Goal: Task Accomplishment & Management: Complete application form

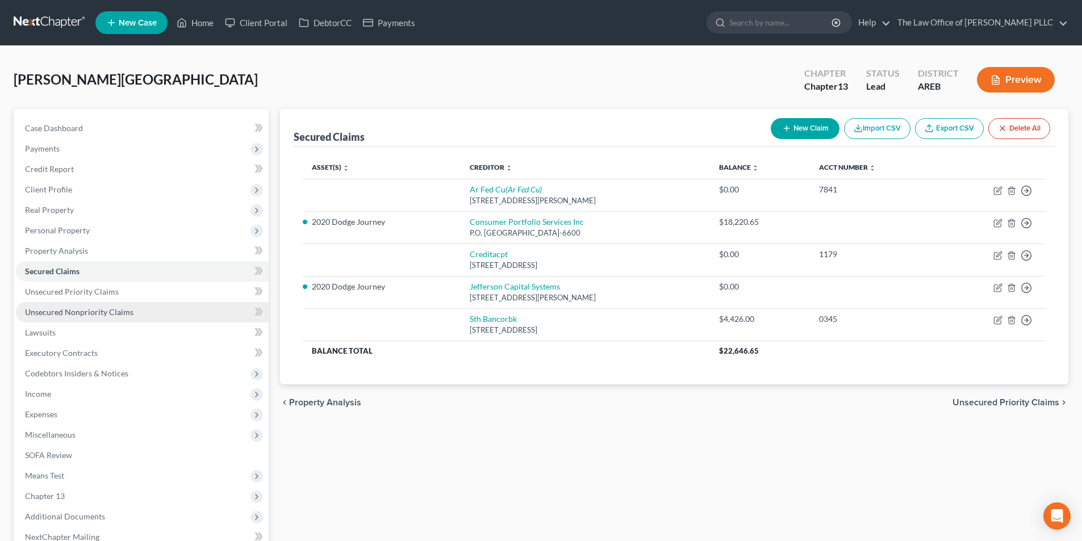
click at [112, 314] on span "Unsecured Nonpriority Claims" at bounding box center [79, 312] width 108 height 10
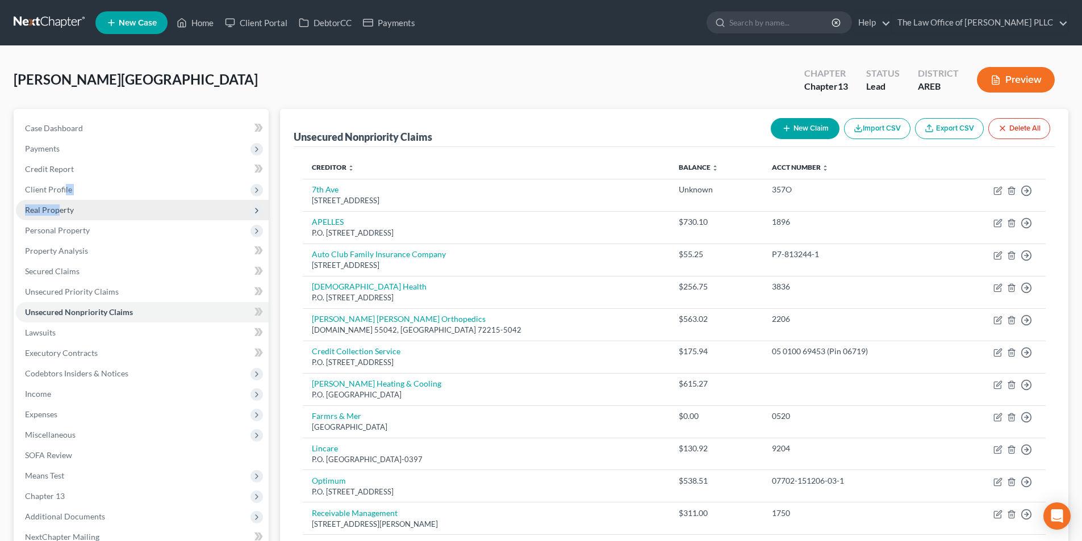
drag, startPoint x: 65, startPoint y: 190, endPoint x: 61, endPoint y: 213, distance: 23.7
click at [61, 213] on ul "Case Dashboard Payments Invoices Payments Payments Credit Report Client Profile" at bounding box center [142, 332] width 253 height 429
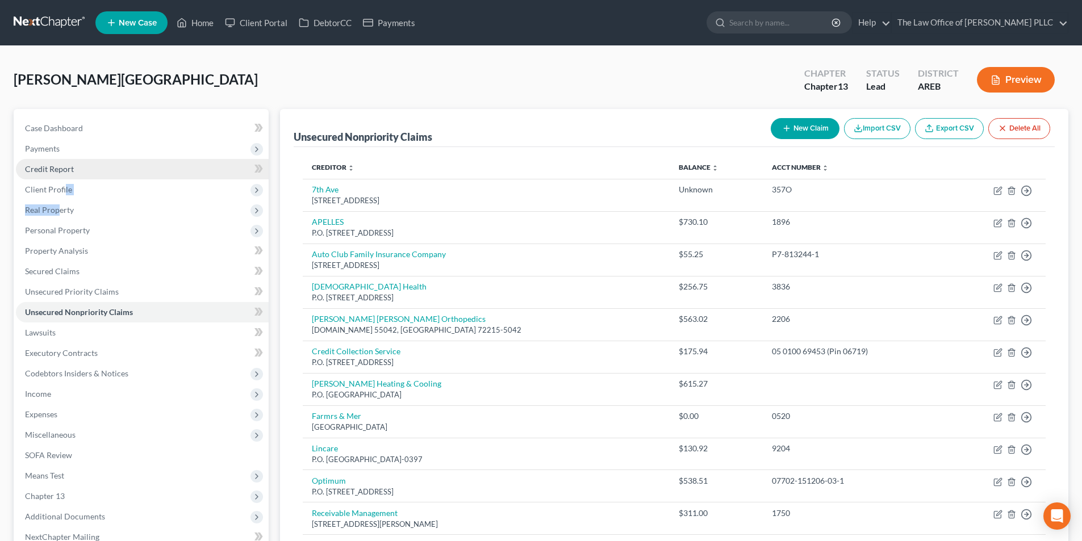
click at [70, 174] on link "Credit Report" at bounding box center [142, 169] width 253 height 20
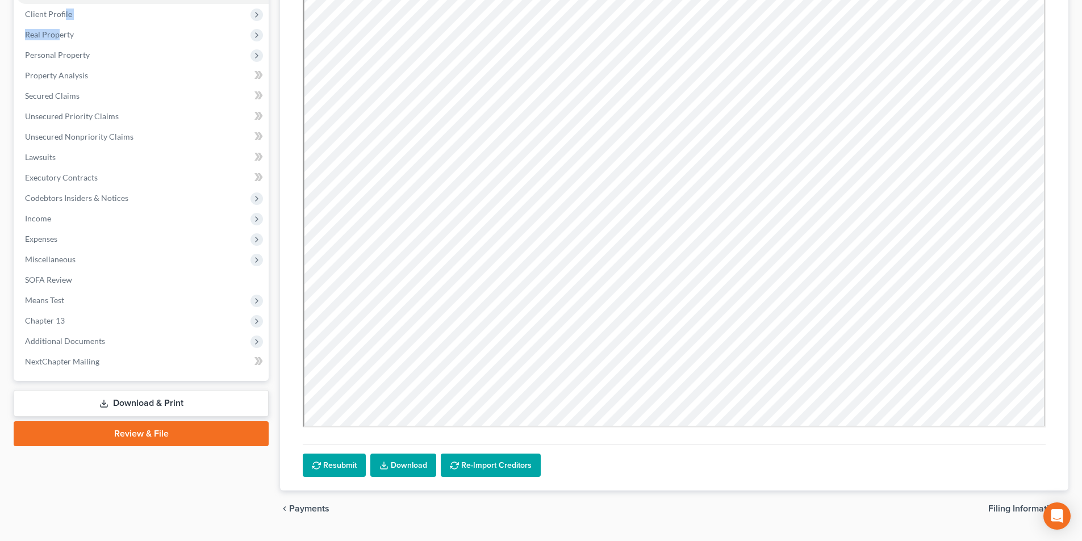
scroll to position [204, 0]
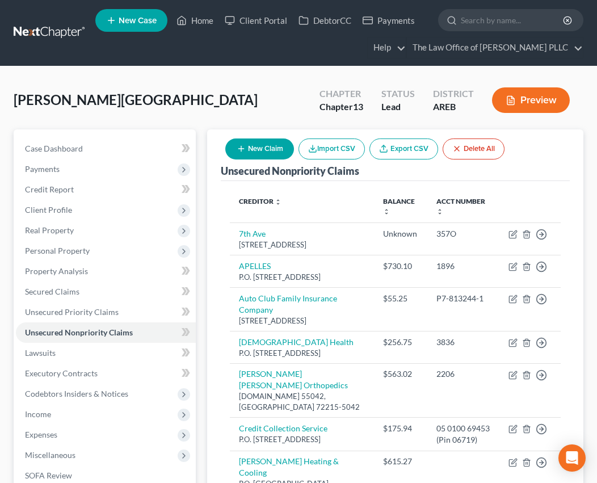
click at [274, 93] on div "Hall, Dolores Upgraded Chapter Chapter 13 Status Lead District AREB Preview" at bounding box center [299, 104] width 570 height 49
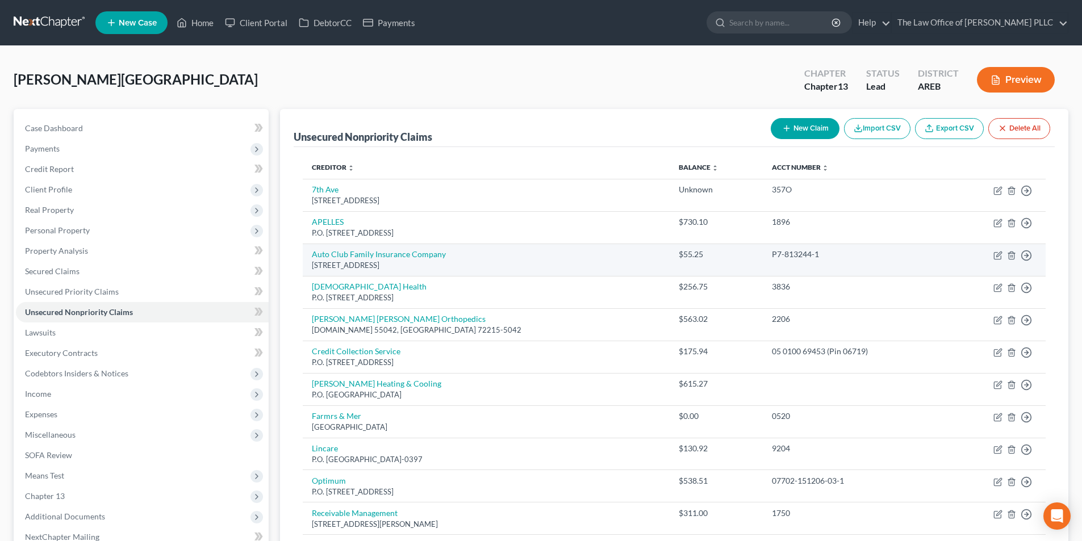
drag, startPoint x: 806, startPoint y: 125, endPoint x: 580, endPoint y: 248, distance: 256.4
click at [616, 213] on div "Unsecured Nonpriority Claims New Claim Import CSV Export CSV Delete All Credito…" at bounding box center [674, 408] width 788 height 598
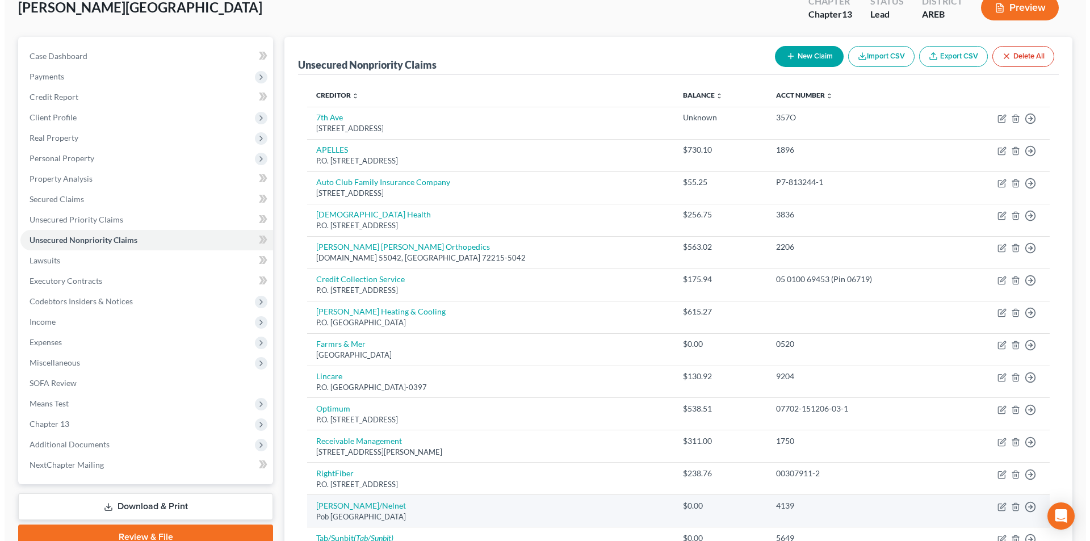
scroll to position [57, 0]
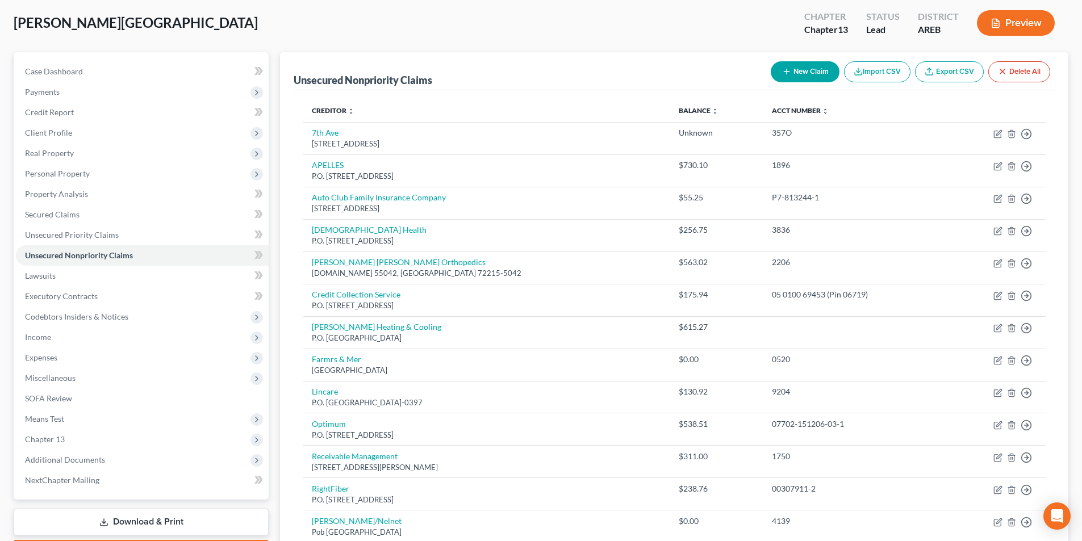
click at [809, 74] on button "New Claim" at bounding box center [805, 71] width 69 height 21
select select "0"
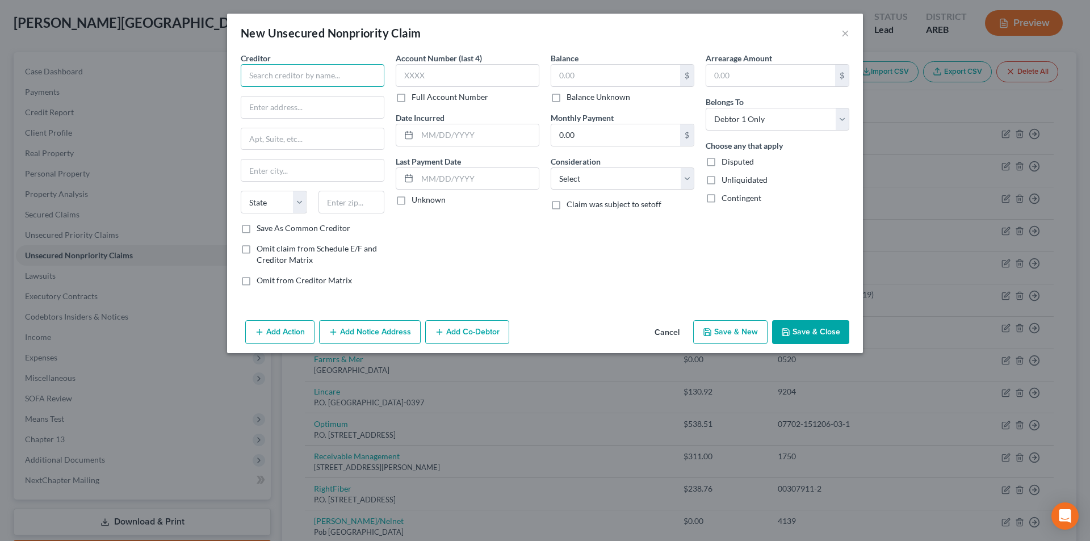
click at [345, 77] on input "text" at bounding box center [313, 75] width 144 height 23
type input "Arkansas Surgical Hospital"
type input "5201 Northshore Dr."
type input "North Little Rock"
select select "2"
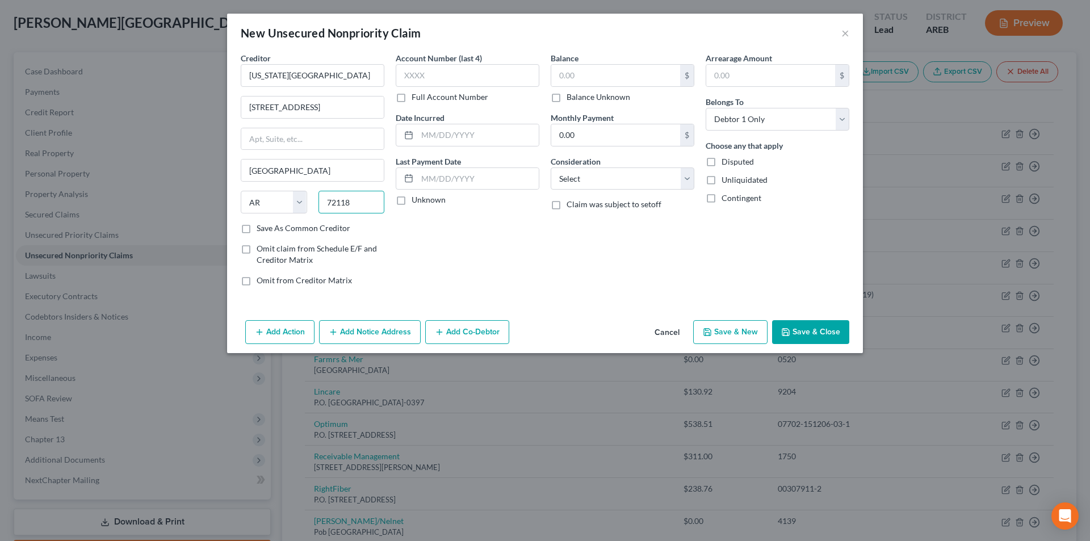
type input "72118"
click at [593, 133] on input "0.00" at bounding box center [615, 135] width 129 height 22
drag, startPoint x: 602, startPoint y: 83, endPoint x: 652, endPoint y: 89, distance: 50.9
click at [603, 83] on input "text" at bounding box center [615, 76] width 129 height 22
type input "2,397.00"
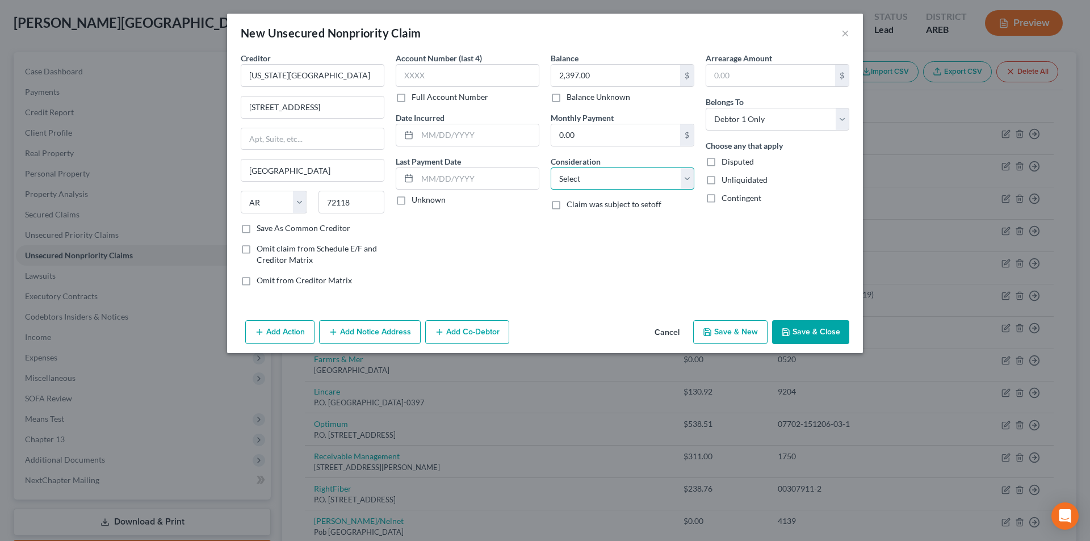
click at [589, 185] on select "Select Cable / Satellite Services Collection Agency Credit Card Debt Debt Couns…" at bounding box center [623, 179] width 144 height 23
select select "9"
click at [551, 168] on select "Select Cable / Satellite Services Collection Agency Credit Card Debt Debt Couns…" at bounding box center [623, 179] width 144 height 23
click at [790, 334] on icon "button" at bounding box center [785, 332] width 9 height 9
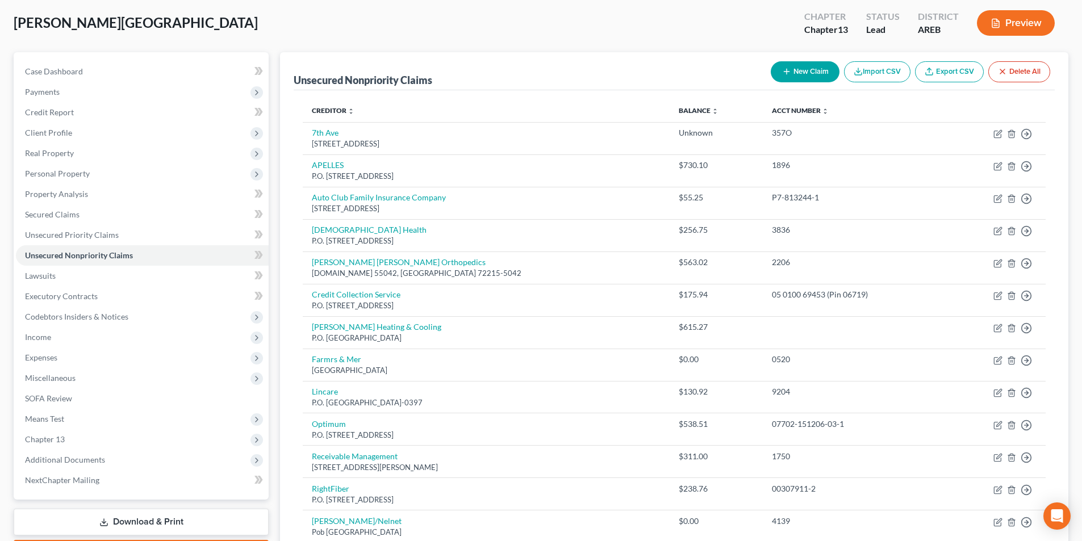
click at [790, 79] on button "New Claim" at bounding box center [805, 71] width 69 height 21
select select "0"
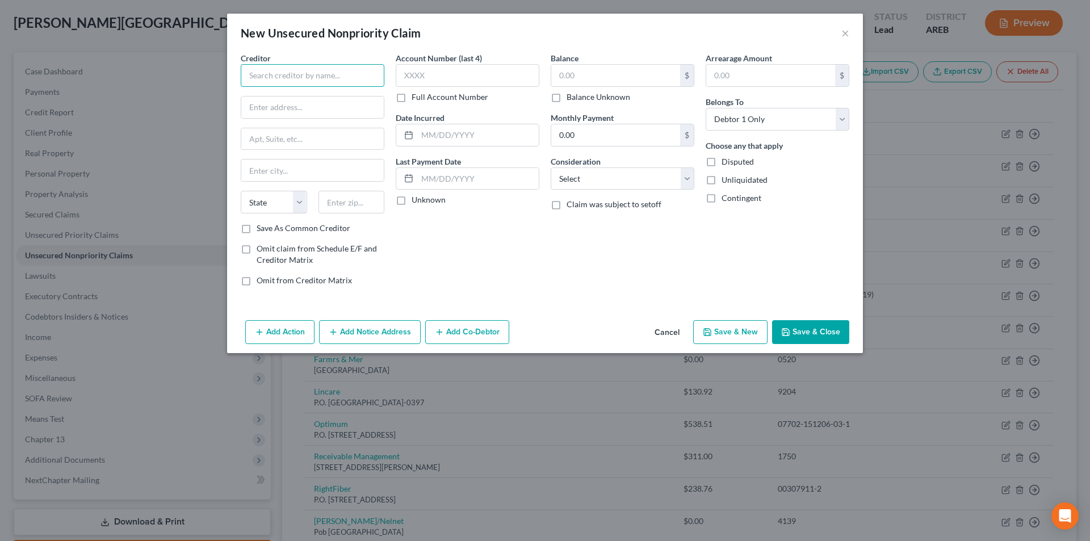
click at [313, 74] on input "text" at bounding box center [313, 75] width 144 height 23
type input "M"
type input "D"
type input "M"
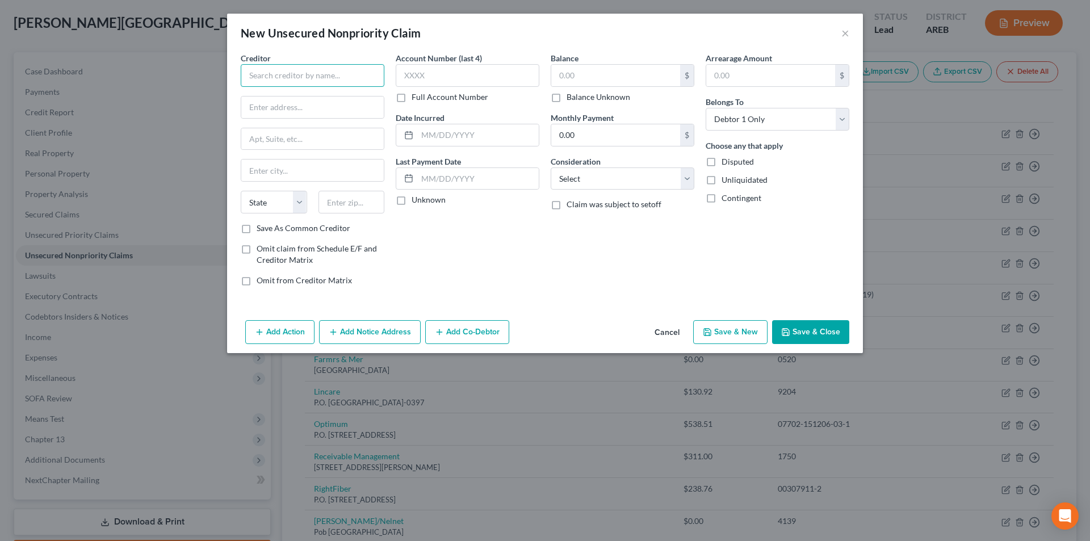
click at [295, 76] on input "text" at bounding box center [313, 75] width 144 height 23
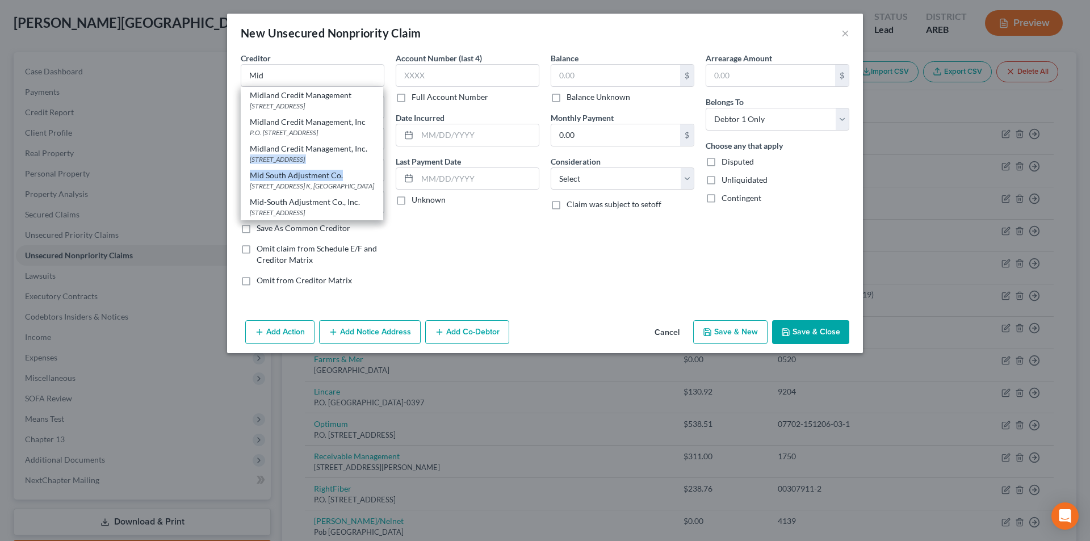
drag, startPoint x: 381, startPoint y: 153, endPoint x: 389, endPoint y: 170, distance: 18.8
click at [383, 170] on div "Midland Credit Management PO Box 939069, San Diego, CA 92193 Midland Credit Man…" at bounding box center [312, 154] width 143 height 134
drag, startPoint x: 266, startPoint y: 81, endPoint x: 259, endPoint y: 81, distance: 6.3
click at [266, 81] on input "Mid" at bounding box center [313, 75] width 144 height 23
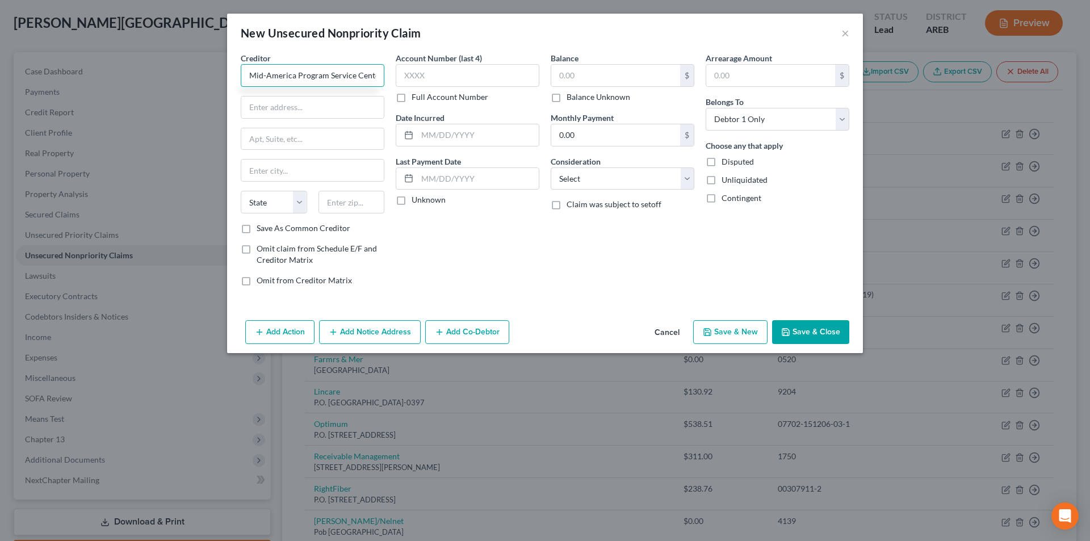
scroll to position [0, 3]
type input "Mid-America Program Service Center"
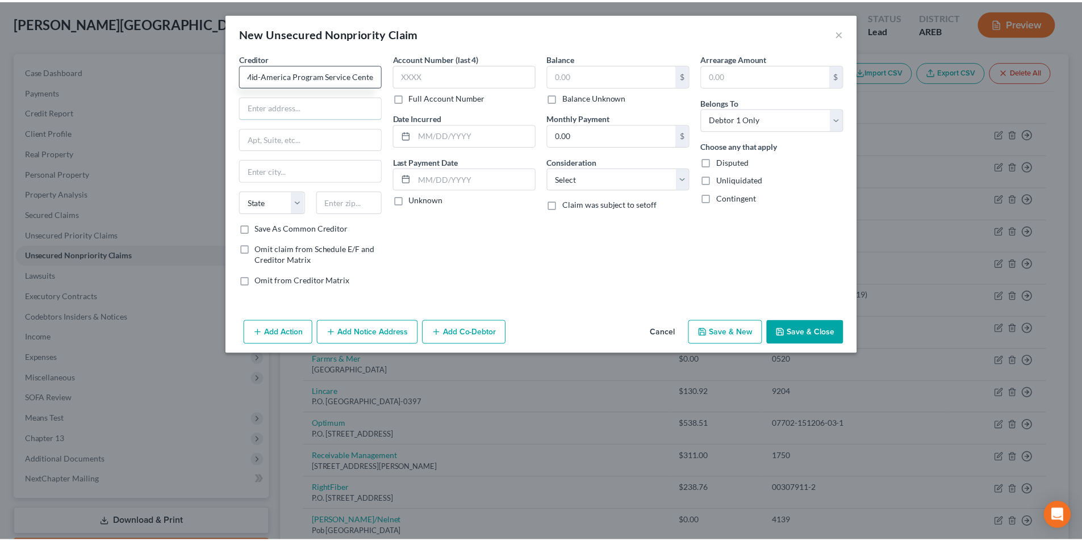
scroll to position [0, 0]
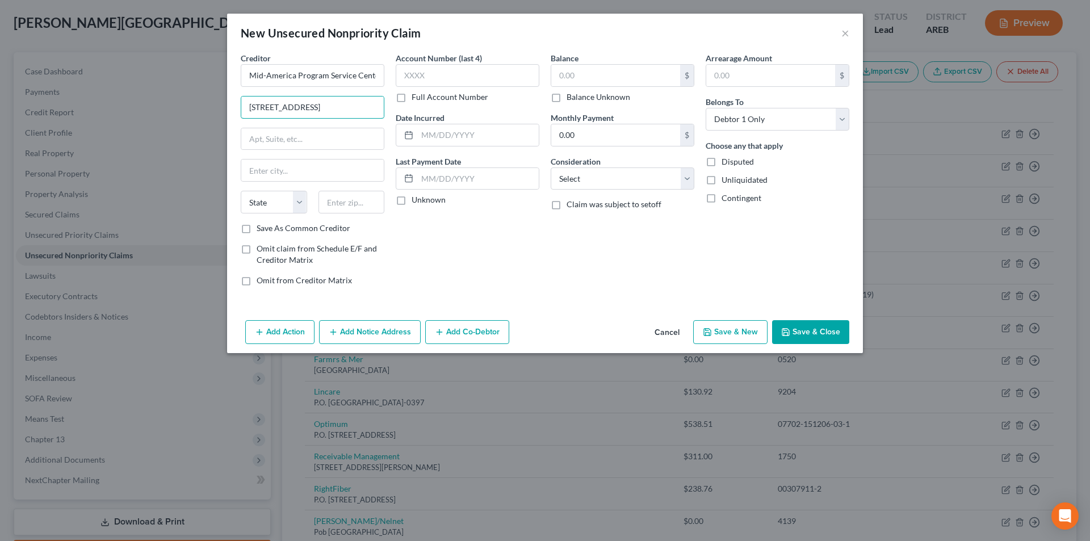
type input "601 East Twelfth Street"
type input "Kansas City"
select select "26"
type input "64106-2817"
click at [412, 101] on label "Full Account Number" at bounding box center [450, 96] width 77 height 11
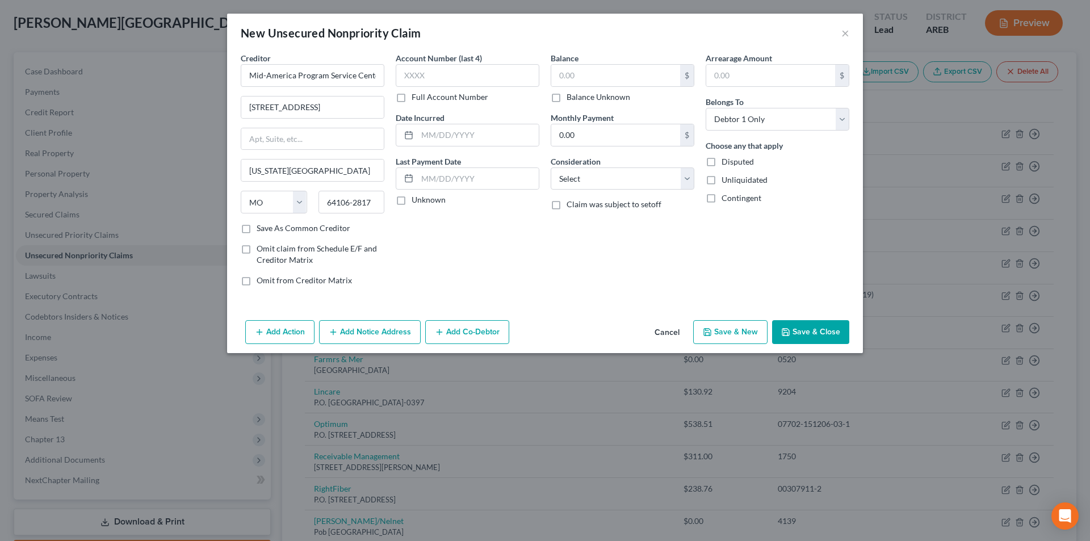
click at [416, 99] on input "Full Account Number" at bounding box center [419, 94] width 7 height 7
click at [434, 78] on input "text" at bounding box center [468, 75] width 144 height 23
type input "BNC# 24XL386K73564-01"
click at [605, 77] on input "text" at bounding box center [615, 76] width 129 height 22
type input "40,361.20"
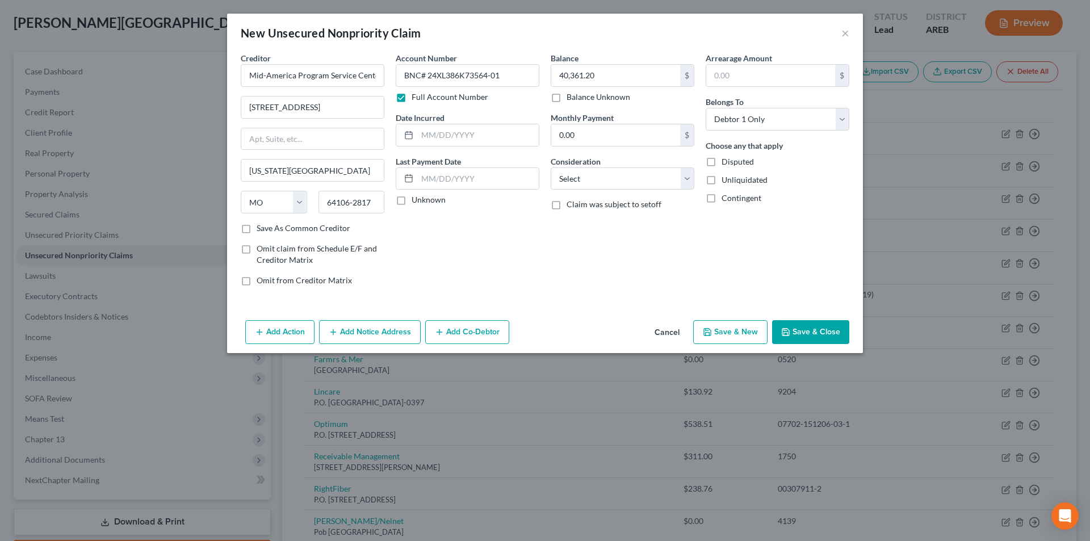
click at [561, 224] on div "Balance 40,361.20 $ Balance Unknown Balance Undetermined 40,361.20 $ Balance Un…" at bounding box center [622, 173] width 155 height 243
click at [569, 186] on select "Select Cable / Satellite Services Collection Agency Credit Card Debt Debt Couns…" at bounding box center [623, 179] width 144 height 23
click at [483, 261] on div "Account Number BNC# 24XL386K73564-01 Full Account Number Date Incurred Last Pay…" at bounding box center [467, 173] width 155 height 243
click at [807, 332] on button "Save & Close" at bounding box center [810, 332] width 77 height 24
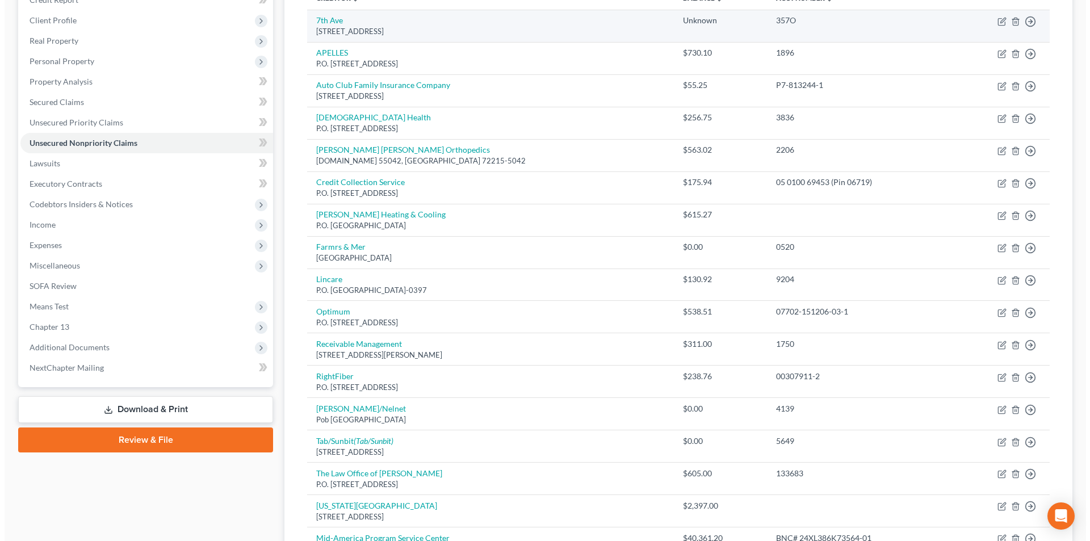
scroll to position [57, 0]
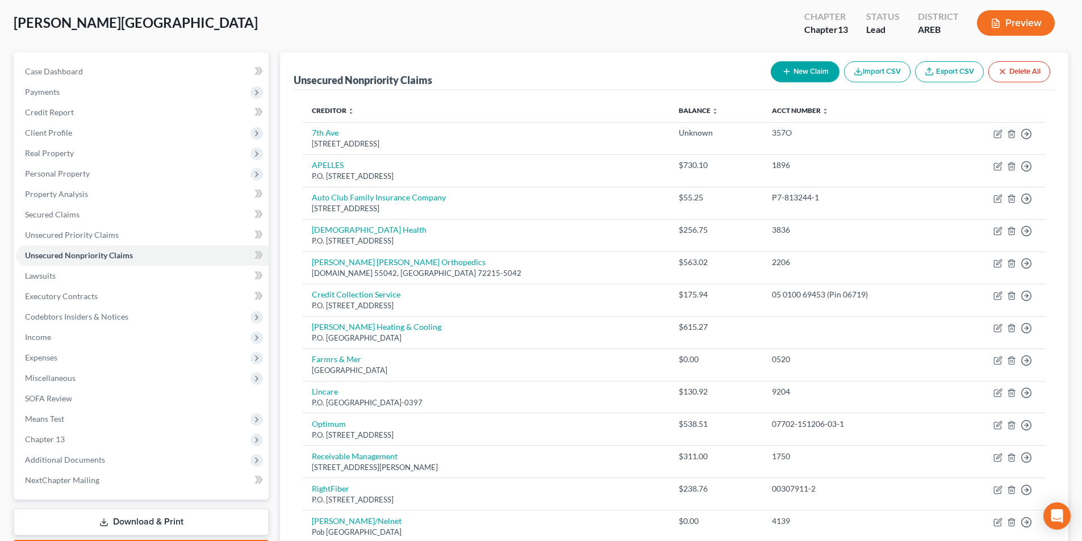
click at [818, 73] on button "New Claim" at bounding box center [805, 71] width 69 height 21
select select "0"
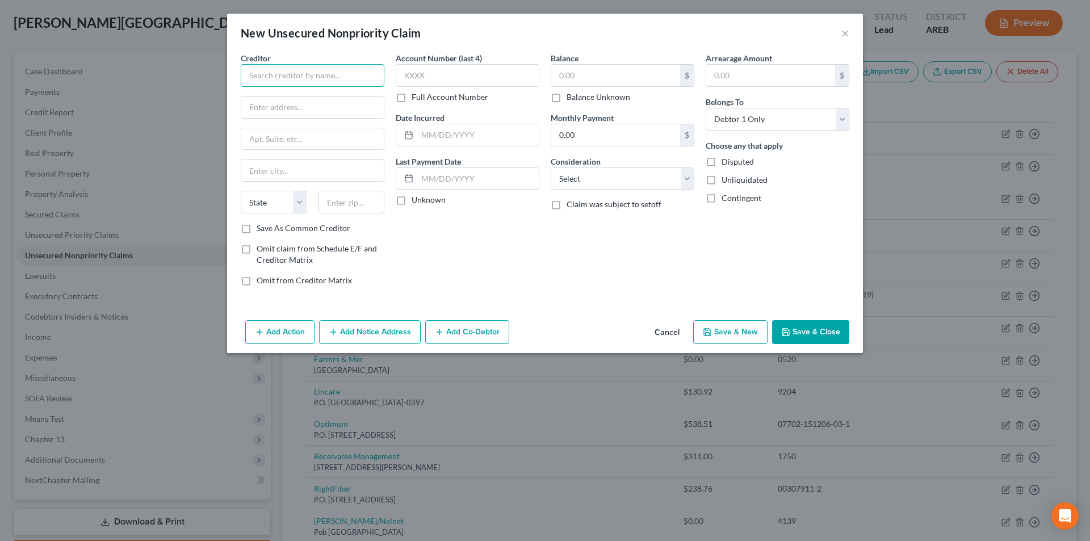
click at [296, 80] on input "text" at bounding box center [313, 75] width 144 height 23
type input "Mid-America Program Service Center"
type input "601 East Twelfth Street"
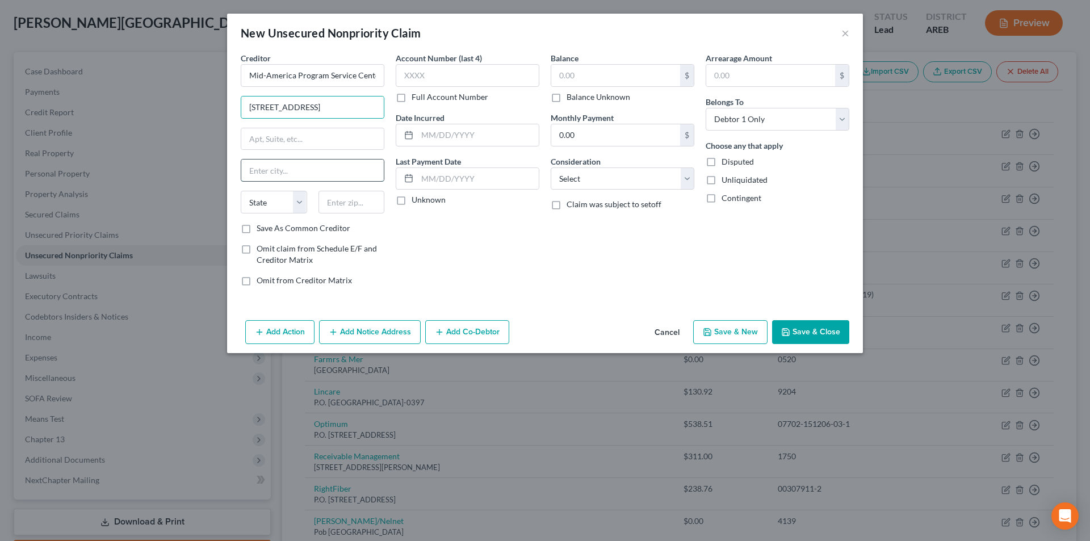
click at [290, 172] on input "text" at bounding box center [312, 171] width 143 height 22
type input "Kansas City"
select select "26"
type input "64106-2817"
drag, startPoint x: 430, startPoint y: 74, endPoint x: 422, endPoint y: 77, distance: 7.9
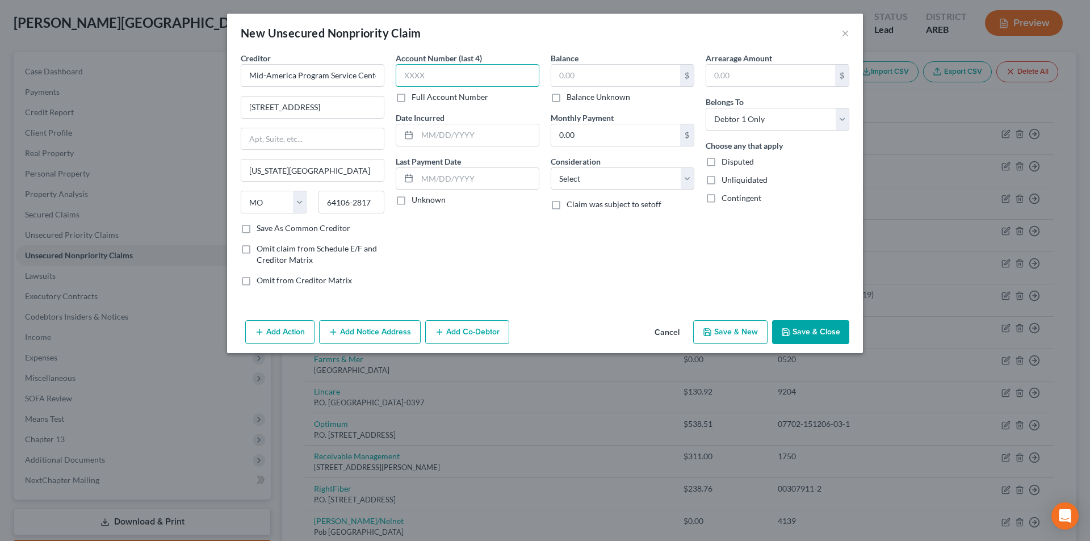
click at [430, 73] on input "text" at bounding box center [468, 75] width 144 height 23
type input "BNC#"
click at [412, 97] on label "Full Account Number" at bounding box center [450, 96] width 77 height 11
click at [416, 97] on input "Full Account Number" at bounding box center [419, 94] width 7 height 7
click at [436, 79] on input "BNC#" at bounding box center [468, 75] width 144 height 23
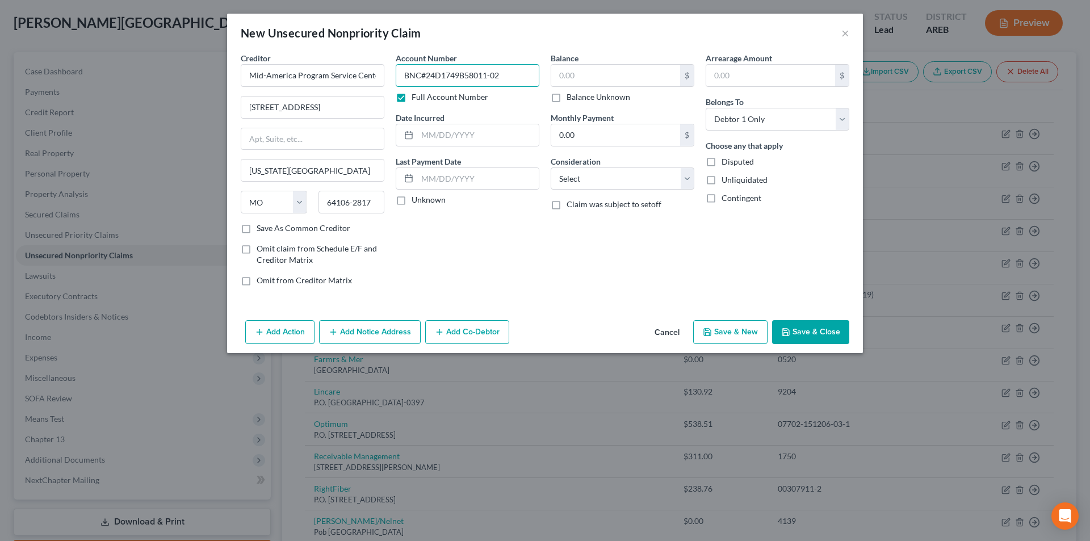
type input "BNC#24D1749B58011-02"
click at [570, 73] on input "text" at bounding box center [615, 76] width 129 height 22
type input "20,178.00"
click at [458, 241] on div "Account Number BNC#24D1749B58011-02 Full Account Number Date Incurred Last Paym…" at bounding box center [467, 173] width 155 height 243
click at [688, 179] on select "Select Cable / Satellite Services Collection Agency Credit Card Debt Debt Couns…" at bounding box center [623, 179] width 144 height 23
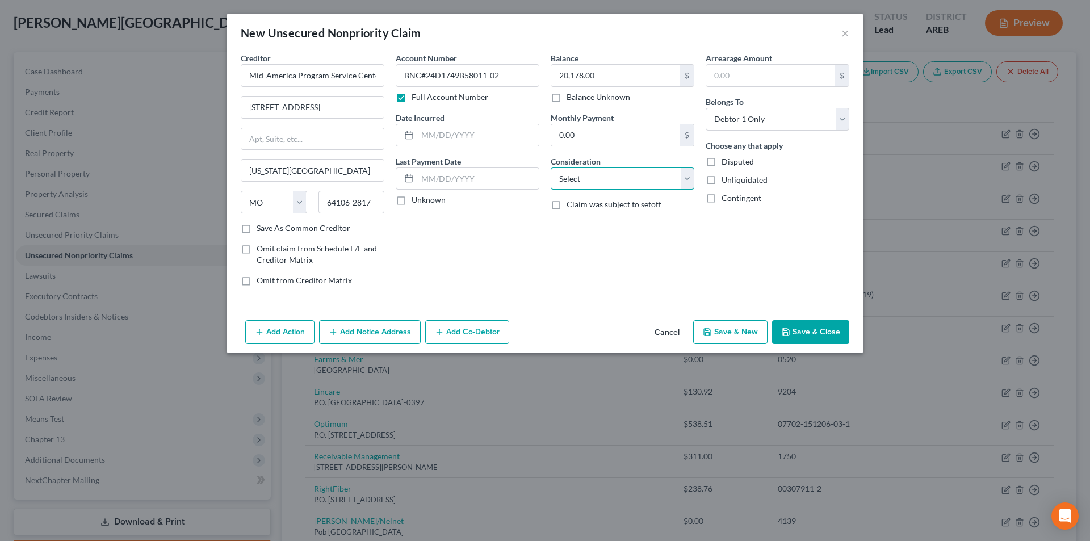
select select "14"
click at [551, 168] on select "Select Cable / Satellite Services Collection Agency Credit Card Debt Debt Couns…" at bounding box center [623, 179] width 144 height 23
click at [597, 227] on input "text" at bounding box center [622, 222] width 143 height 22
type input "o"
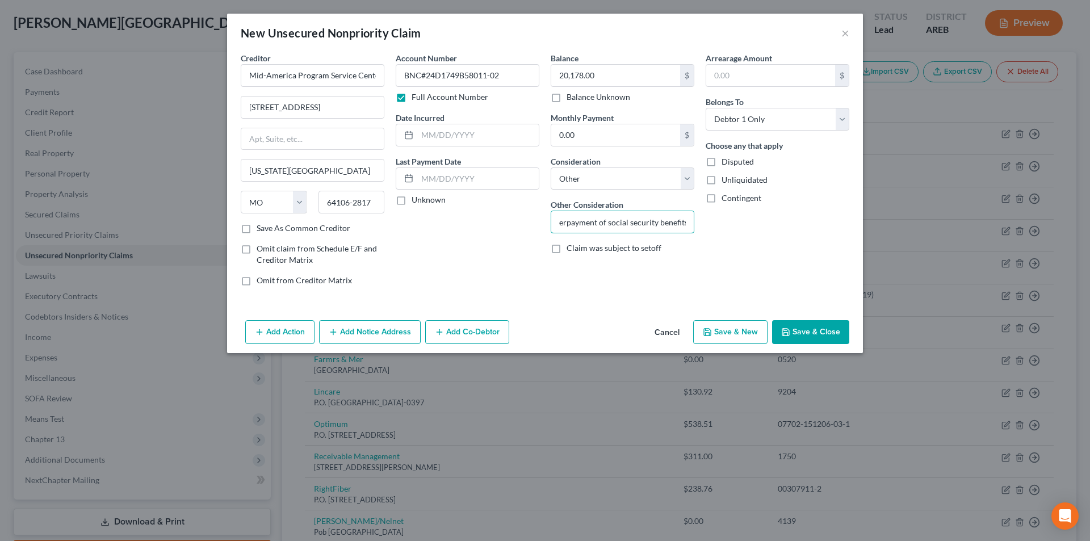
type input "overpayment of social security benefits"
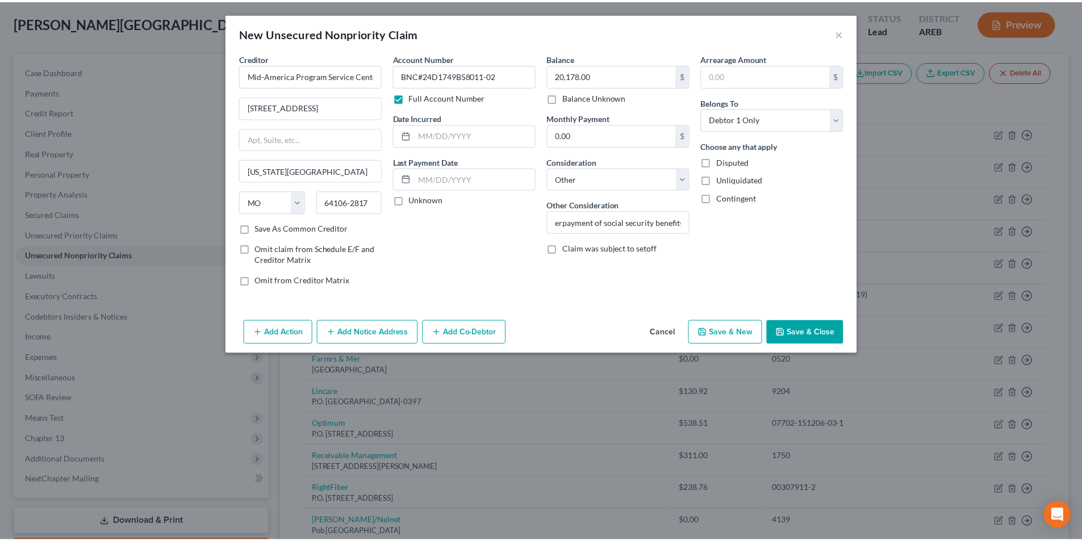
scroll to position [0, 0]
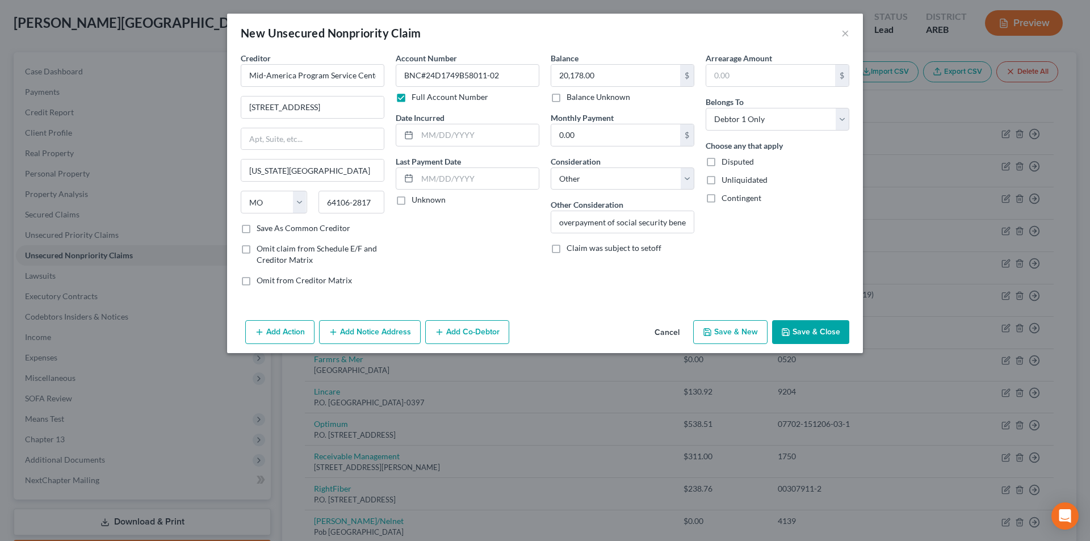
click at [799, 328] on button "Save & Close" at bounding box center [810, 332] width 77 height 24
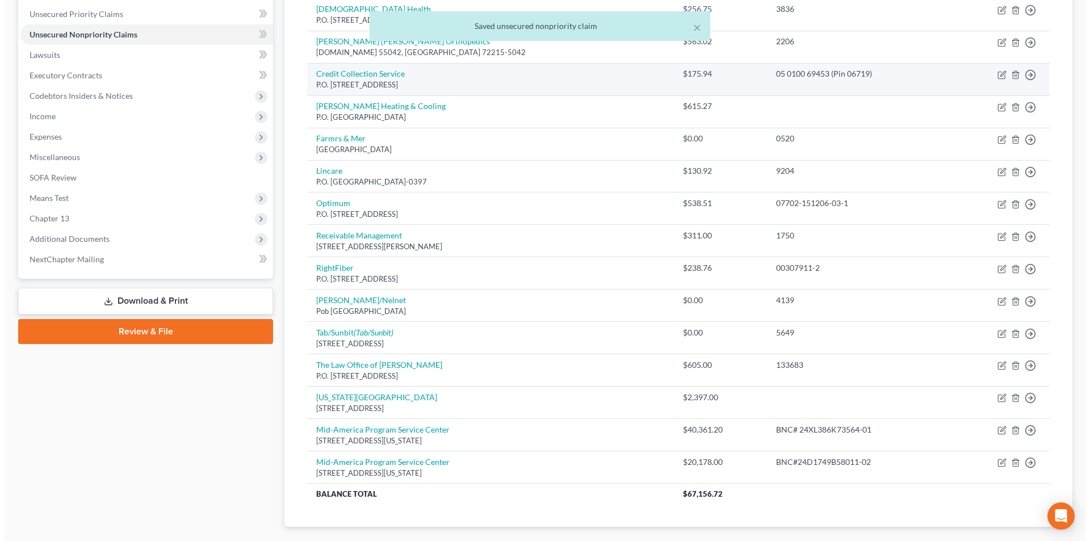
scroll to position [284, 0]
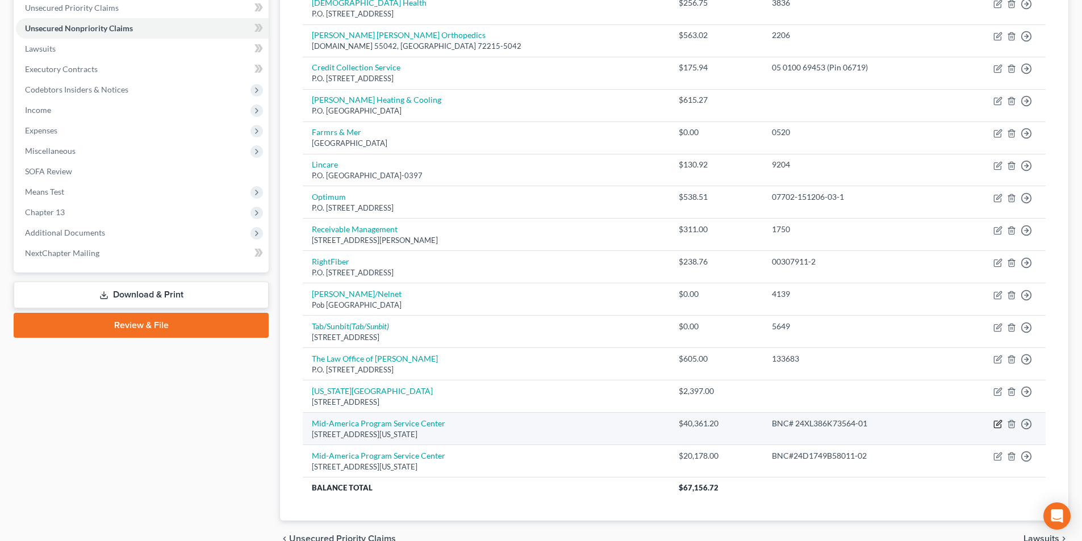
click at [999, 424] on icon "button" at bounding box center [998, 423] width 5 height 5
select select "26"
select select "0"
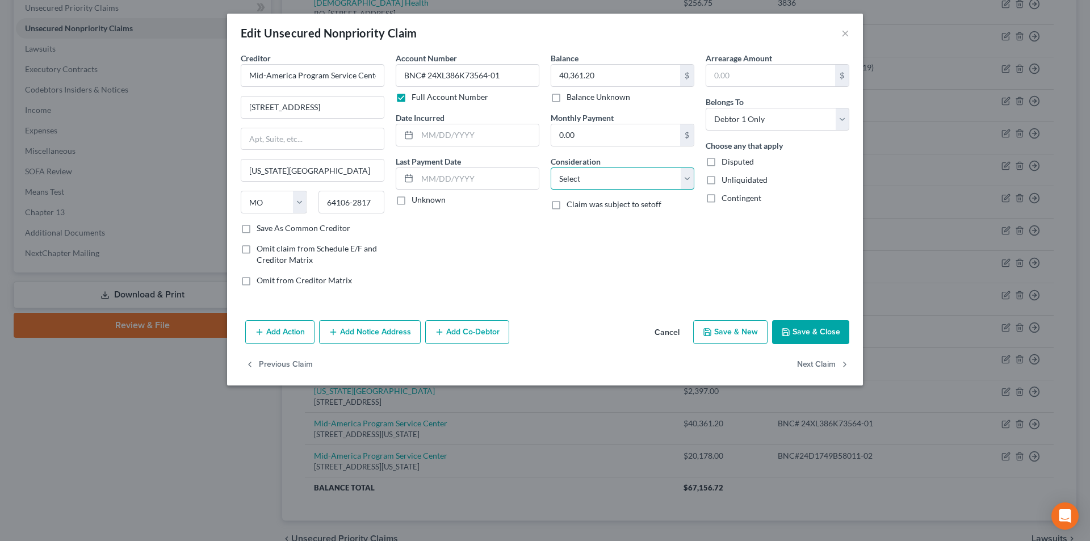
drag, startPoint x: 585, startPoint y: 178, endPoint x: 585, endPoint y: 185, distance: 7.4
click at [585, 178] on select "Select Cable / Satellite Services Collection Agency Credit Card Debt Debt Couns…" at bounding box center [623, 179] width 144 height 23
select select "14"
click at [551, 168] on select "Select Cable / Satellite Services Collection Agency Credit Card Debt Debt Couns…" at bounding box center [623, 179] width 144 height 23
click at [583, 226] on input "text" at bounding box center [622, 222] width 143 height 22
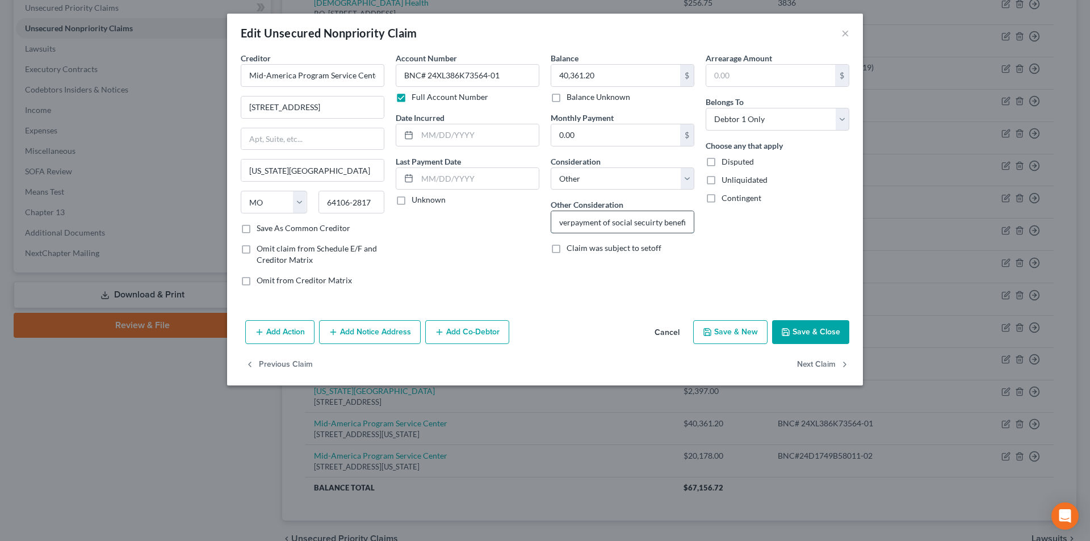
scroll to position [0, 9]
type input "overpayment of social secuirty benefits"
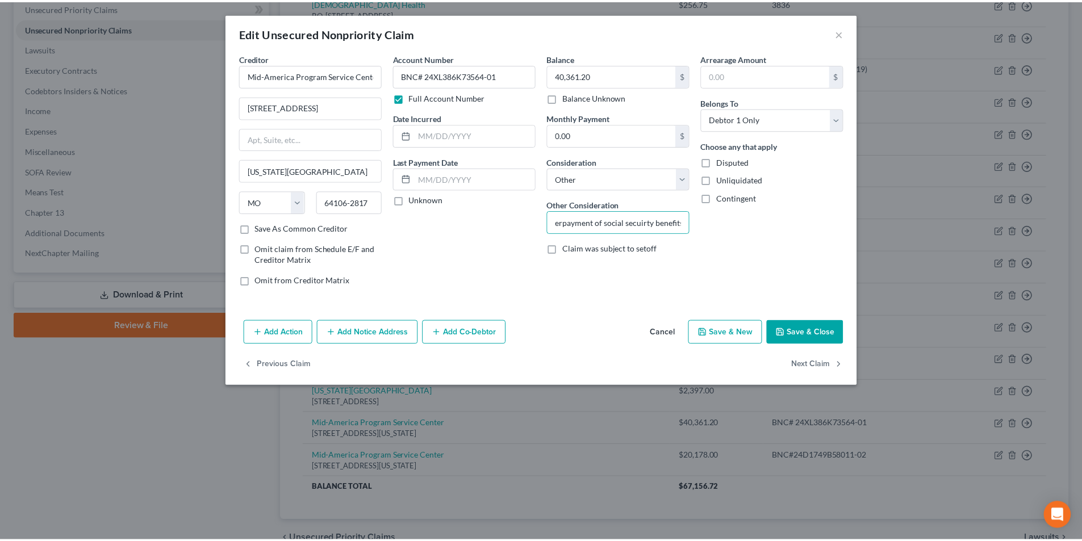
scroll to position [0, 0]
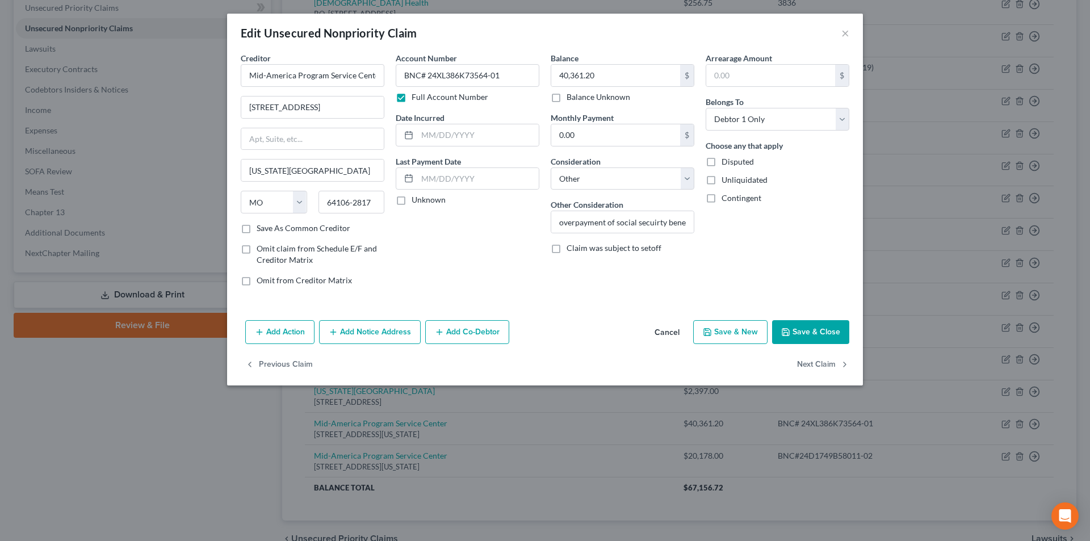
click at [817, 321] on button "Save & Close" at bounding box center [810, 332] width 77 height 24
type input "0"
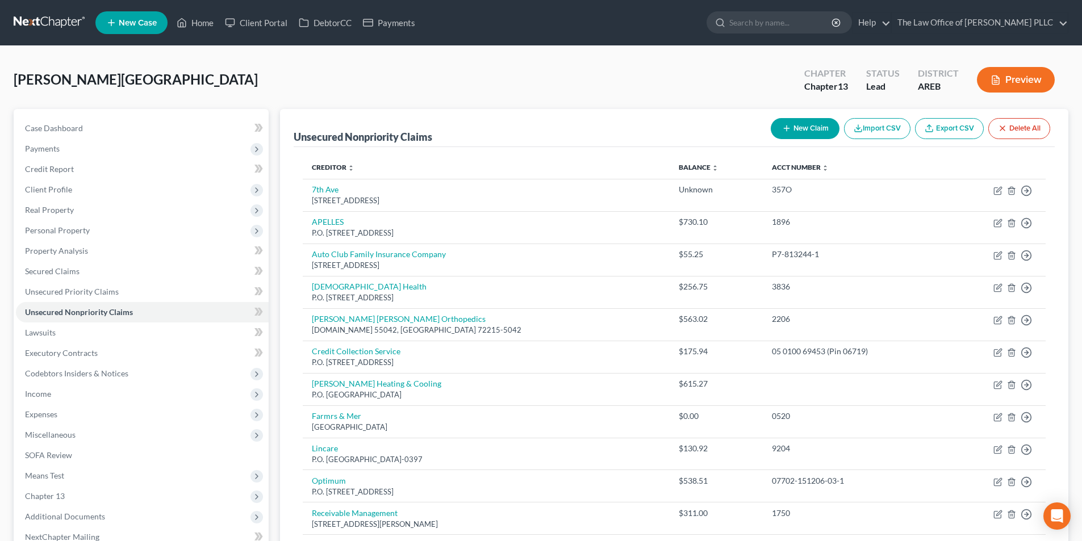
click at [792, 135] on button "New Claim" at bounding box center [805, 128] width 69 height 21
select select "0"
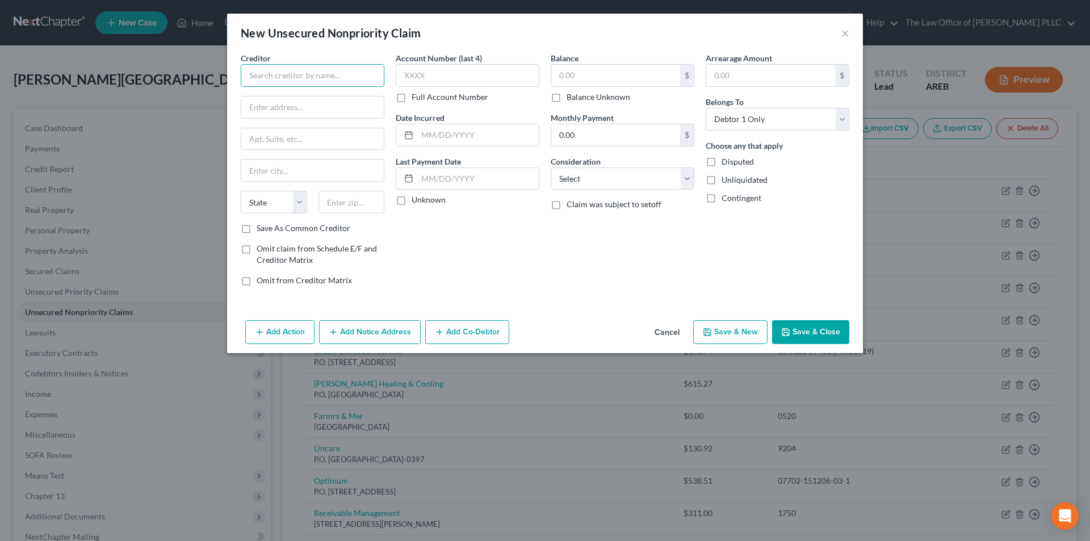
click at [277, 79] on input "text" at bounding box center [313, 75] width 144 height 23
type input "D"
type input "Dept of Health & Human Services Centers for Medicare & Medicaid Service3s"
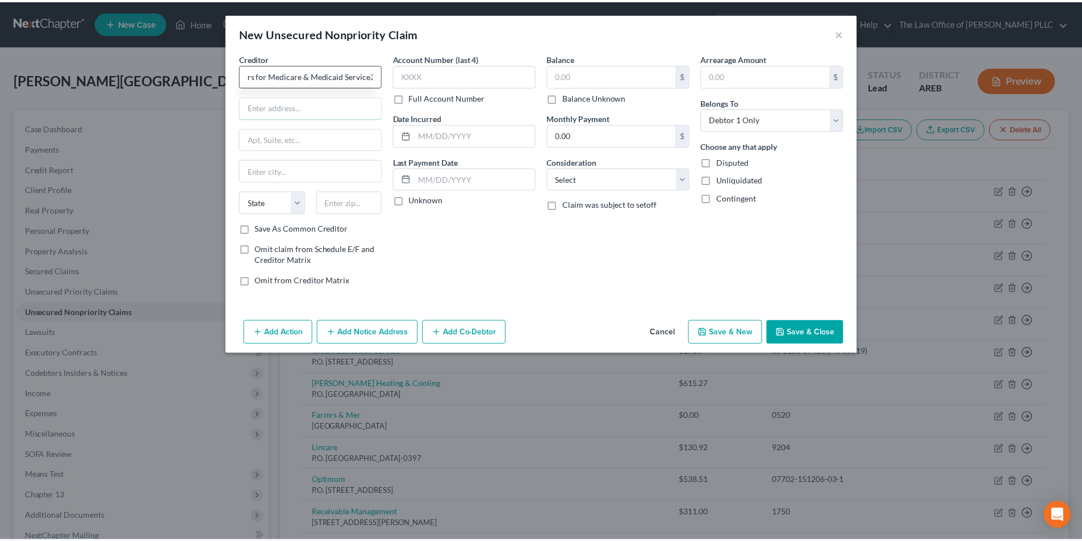
scroll to position [0, 0]
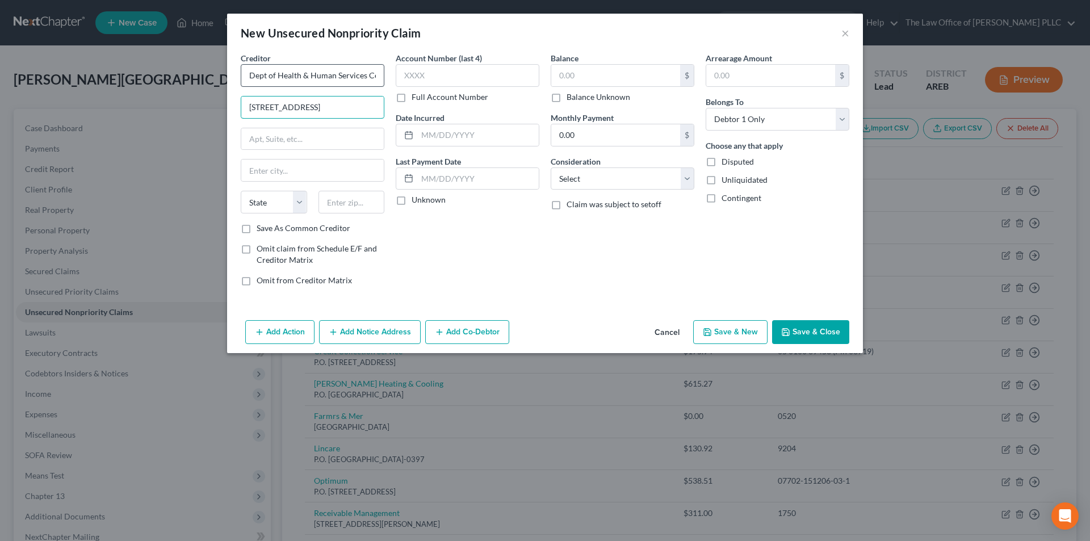
type input "7500 Security Blvd."
type input "Baltimore"
select select "21"
type input "21244"
click at [412, 100] on label "Full Account Number" at bounding box center [450, 96] width 77 height 11
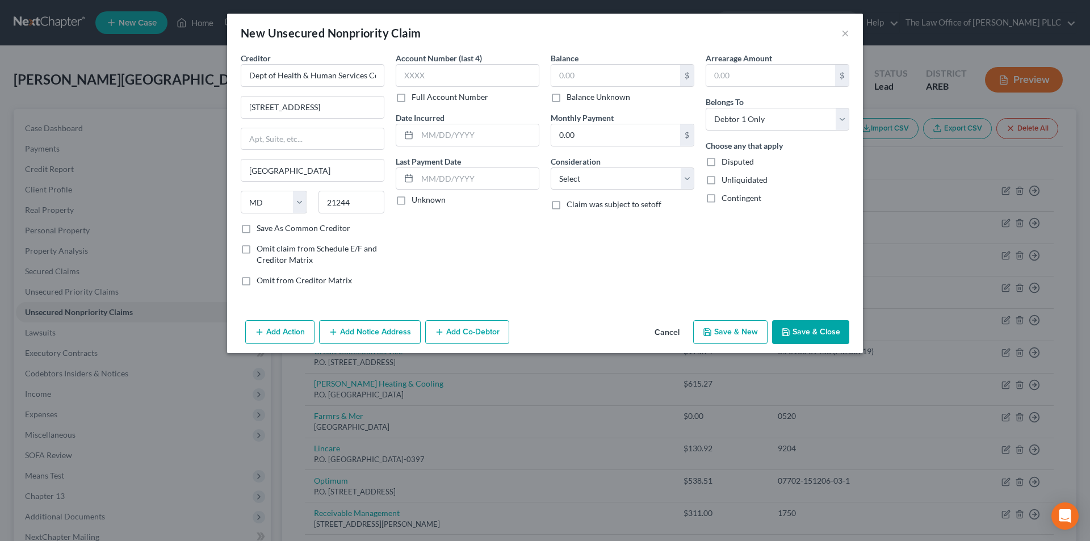
click at [416, 99] on input "Full Account Number" at bounding box center [419, 94] width 7 height 7
type input "Windsor Mill"
click at [412, 76] on input "text" at bounding box center [468, 75] width 144 height 23
type input "4d57pe3jy53"
drag, startPoint x: 459, startPoint y: 74, endPoint x: 380, endPoint y: 80, distance: 79.1
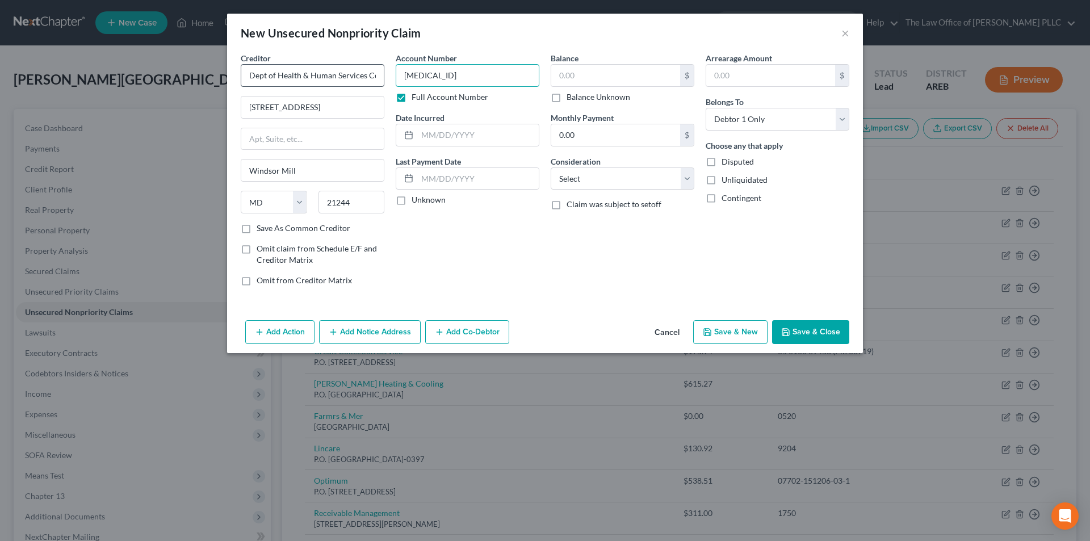
click at [380, 80] on div "Creditor * Dept of Health & Human Services Centers for Medicare & Medicaid Serv…" at bounding box center [545, 173] width 620 height 243
type input "4D57PE3JY53"
click at [591, 76] on input "text" at bounding box center [615, 76] width 129 height 22
type input "698.80"
click at [568, 237] on div "Balance 698.80 $ Balance Unknown Balance Undetermined 698.80 $ Balance Unknown …" at bounding box center [622, 173] width 155 height 243
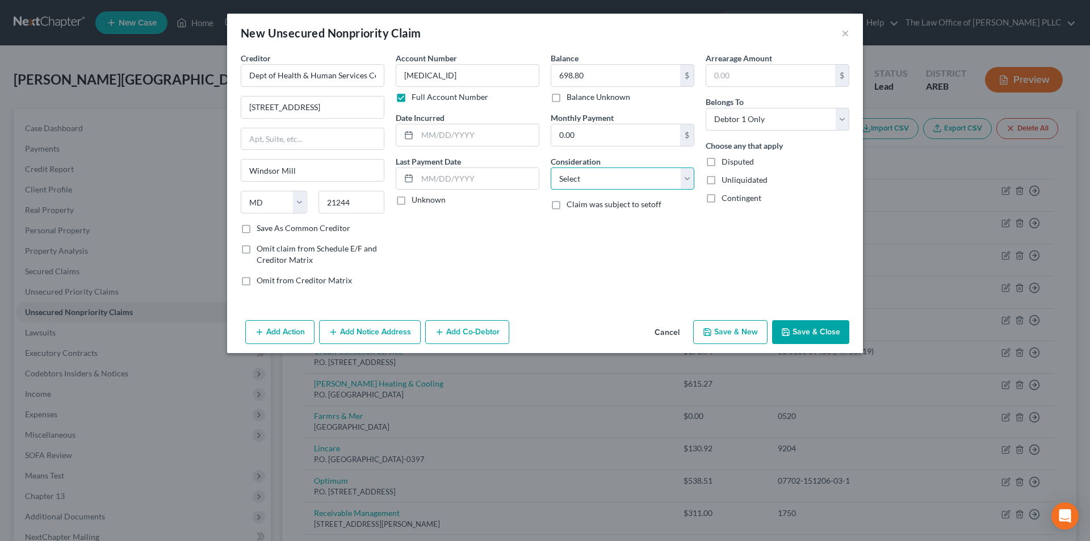
click at [605, 182] on select "Select Cable / Satellite Services Collection Agency Credit Card Debt Debt Couns…" at bounding box center [623, 179] width 144 height 23
select select "14"
click at [551, 168] on select "Select Cable / Satellite Services Collection Agency Credit Card Debt Debt Couns…" at bounding box center [623, 179] width 144 height 23
click at [598, 223] on input "text" at bounding box center [622, 222] width 143 height 22
type input "m"
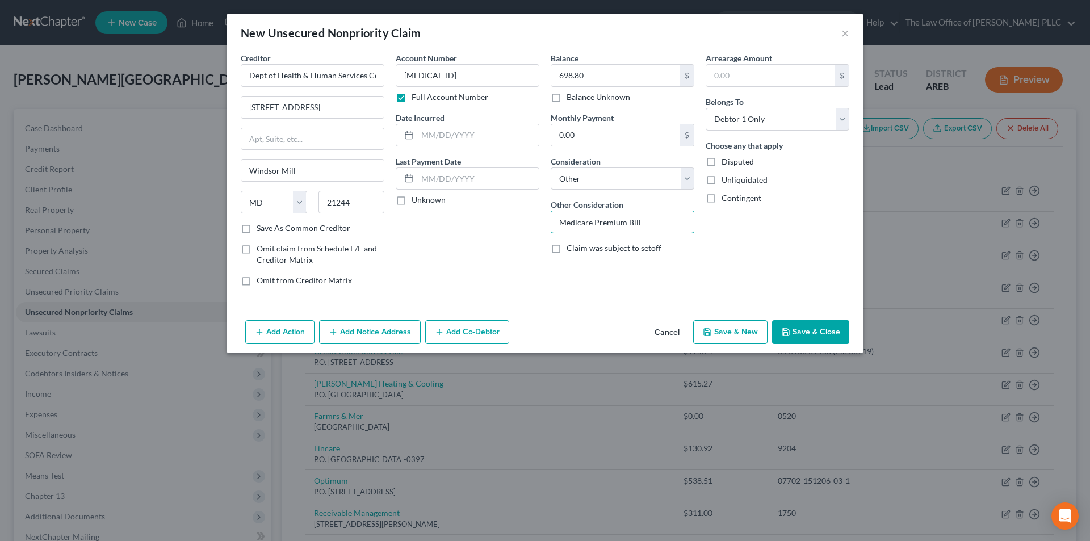
type input "Medicare Premium Bill"
click at [818, 224] on div "Arrearage Amount $ Belongs To * Select Debtor 1 Only Debtor 2 Only Debtor 1 And…" at bounding box center [777, 173] width 155 height 243
click at [830, 331] on button "Save & Close" at bounding box center [810, 332] width 77 height 24
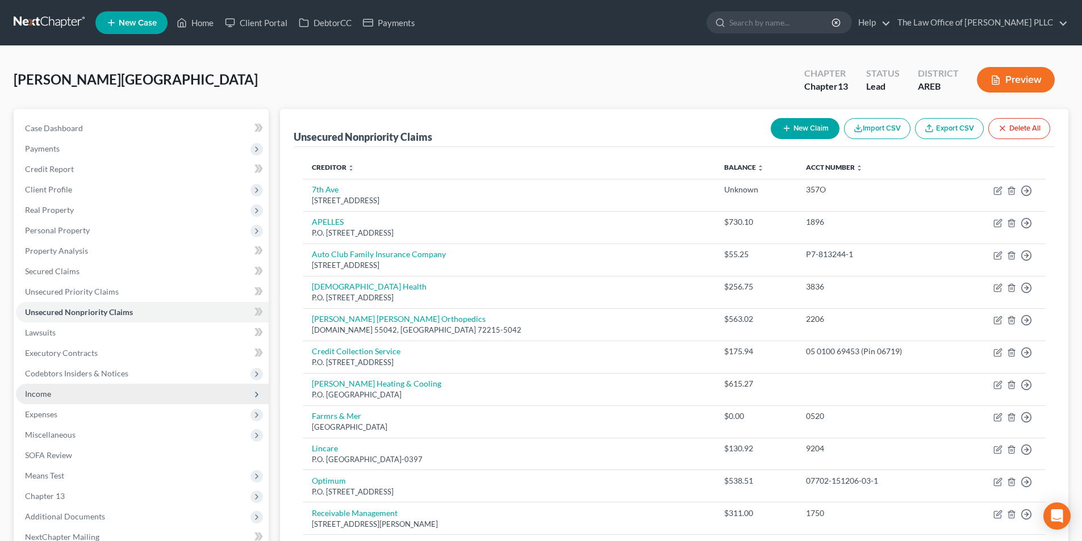
click at [39, 392] on span "Income" at bounding box center [38, 394] width 26 height 10
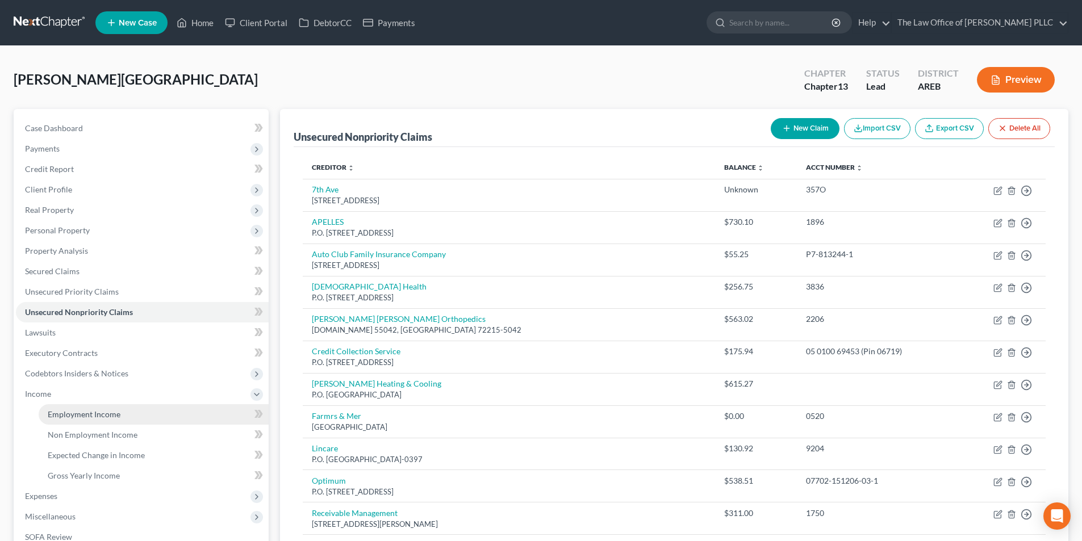
click at [73, 412] on span "Employment Income" at bounding box center [84, 414] width 73 height 10
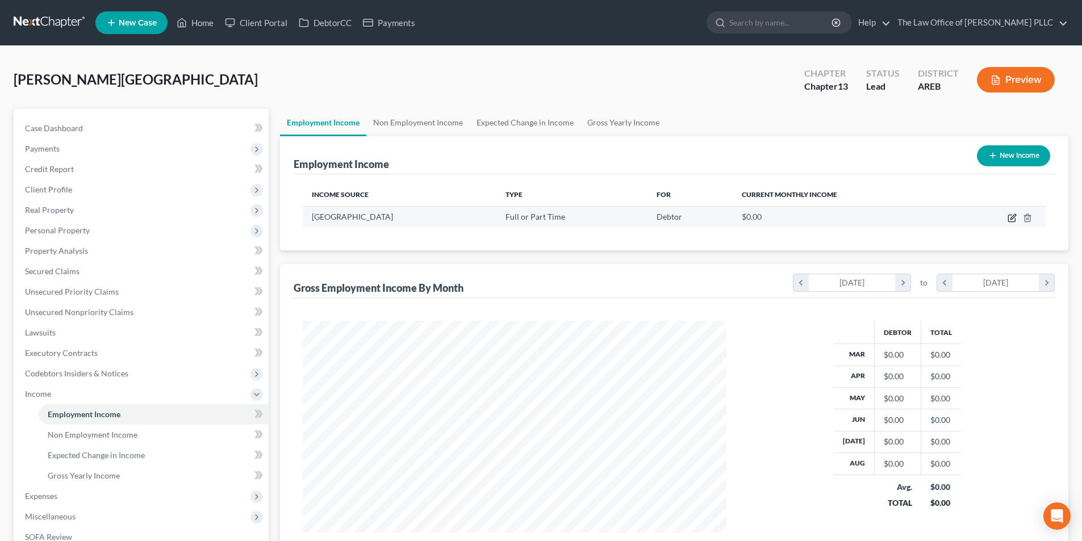
click at [1015, 216] on icon "button" at bounding box center [1012, 216] width 5 height 5
select select "0"
select select "2"
select select "0"
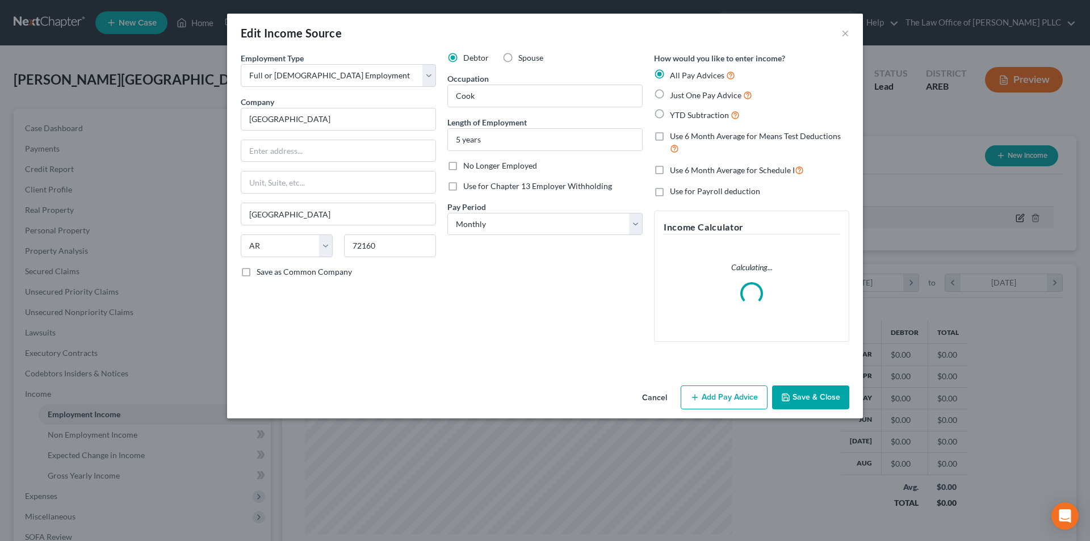
scroll to position [214, 450]
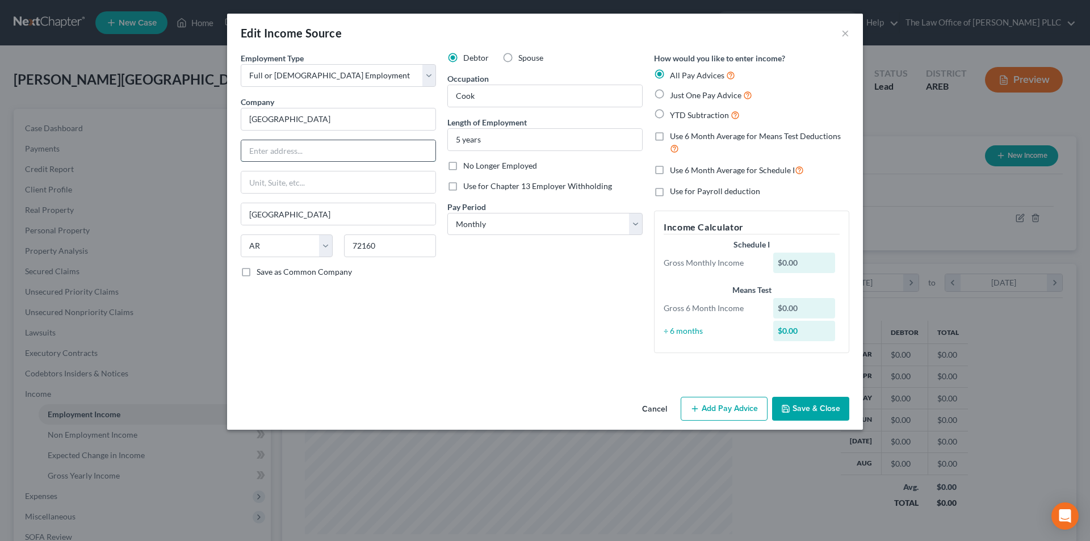
click at [294, 157] on input "text" at bounding box center [338, 151] width 194 height 22
type input "2501 South Main"
click at [715, 420] on button "Add Pay Advice" at bounding box center [724, 409] width 87 height 24
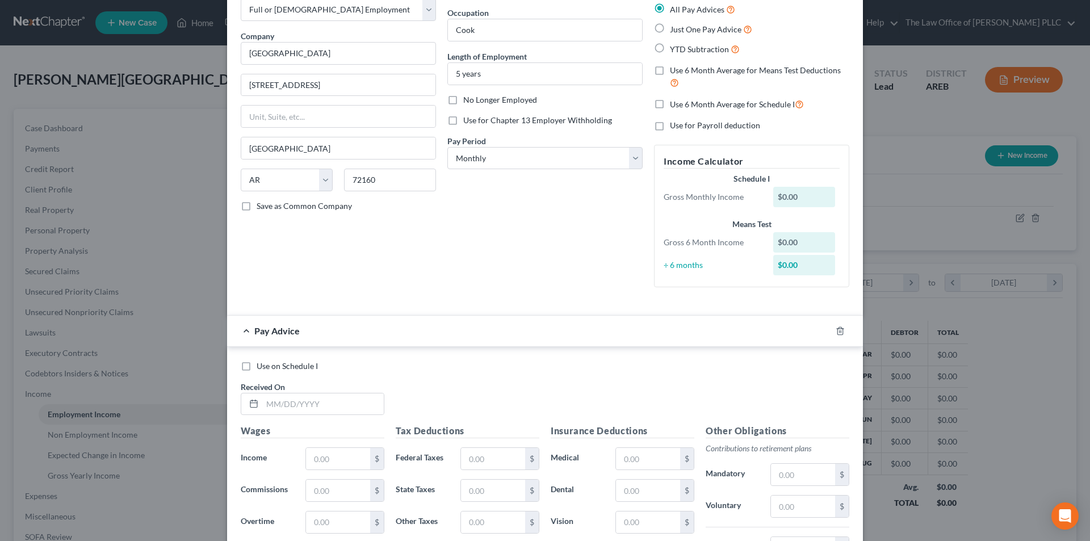
scroll to position [170, 0]
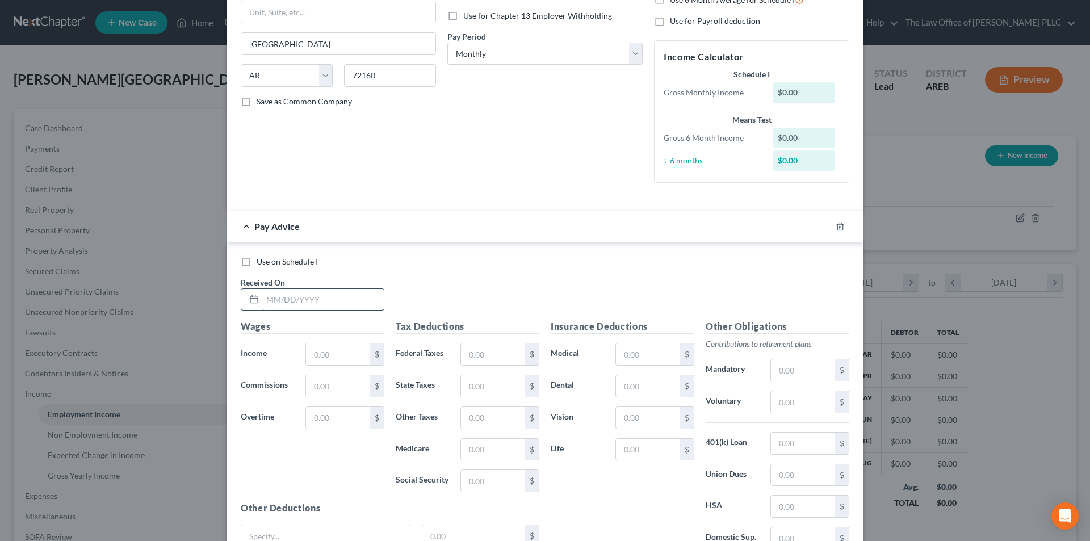
click at [271, 303] on input "text" at bounding box center [323, 300] width 122 height 22
type input "06/22/2025"
click at [328, 354] on input "text" at bounding box center [338, 355] width 64 height 22
type input "448.00"
click at [492, 352] on input "text" at bounding box center [493, 355] width 64 height 22
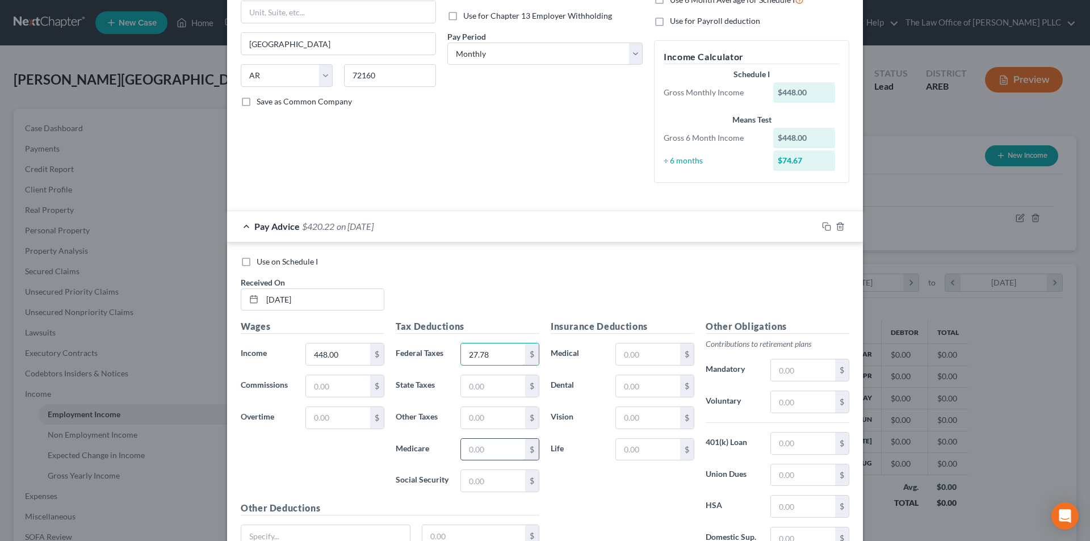
type input "27.78"
click at [472, 454] on input "text" at bounding box center [493, 450] width 64 height 22
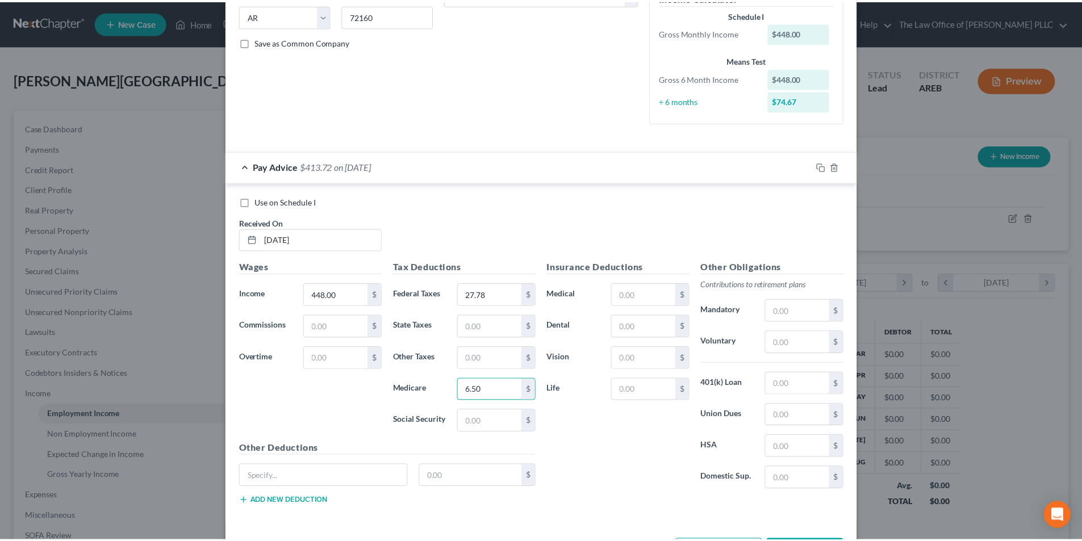
scroll to position [275, 0]
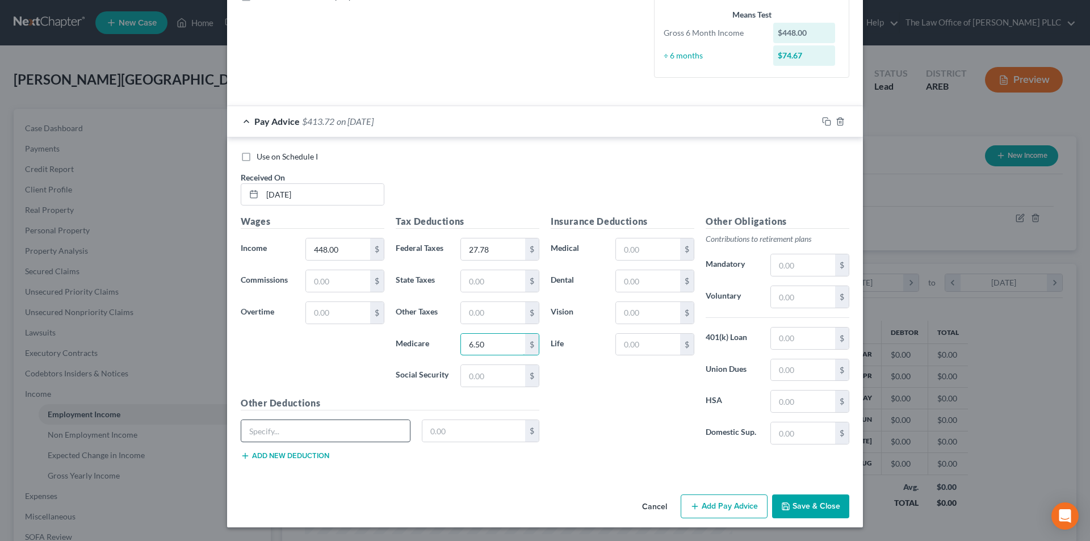
type input "6.50"
click at [296, 435] on input "text" at bounding box center [325, 431] width 169 height 22
type input "TR CLS CON"
type input "31.36"
click at [600, 412] on div "Insurance Deductions Medical $ Dental $ Vision $ Life $" at bounding box center [622, 334] width 155 height 239
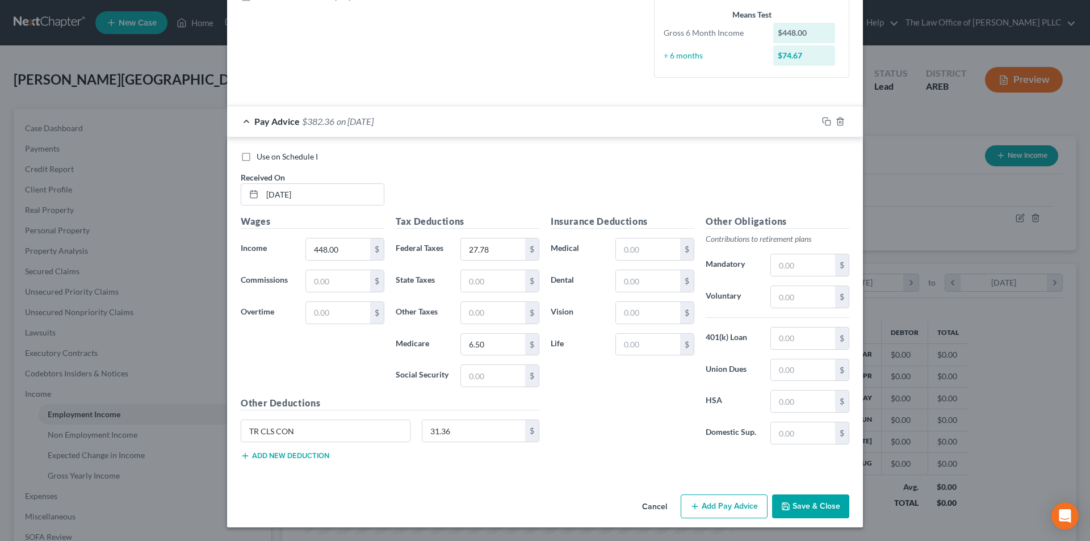
click at [799, 508] on button "Save & Close" at bounding box center [810, 507] width 77 height 24
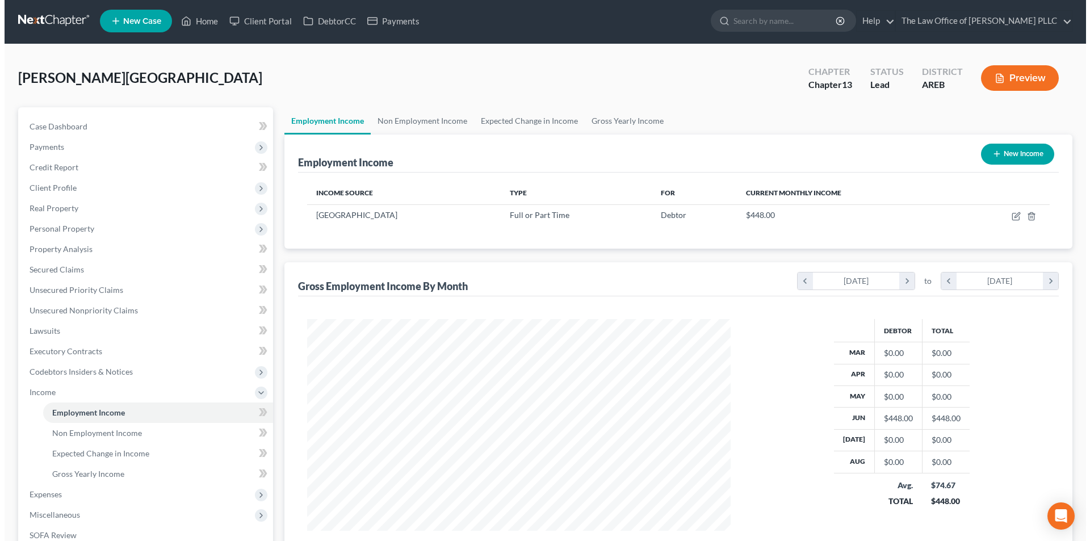
scroll to position [0, 0]
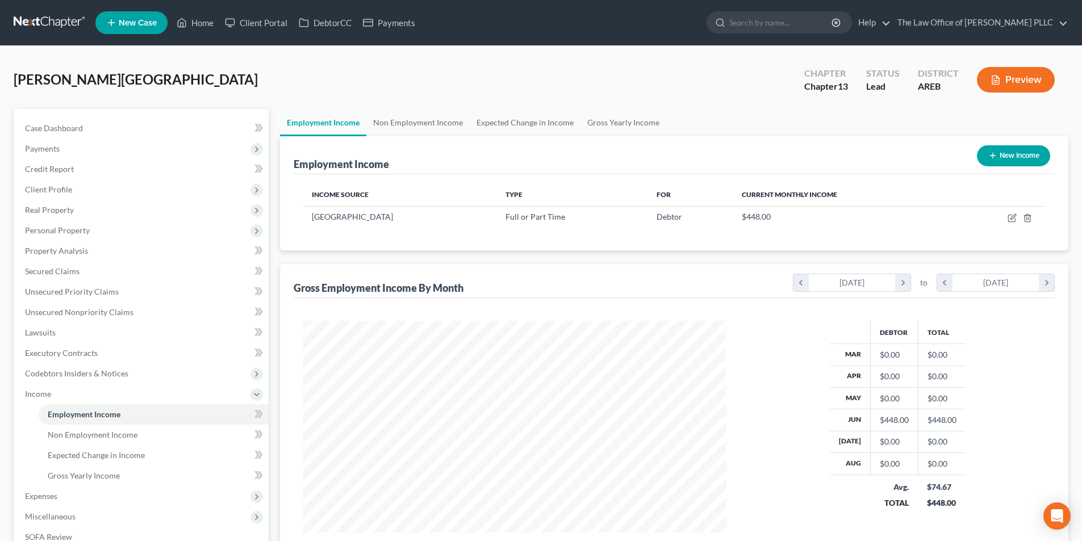
click at [997, 151] on button "New Income" at bounding box center [1013, 155] width 73 height 21
select select "0"
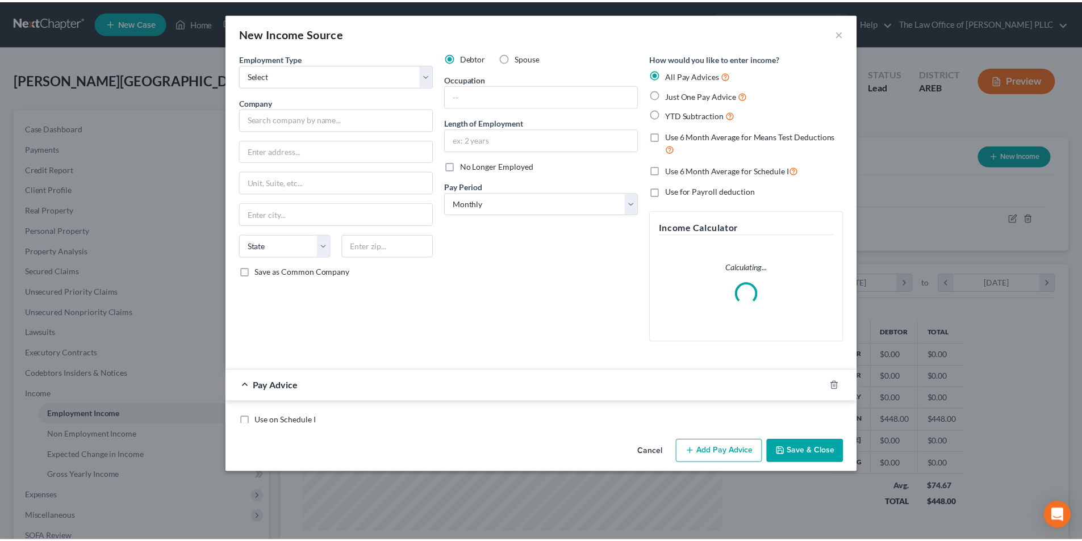
scroll to position [214, 450]
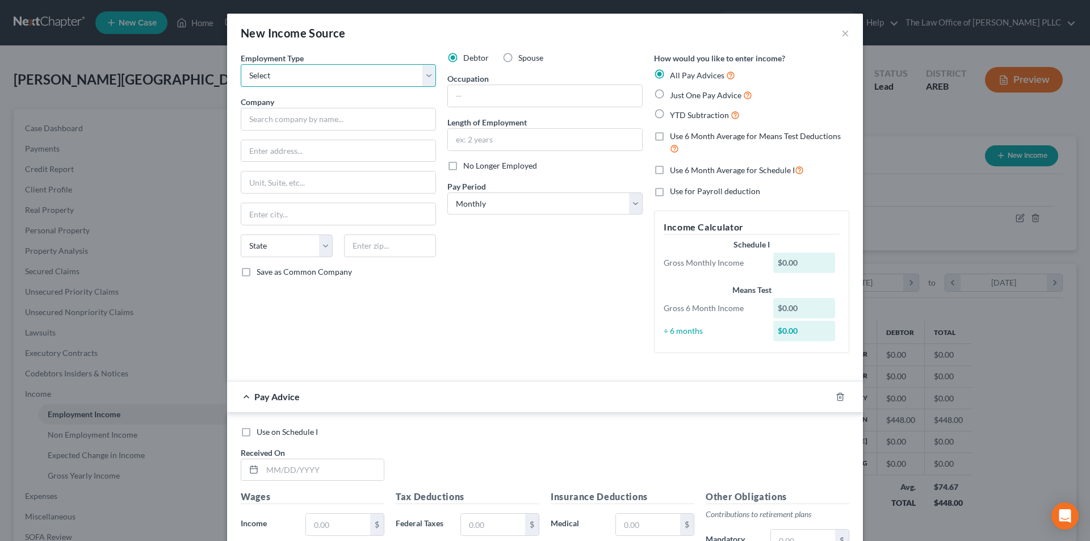
click at [299, 77] on select "Select Full or Part Time Employment Self Employment" at bounding box center [338, 75] width 195 height 23
select select "0"
click at [241, 64] on select "Select Full or Part Time Employment Self Employment" at bounding box center [338, 75] width 195 height 23
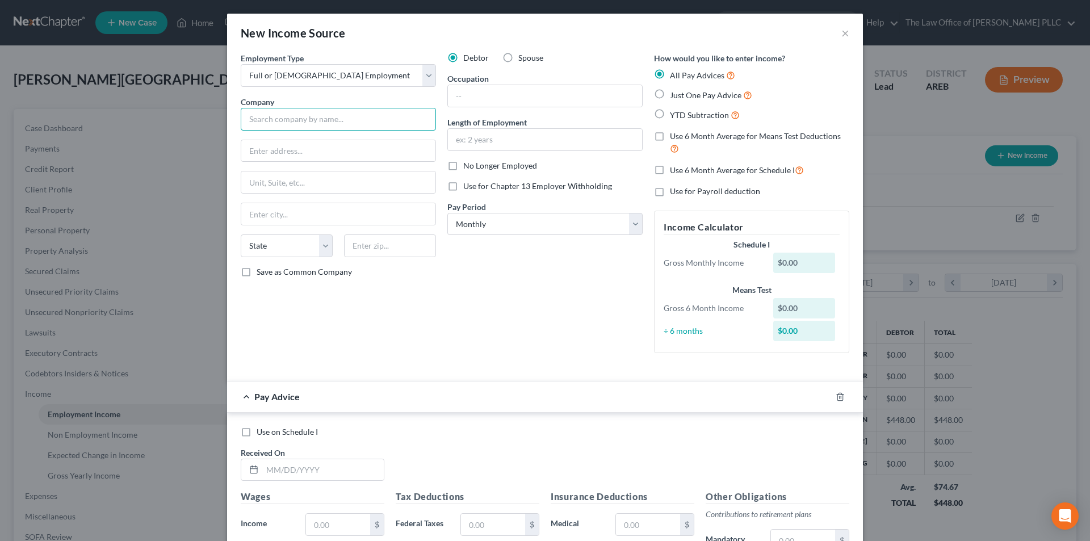
drag, startPoint x: 292, startPoint y: 125, endPoint x: 331, endPoint y: 130, distance: 39.5
click at [292, 125] on input "text" at bounding box center [338, 119] width 195 height 23
click at [365, 123] on input "text" at bounding box center [338, 119] width 195 height 23
type input "Stuttgart"
click at [842, 34] on button "×" at bounding box center [846, 33] width 8 height 14
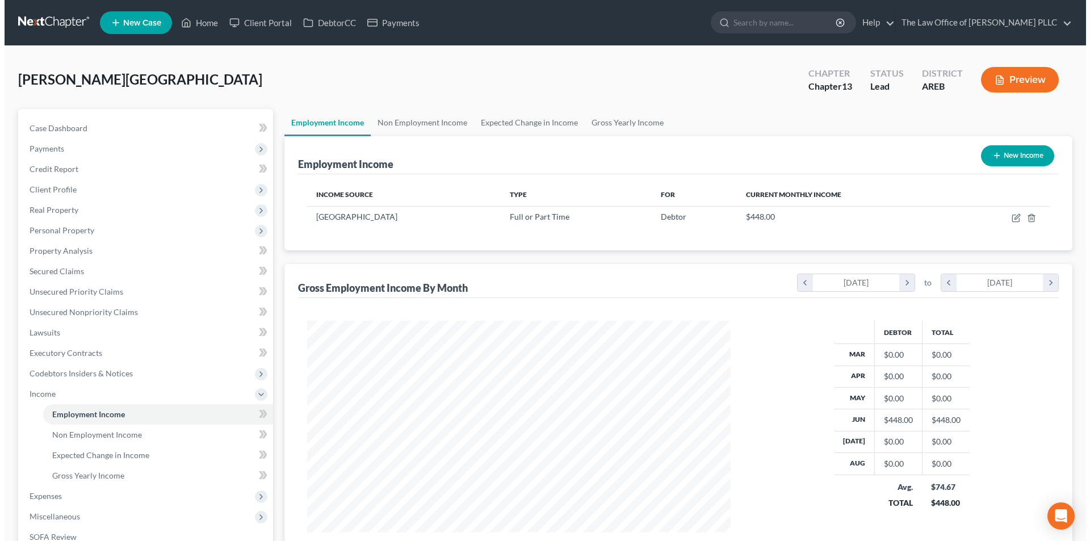
scroll to position [567622, 567387]
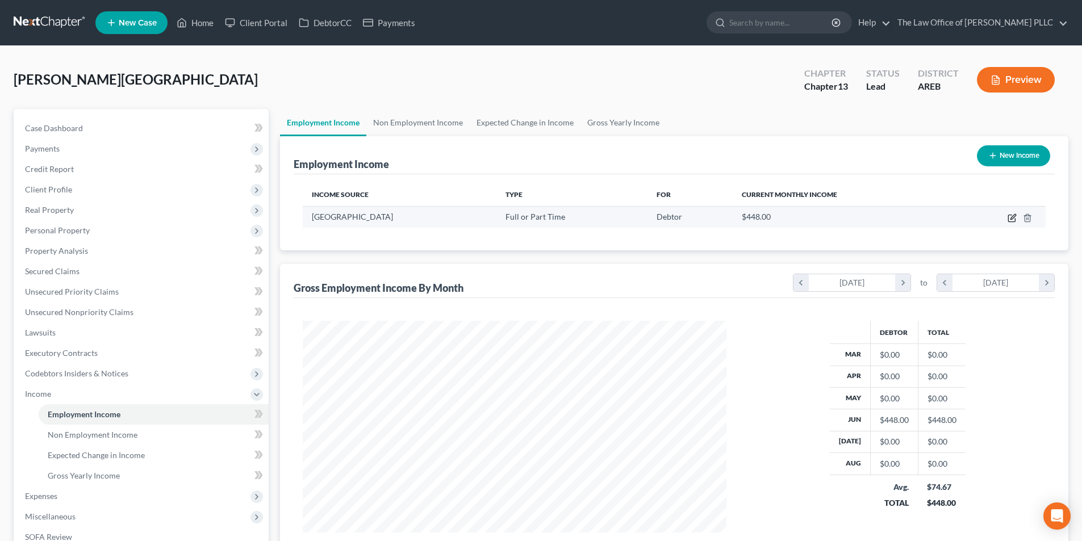
click at [1012, 216] on icon "button" at bounding box center [1011, 218] width 9 height 9
select select "0"
select select "2"
select select "0"
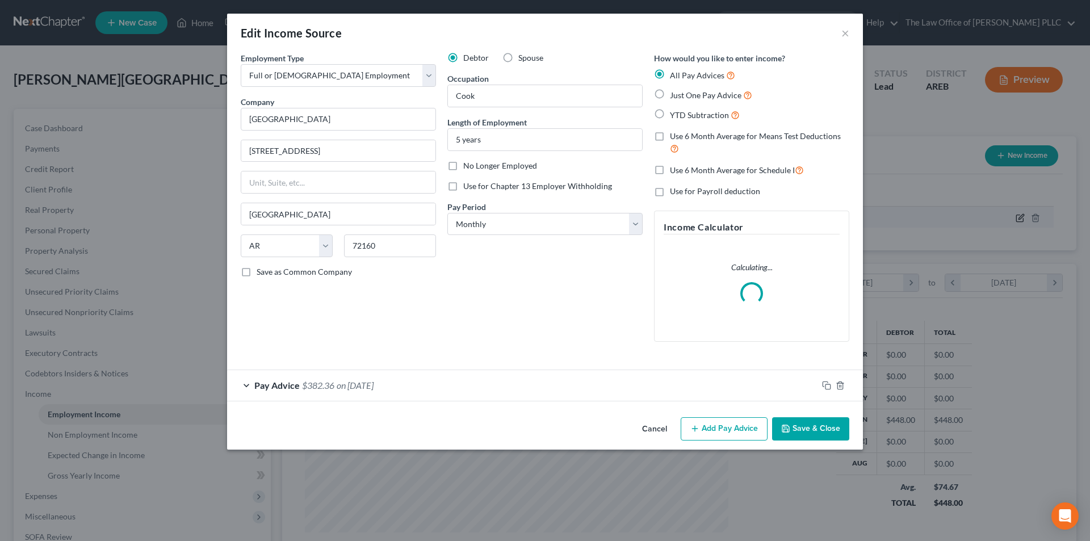
scroll to position [214, 450]
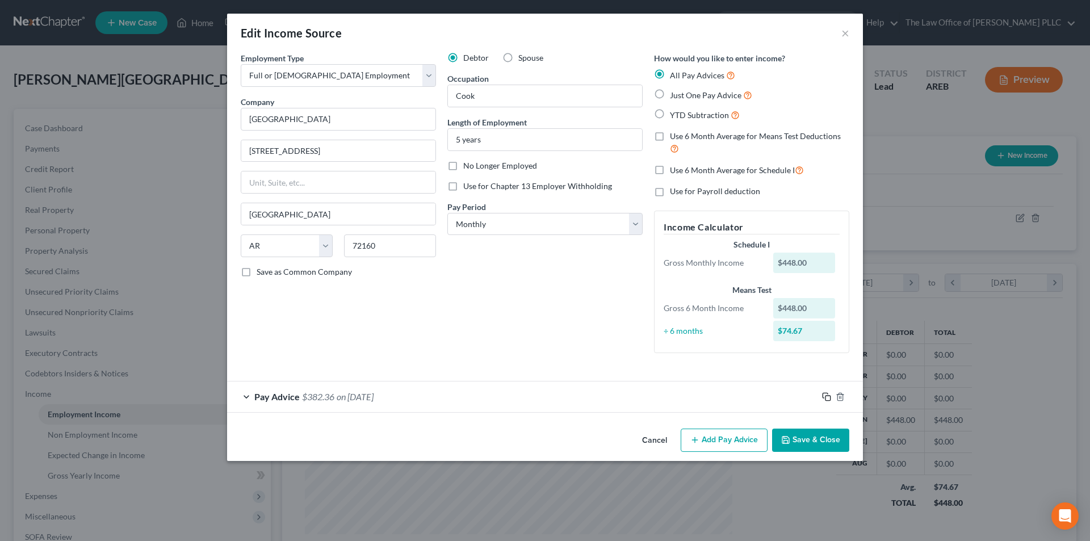
click at [829, 399] on icon "button" at bounding box center [826, 396] width 9 height 9
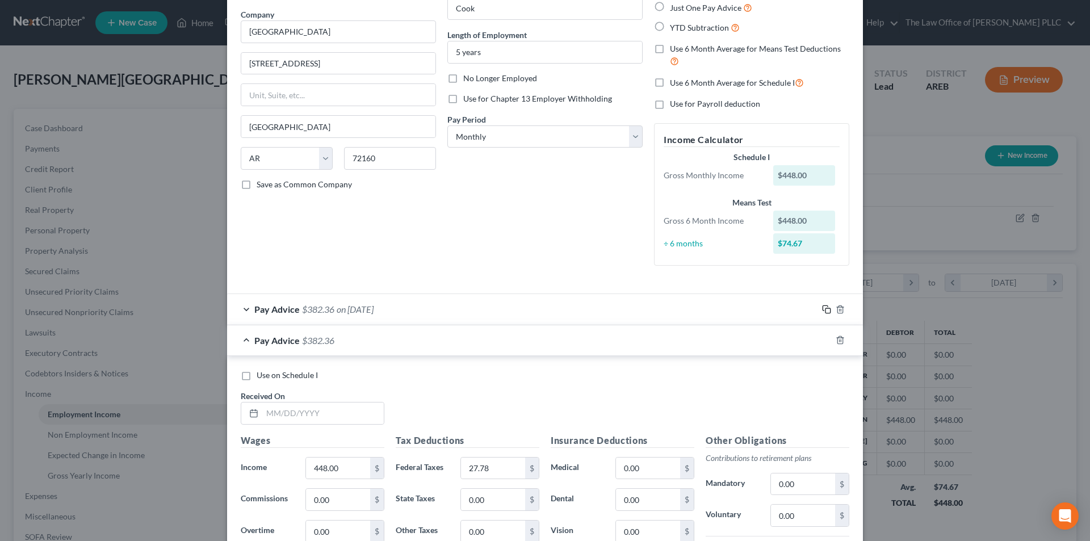
scroll to position [114, 0]
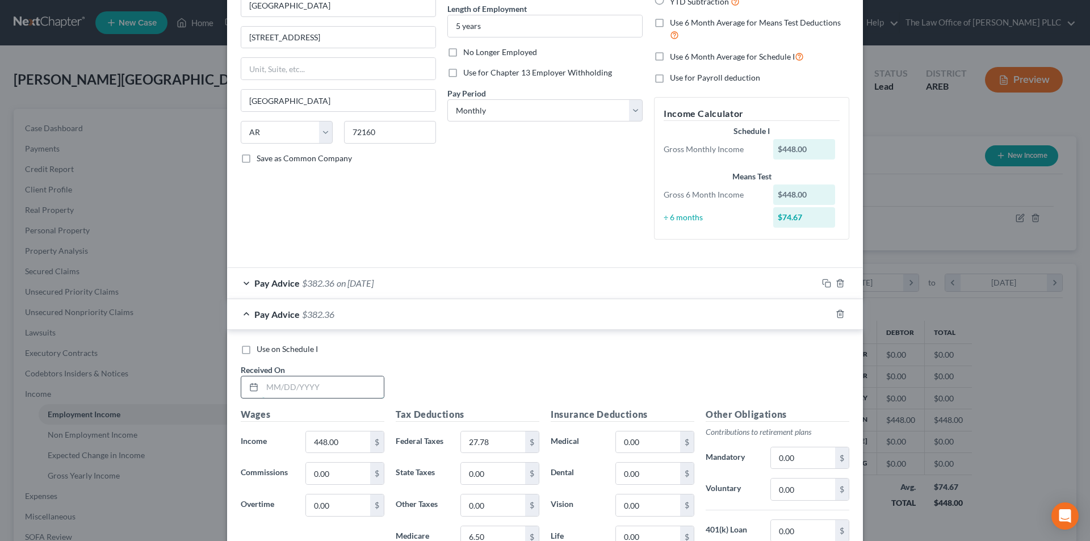
click at [287, 384] on input "text" at bounding box center [323, 387] width 122 height 22
type input "05/17/2024"
click at [480, 349] on div "Use on Schedule I" at bounding box center [545, 349] width 609 height 11
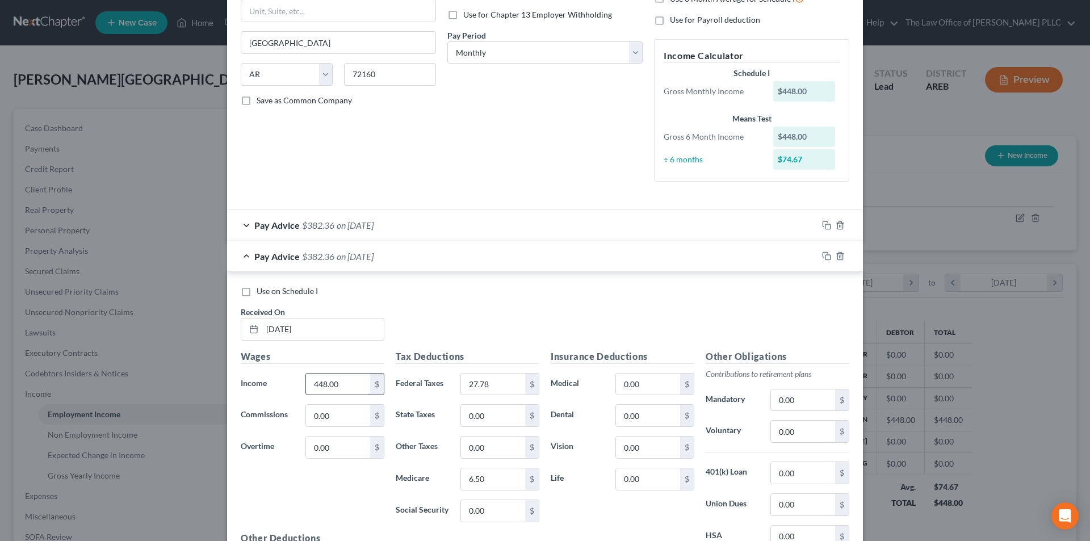
scroll to position [227, 0]
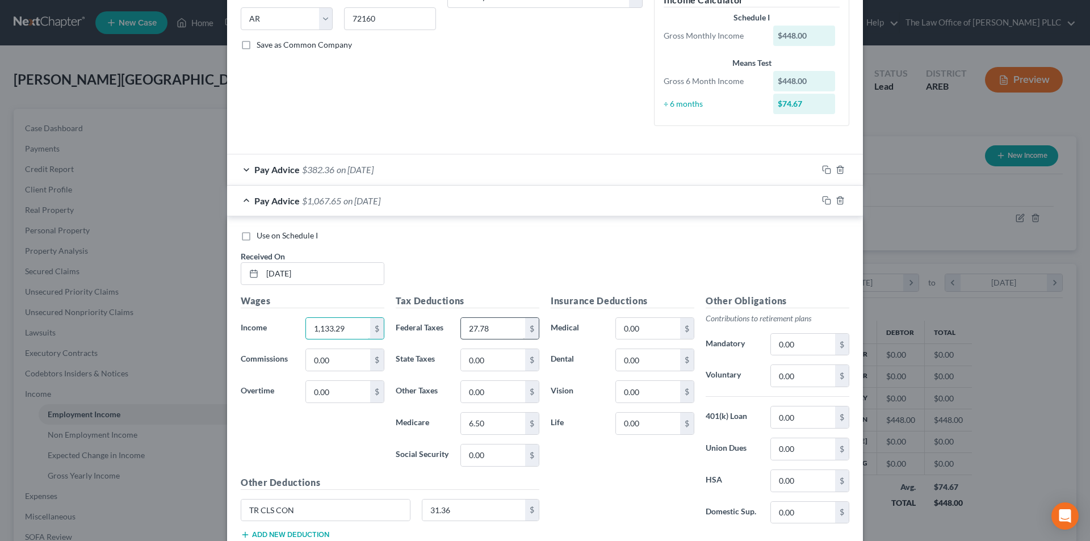
type input "1,133.29"
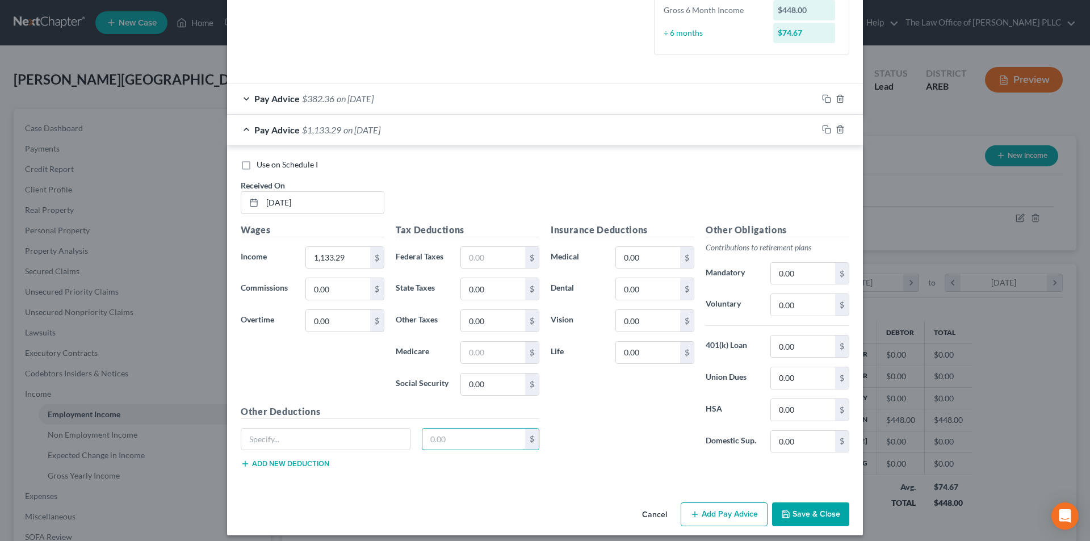
scroll to position [306, 0]
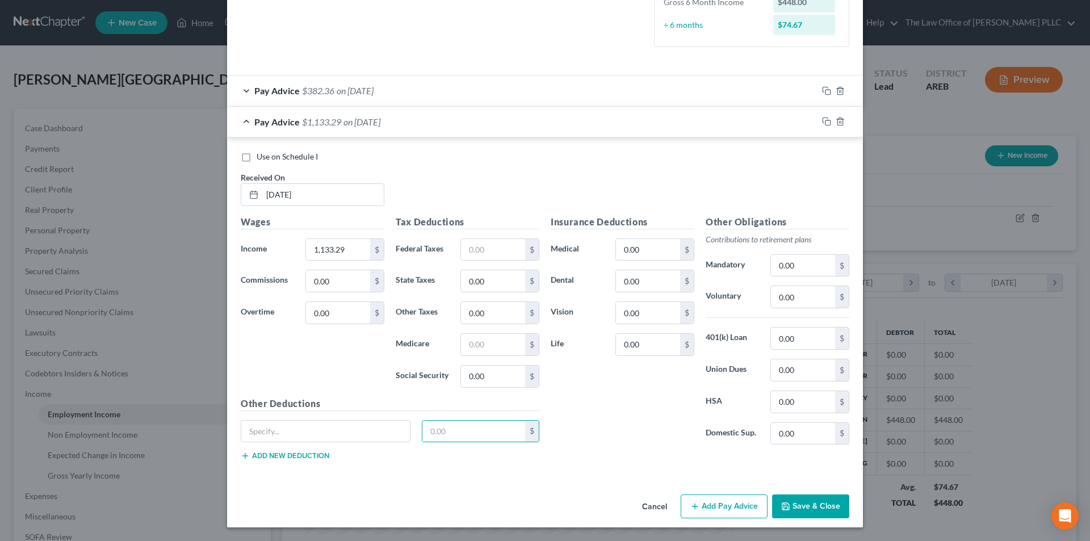
click at [735, 507] on button "Add Pay Advice" at bounding box center [724, 507] width 87 height 24
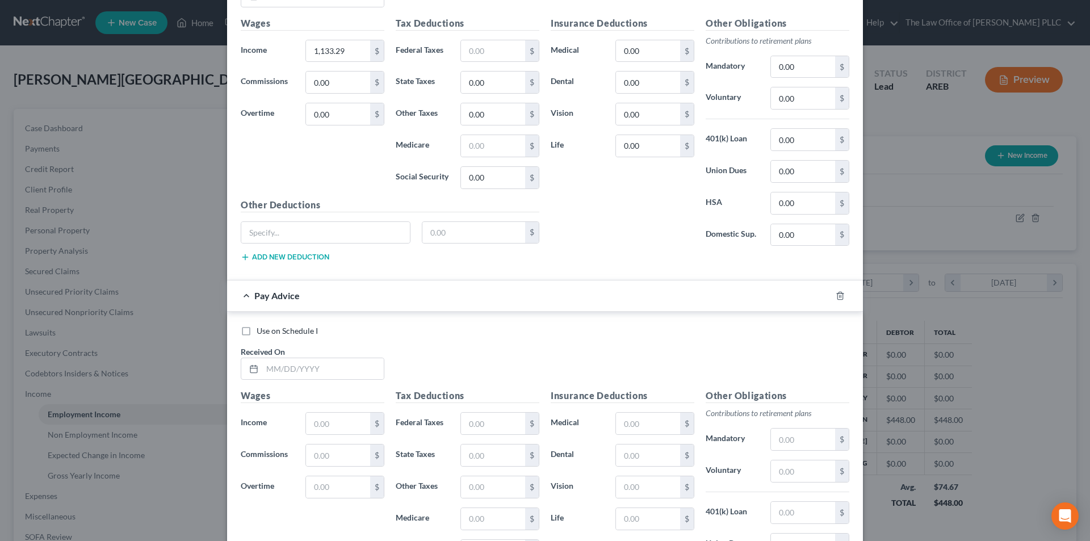
scroll to position [533, 0]
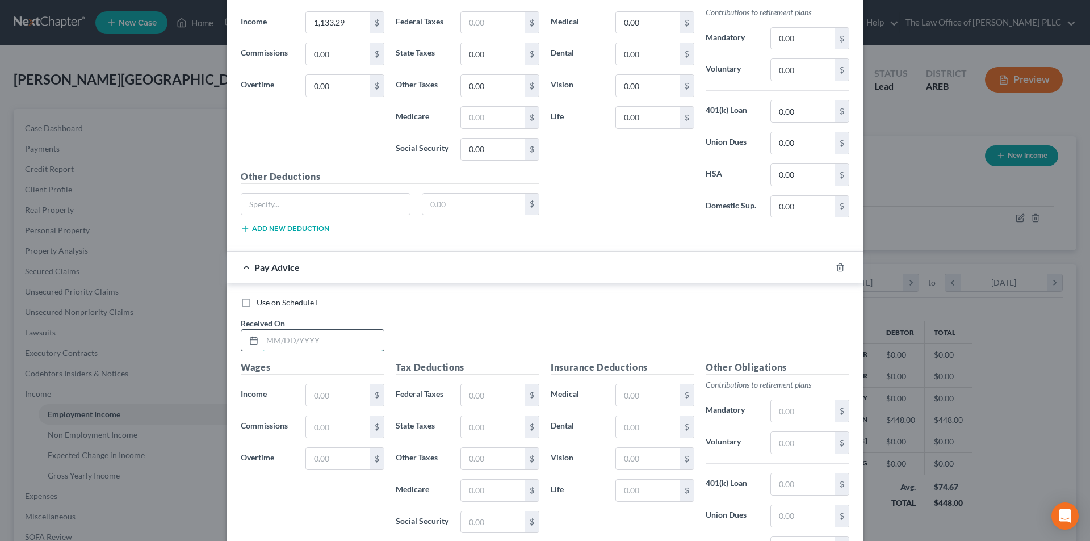
click at [277, 342] on input "text" at bounding box center [323, 341] width 122 height 22
type input "03/15/2024"
click at [339, 397] on input "text" at bounding box center [338, 395] width 64 height 22
type input "1,080.55"
click at [635, 308] on div "Use on Schedule I" at bounding box center [545, 302] width 609 height 11
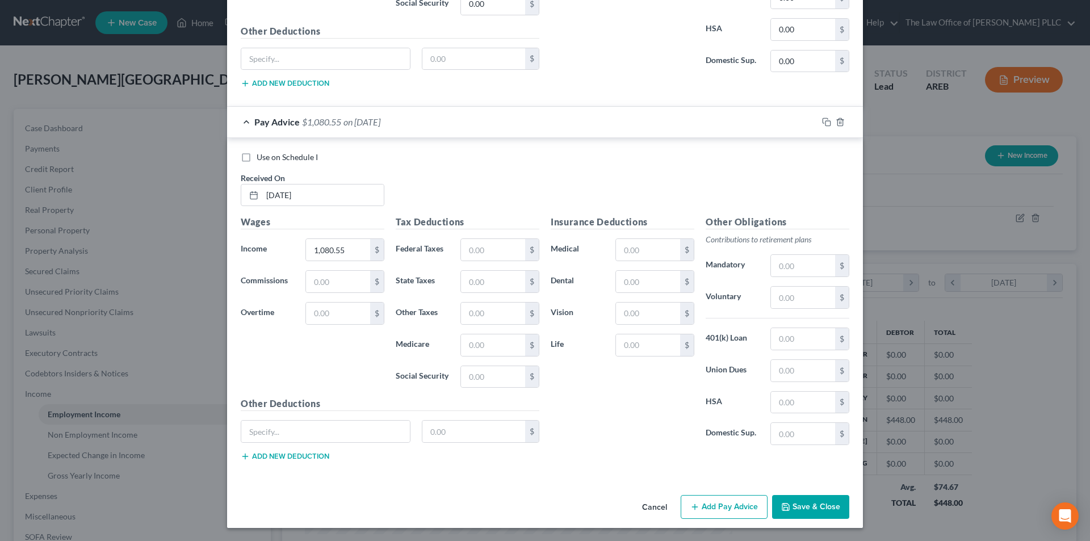
scroll to position [679, 0]
click at [726, 508] on button "Add Pay Advice" at bounding box center [724, 507] width 87 height 24
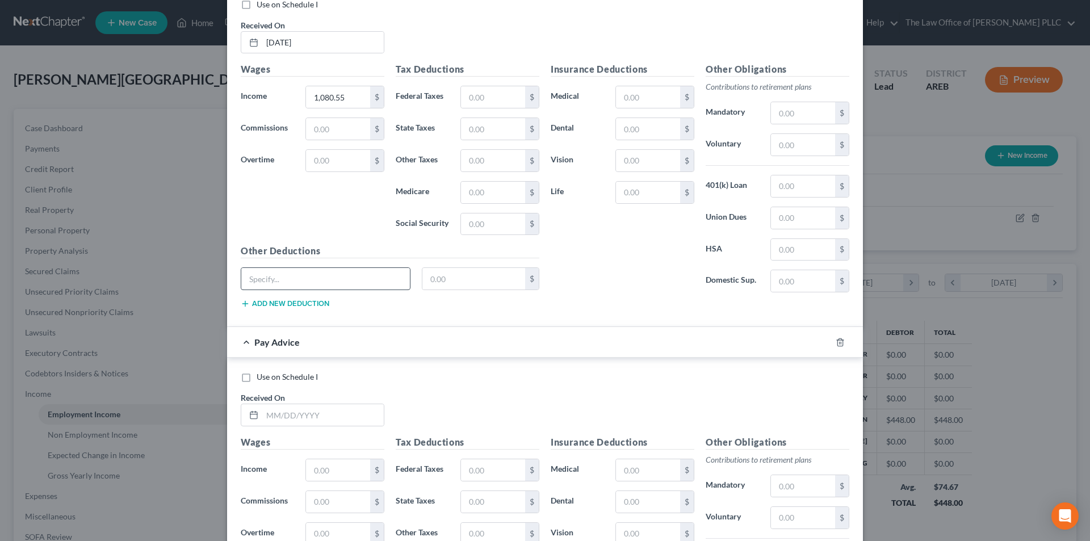
scroll to position [852, 0]
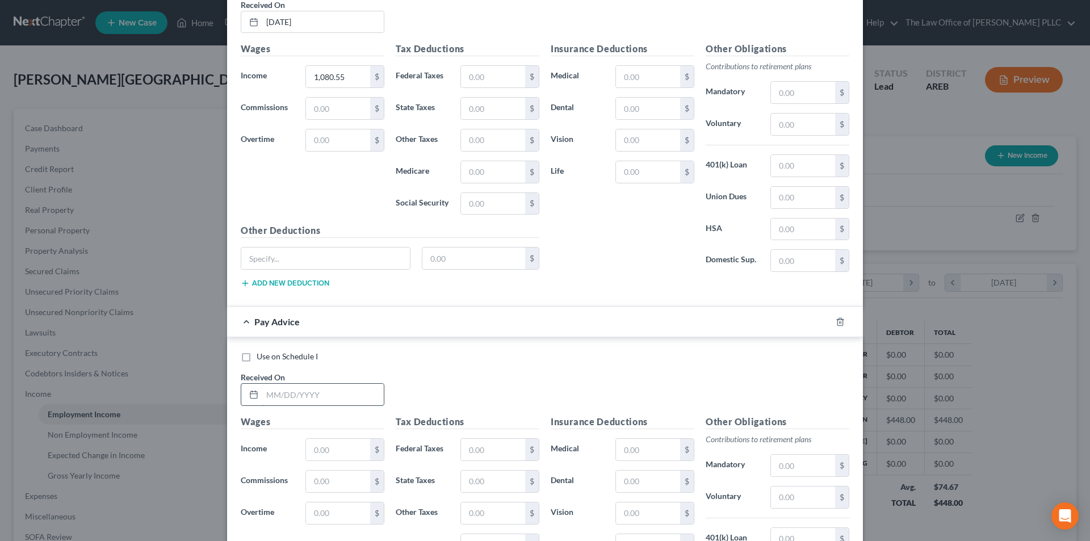
click at [288, 394] on input "text" at bounding box center [323, 395] width 122 height 22
type input "02/20/2024"
click at [327, 457] on input "text" at bounding box center [338, 450] width 64 height 22
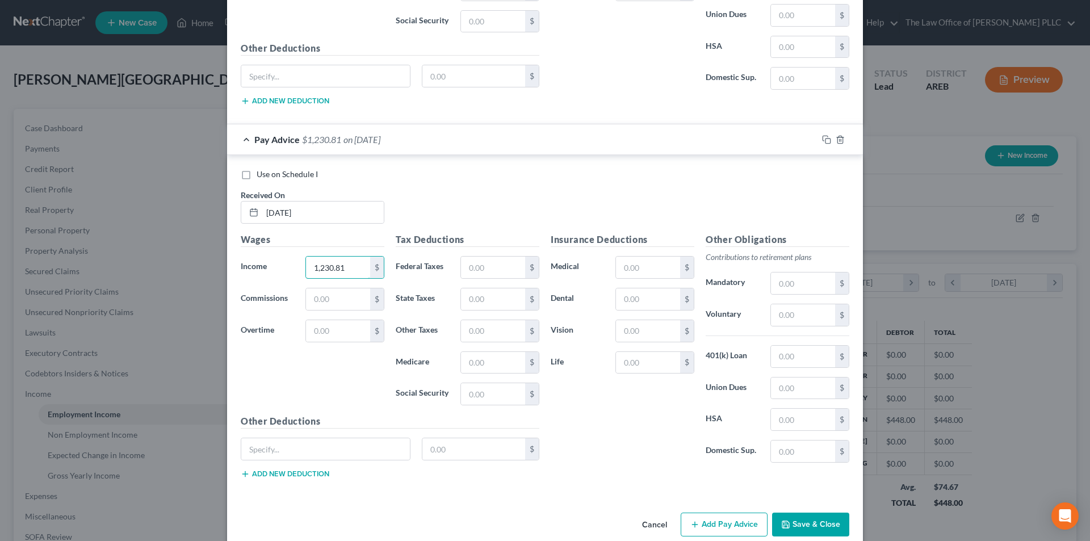
scroll to position [1052, 0]
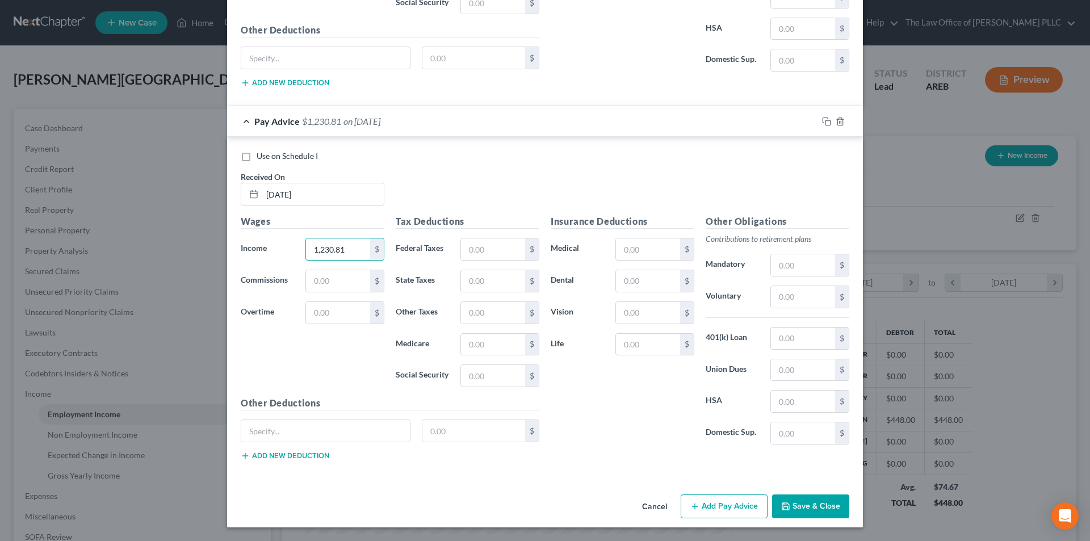
type input "1,230.81"
click at [728, 503] on button "Add Pay Advice" at bounding box center [724, 507] width 87 height 24
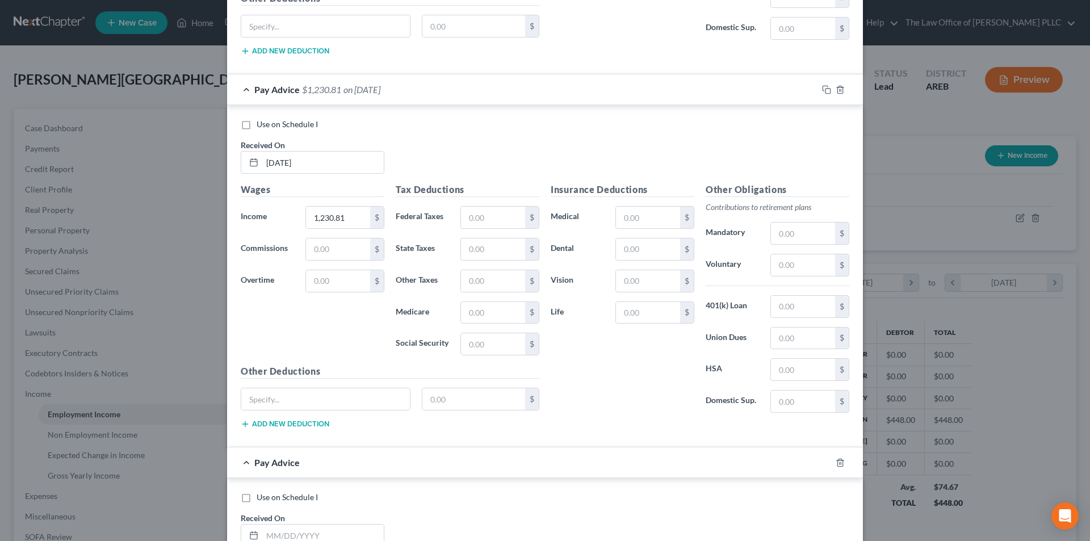
scroll to position [1166, 0]
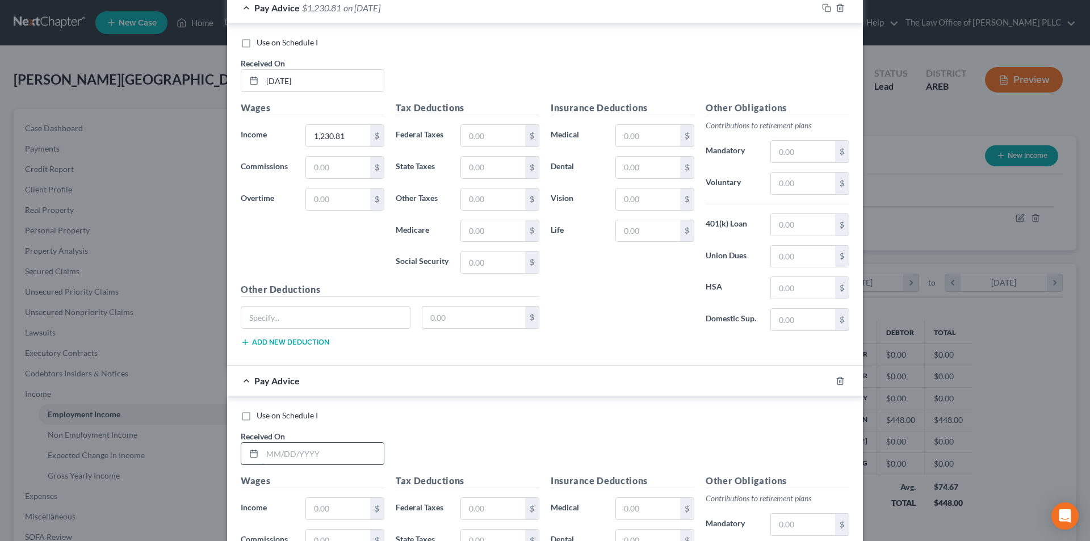
click at [275, 452] on input "text" at bounding box center [323, 454] width 122 height 22
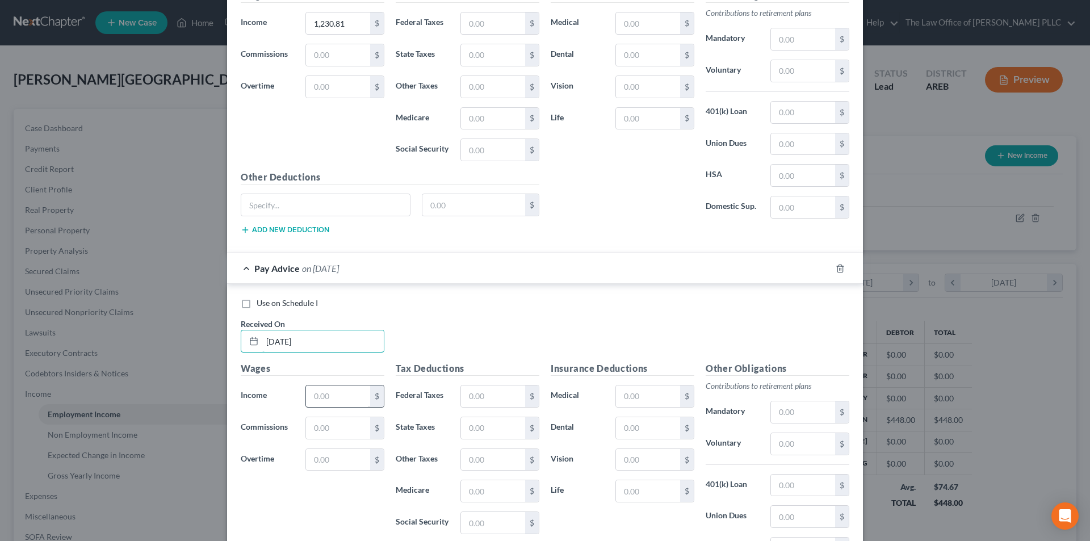
scroll to position [1279, 0]
type input "01/19/2024"
click at [331, 404] on input "text" at bounding box center [338, 395] width 64 height 22
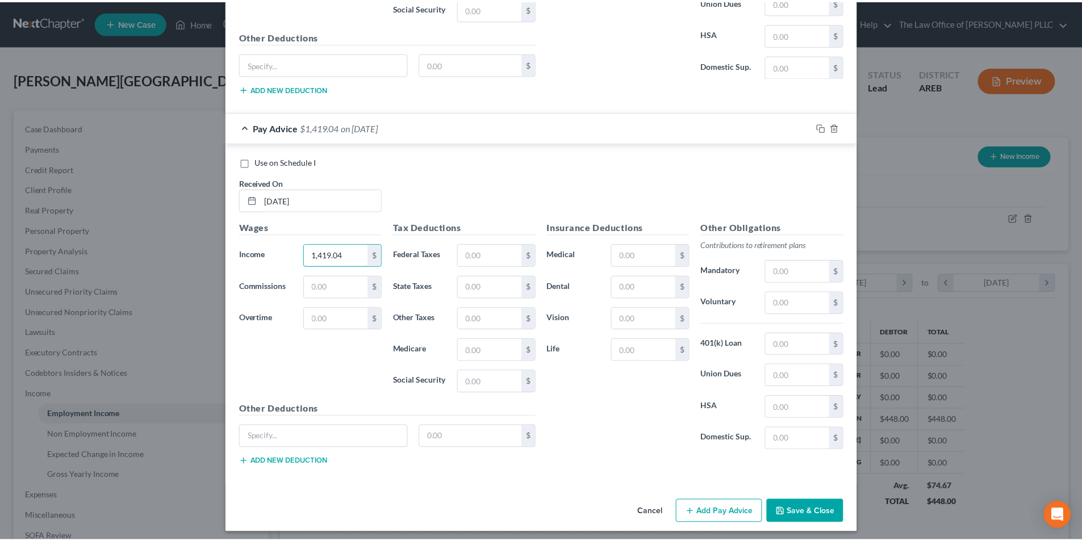
scroll to position [1425, 0]
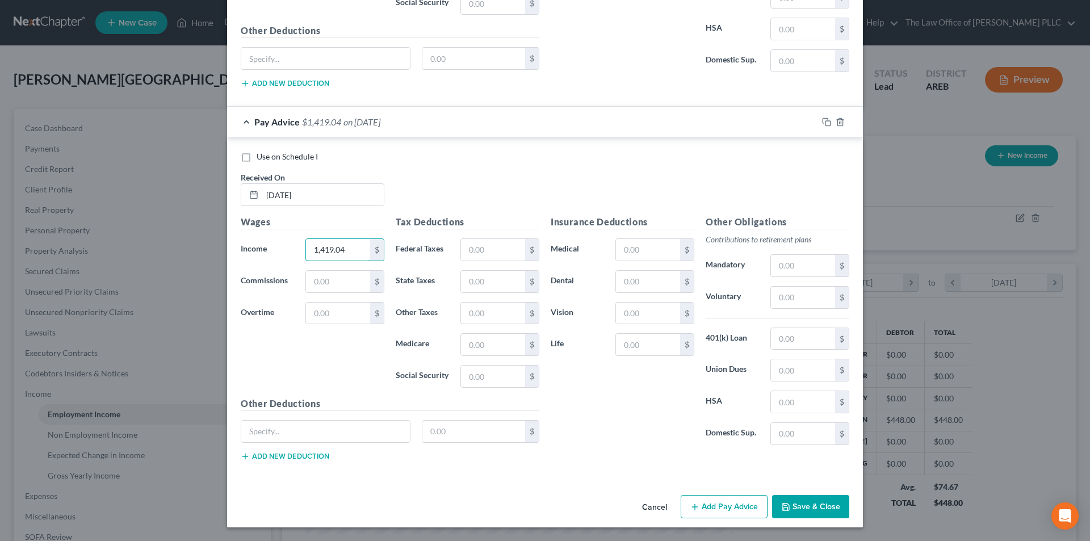
type input "1,419.04"
click at [796, 513] on button "Save & Close" at bounding box center [810, 507] width 77 height 24
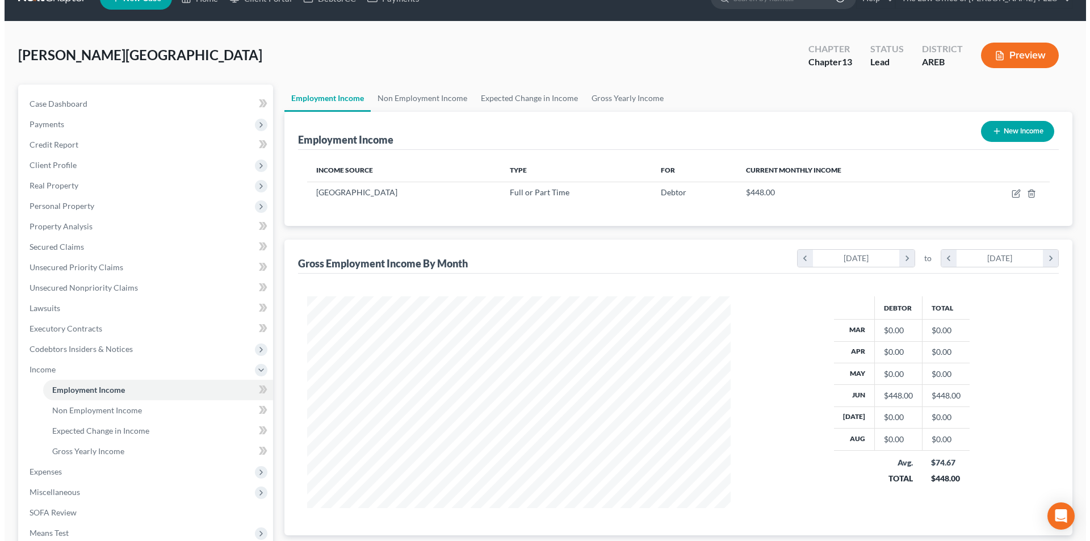
scroll to position [0, 0]
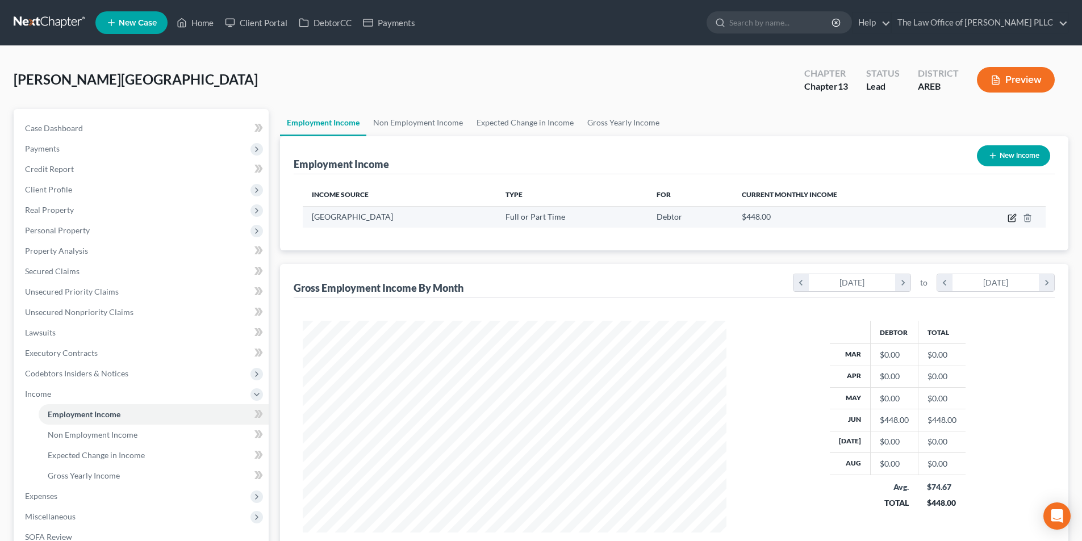
click at [1010, 219] on icon "button" at bounding box center [1011, 218] width 9 height 9
select select "0"
select select "2"
select select "0"
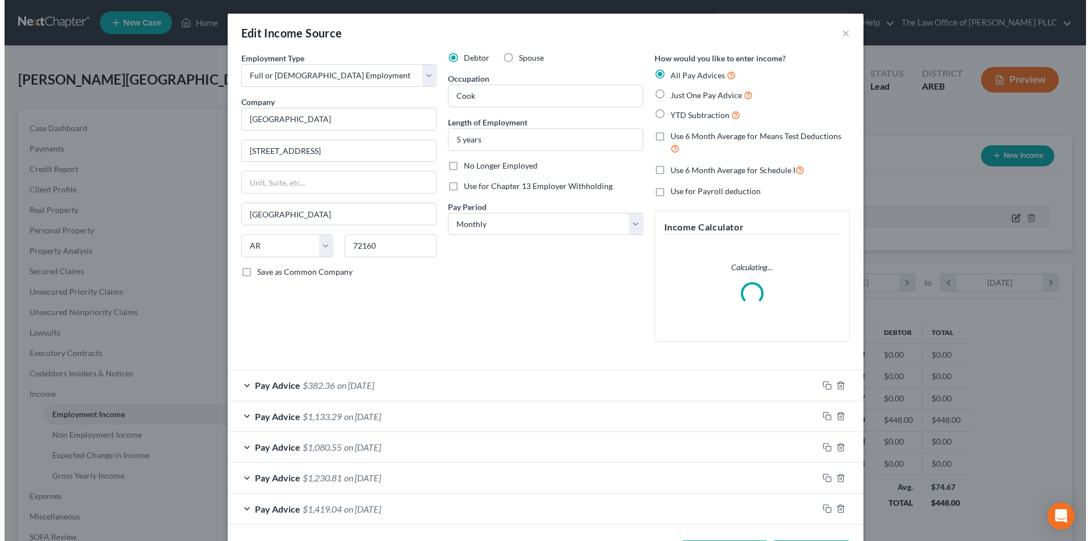
scroll to position [214, 450]
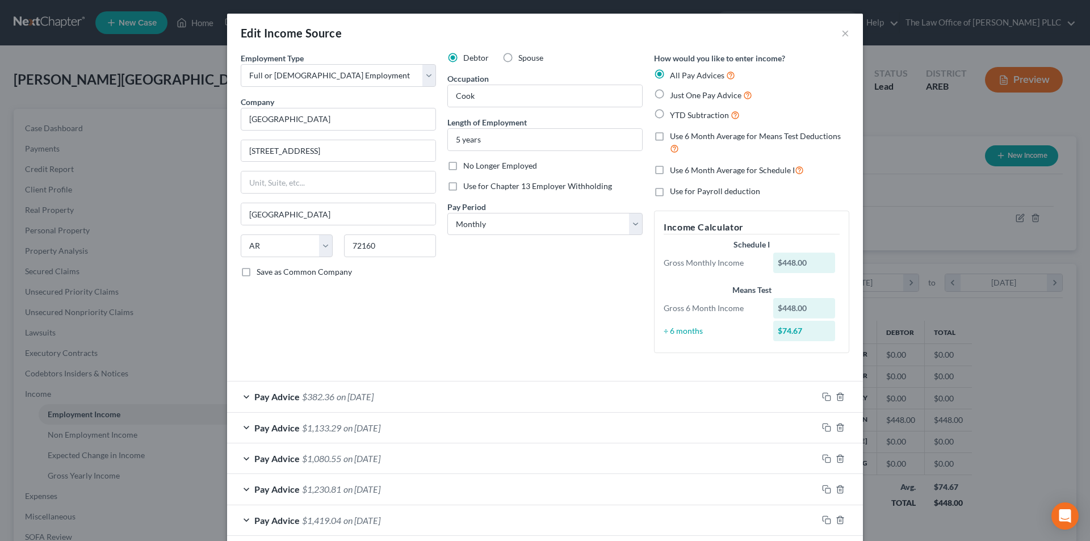
click at [670, 115] on label "YTD Subtraction" at bounding box center [705, 114] width 70 height 13
click at [675, 115] on input "YTD Subtraction" at bounding box center [678, 111] width 7 height 7
radio input "true"
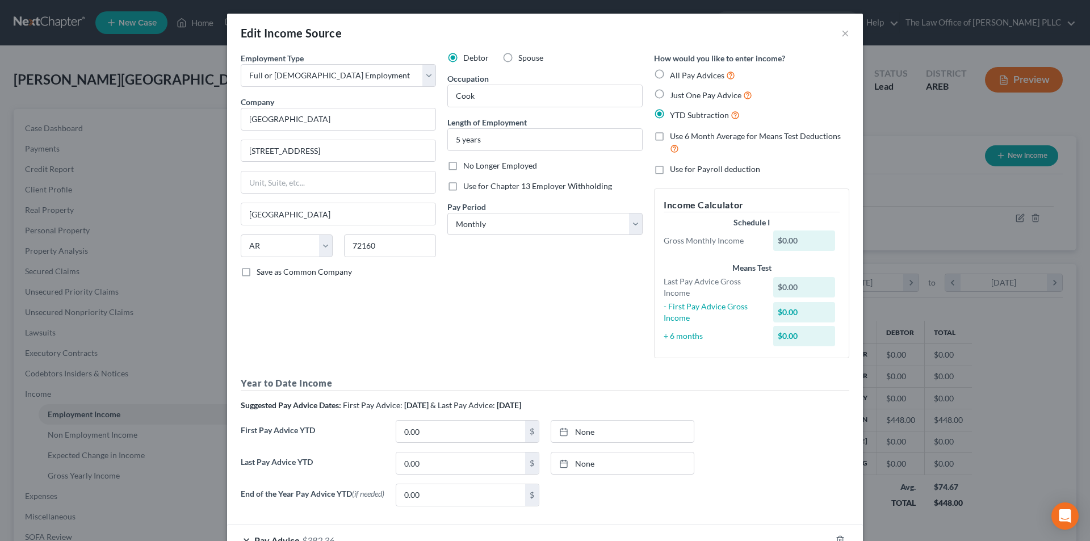
click at [670, 73] on label "All Pay Advices" at bounding box center [702, 75] width 65 height 13
click at [675, 73] on input "All Pay Advices" at bounding box center [678, 72] width 7 height 7
radio input "true"
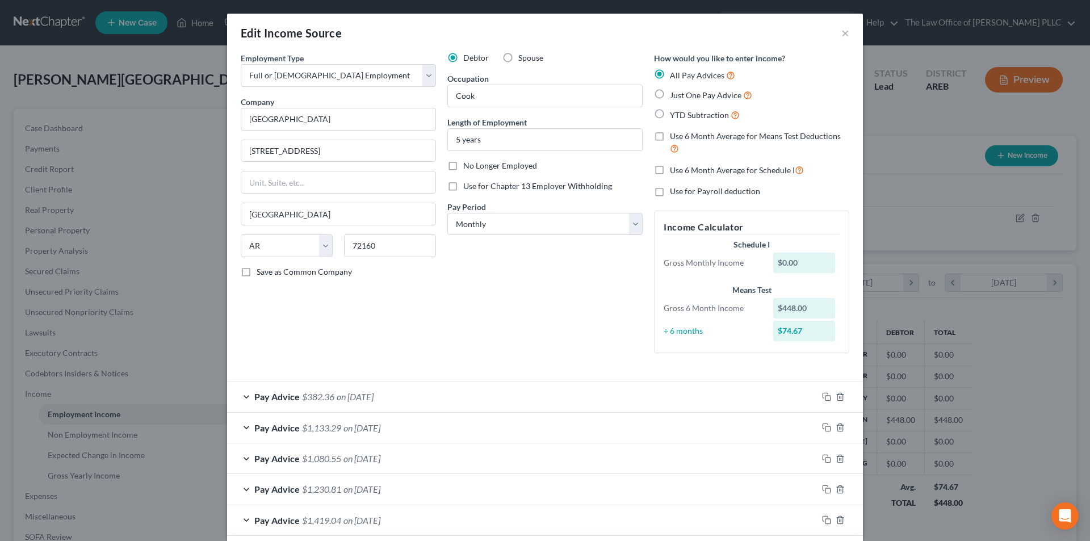
click at [515, 332] on div "Debtor Spouse Occupation Cook Length of Employment 5 years No Longer Employed U…" at bounding box center [545, 207] width 207 height 310
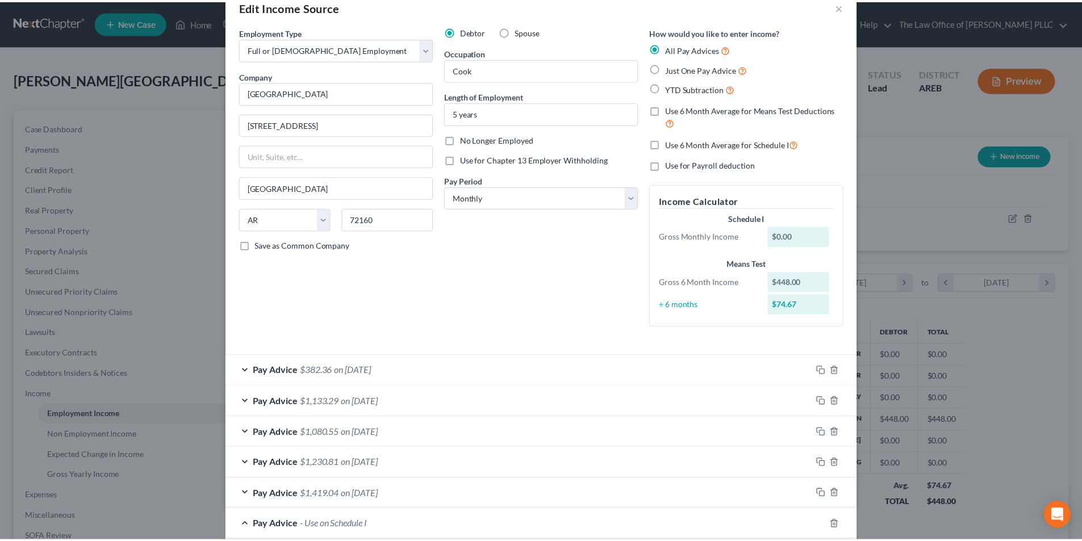
scroll to position [0, 0]
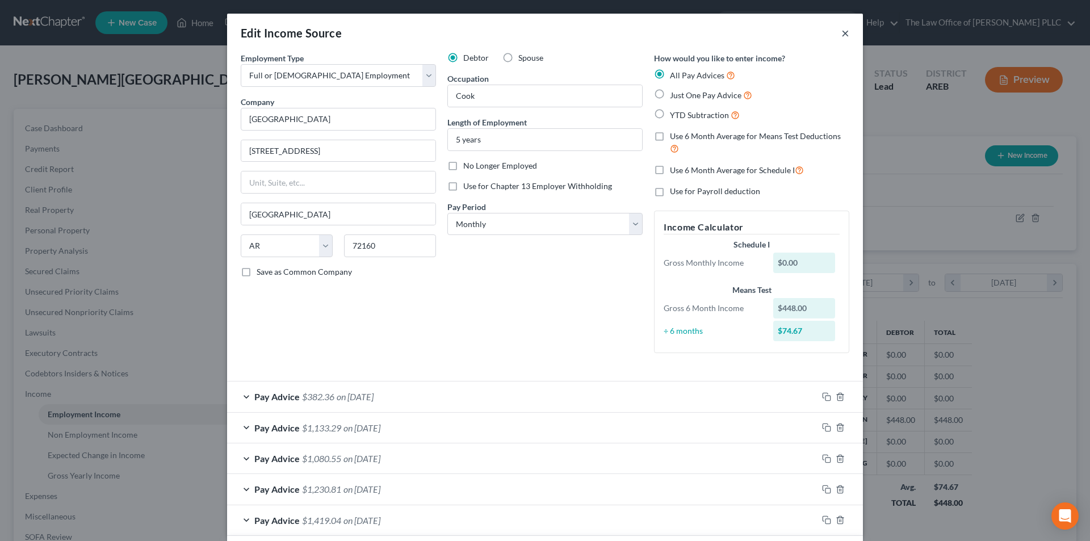
click at [842, 34] on button "×" at bounding box center [846, 33] width 8 height 14
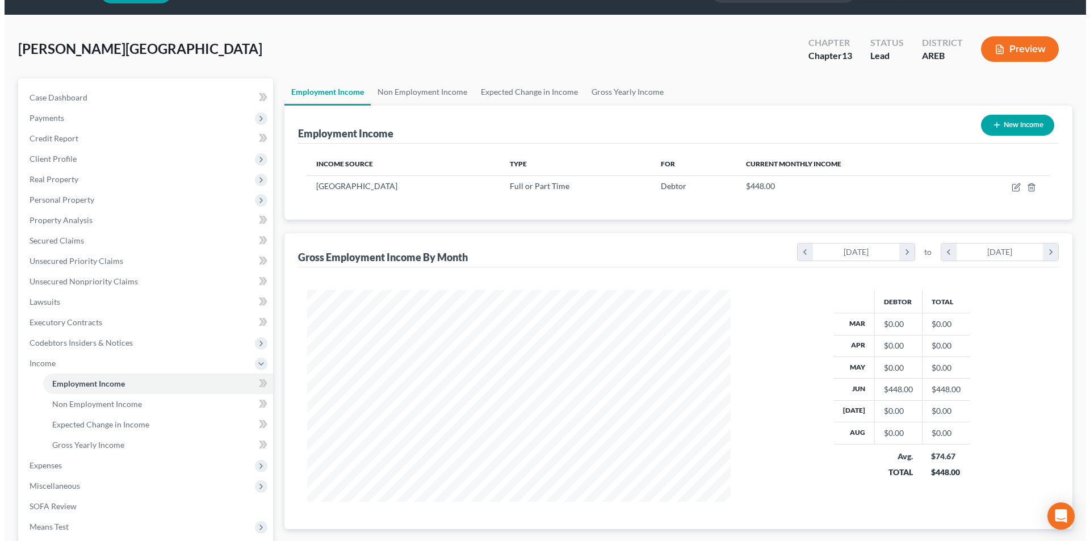
scroll to position [57, 0]
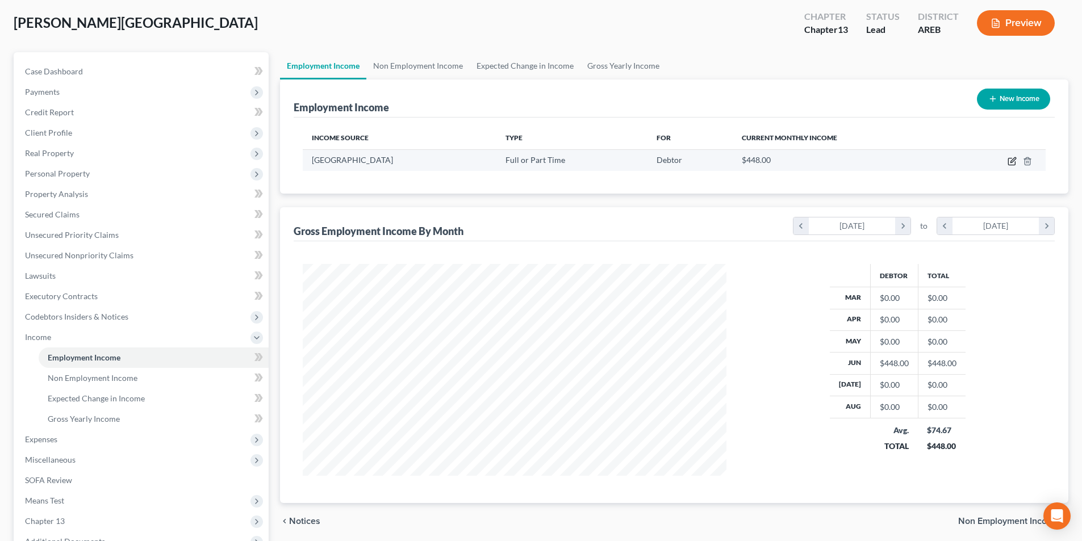
click at [1010, 162] on icon "button" at bounding box center [1011, 161] width 9 height 9
select select "0"
select select "2"
select select "0"
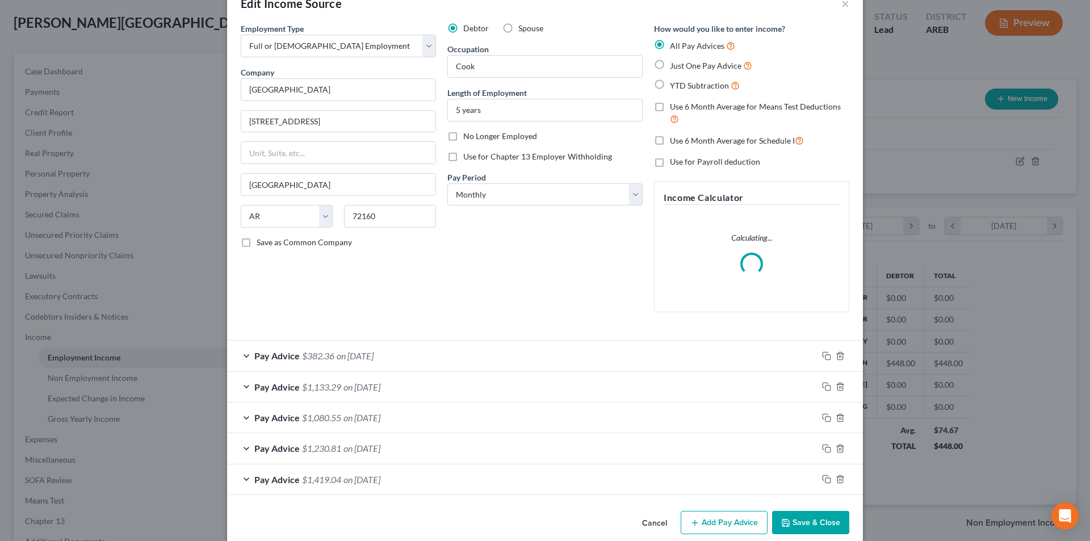
scroll to position [45, 0]
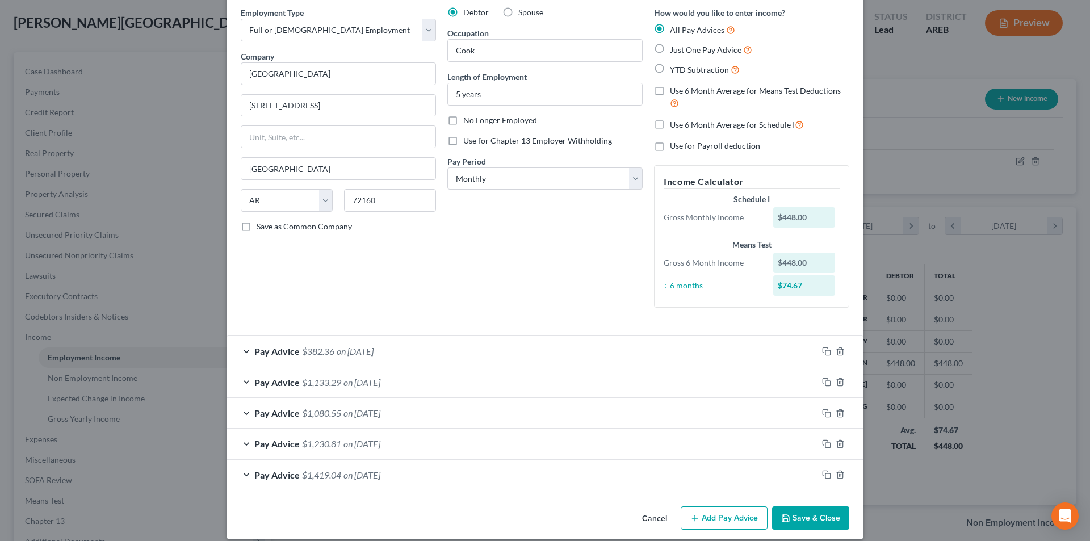
click at [726, 510] on button "Add Pay Advice" at bounding box center [724, 519] width 87 height 24
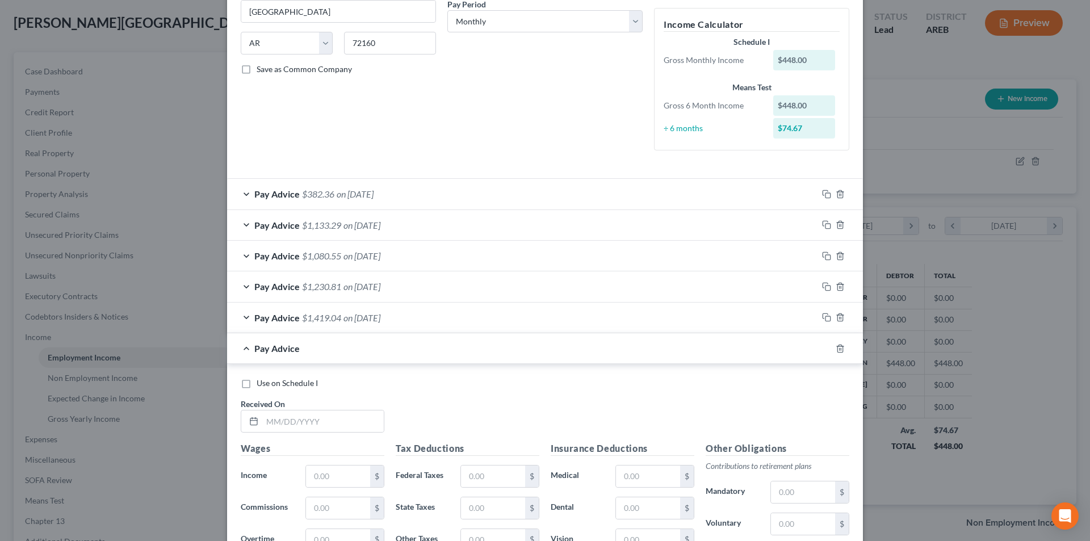
scroll to position [216, 0]
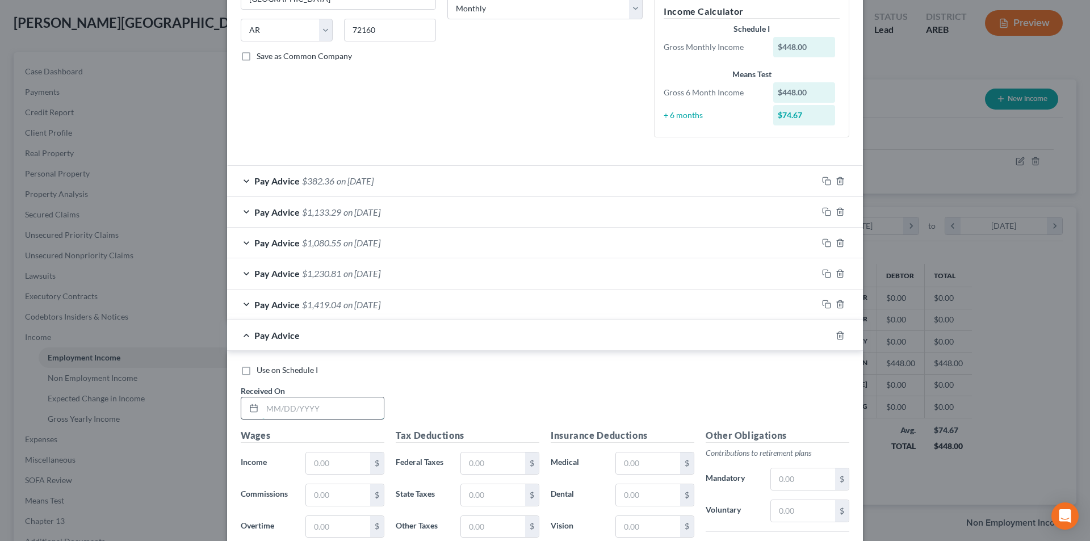
drag, startPoint x: 299, startPoint y: 409, endPoint x: 319, endPoint y: 397, distance: 22.7
click at [299, 409] on input "text" at bounding box center [323, 408] width 122 height 22
type input "12/20/2023"
click at [329, 468] on input "text" at bounding box center [338, 464] width 64 height 22
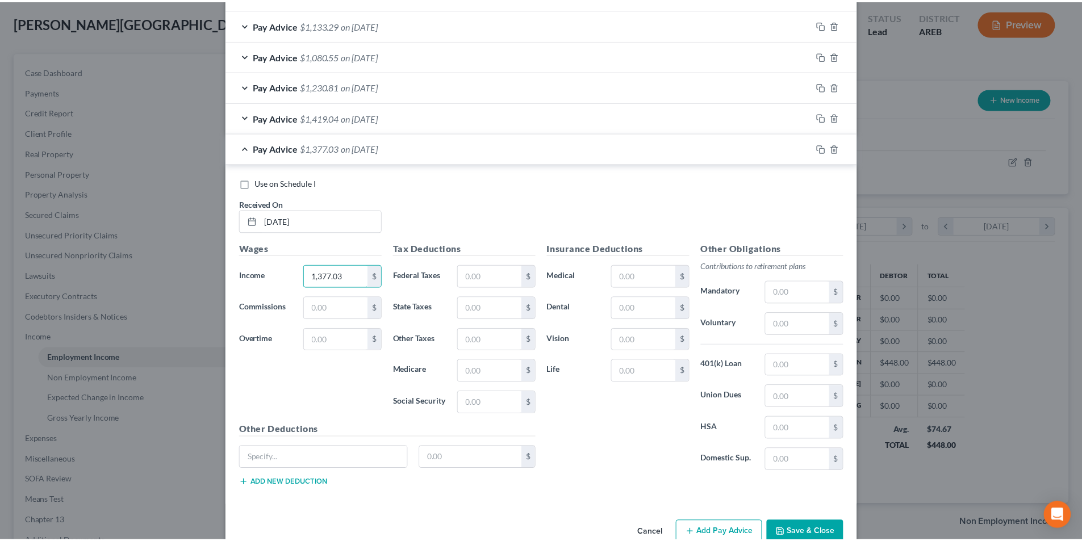
scroll to position [429, 0]
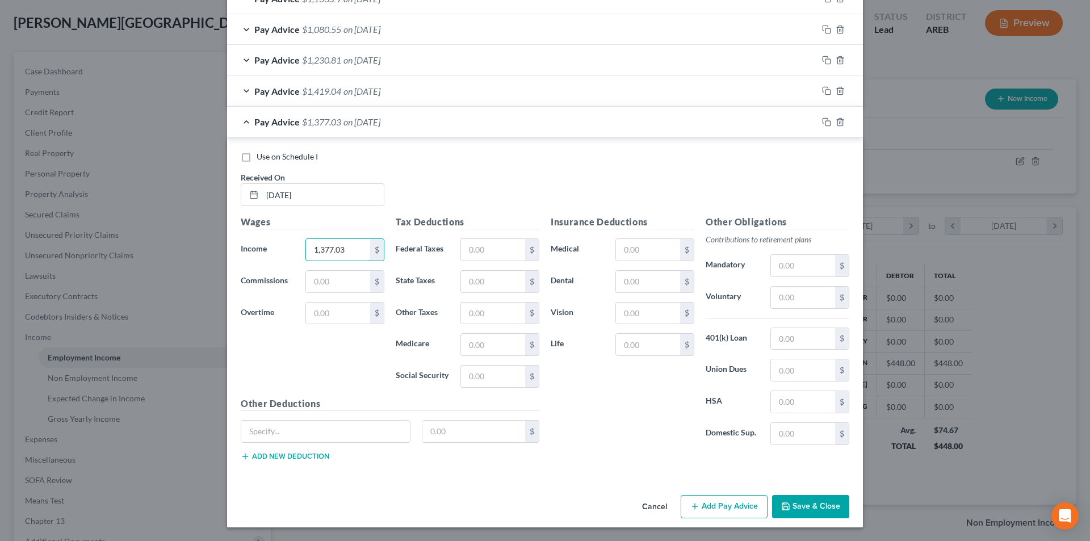
type input "1,377.03"
click at [815, 501] on button "Save & Close" at bounding box center [810, 507] width 77 height 24
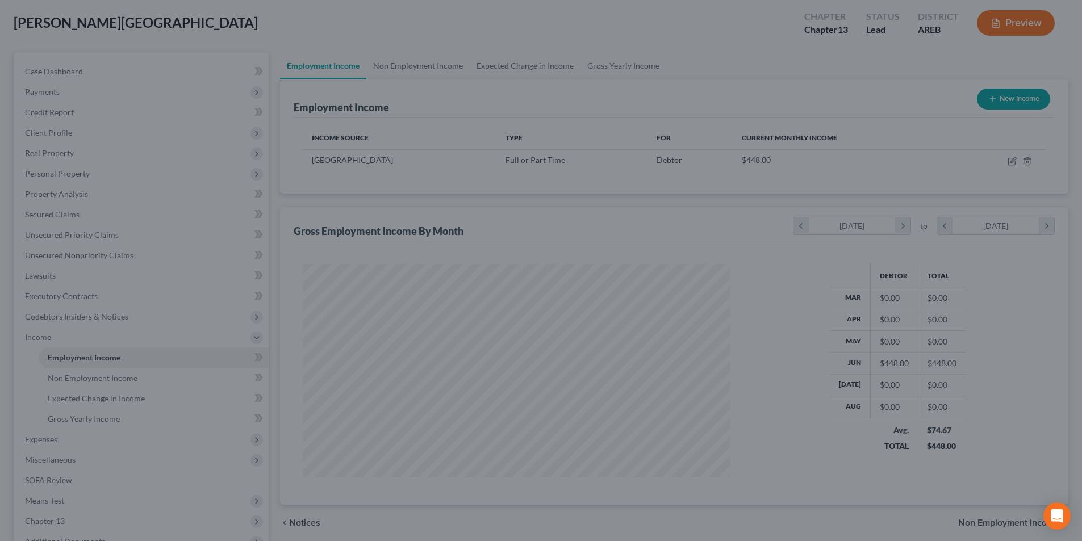
scroll to position [567622, 567387]
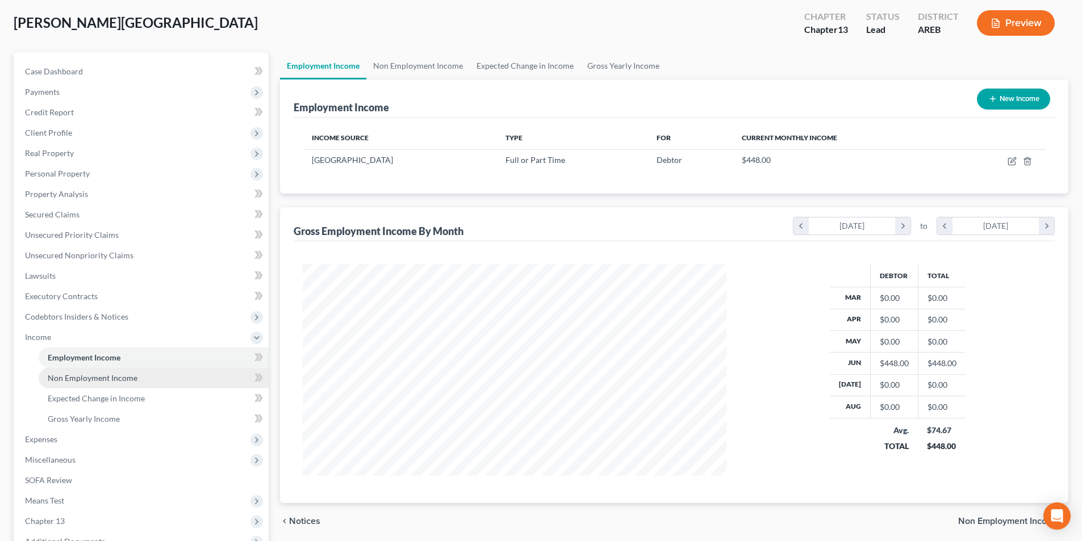
click at [79, 383] on link "Non Employment Income" at bounding box center [154, 378] width 230 height 20
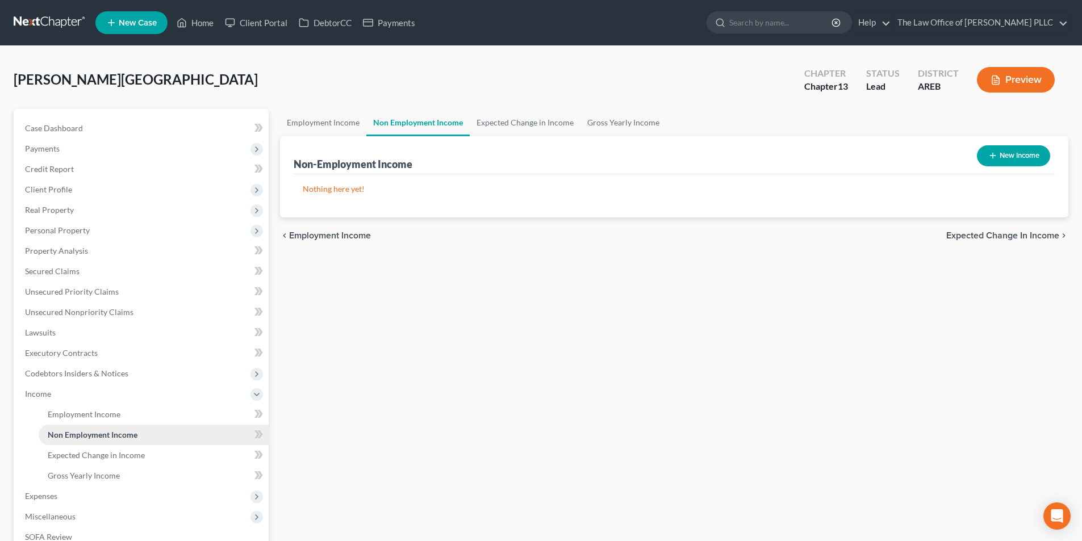
click at [141, 440] on link "Non Employment Income" at bounding box center [154, 435] width 230 height 20
click at [258, 432] on icon at bounding box center [258, 435] width 9 height 14
click at [258, 431] on icon at bounding box center [258, 435] width 9 height 14
click at [1028, 151] on button "New Income" at bounding box center [1013, 155] width 73 height 21
select select "0"
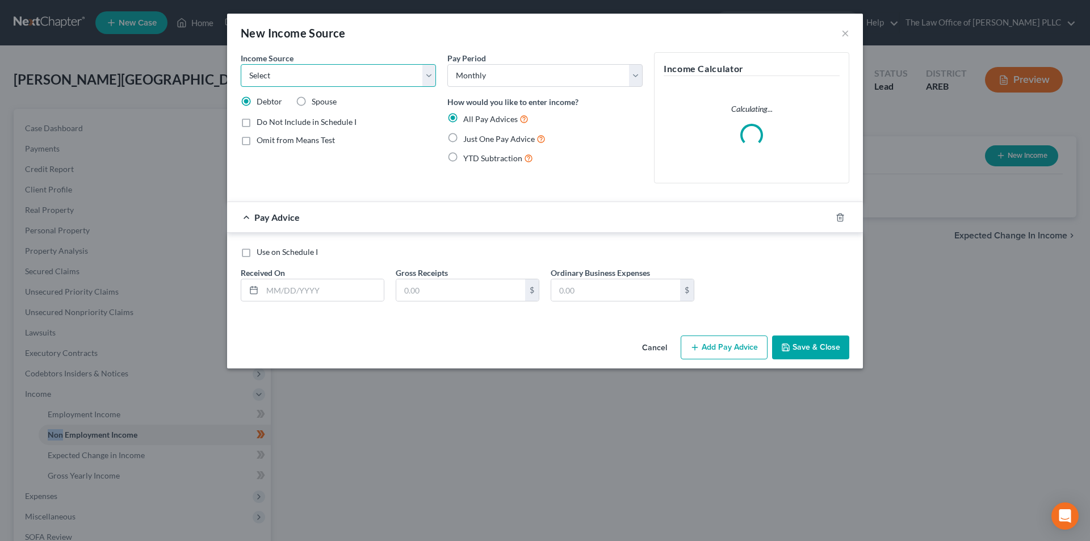
click at [318, 77] on select "Select Unemployment Disability (from employer) Pension Retirement Social Securi…" at bounding box center [338, 75] width 195 height 23
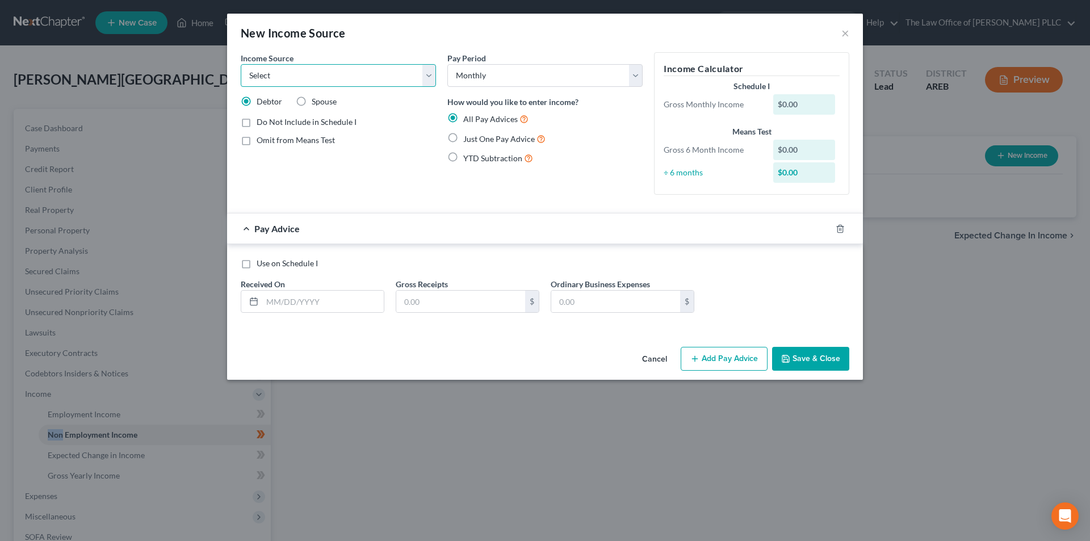
select select "2"
click at [241, 64] on select "Select Unemployment Disability (from employer) Pension Retirement Social Securi…" at bounding box center [338, 75] width 195 height 23
click at [312, 101] on label "Spouse" at bounding box center [324, 101] width 25 height 11
click at [316, 101] on input "Spouse" at bounding box center [319, 99] width 7 height 7
radio input "true"
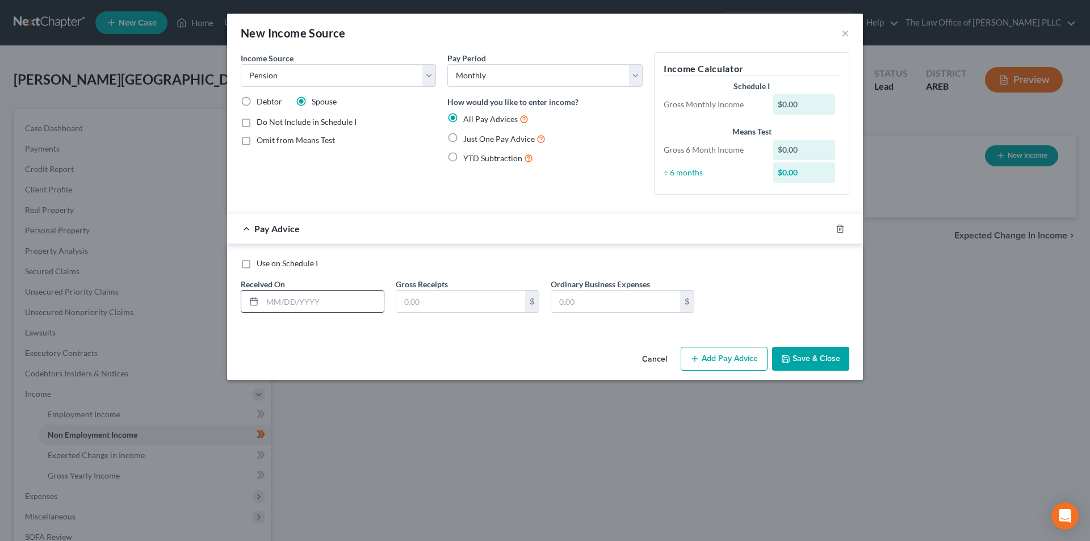
click at [308, 301] on input "text" at bounding box center [323, 302] width 122 height 22
type input "06/01/2024"
click at [451, 306] on input "text" at bounding box center [460, 302] width 129 height 22
type input "257.96"
click at [499, 232] on div "Pay Advice $257.96 on 06/01/2024" at bounding box center [522, 229] width 591 height 30
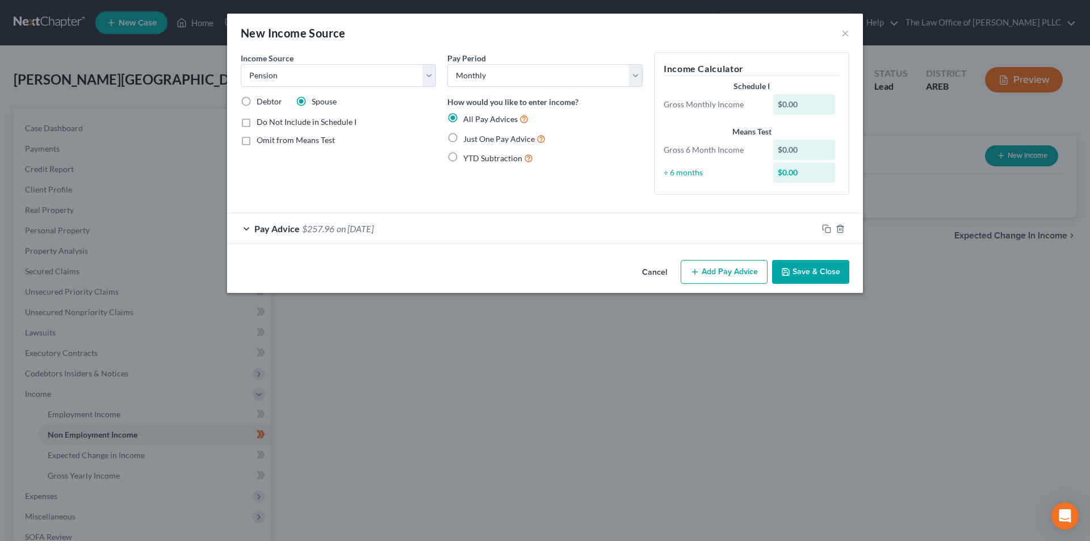
click at [499, 232] on div "Pay Advice $257.96 on 06/01/2024" at bounding box center [522, 229] width 591 height 30
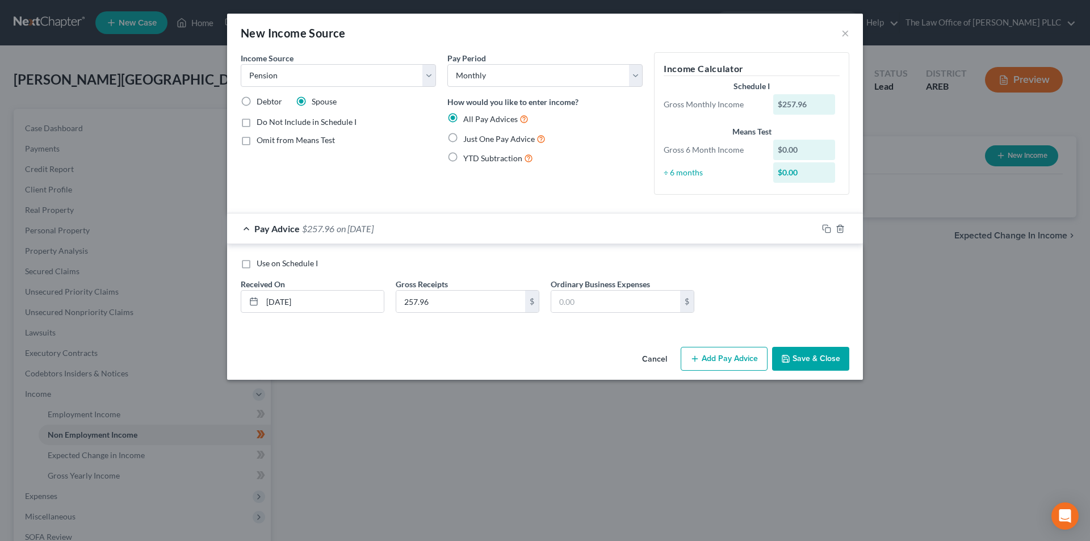
click at [826, 361] on button "Save & Close" at bounding box center [810, 359] width 77 height 24
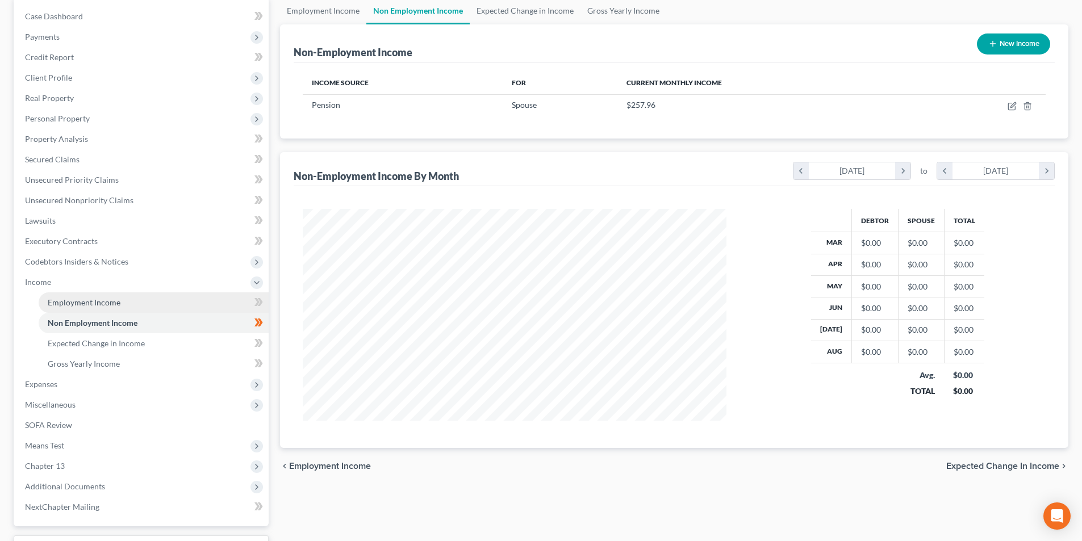
scroll to position [114, 0]
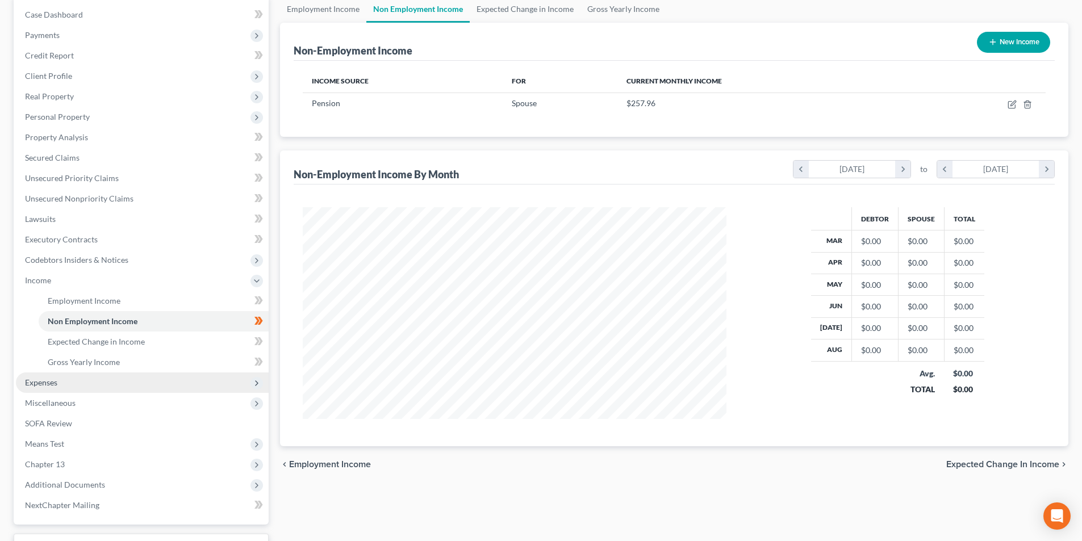
click at [43, 375] on span "Expenses" at bounding box center [142, 382] width 253 height 20
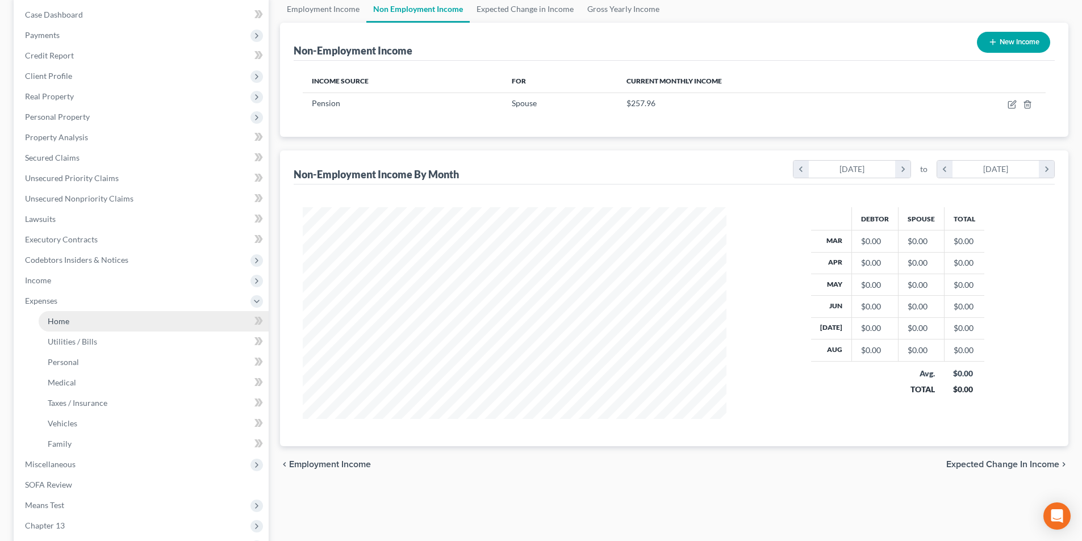
click at [64, 323] on span "Home" at bounding box center [59, 321] width 22 height 10
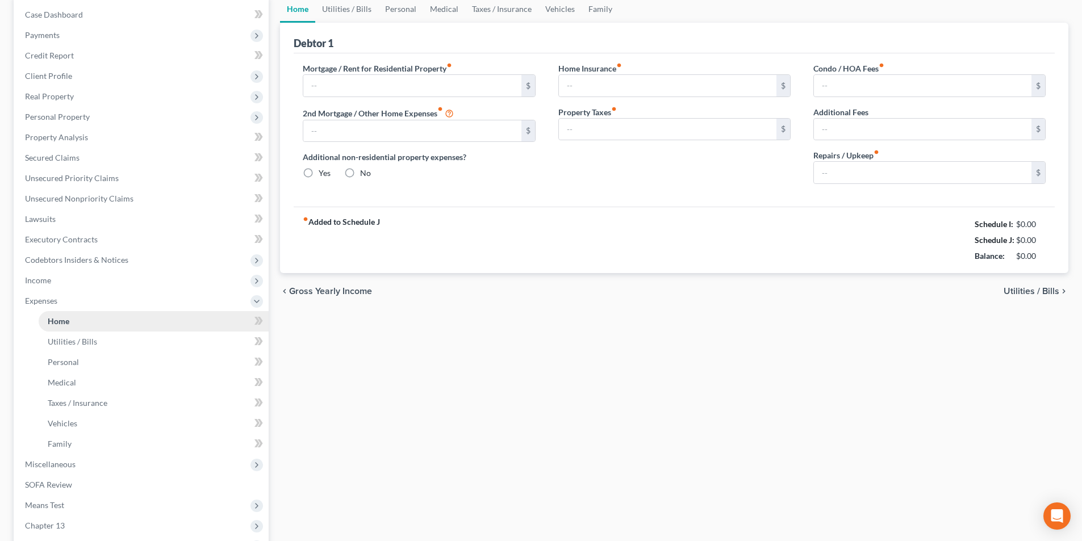
type input "0.00"
radio input "true"
type input "0.00"
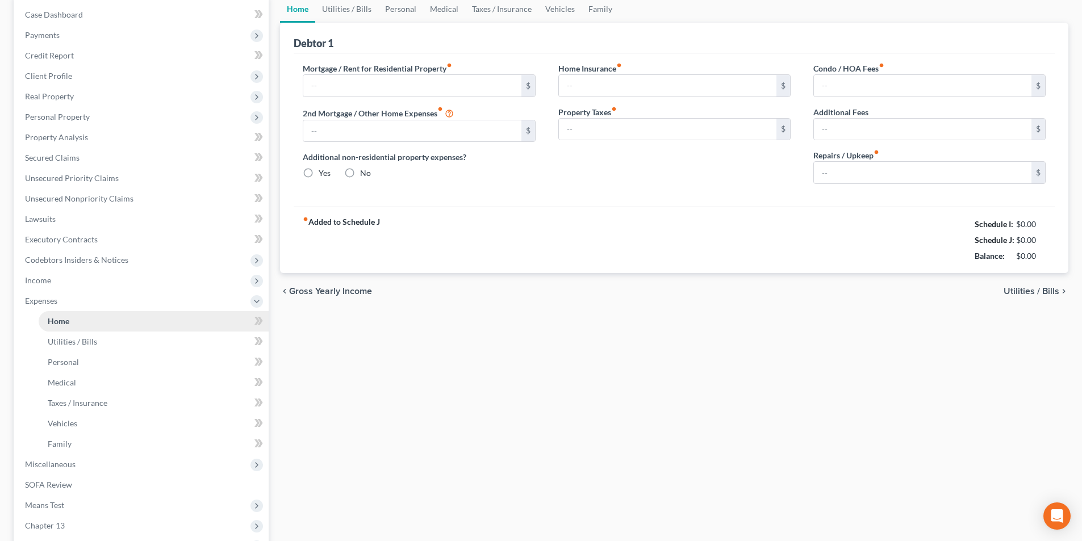
type input "0.00"
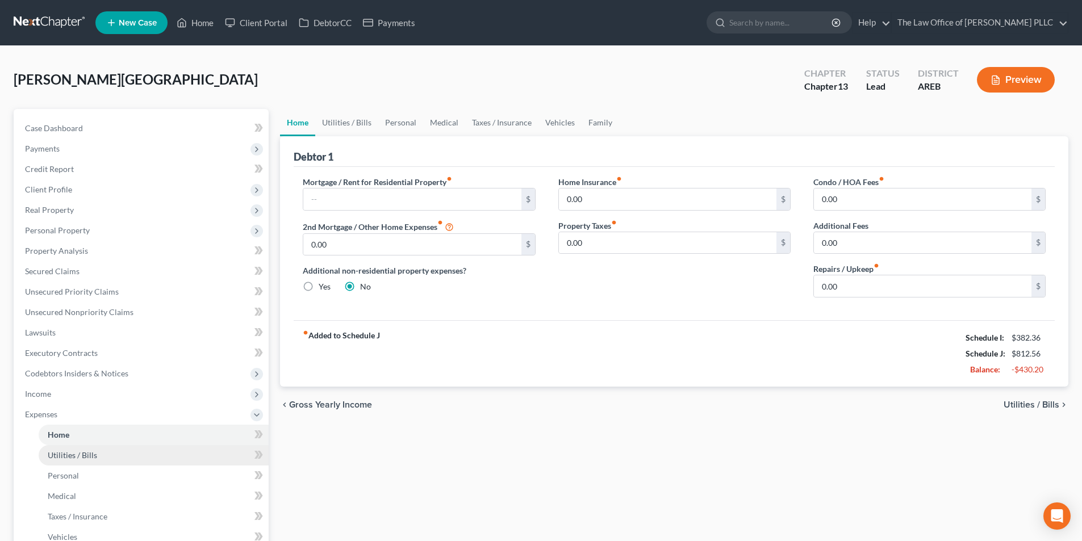
click at [88, 459] on span "Utilities / Bills" at bounding box center [72, 455] width 49 height 10
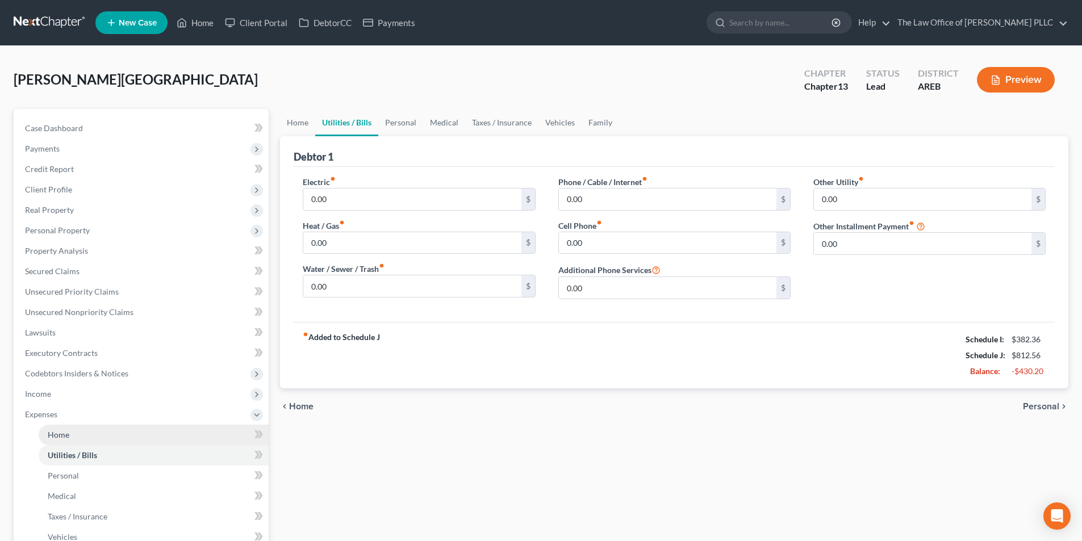
click at [77, 440] on link "Home" at bounding box center [154, 435] width 230 height 20
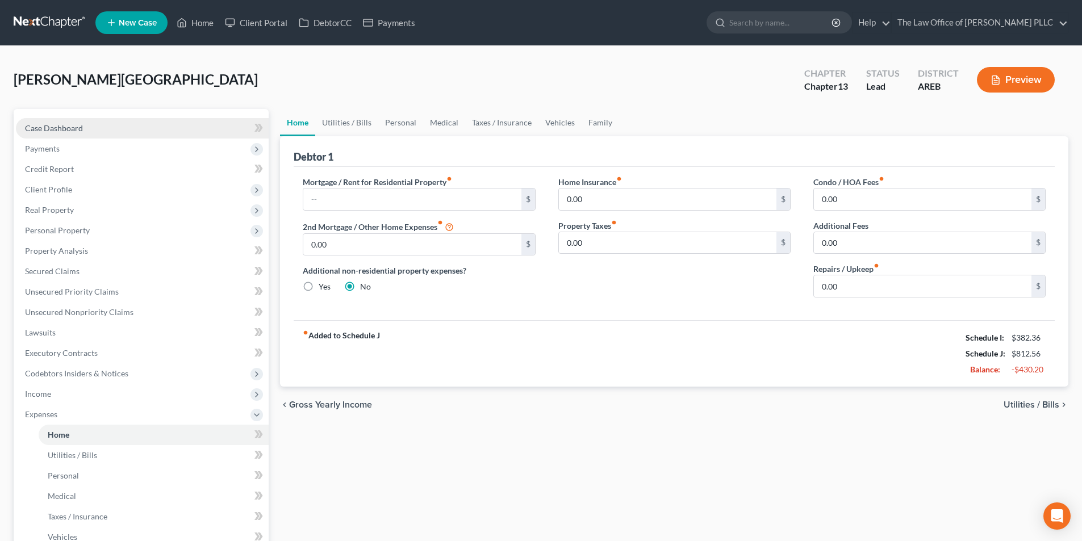
click at [57, 127] on span "Case Dashboard" at bounding box center [54, 128] width 58 height 10
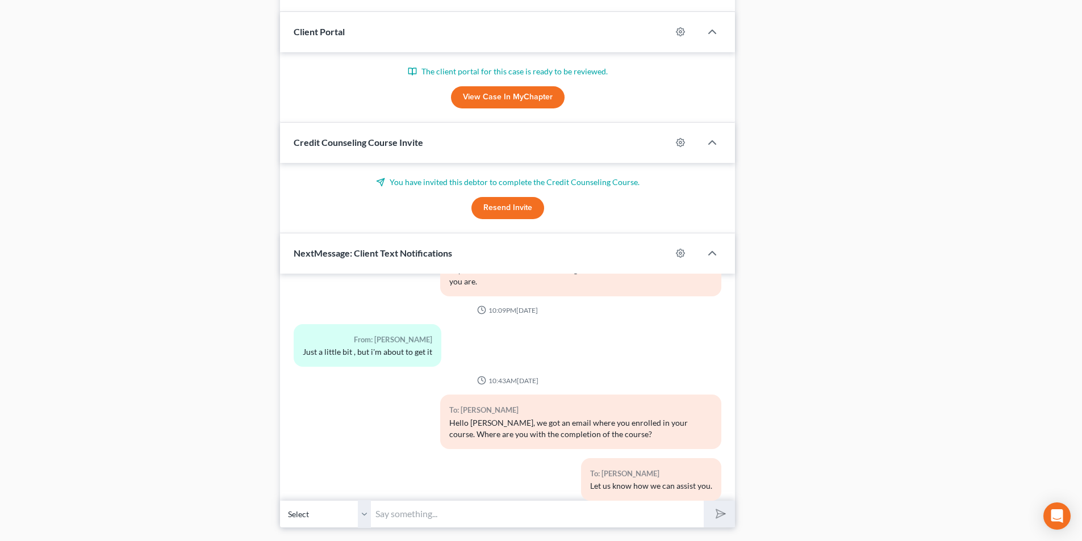
scroll to position [738, 0]
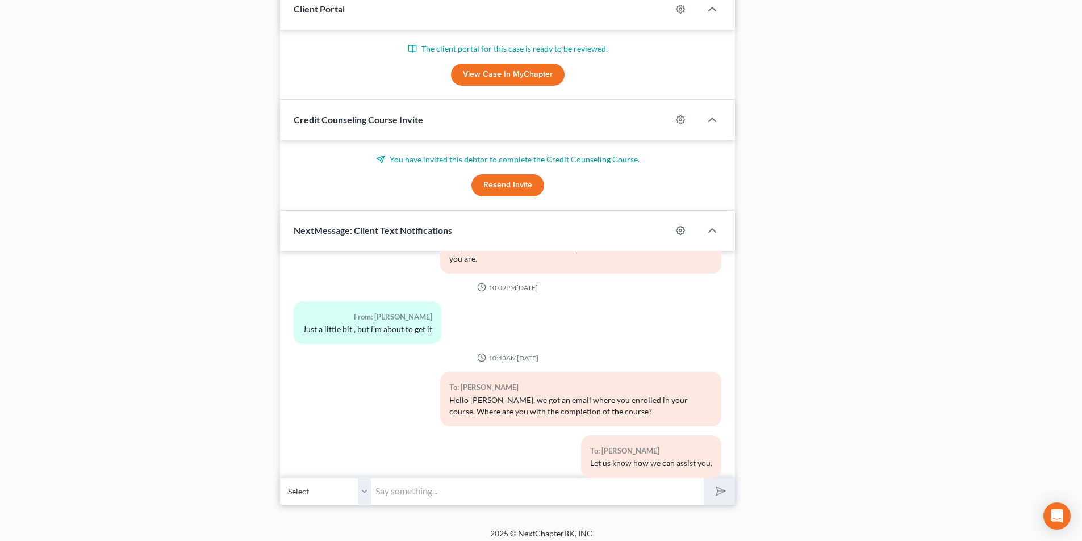
click at [430, 489] on input "text" at bounding box center [537, 492] width 333 height 28
type input "This is Tania. Can you call or come by after work please. Thanks"
click at [704, 478] on button "submit" at bounding box center [719, 491] width 31 height 27
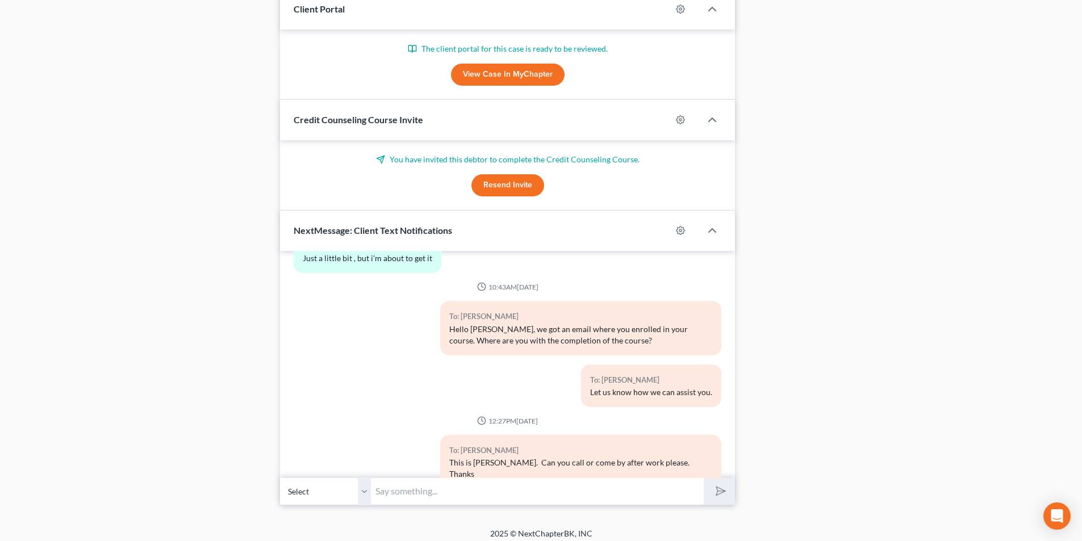
scroll to position [408, 0]
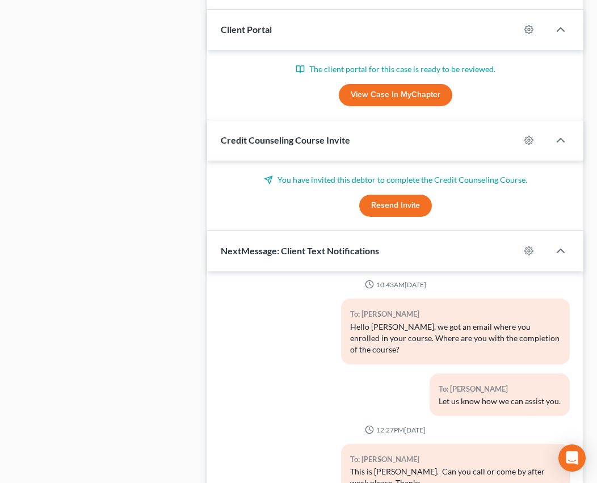
drag, startPoint x: 136, startPoint y: 39, endPoint x: 221, endPoint y: 0, distance: 93.8
click at [136, 39] on div "Case Dashboard Payments Invoices Payments Payments Credit Report Client Profile" at bounding box center [105, 254] width 194 height 1727
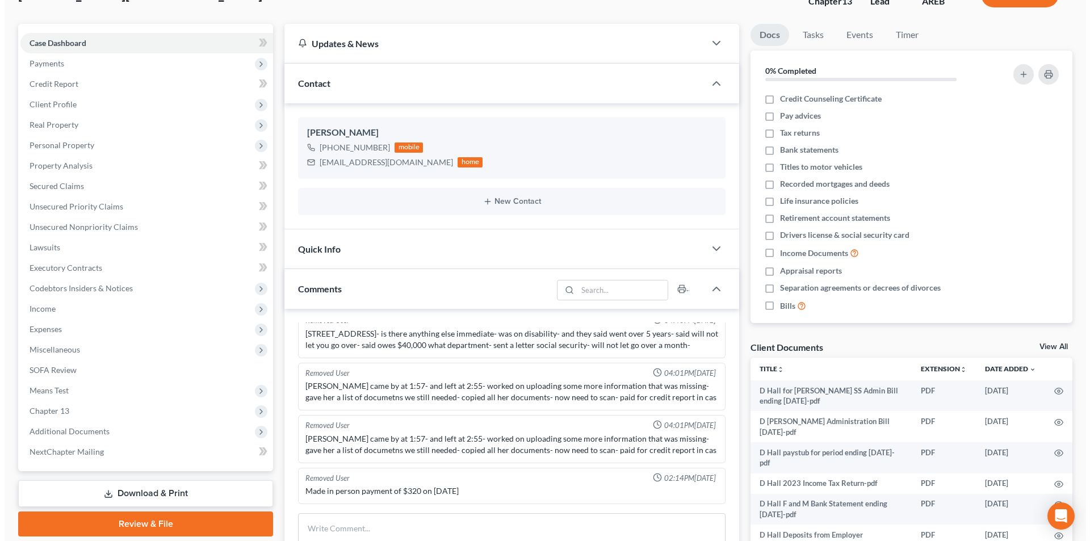
scroll to position [0, 0]
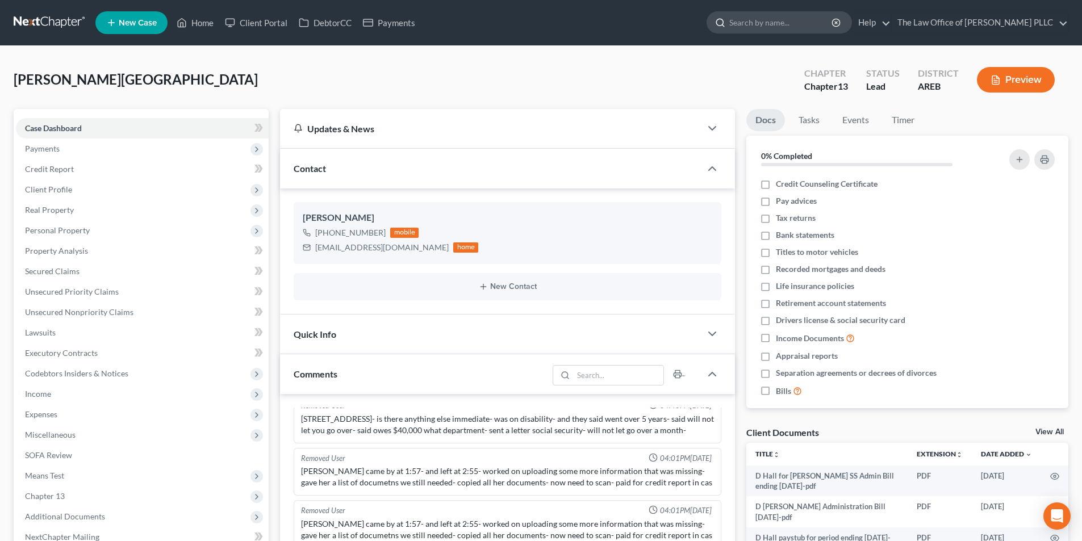
click at [752, 26] on input "search" at bounding box center [781, 22] width 104 height 21
type input "[PERSON_NAME]"
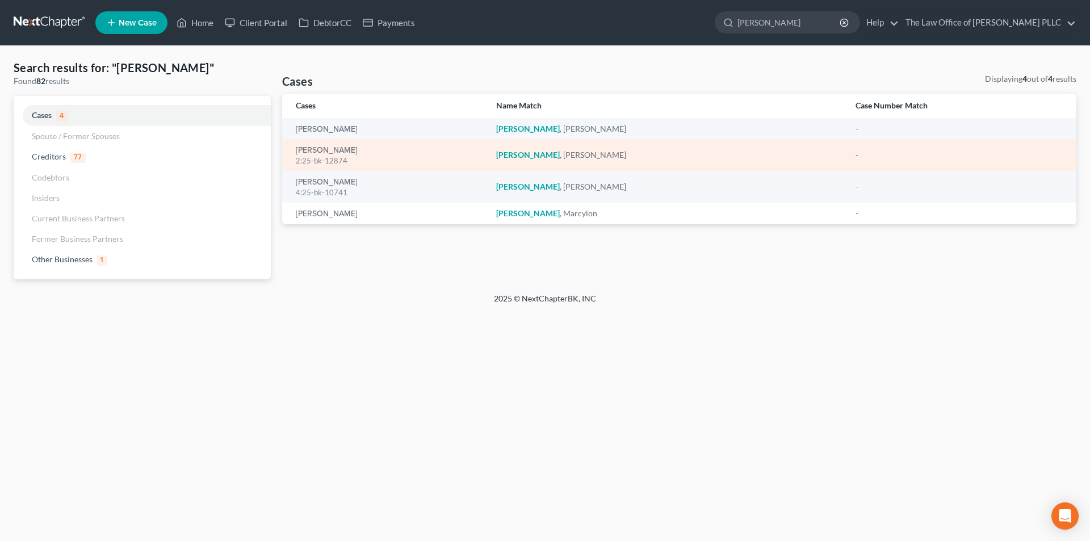
click at [327, 156] on div "2:25-bk-12874" at bounding box center [387, 161] width 182 height 11
click at [319, 148] on link "[PERSON_NAME]" at bounding box center [327, 151] width 62 height 8
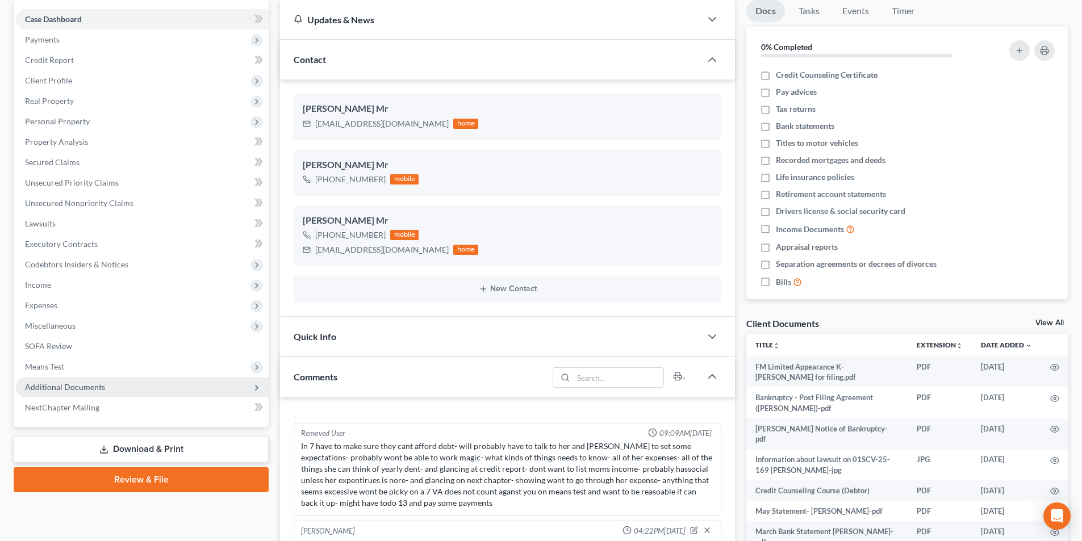
scroll to position [114, 0]
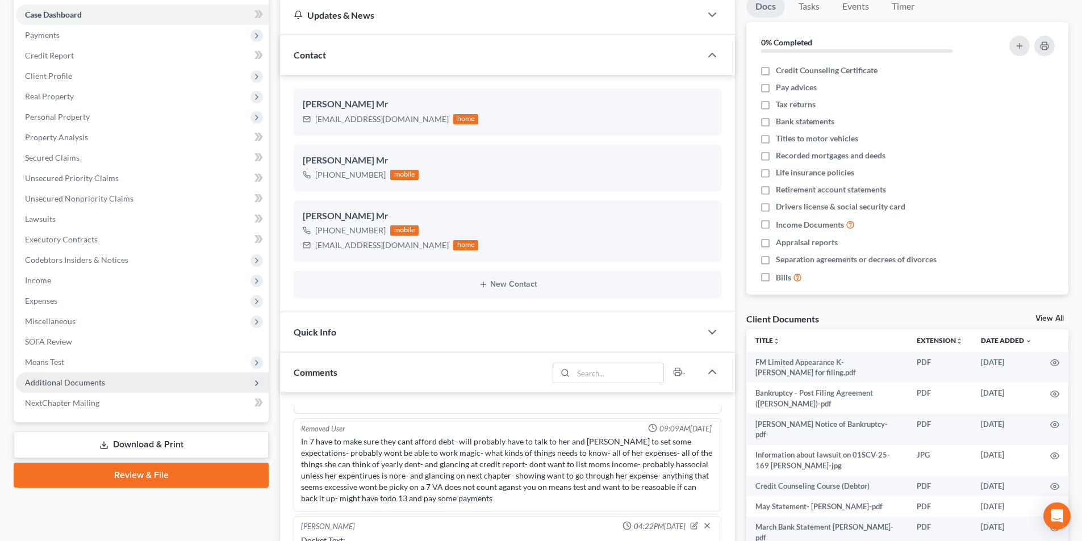
click at [95, 387] on span "Additional Documents" at bounding box center [65, 383] width 80 height 10
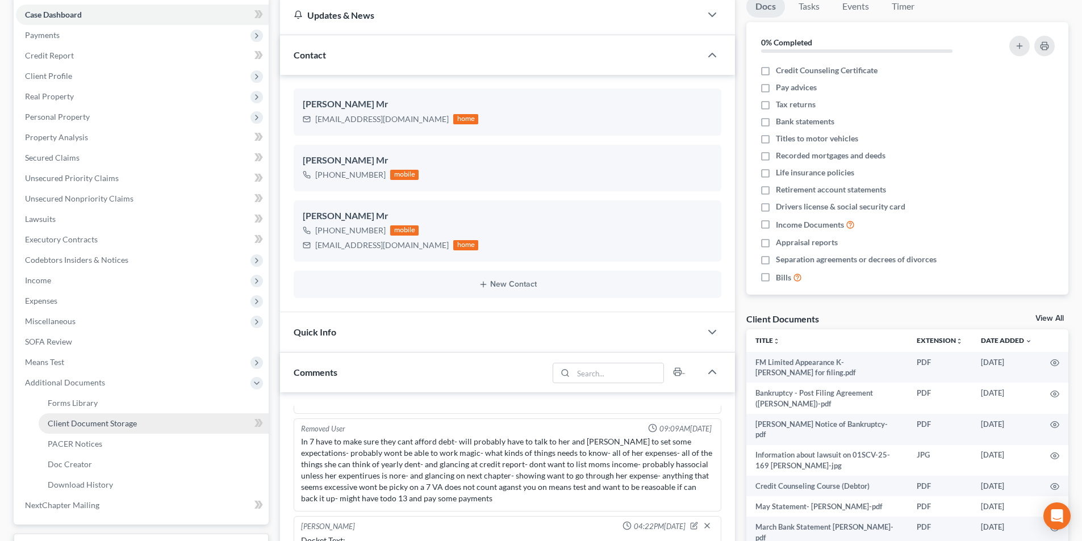
click at [91, 418] on span "Client Document Storage" at bounding box center [92, 423] width 89 height 10
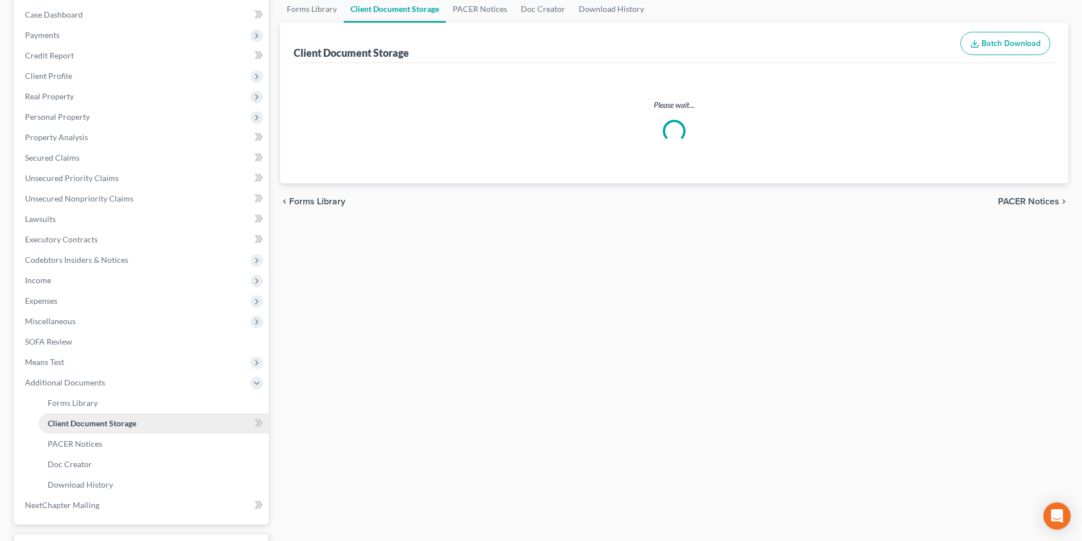
scroll to position [112, 0]
select select "0"
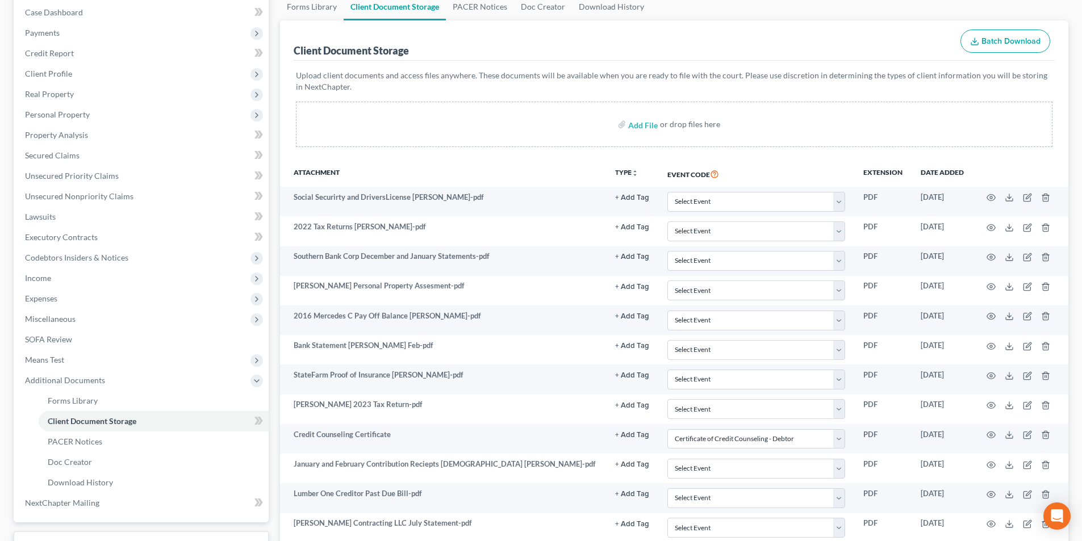
scroll to position [0, 0]
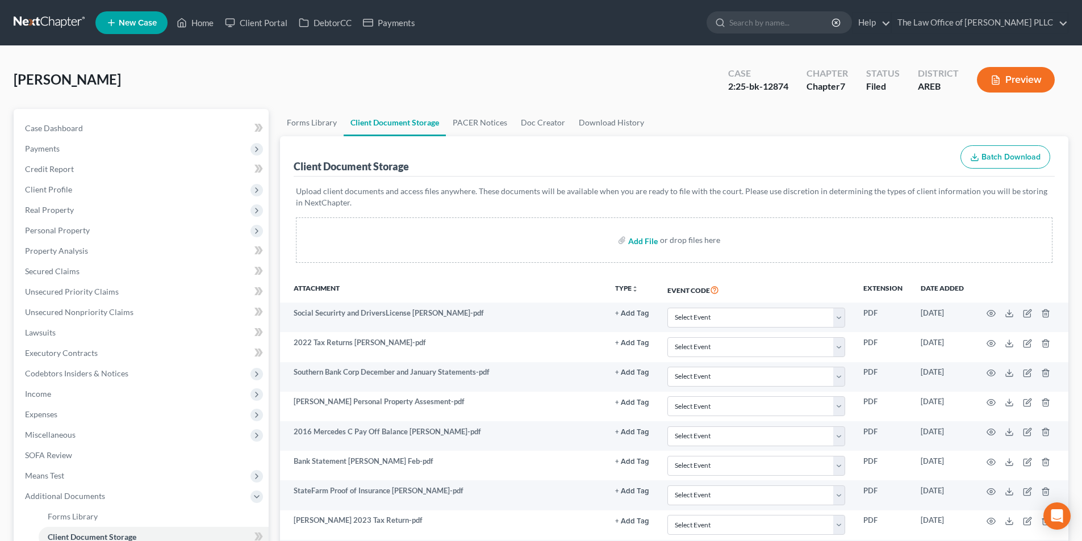
click at [642, 241] on input "file" at bounding box center [641, 240] width 27 height 20
type input "C:\fakepath\[PERSON_NAME] L from IRS.pdf"
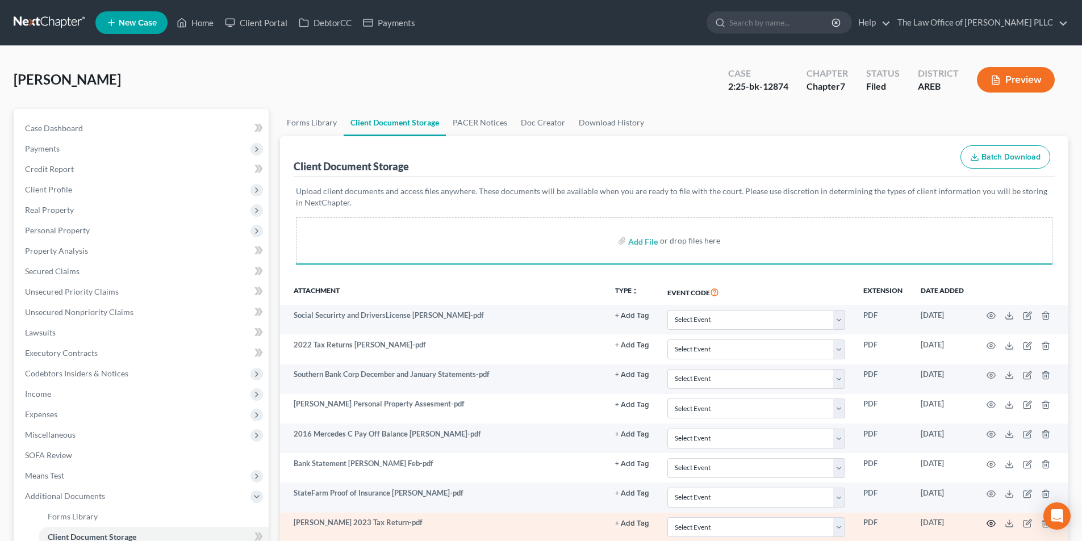
select select "0"
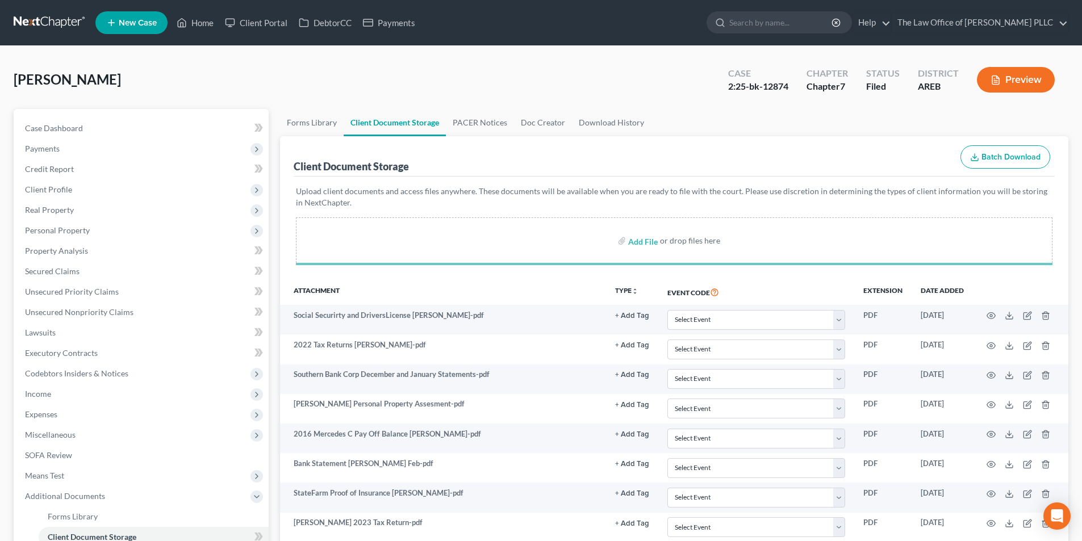
select select "0"
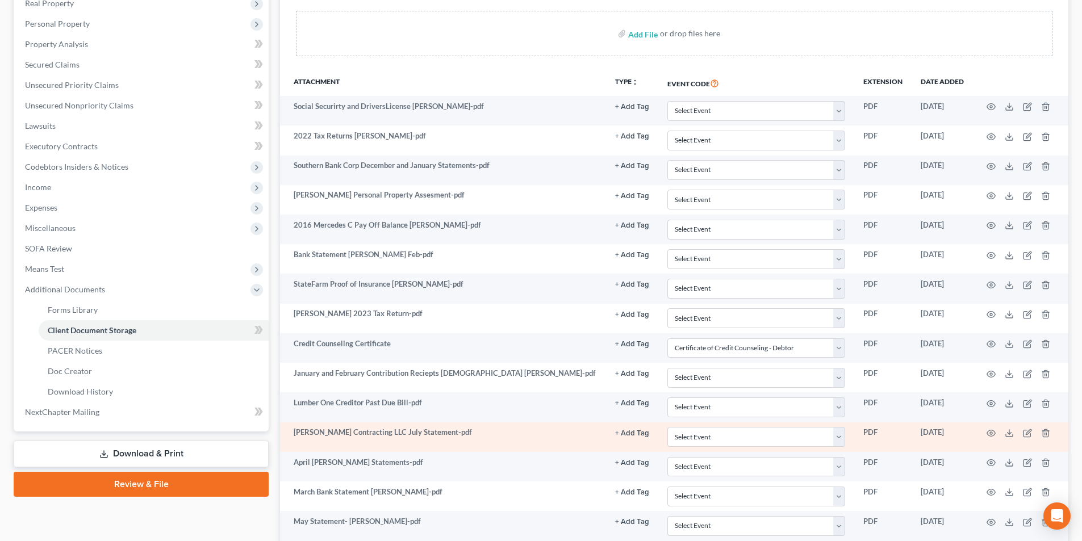
scroll to position [227, 0]
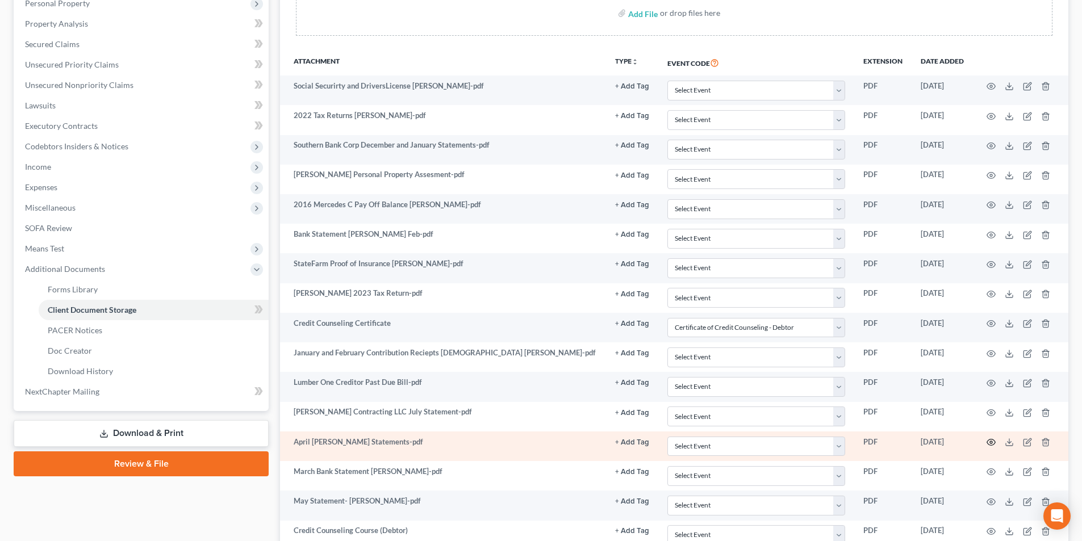
click at [991, 440] on icon "button" at bounding box center [990, 442] width 9 height 9
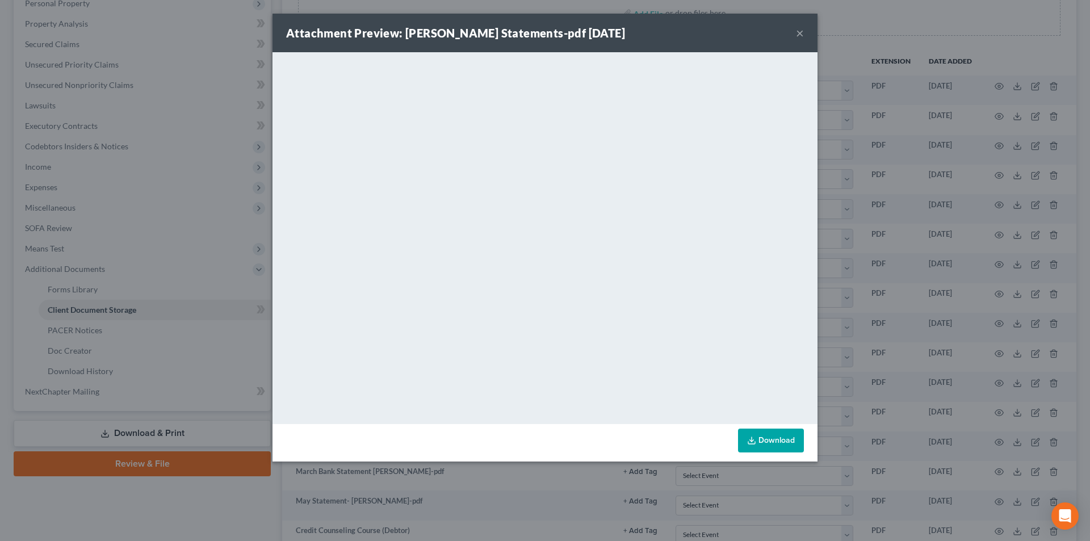
click at [803, 28] on button "×" at bounding box center [800, 33] width 8 height 14
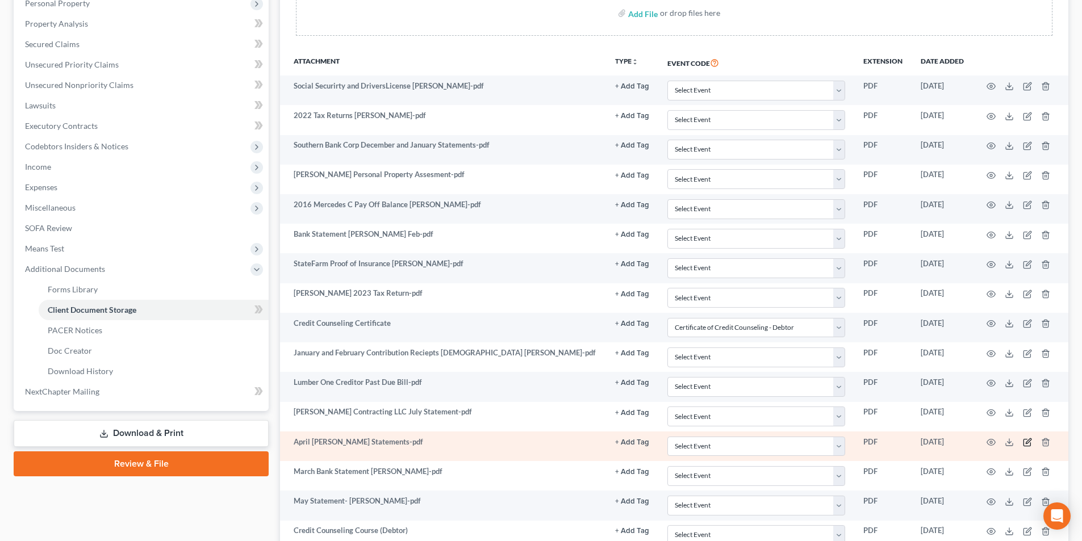
click at [1027, 441] on icon "button" at bounding box center [1027, 442] width 9 height 9
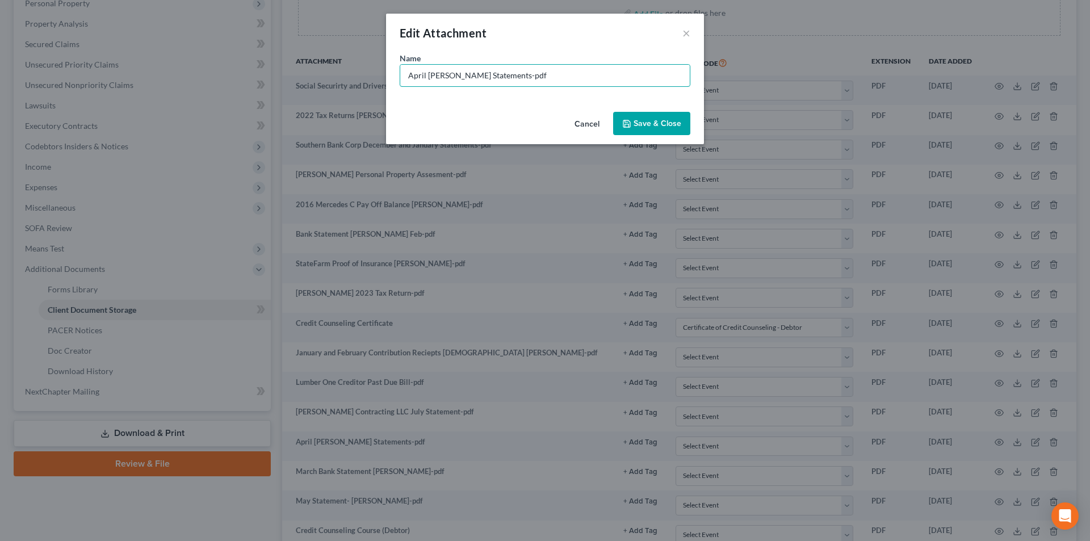
drag, startPoint x: 425, startPoint y: 75, endPoint x: 408, endPoint y: 99, distance: 29.5
click at [382, 77] on div "Edit Attachment × Name * April [PERSON_NAME] Statements-pdf Cancel Save & Close" at bounding box center [545, 270] width 1090 height 541
click at [551, 76] on input "SouthernBancorp [PERSON_NAME] Statements-pdf" at bounding box center [545, 76] width 290 height 22
type input "SouthernBancorp [PERSON_NAME] Statement [DATE]-pdf"
click at [671, 123] on span "Save & Close" at bounding box center [658, 124] width 48 height 10
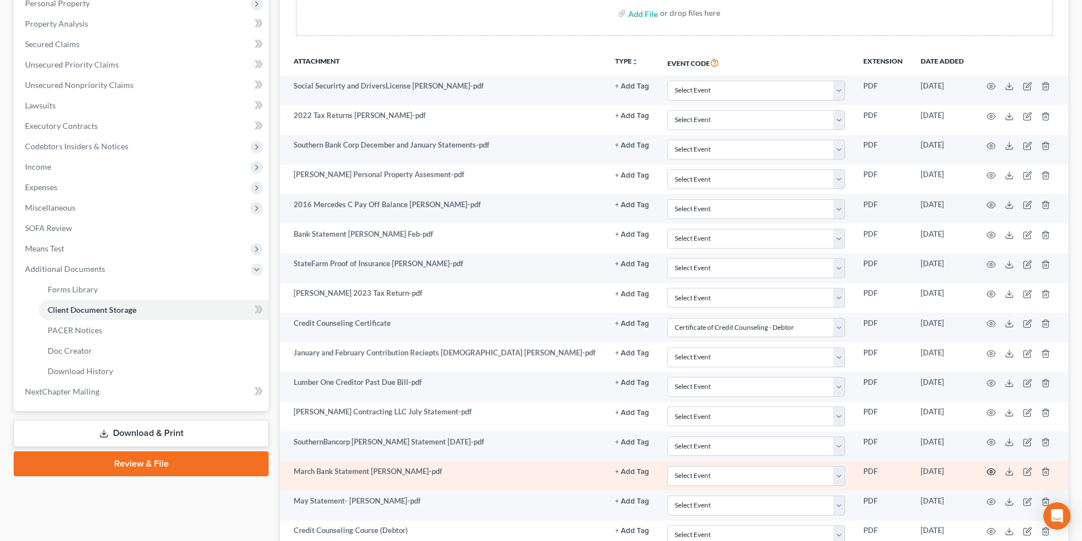
click at [994, 469] on icon "button" at bounding box center [990, 471] width 9 height 9
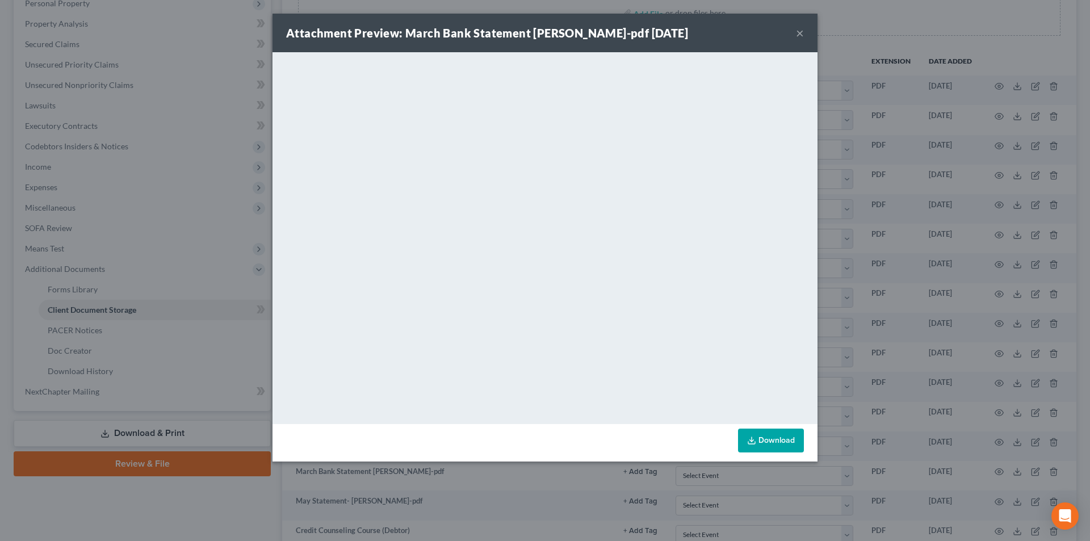
click at [801, 40] on button "×" at bounding box center [800, 33] width 8 height 14
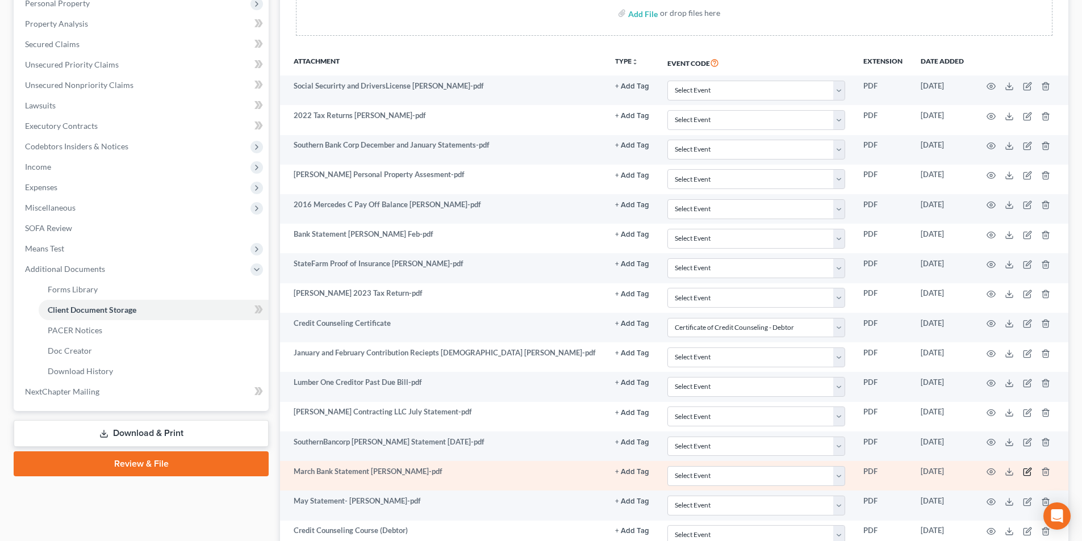
click at [1032, 469] on td at bounding box center [1020, 476] width 95 height 30
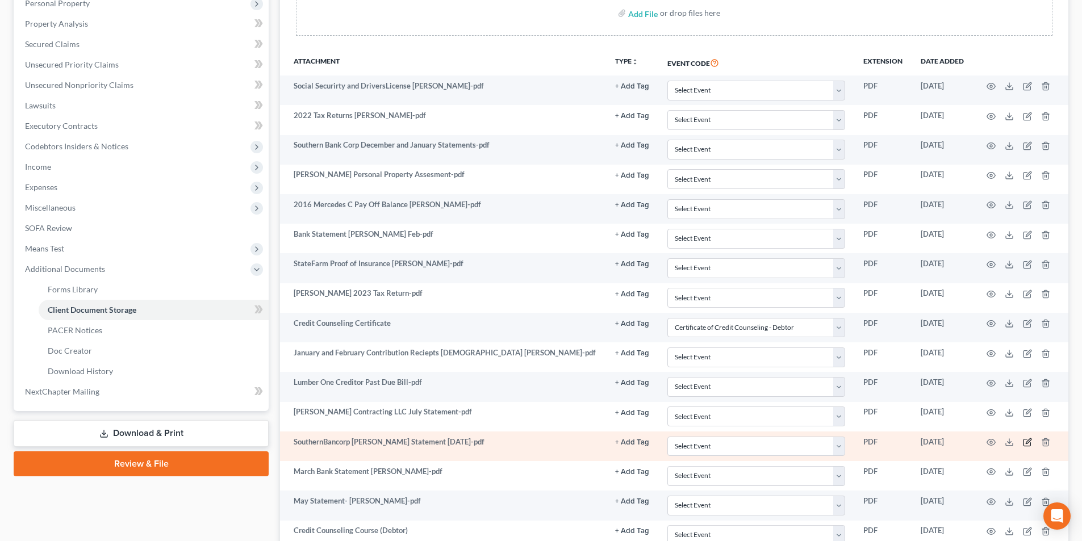
click at [1027, 443] on icon "button" at bounding box center [1027, 442] width 9 height 9
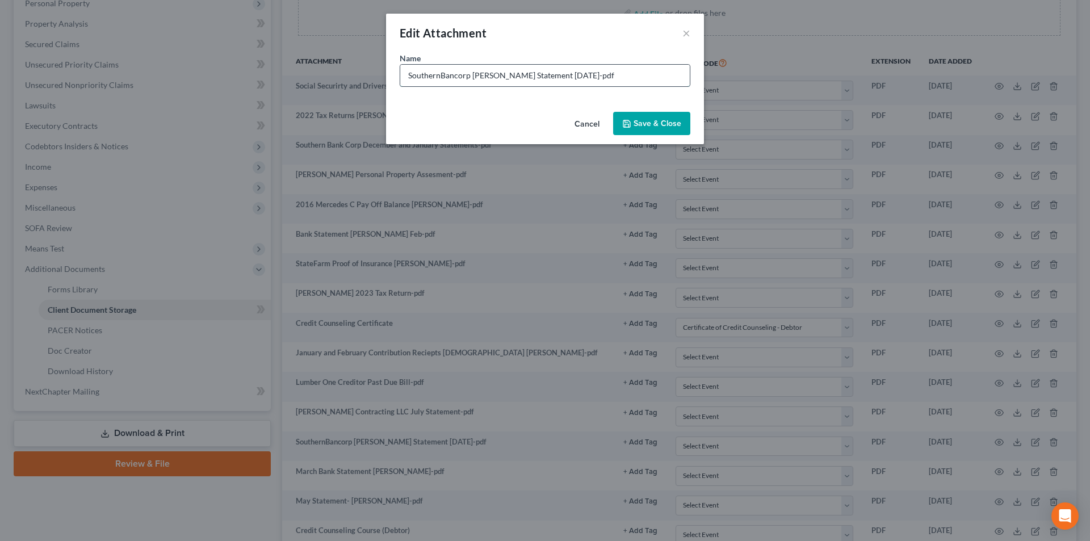
drag, startPoint x: 494, startPoint y: 73, endPoint x: 474, endPoint y: 78, distance: 20.5
click at [474, 78] on input "SouthernBancorp [PERSON_NAME] Statement [DATE]-pdf" at bounding box center [545, 76] width 290 height 22
type input "SouthernBancorp [PERSON_NAME] Bank Statement [DATE]-pdf"
click at [652, 125] on span "Save & Close" at bounding box center [658, 124] width 48 height 10
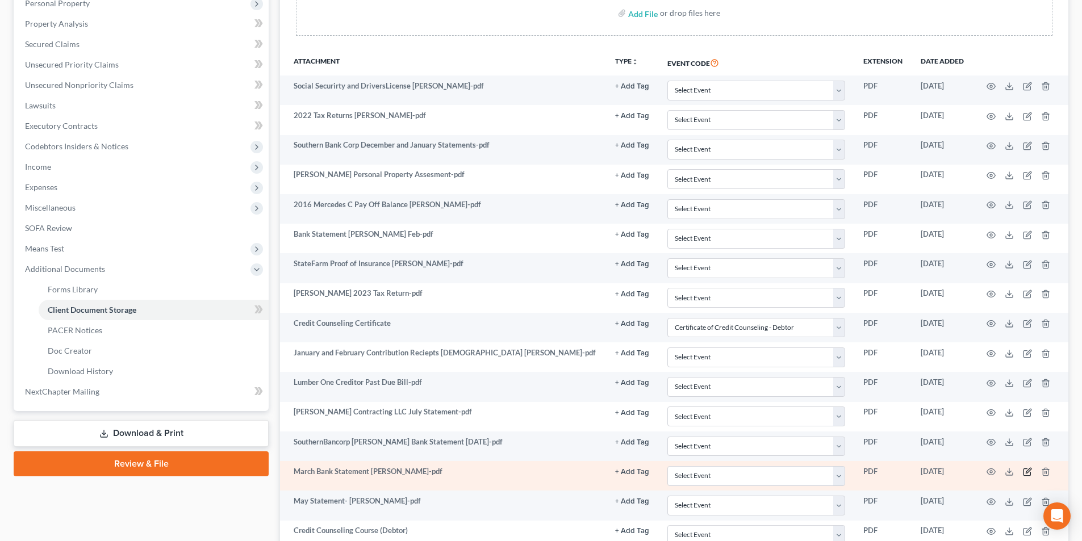
click at [1031, 470] on icon "button" at bounding box center [1028, 470] width 5 height 5
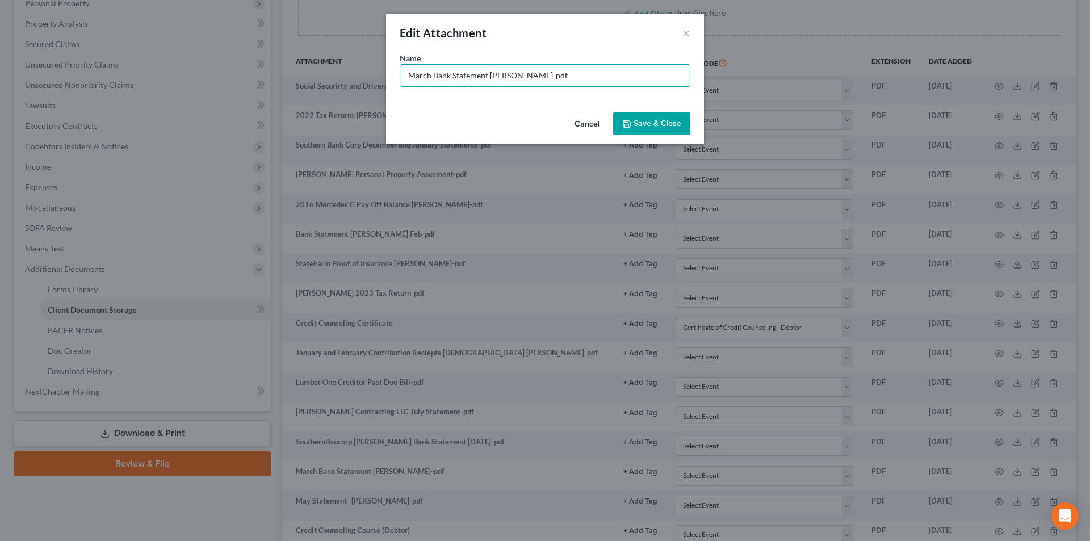
drag, startPoint x: 431, startPoint y: 79, endPoint x: 398, endPoint y: 76, distance: 33.1
click at [398, 76] on div "Name * March Bank Statement [PERSON_NAME]-pdf" at bounding box center [545, 79] width 318 height 55
type input "SouthernBancorp [PERSON_NAME] Bank Statement [DATE]-pdf"
click at [652, 116] on button "Save & Close" at bounding box center [651, 124] width 77 height 24
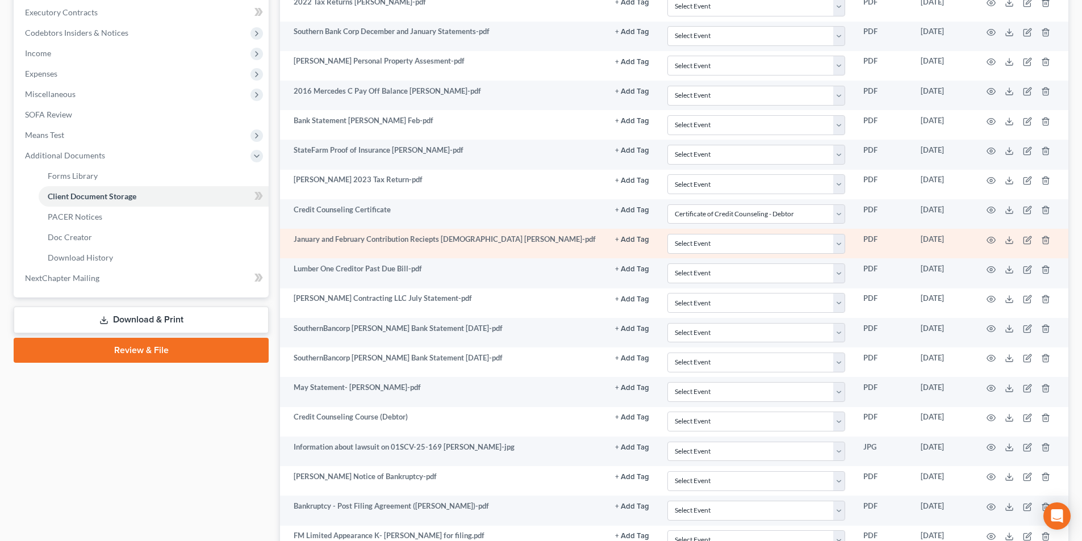
scroll to position [284, 0]
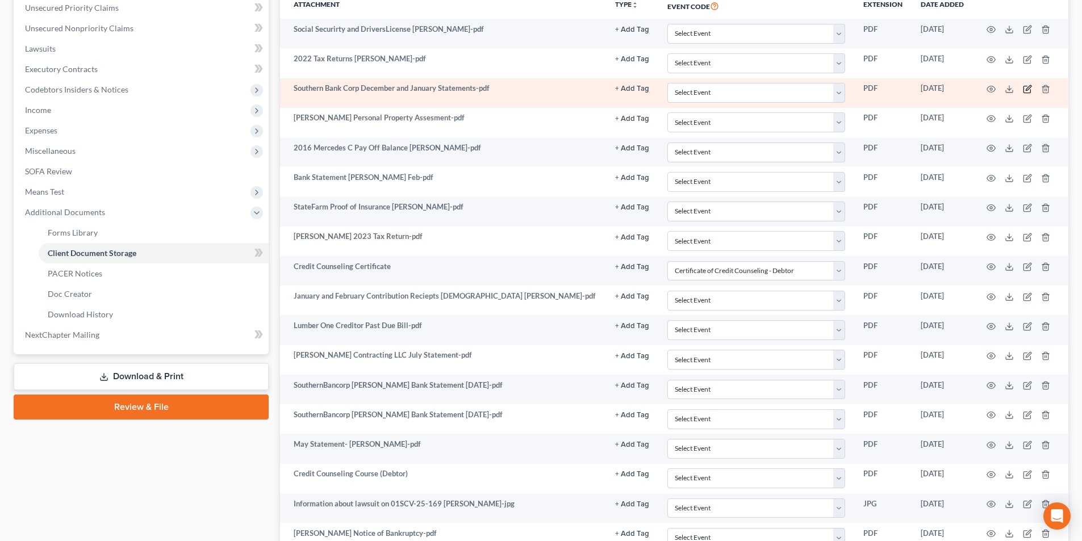
click at [1027, 88] on icon "button" at bounding box center [1028, 87] width 5 height 5
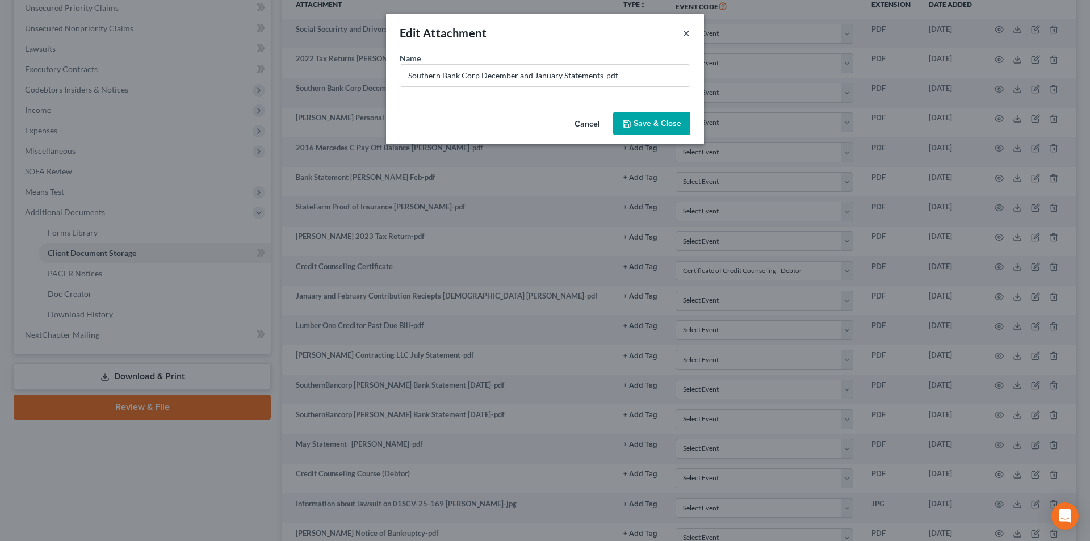
click at [688, 37] on button "×" at bounding box center [687, 33] width 8 height 14
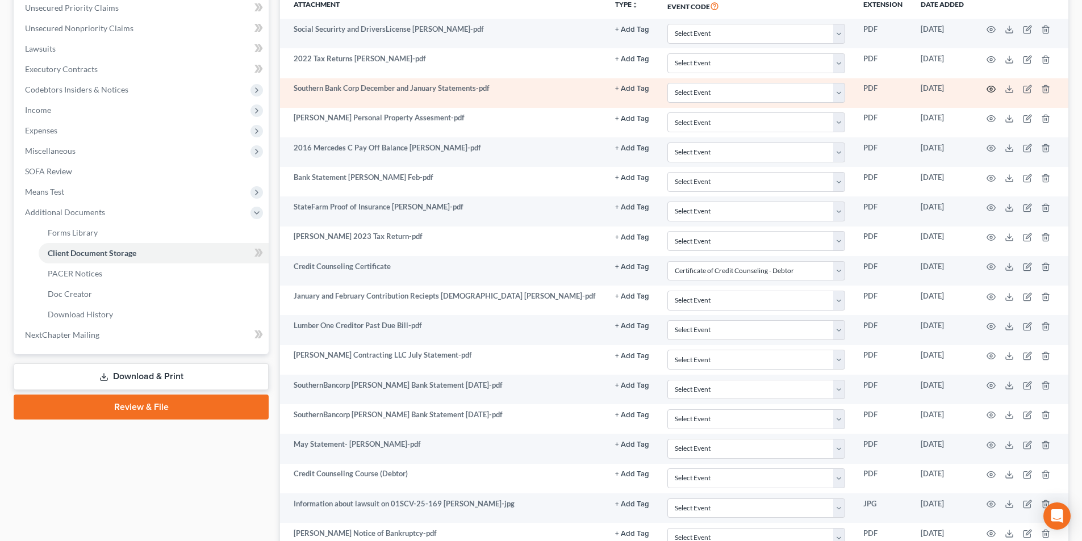
click at [992, 88] on icon "button" at bounding box center [990, 89] width 9 height 9
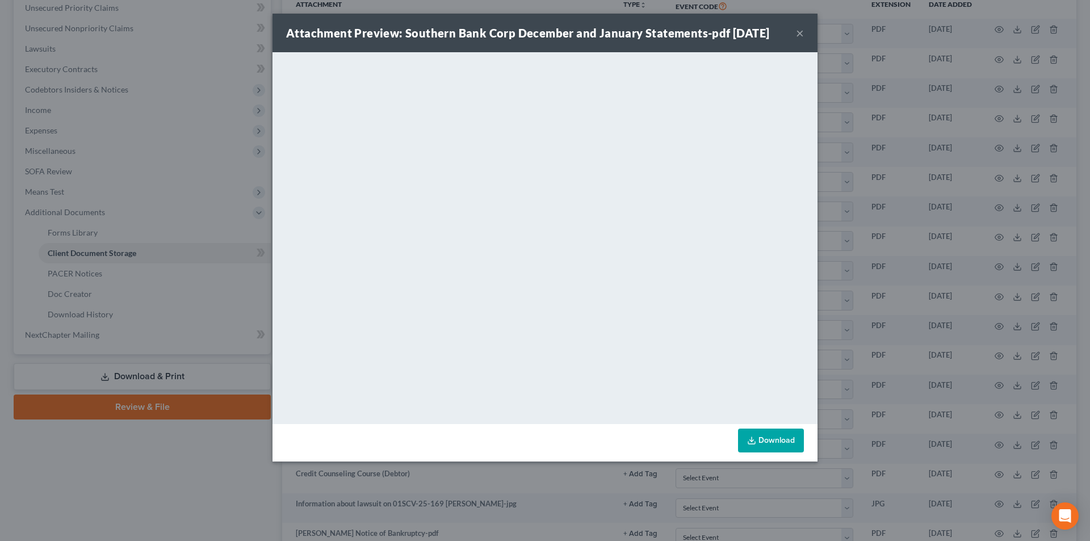
click at [802, 29] on button "×" at bounding box center [800, 33] width 8 height 14
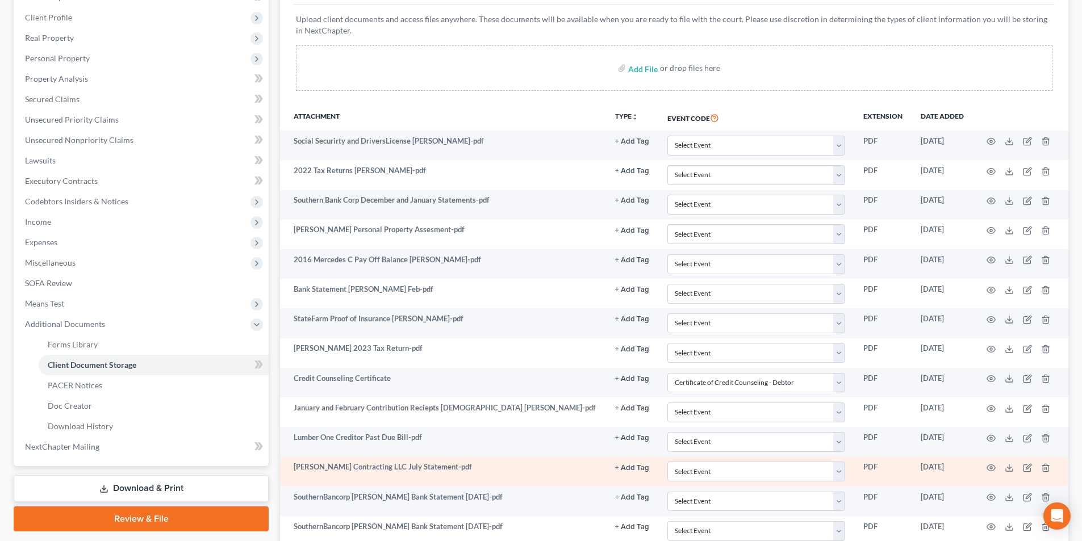
scroll to position [170, 0]
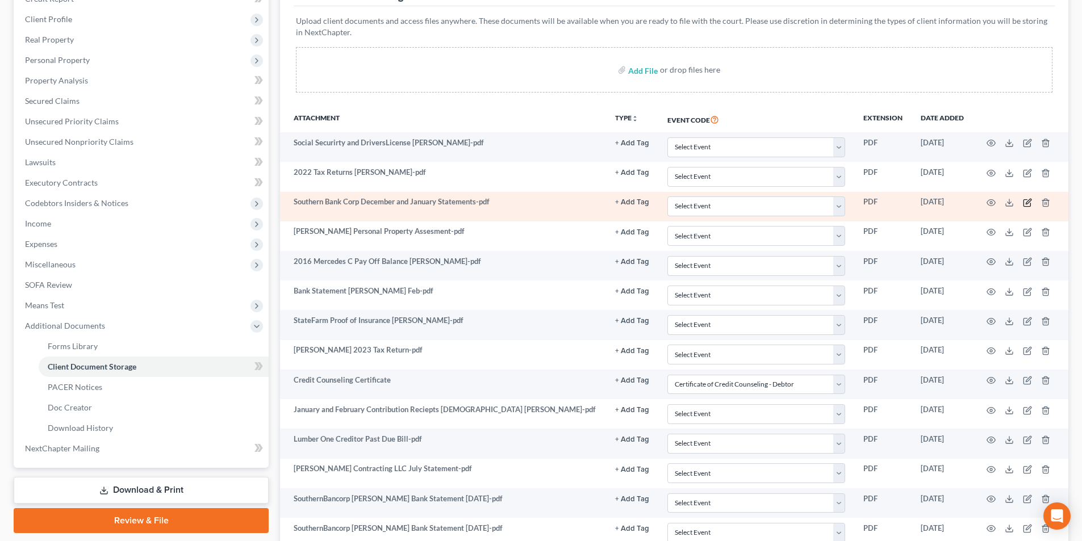
click at [1028, 202] on icon "button" at bounding box center [1027, 202] width 9 height 9
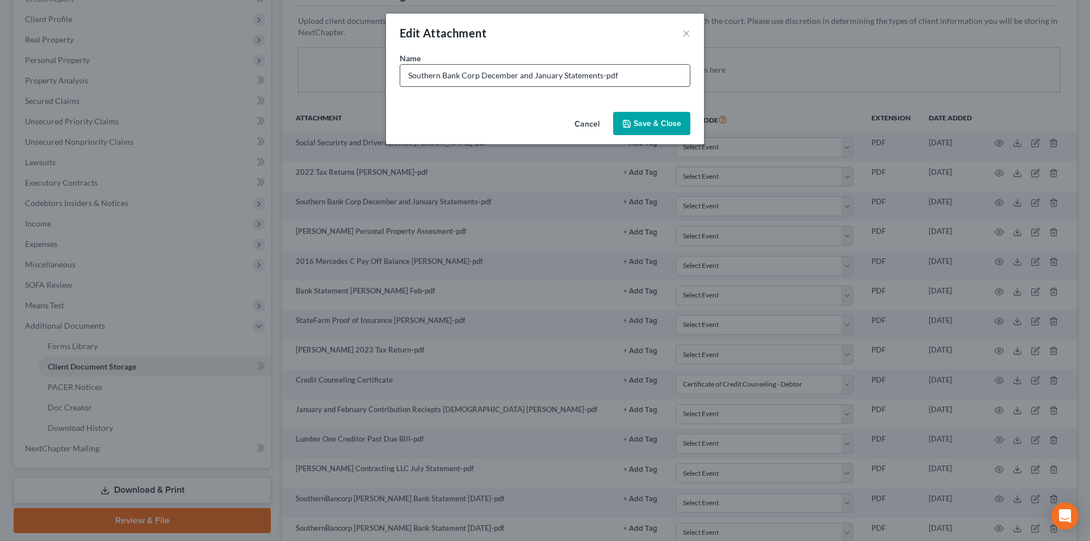
click at [459, 74] on input "Southern Bank Corp December and January Statements-pdf" at bounding box center [545, 76] width 290 height 22
drag, startPoint x: 471, startPoint y: 75, endPoint x: 594, endPoint y: 81, distance: 123.4
click at [594, 81] on input "SouthernBancorp December and January Statements-pdf" at bounding box center [545, 76] width 290 height 22
type input "SouthernBancorp [PERSON_NAME] Bank Statements [DATE] and [DATE]-pdf"
click at [668, 123] on span "Save & Close" at bounding box center [658, 124] width 48 height 10
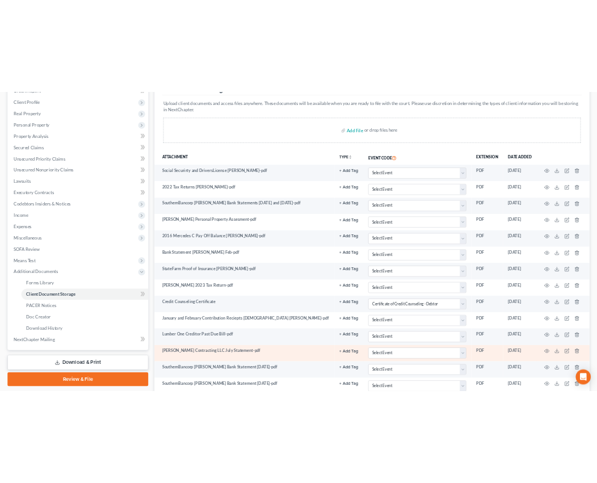
scroll to position [227, 0]
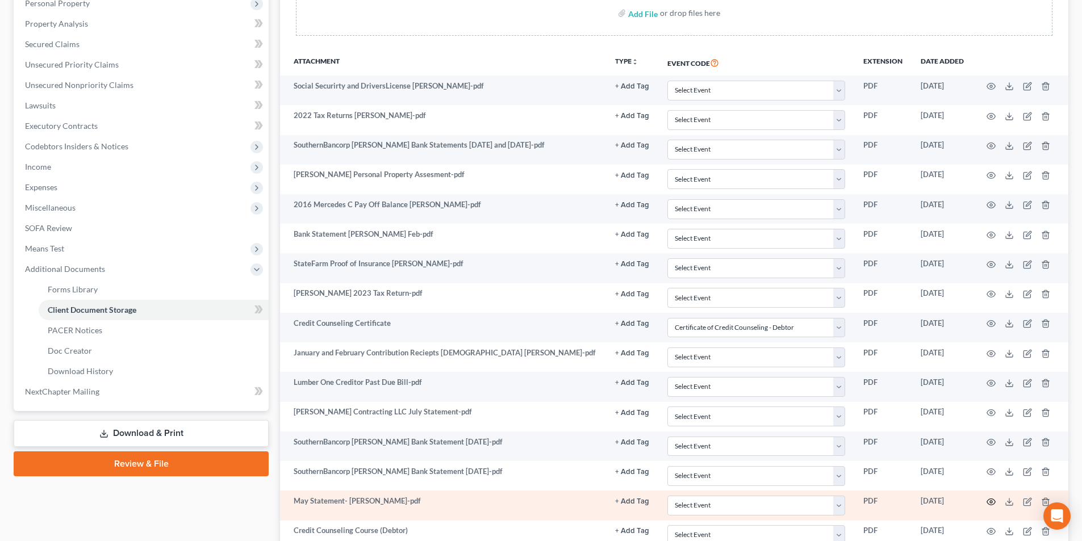
click at [991, 500] on icon "button" at bounding box center [990, 501] width 9 height 9
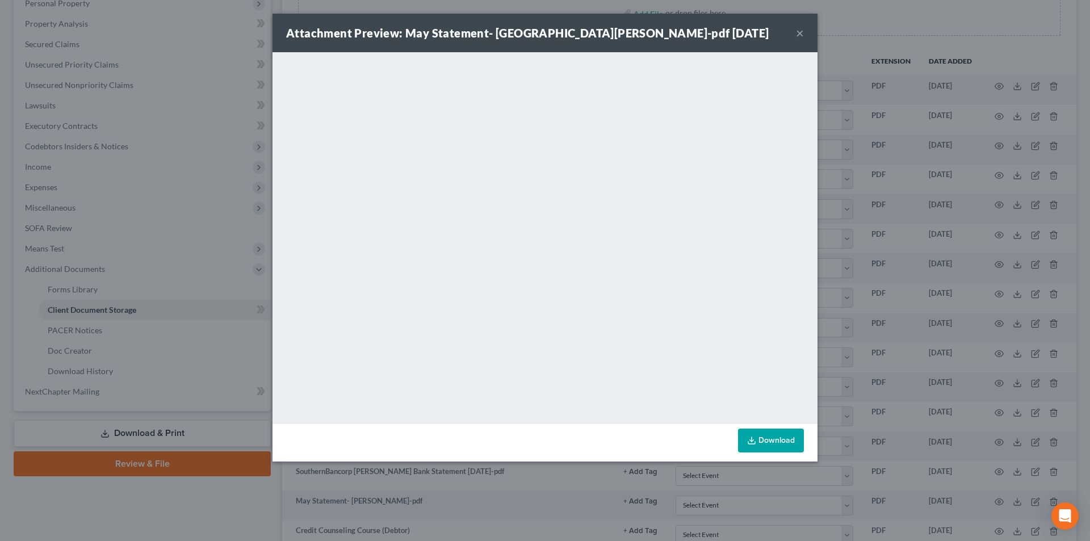
click at [801, 37] on button "×" at bounding box center [800, 33] width 8 height 14
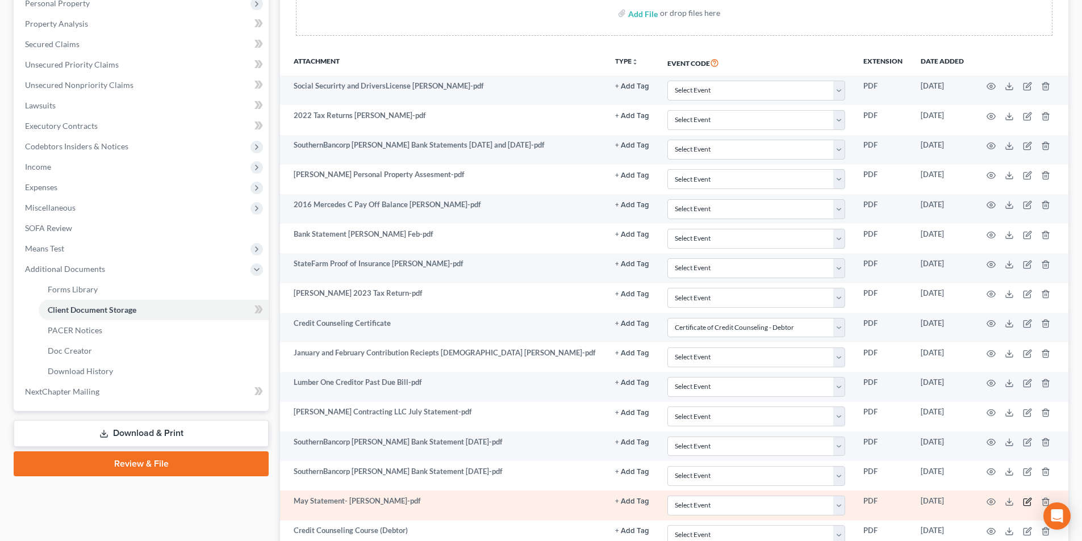
click at [1026, 501] on icon "button" at bounding box center [1027, 501] width 9 height 9
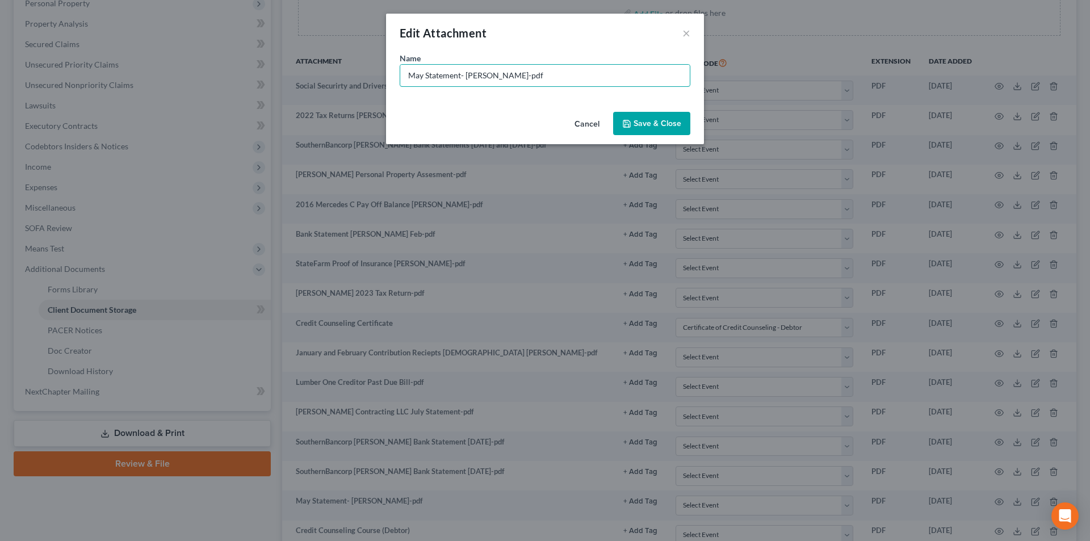
drag, startPoint x: 462, startPoint y: 73, endPoint x: 397, endPoint y: 74, distance: 64.2
click at [397, 74] on div "Name * May Statement- [GEOGRAPHIC_DATA][PERSON_NAME]-pdf" at bounding box center [545, 79] width 318 height 55
type input "Southern Bancorp [PERSON_NAME] Bank Statement [DATE]-pdf"
click at [665, 127] on span "Save & Close" at bounding box center [658, 124] width 48 height 10
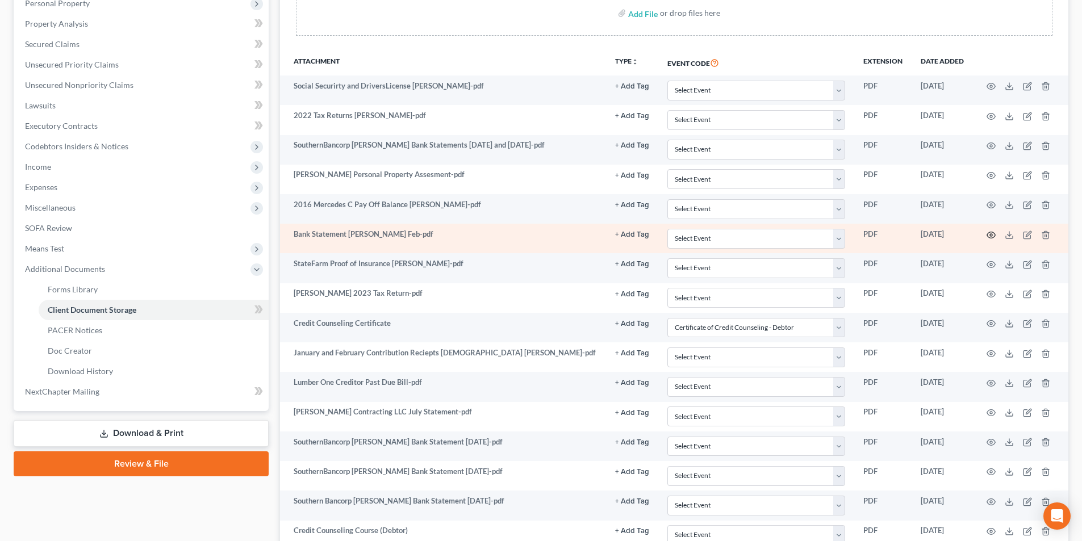
click at [992, 236] on circle "button" at bounding box center [991, 235] width 2 height 2
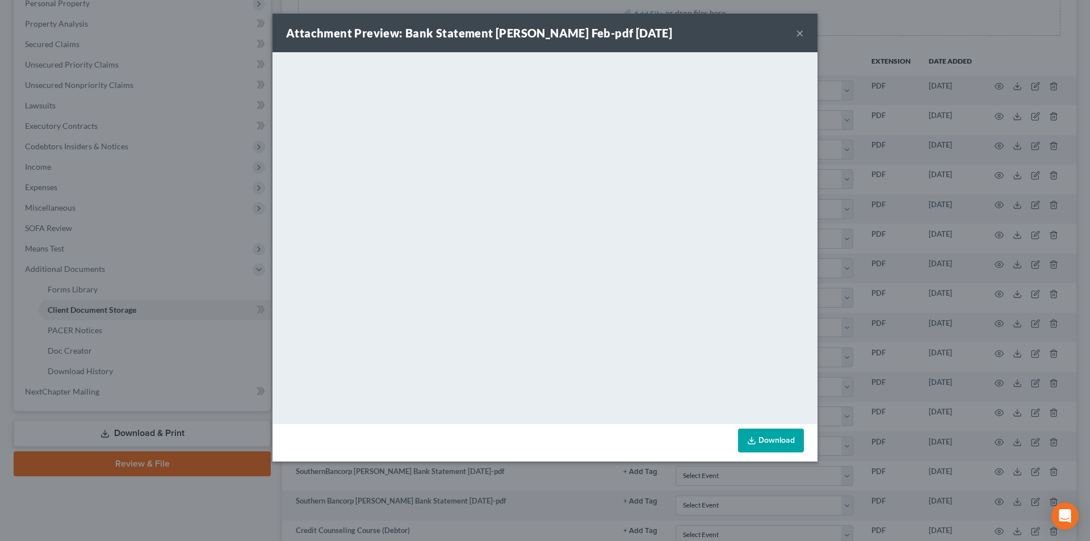
click at [798, 31] on button "×" at bounding box center [800, 33] width 8 height 14
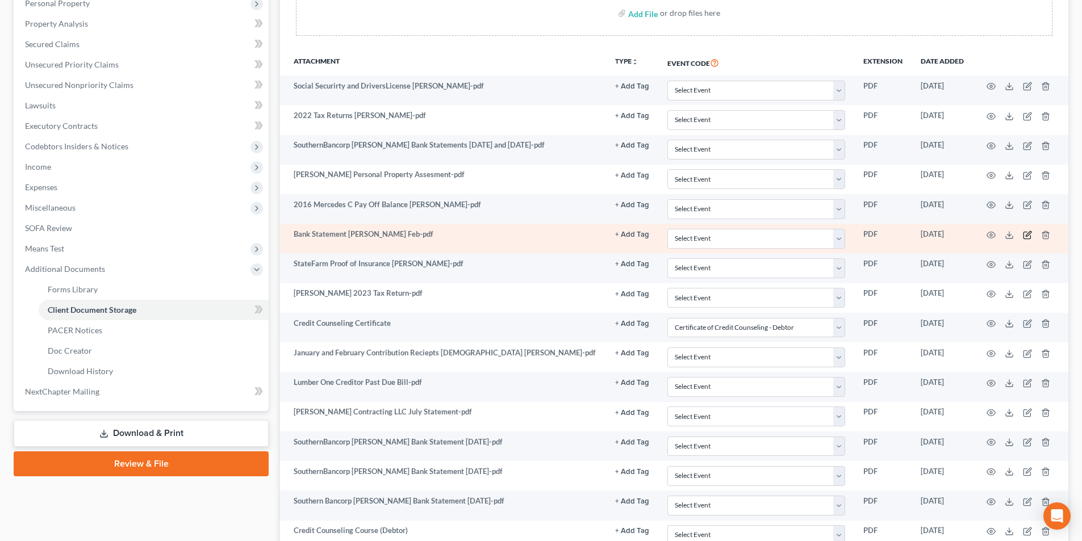
click at [1027, 233] on icon "button" at bounding box center [1027, 235] width 9 height 9
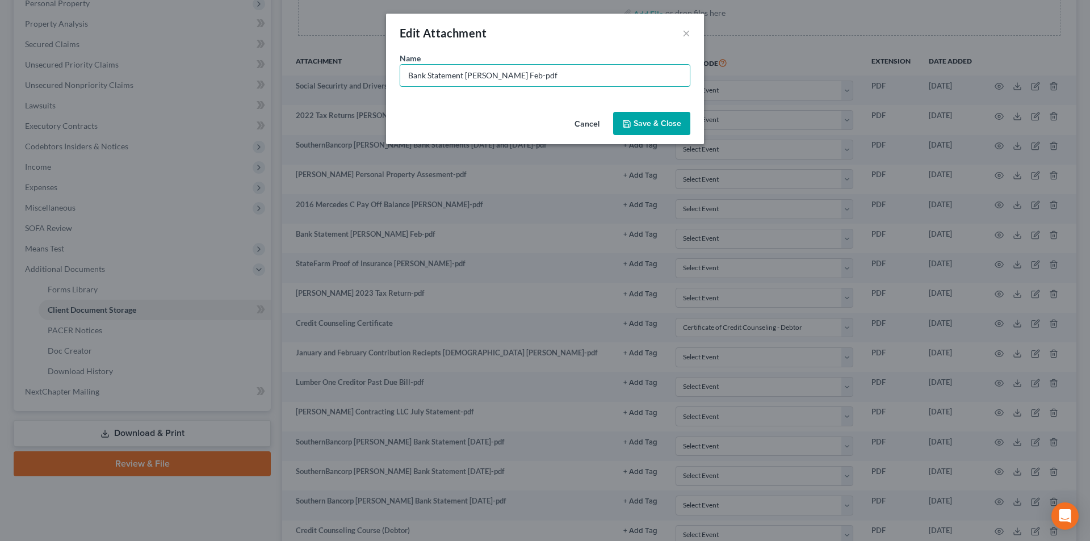
drag, startPoint x: 518, startPoint y: 72, endPoint x: 330, endPoint y: 106, distance: 190.9
click at [396, 89] on div "Name * Bank Statement [PERSON_NAME] Feb-pdf" at bounding box center [545, 79] width 318 height 55
type input "Southern Bancorp [PERSON_NAME] Bank Statement [DATE]-pdf"
click at [647, 129] on button "Save & Close" at bounding box center [651, 124] width 77 height 24
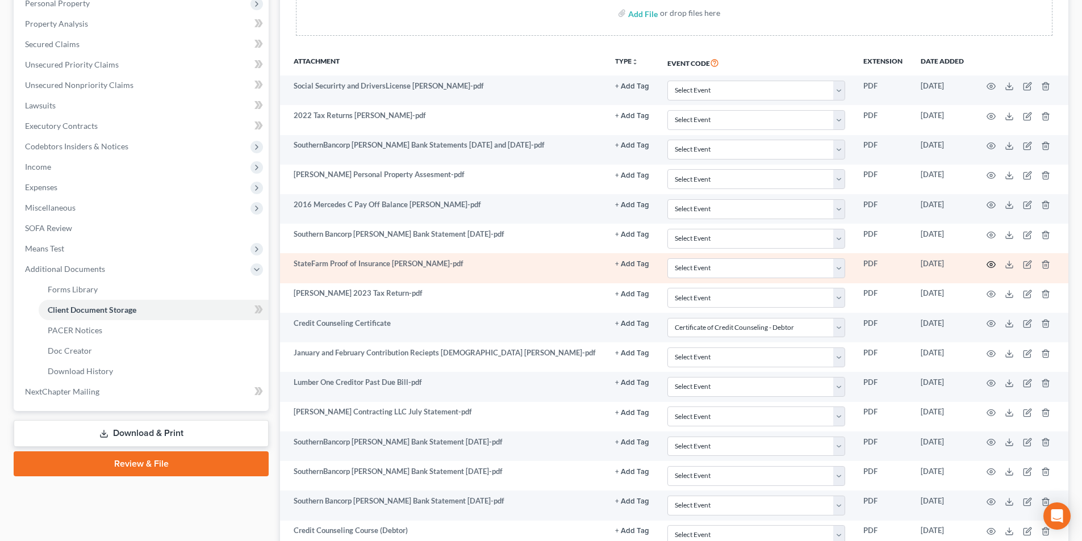
click at [994, 263] on icon "button" at bounding box center [991, 265] width 9 height 6
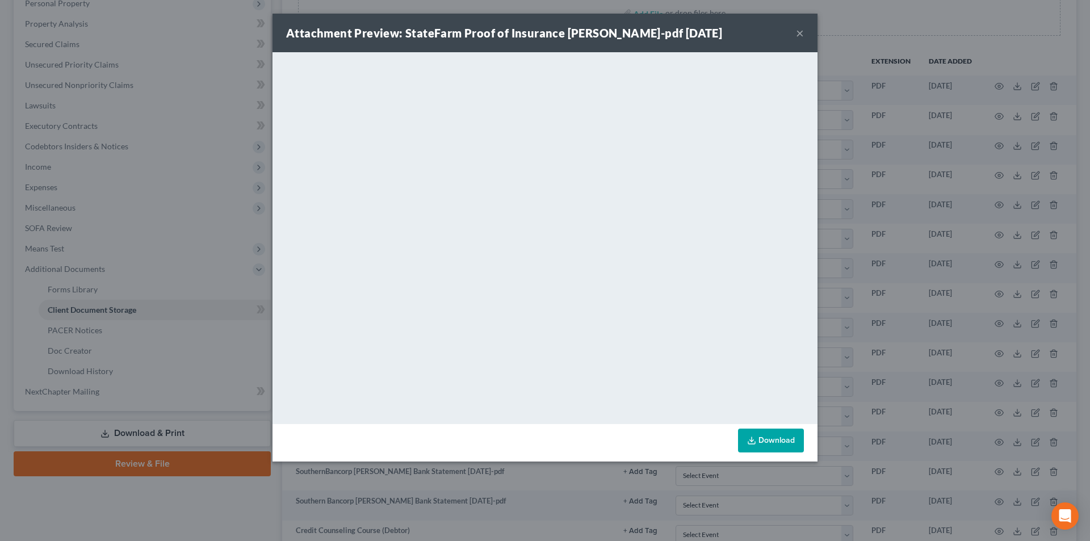
click at [798, 31] on button "×" at bounding box center [800, 33] width 8 height 14
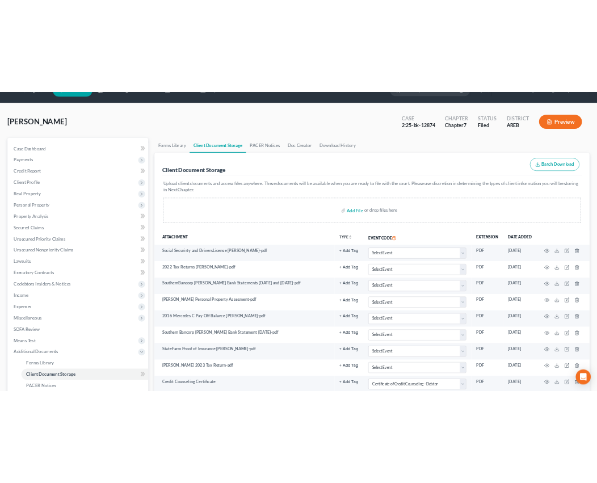
scroll to position [0, 0]
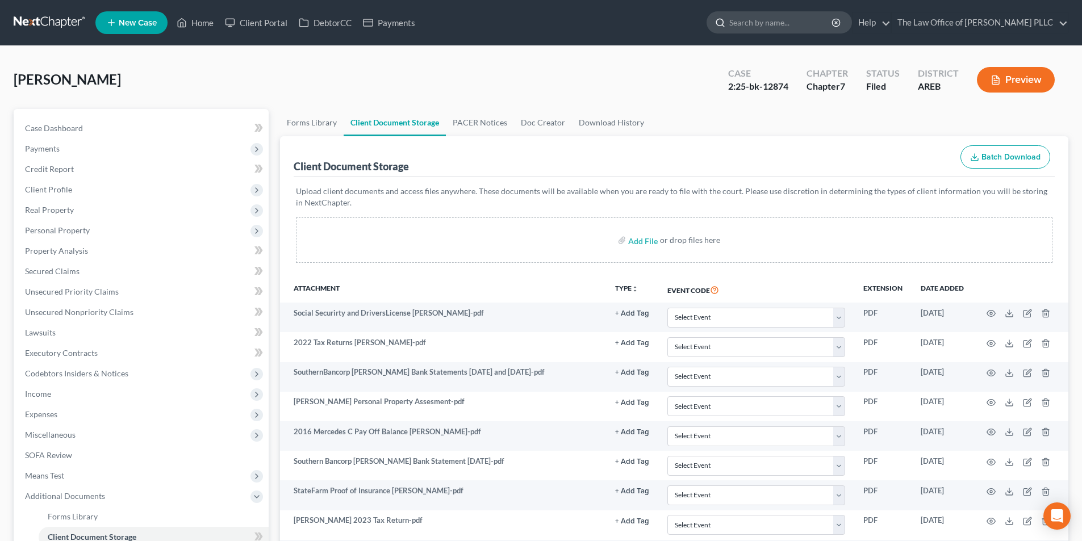
drag, startPoint x: 758, startPoint y: 15, endPoint x: 752, endPoint y: 29, distance: 14.8
click at [758, 16] on input "search" at bounding box center [781, 22] width 104 height 21
type input "[PERSON_NAME]"
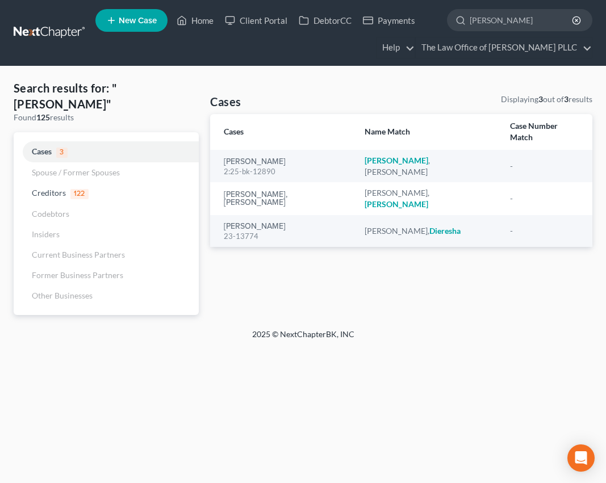
click at [366, 273] on div "Cases Displaying 3 out of 3 results Cases Name Match Case Number Match [PERSON_…" at bounding box center [401, 204] width 394 height 221
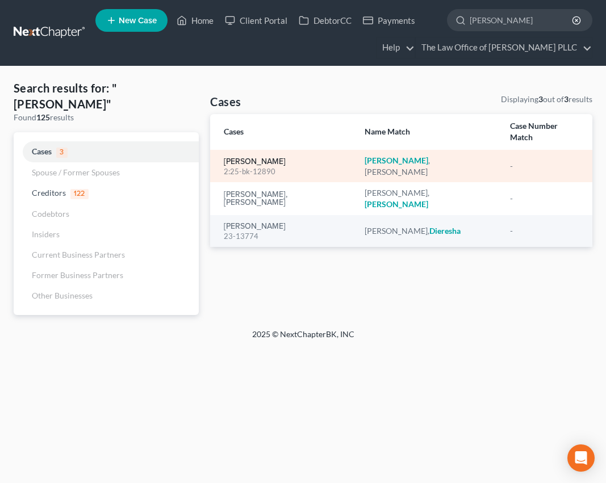
click at [234, 158] on link "[PERSON_NAME]" at bounding box center [255, 162] width 62 height 8
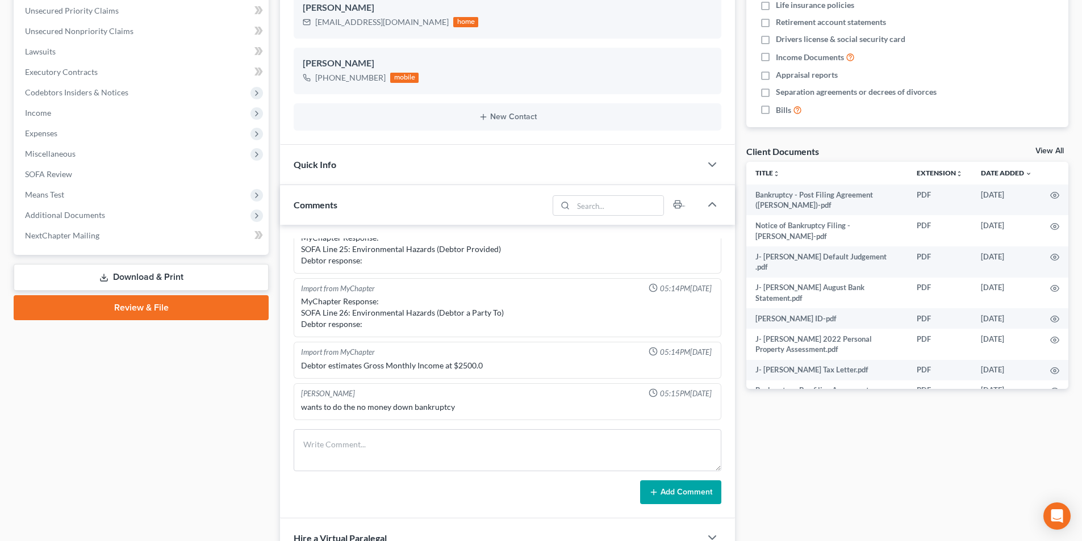
scroll to position [284, 0]
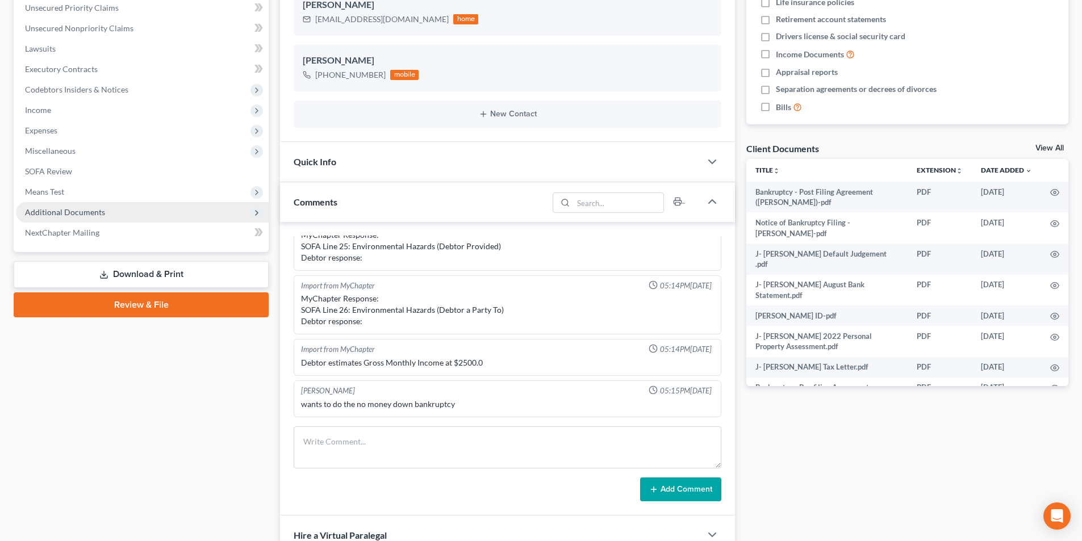
click at [92, 210] on span "Additional Documents" at bounding box center [65, 212] width 80 height 10
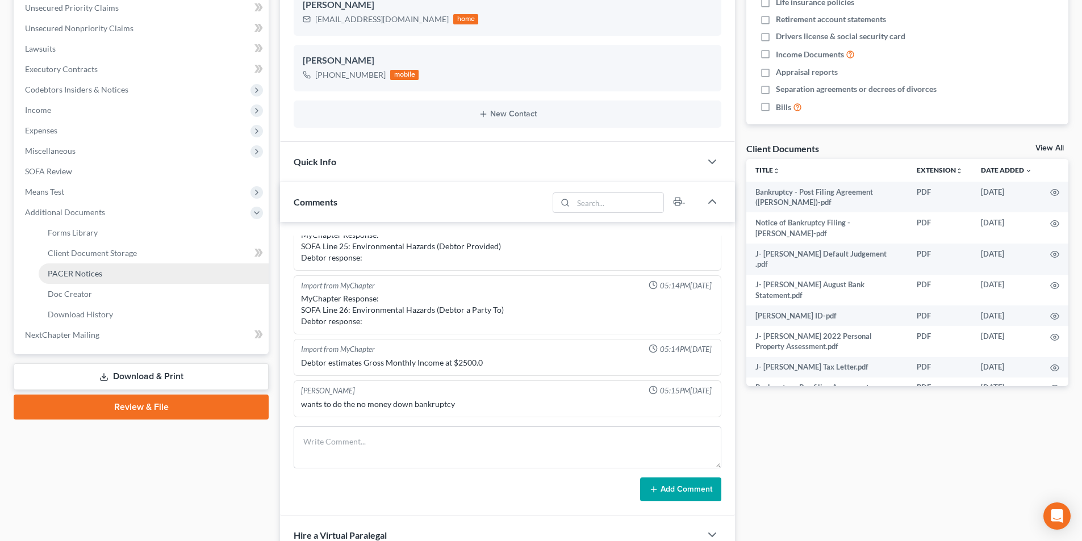
click at [79, 274] on span "PACER Notices" at bounding box center [75, 274] width 55 height 10
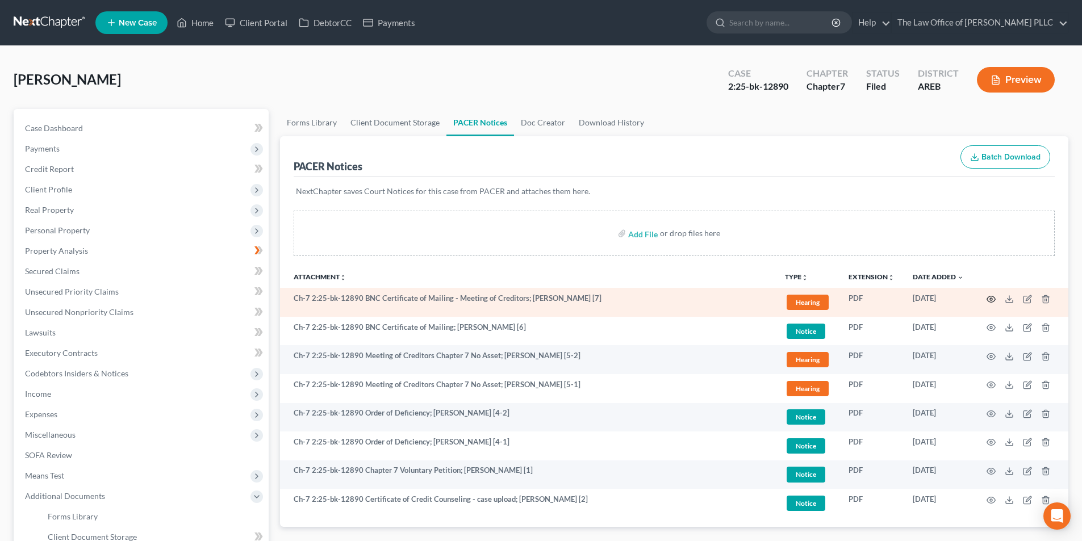
click at [992, 298] on icon "button" at bounding box center [990, 299] width 9 height 9
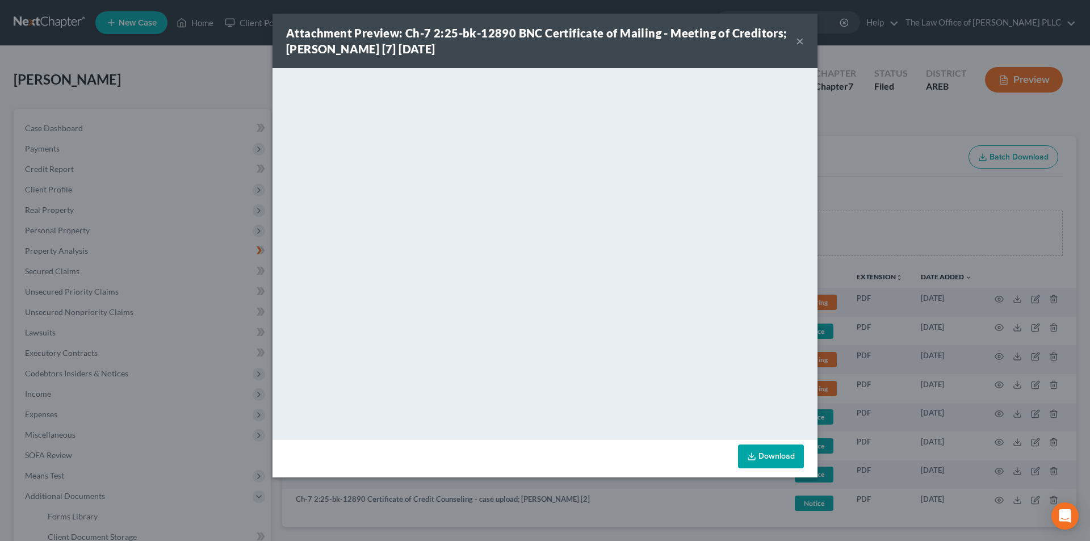
click at [801, 39] on button "×" at bounding box center [800, 41] width 8 height 14
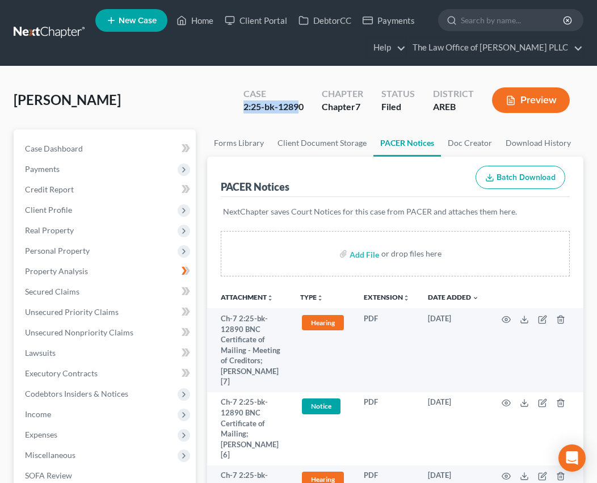
drag, startPoint x: 303, startPoint y: 108, endPoint x: 270, endPoint y: 92, distance: 36.6
click at [270, 92] on div "Case 2:25-bk-12890" at bounding box center [274, 102] width 78 height 34
click at [274, 97] on div "Case" at bounding box center [274, 93] width 60 height 13
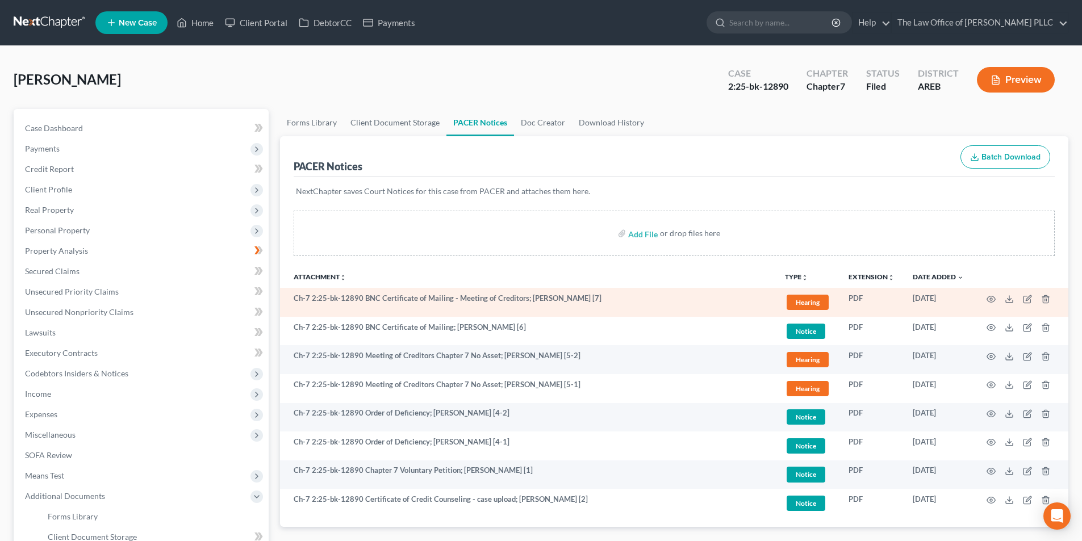
click at [359, 296] on td "Ch-7 2:25-bk-12890 BNC Certificate of Mailing - Meeting of Creditors; [PERSON_N…" at bounding box center [528, 302] width 496 height 29
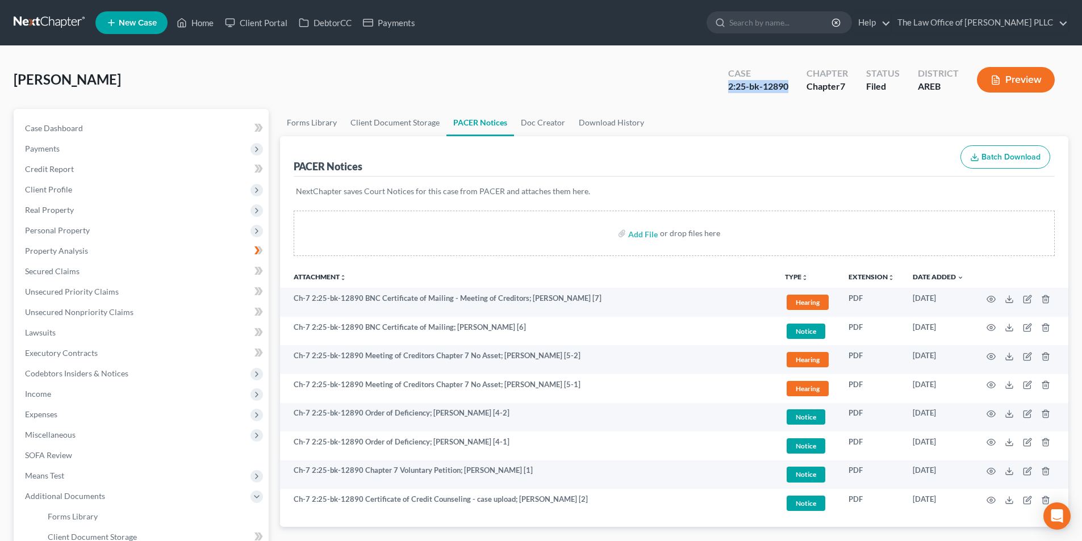
drag, startPoint x: 787, startPoint y: 85, endPoint x: 716, endPoint y: 82, distance: 71.1
click at [716, 82] on div "Case 2:25-bk-12890 Chapter Chapter 7 Status Filed District AREB Preview" at bounding box center [891, 80] width 354 height 40
copy div "2:25-bk-12890"
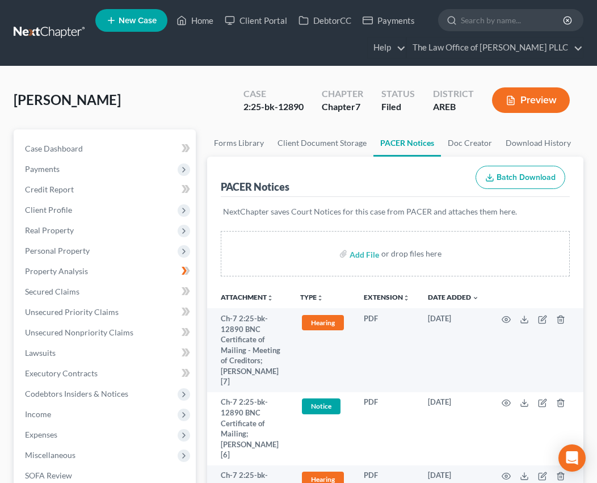
click at [494, 16] on input "search" at bounding box center [513, 20] width 104 height 21
type input "[PERSON_NAME]"
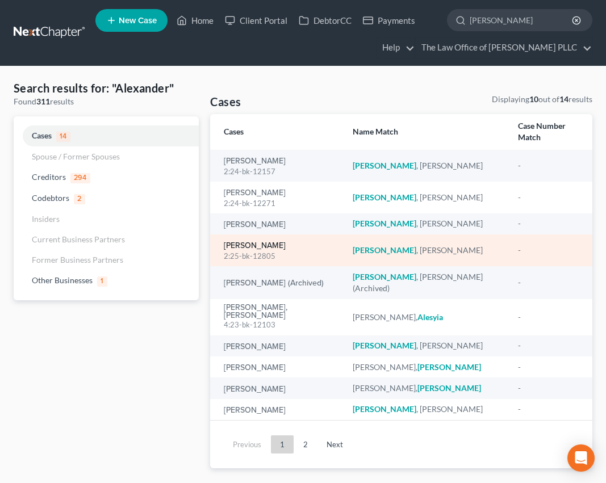
click at [273, 242] on link "[PERSON_NAME]" at bounding box center [255, 246] width 62 height 8
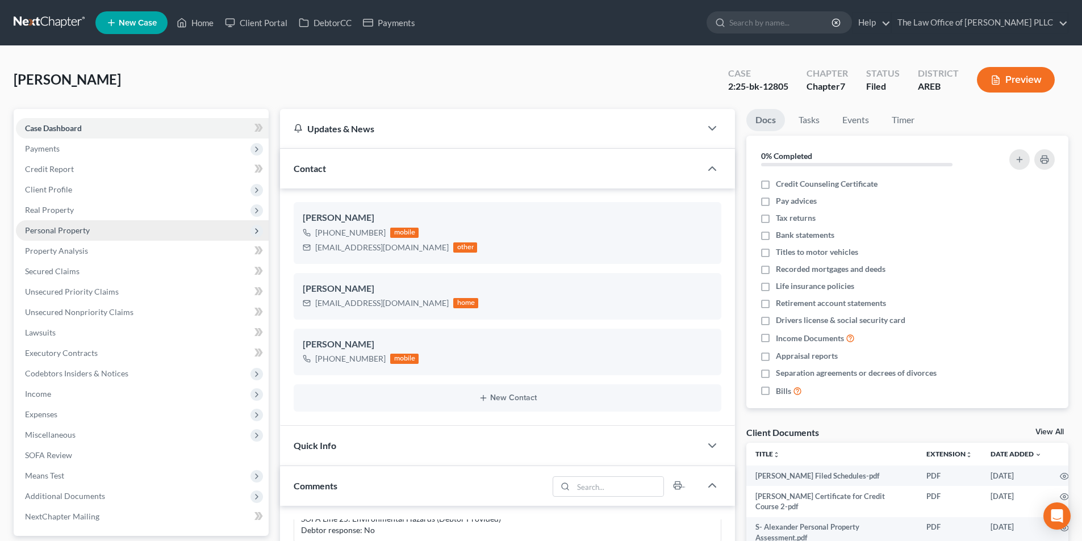
scroll to position [325, 0]
click at [65, 227] on span "Personal Property" at bounding box center [57, 230] width 65 height 10
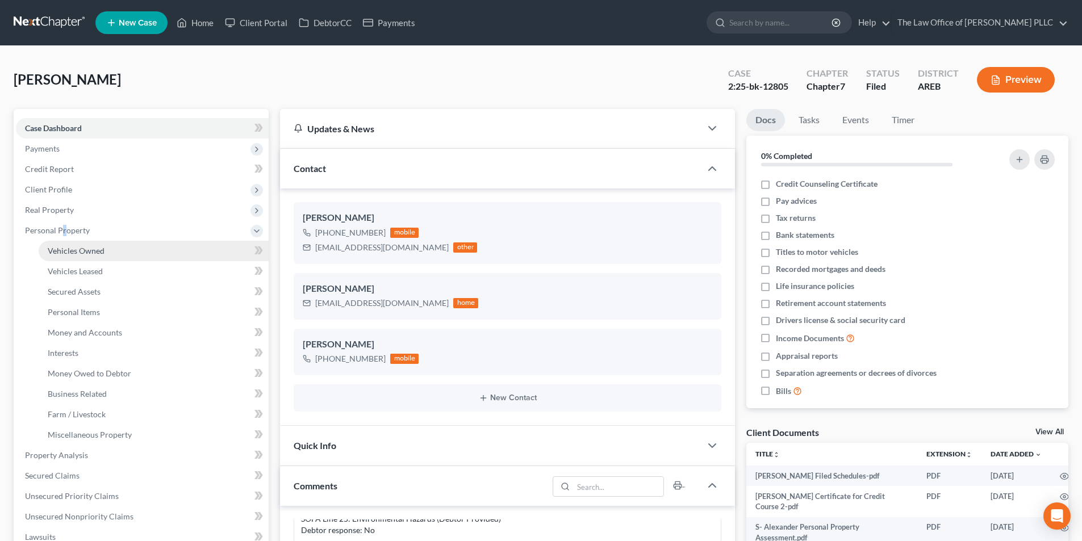
click at [82, 252] on span "Vehicles Owned" at bounding box center [76, 251] width 57 height 10
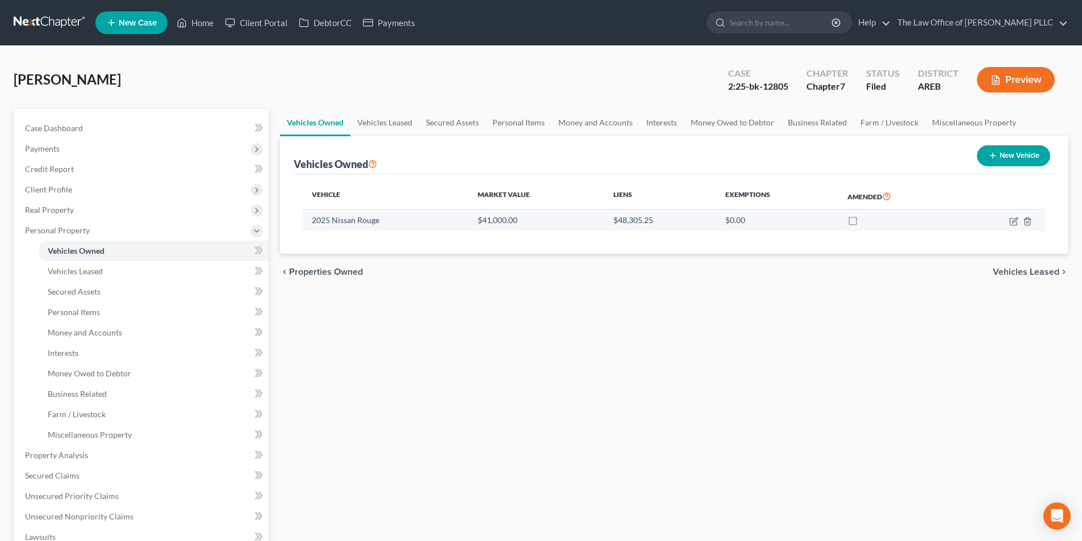
click at [361, 226] on td "2025 Nissan Rouge" at bounding box center [386, 221] width 166 height 22
click at [1012, 223] on icon "button" at bounding box center [1013, 221] width 9 height 9
select select "0"
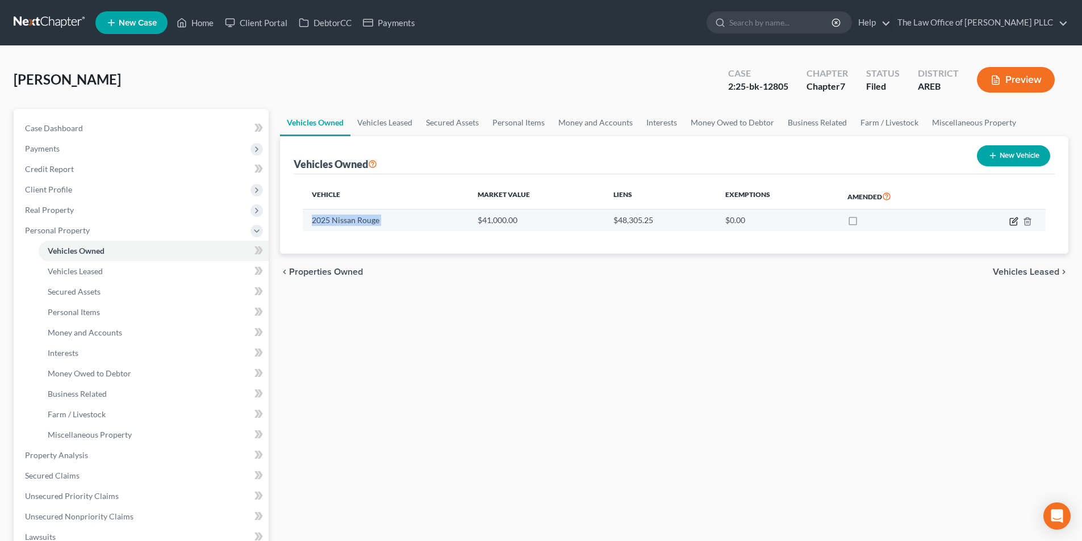
select select "1"
select select "0"
click at [1013, 216] on div "Edit Vehicle × Vehicle Type Select Automobile Truck Trailer Watercraft Aircraft…" at bounding box center [541, 270] width 1082 height 541
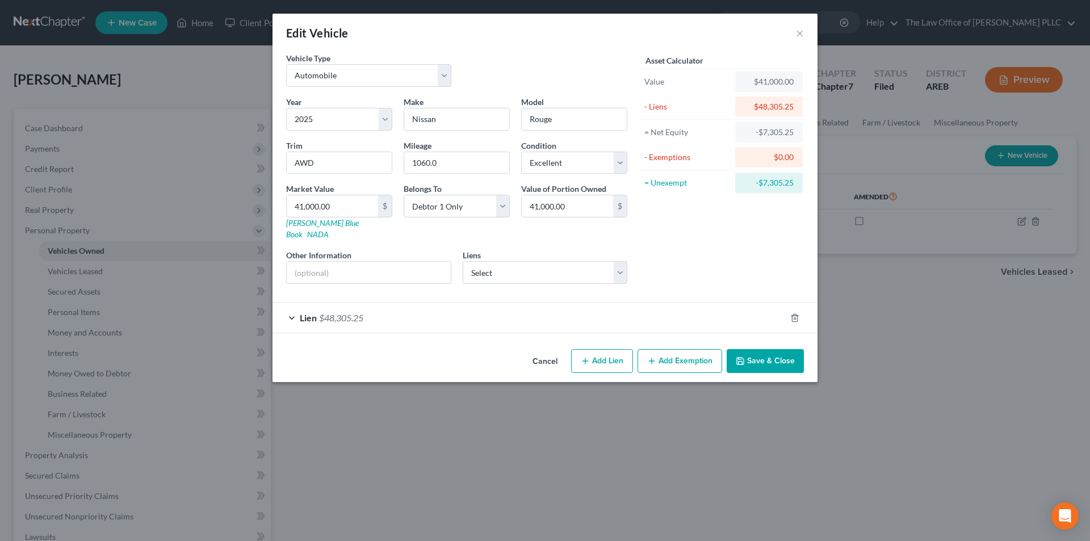
click at [871, 325] on div "Edit Vehicle × Vehicle Type Select Automobile Truck Trailer Watercraft Aircraft…" at bounding box center [545, 270] width 1090 height 541
click at [746, 351] on button "Save & Close" at bounding box center [765, 361] width 77 height 24
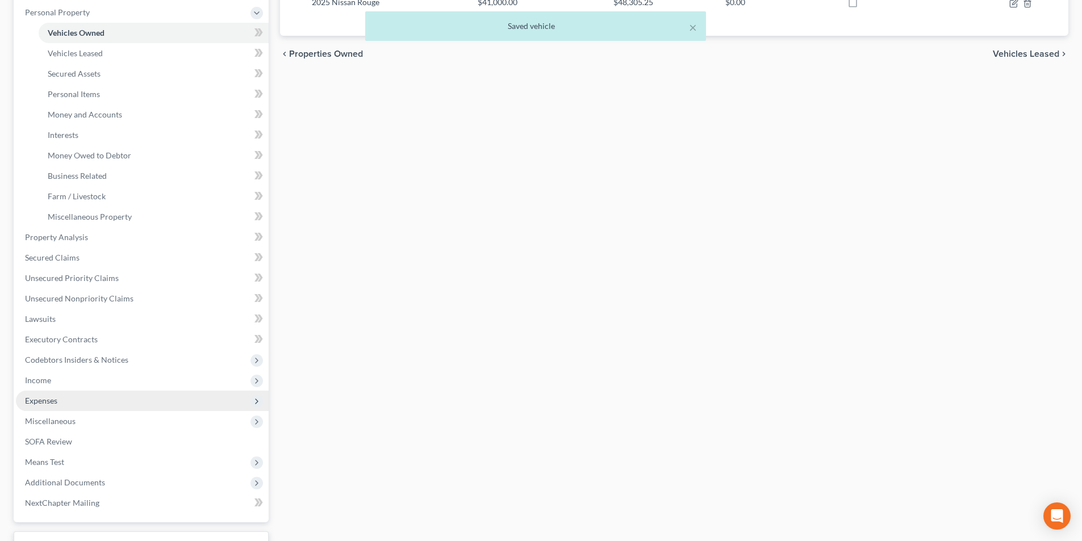
scroll to position [308, 0]
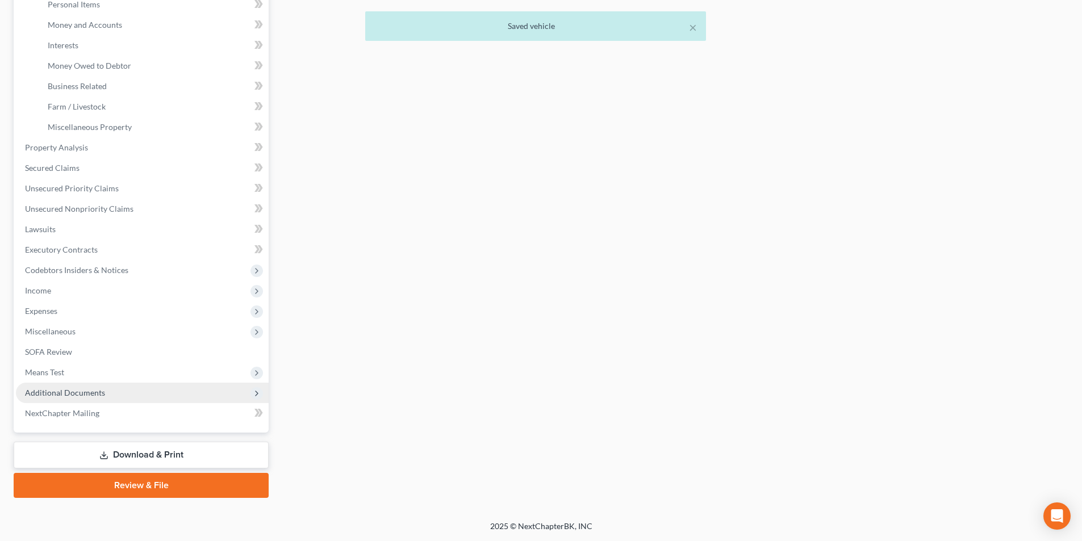
click at [68, 393] on span "Additional Documents" at bounding box center [65, 393] width 80 height 10
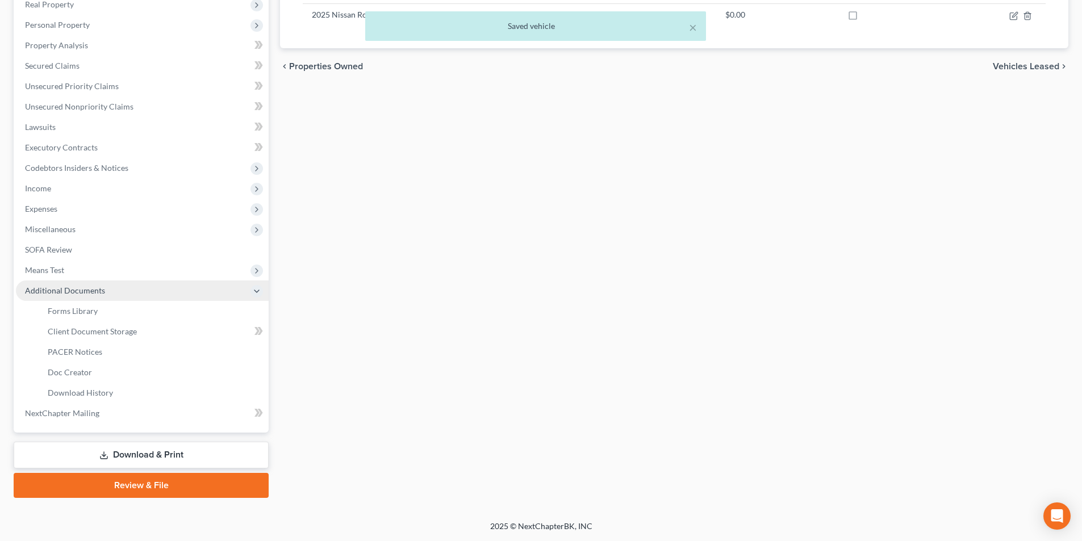
scroll to position [206, 0]
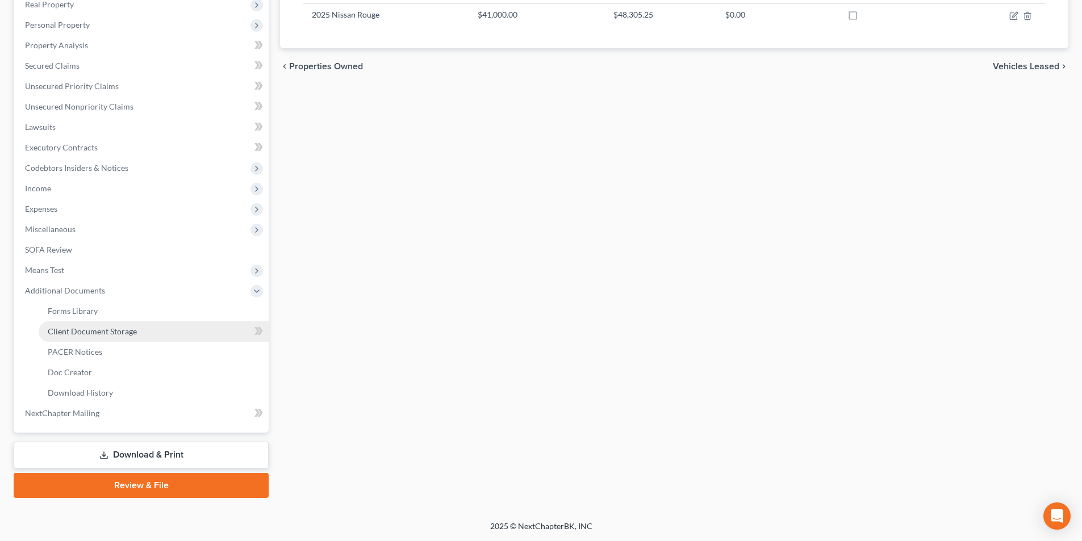
click at [91, 332] on span "Client Document Storage" at bounding box center [92, 332] width 89 height 10
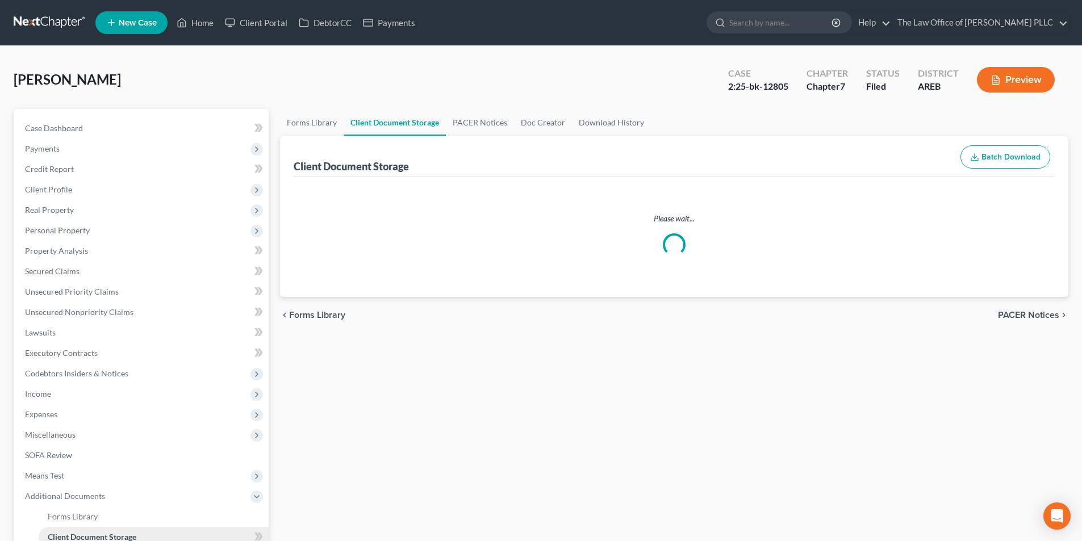
select select "0"
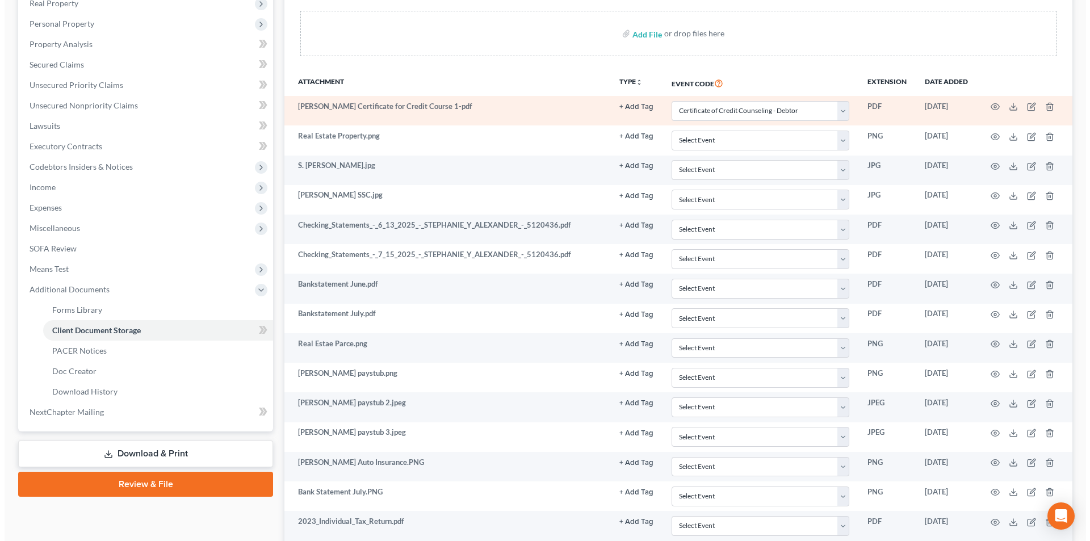
scroll to position [227, 0]
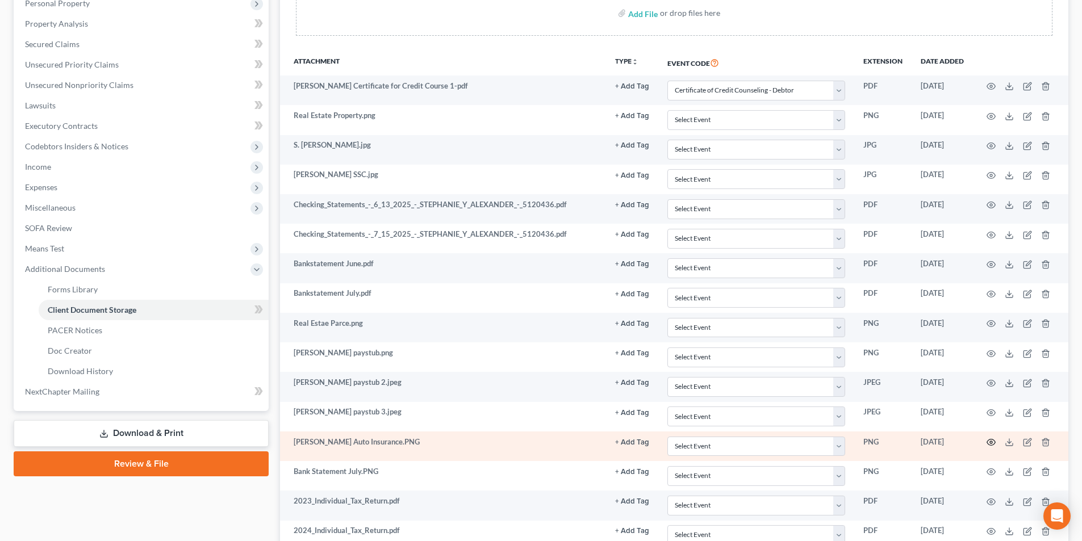
click at [990, 440] on icon "button" at bounding box center [991, 443] width 9 height 6
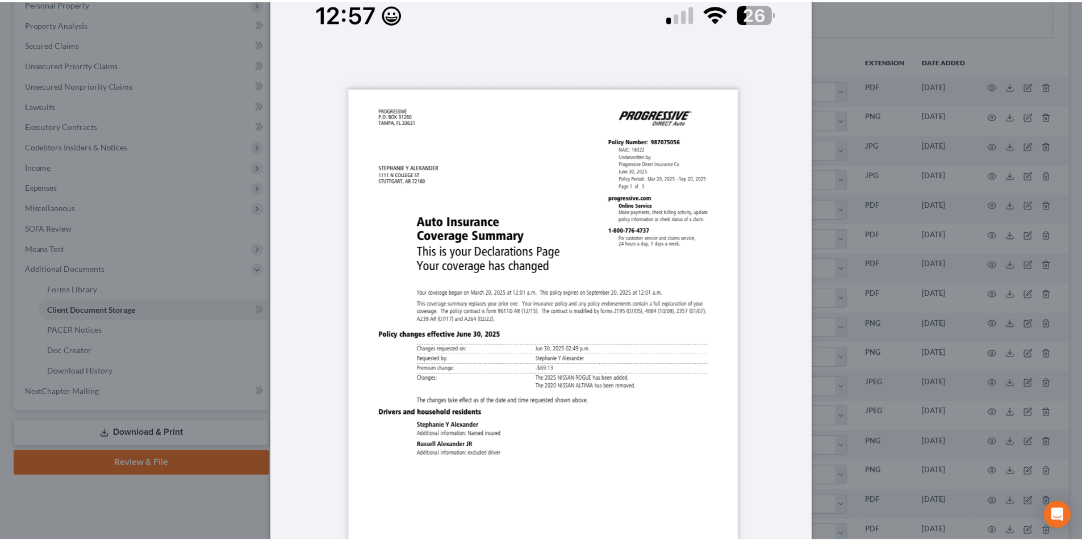
scroll to position [0, 0]
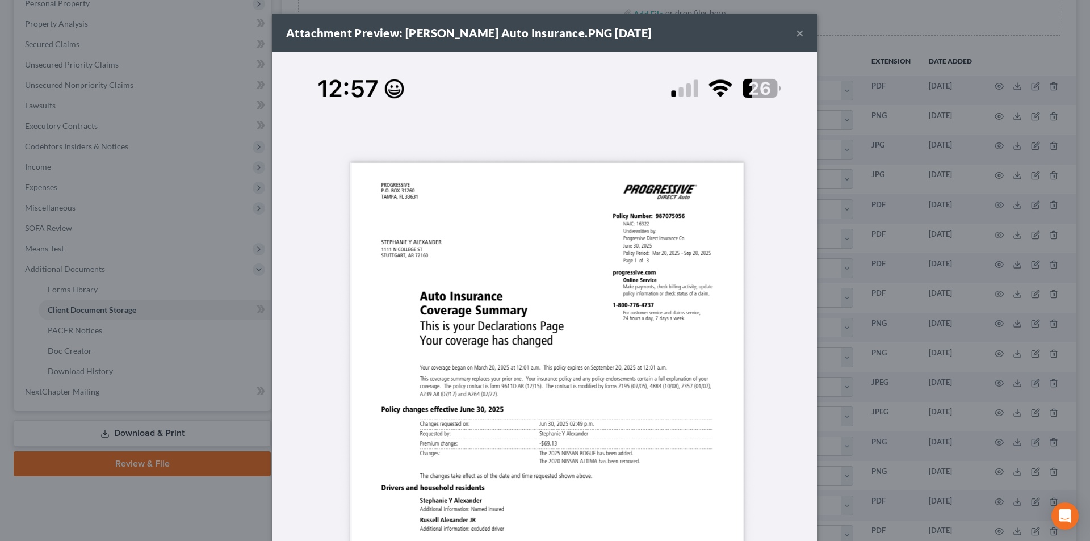
click at [797, 36] on button "×" at bounding box center [800, 33] width 8 height 14
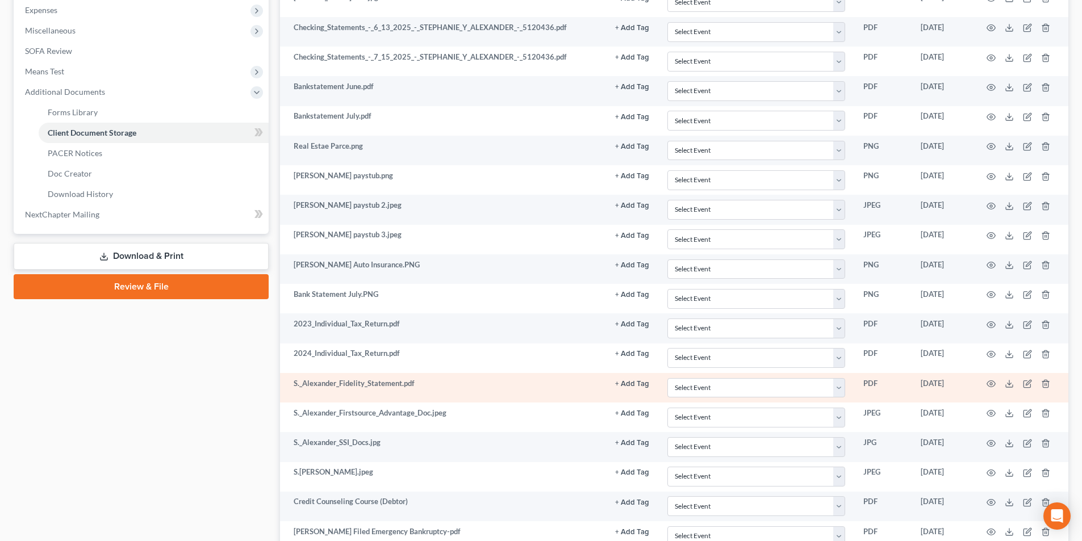
scroll to position [397, 0]
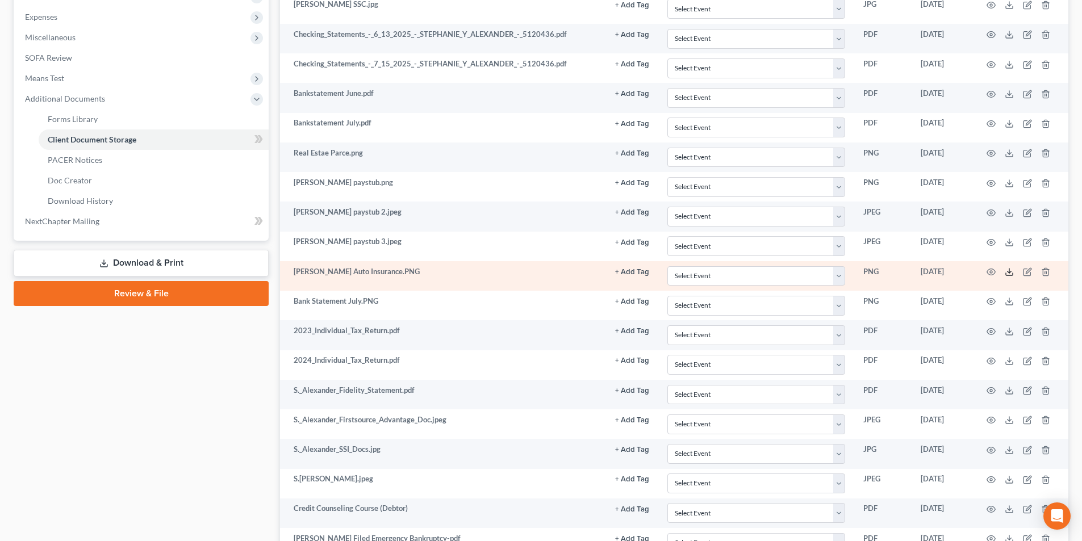
click at [1009, 272] on line at bounding box center [1009, 271] width 0 height 5
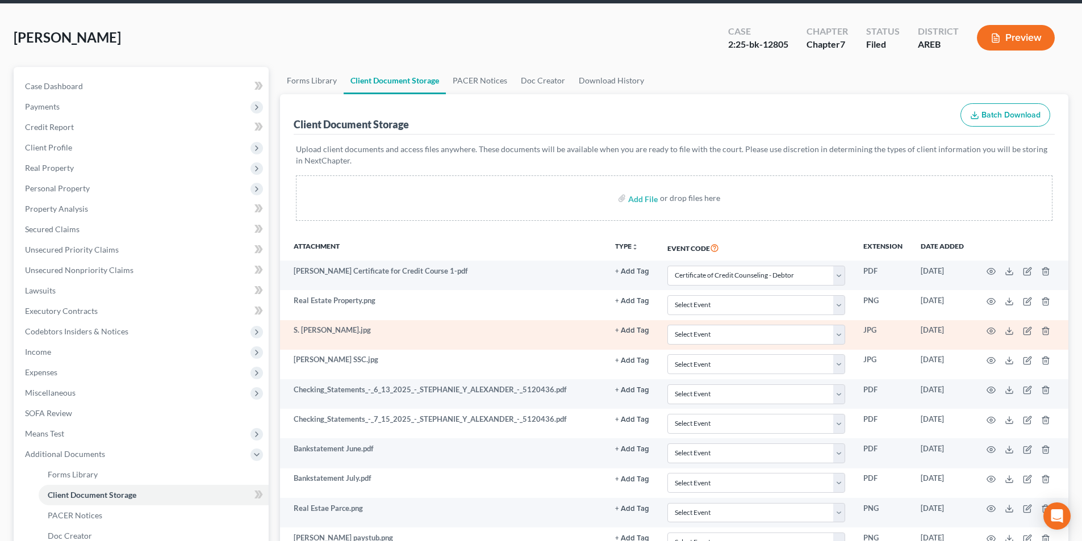
scroll to position [0, 0]
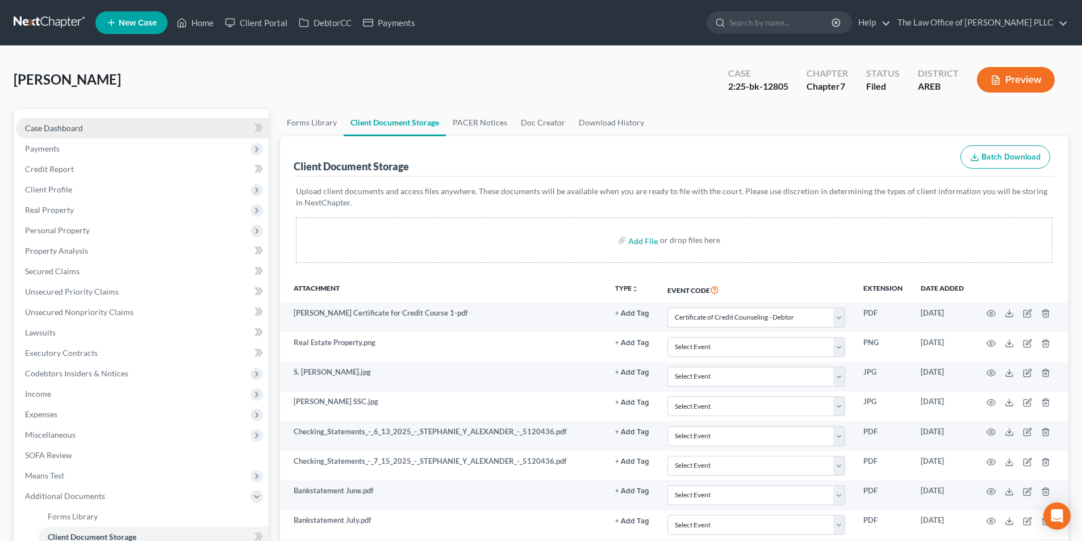
click at [76, 129] on span "Case Dashboard" at bounding box center [54, 128] width 58 height 10
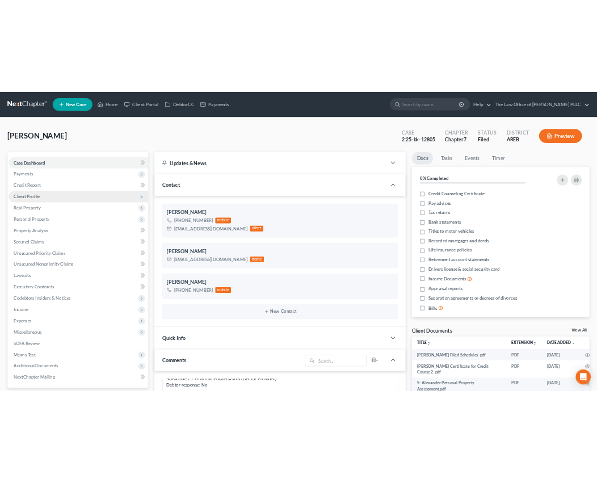
scroll to position [325, 0]
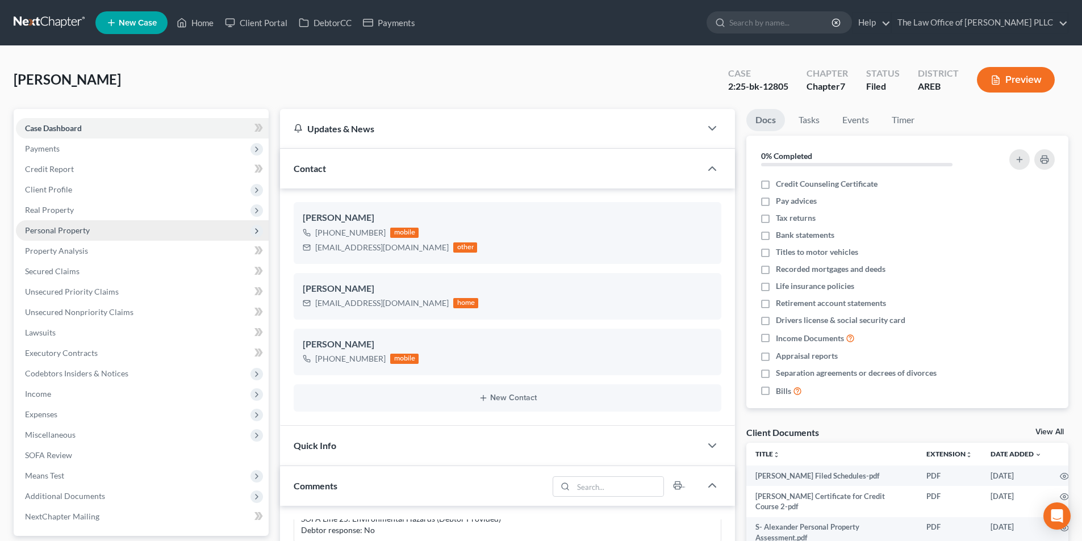
click at [56, 233] on span "Personal Property" at bounding box center [57, 230] width 65 height 10
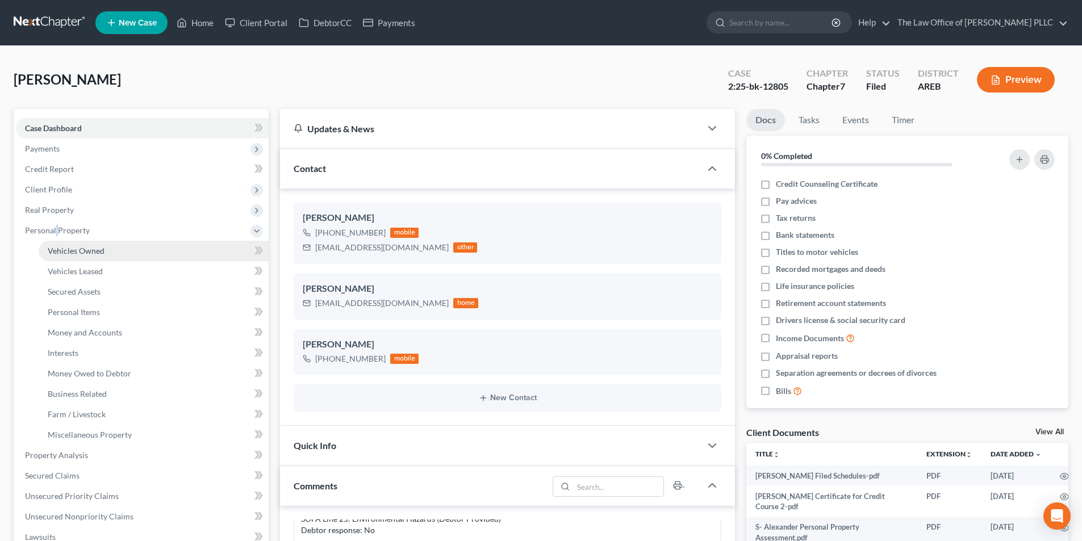
click at [99, 248] on span "Vehicles Owned" at bounding box center [76, 251] width 57 height 10
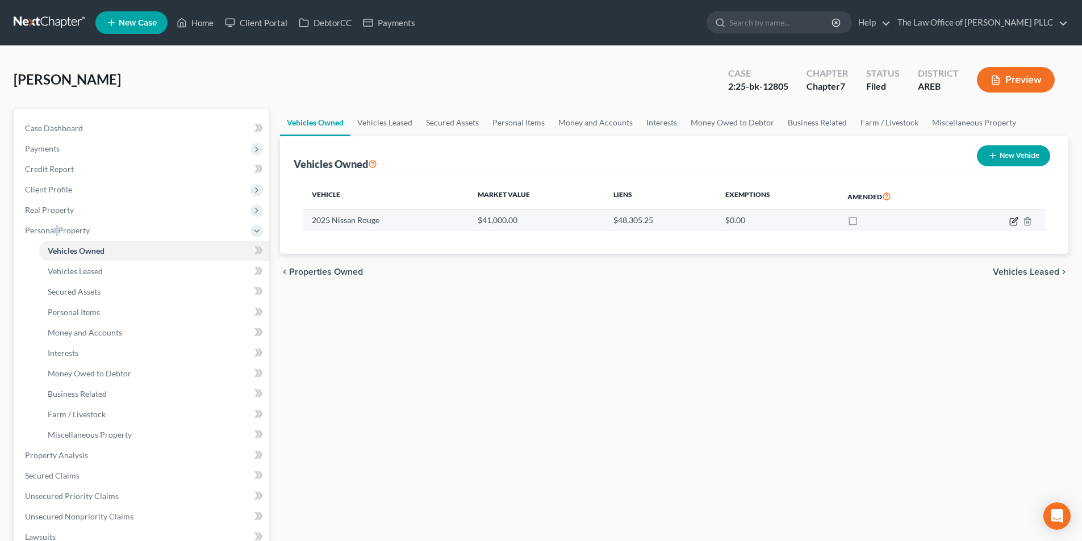
click at [1014, 221] on icon "button" at bounding box center [1013, 221] width 9 height 9
select select "0"
select select "1"
select select "0"
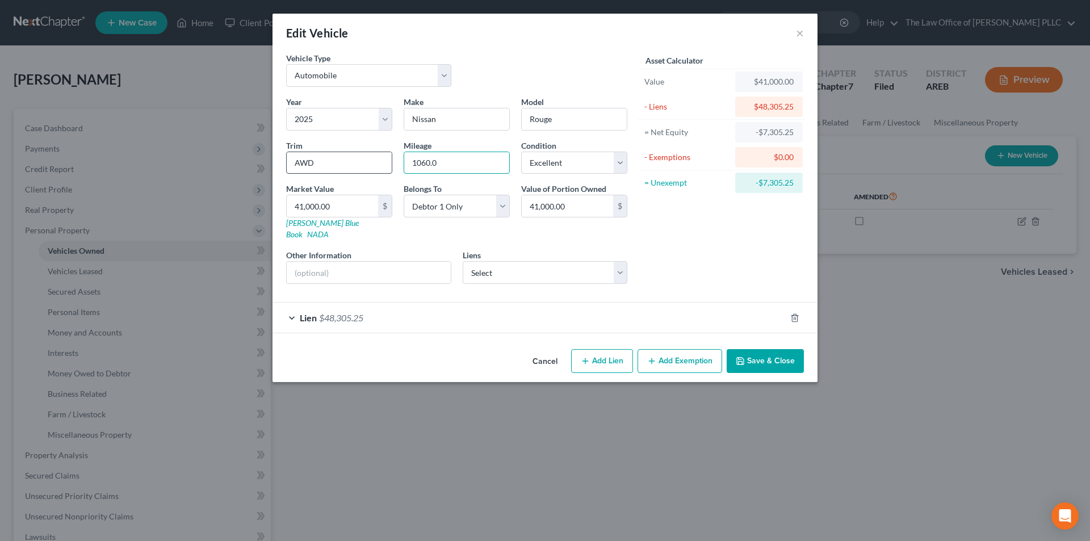
drag, startPoint x: 442, startPoint y: 161, endPoint x: 375, endPoint y: 157, distance: 67.7
click at [375, 157] on div "Year Select 2026 2025 2024 2023 2022 2021 2020 2019 2018 2017 2016 2015 2014 20…" at bounding box center [457, 194] width 353 height 197
type input "1482"
click at [764, 349] on button "Save & Close" at bounding box center [765, 361] width 77 height 24
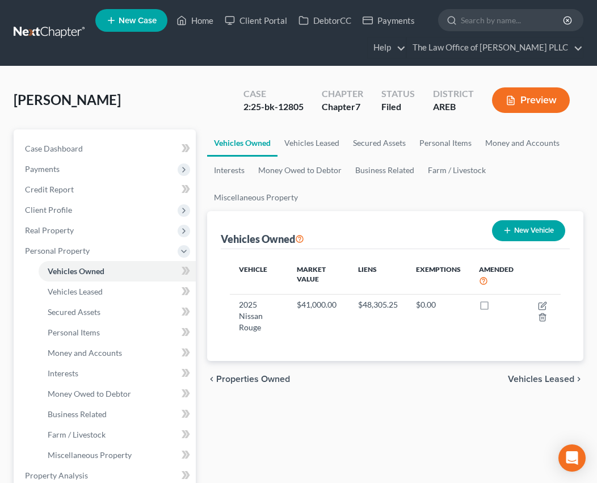
click at [401, 215] on div "Vehicles Owned New Vehicle" at bounding box center [395, 230] width 349 height 38
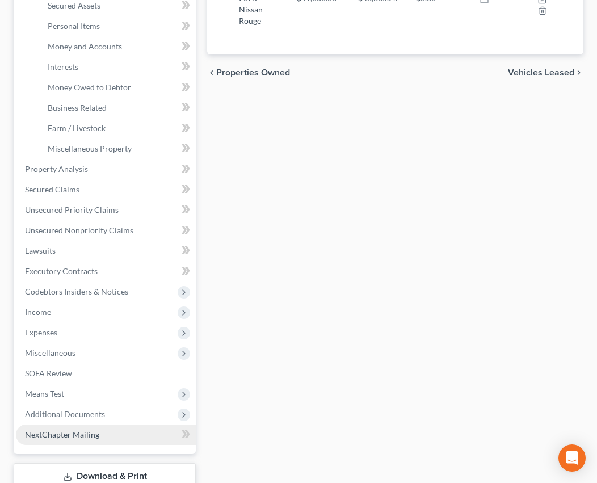
scroll to position [386, 0]
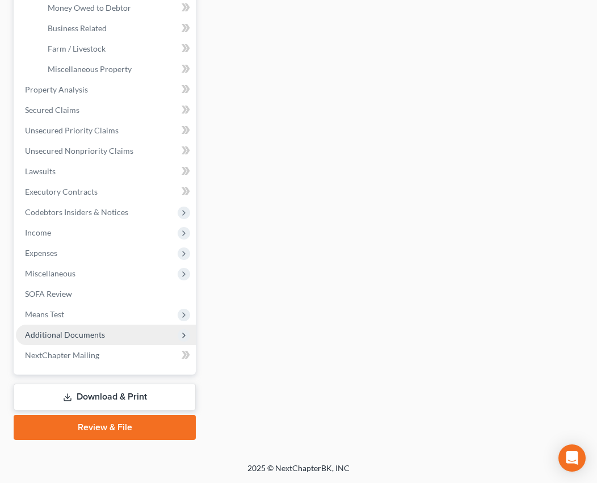
click at [70, 330] on span "Additional Documents" at bounding box center [65, 335] width 80 height 10
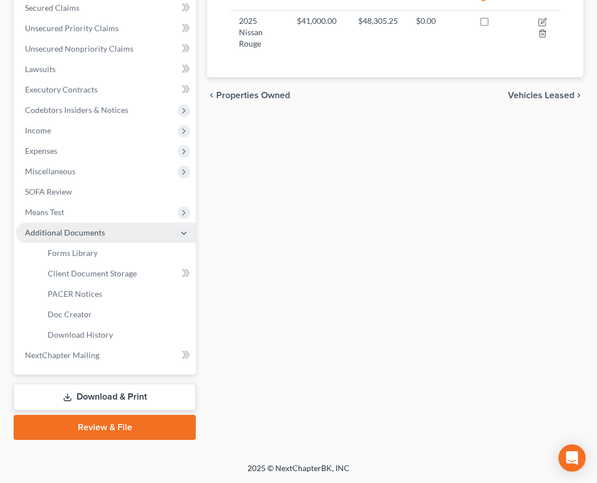
scroll to position [284, 0]
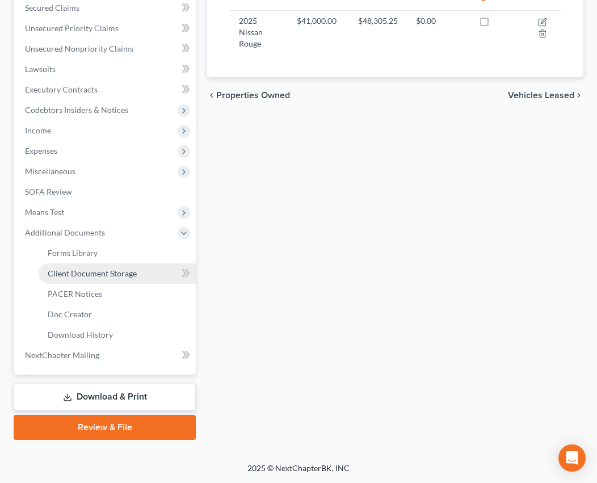
click at [127, 273] on span "Client Document Storage" at bounding box center [92, 274] width 89 height 10
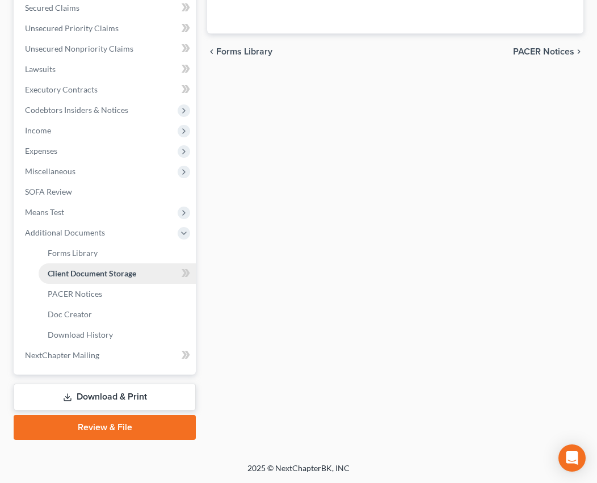
scroll to position [19, 0]
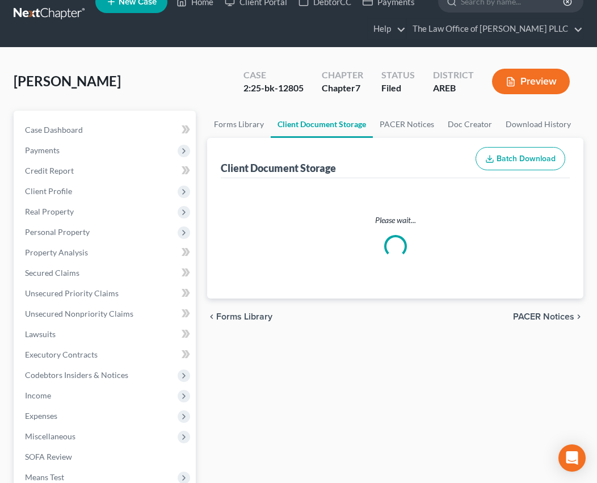
select select "0"
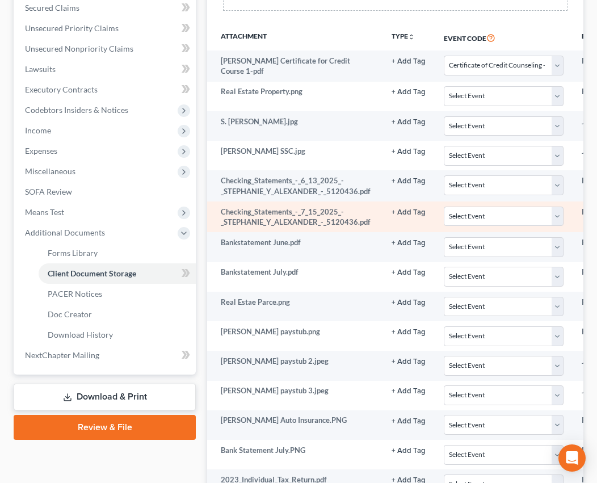
scroll to position [0, 0]
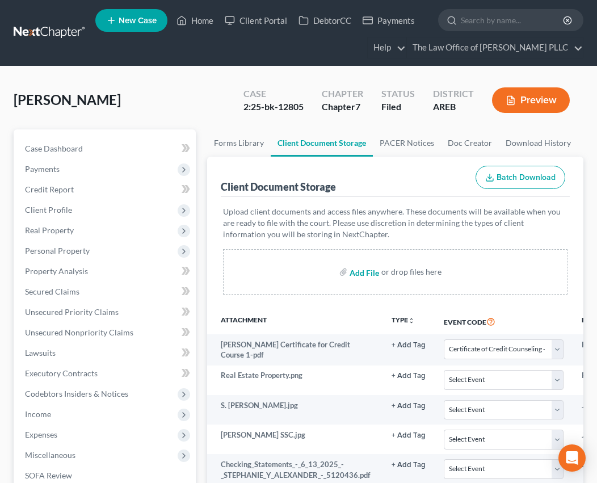
click at [363, 273] on input "file" at bounding box center [363, 272] width 27 height 20
type input "C:\fakepath\L National Bankruptcy Services - S [PERSON_NAME].pdf"
select select "0"
click at [221, 63] on nav "Home New Case Client Portal DebtorCC Payments The Law Office of [PERSON_NAME] P…" at bounding box center [298, 33] width 597 height 66
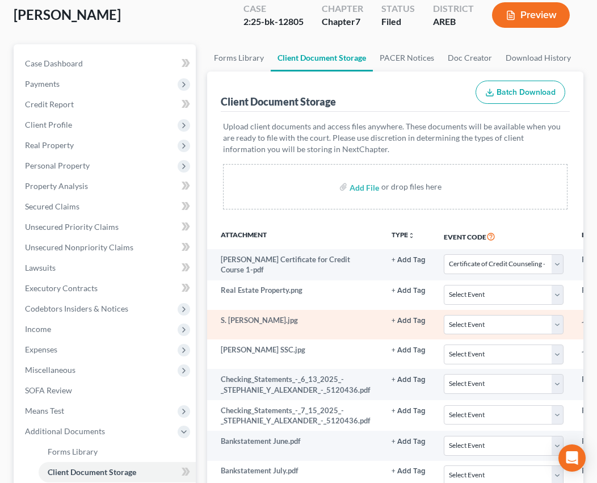
scroll to position [227, 0]
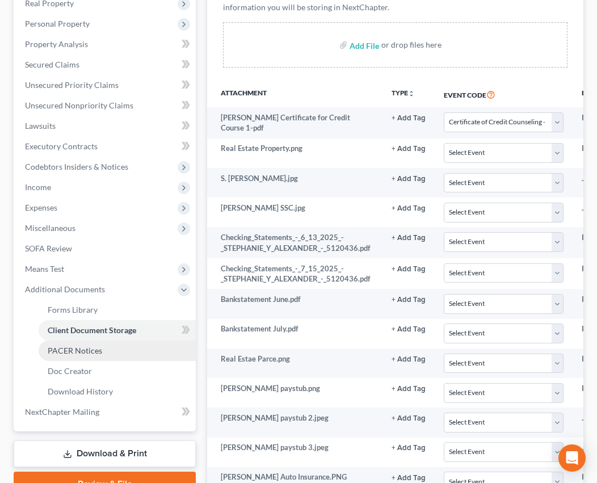
click at [69, 348] on span "PACER Notices" at bounding box center [75, 351] width 55 height 10
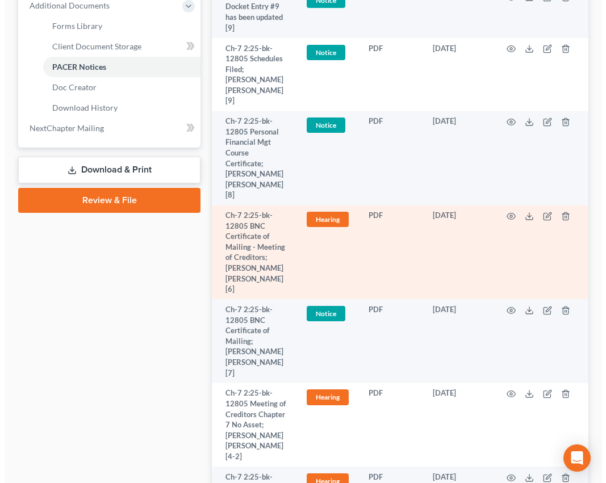
scroll to position [454, 0]
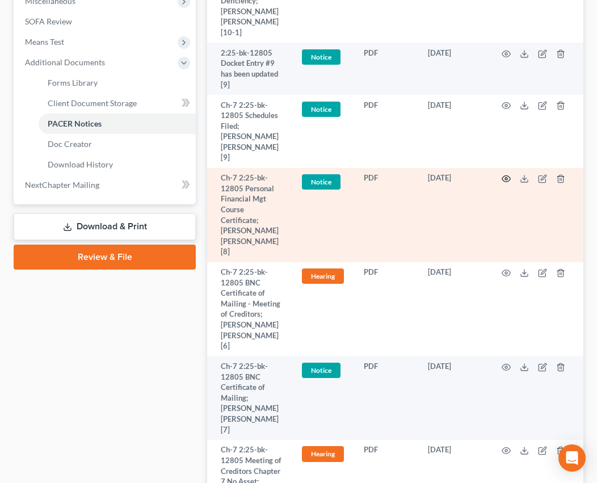
click at [510, 176] on icon "button" at bounding box center [507, 179] width 9 height 6
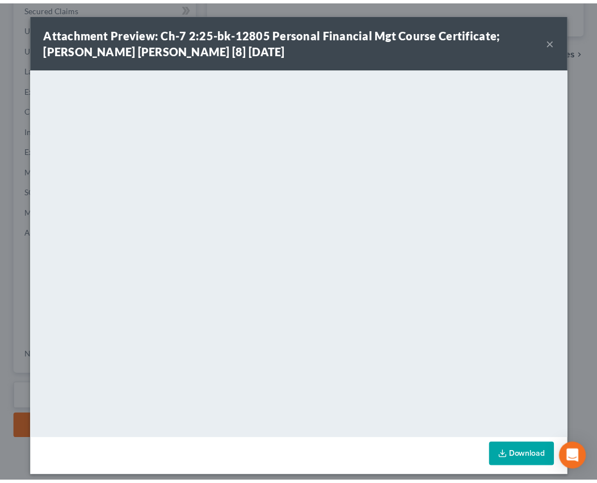
scroll to position [227, 0]
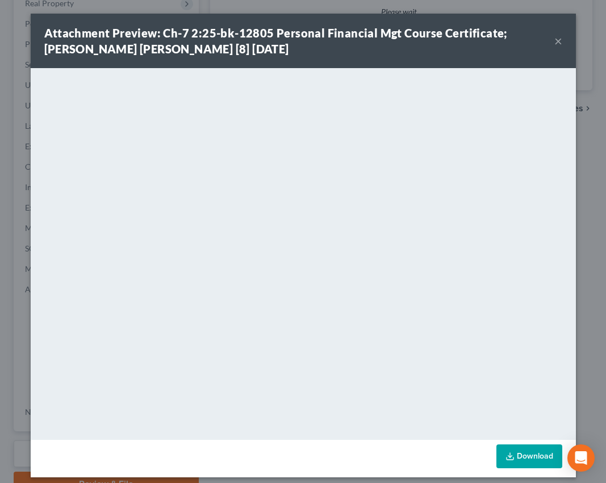
select select "0"
click at [554, 40] on button "×" at bounding box center [558, 41] width 8 height 14
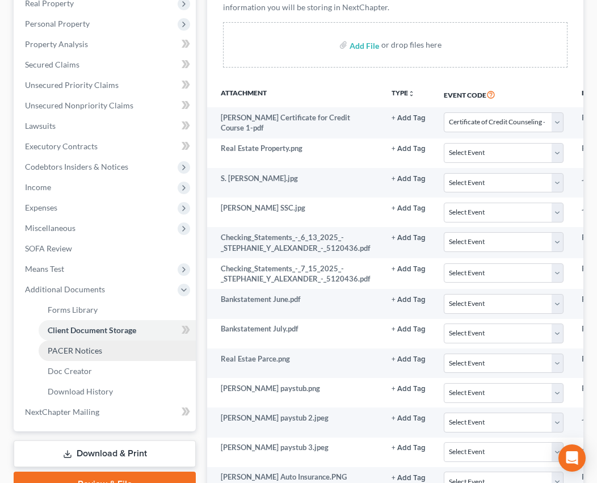
click at [89, 350] on span "PACER Notices" at bounding box center [75, 351] width 55 height 10
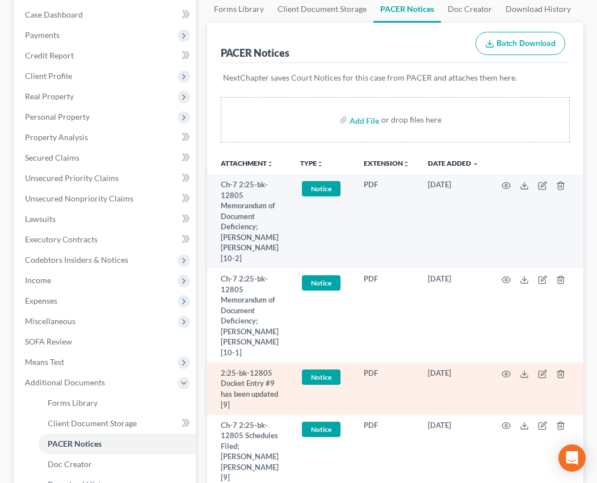
scroll to position [170, 0]
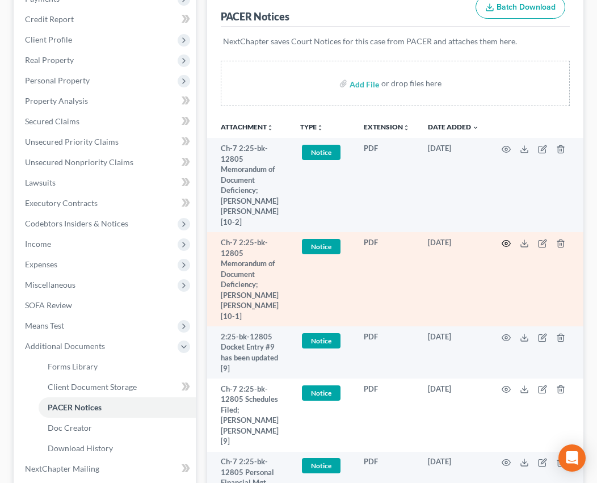
click at [507, 239] on icon "button" at bounding box center [506, 243] width 9 height 9
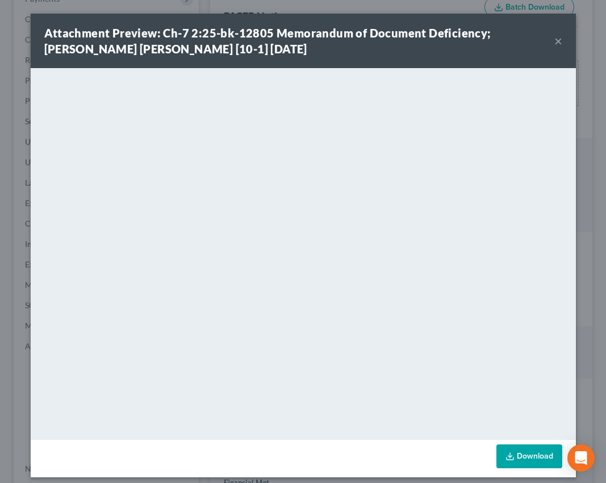
click at [554, 44] on button "×" at bounding box center [558, 41] width 8 height 14
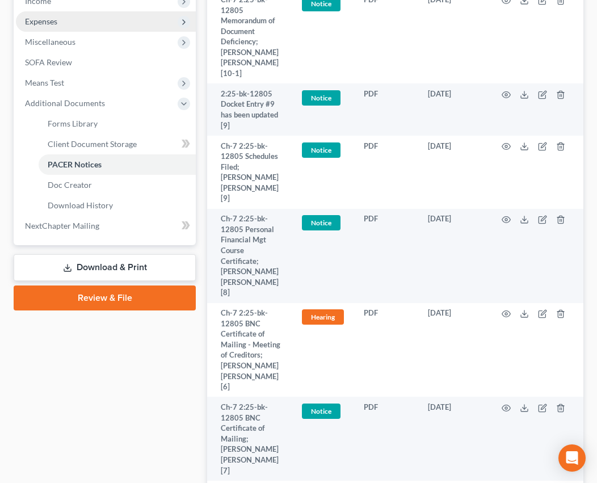
scroll to position [284, 0]
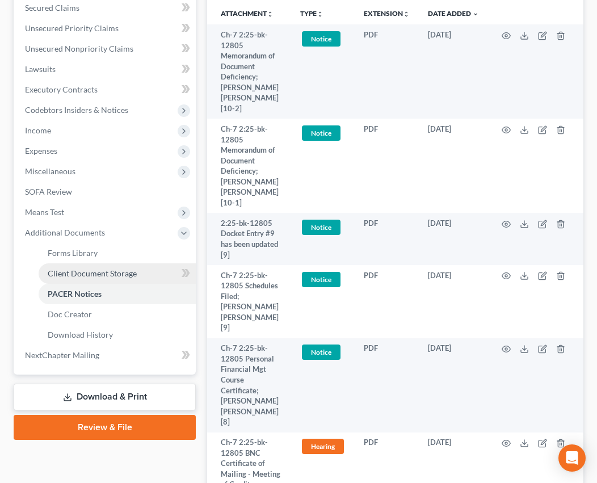
click at [82, 281] on link "Client Document Storage" at bounding box center [117, 273] width 157 height 20
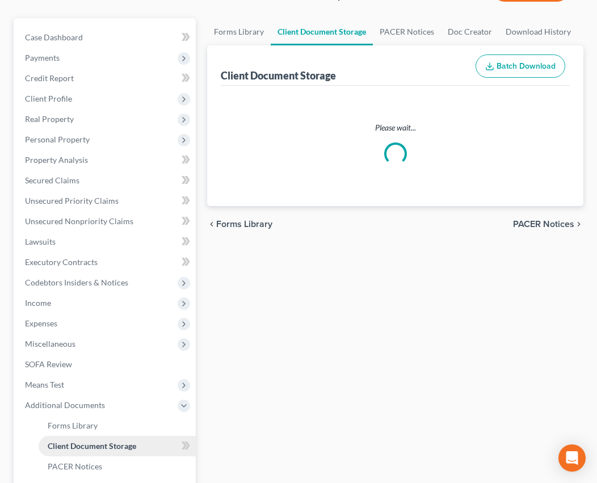
scroll to position [1, 0]
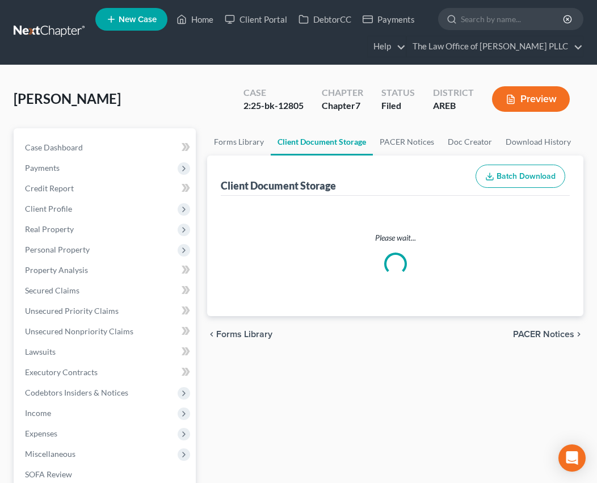
select select "0"
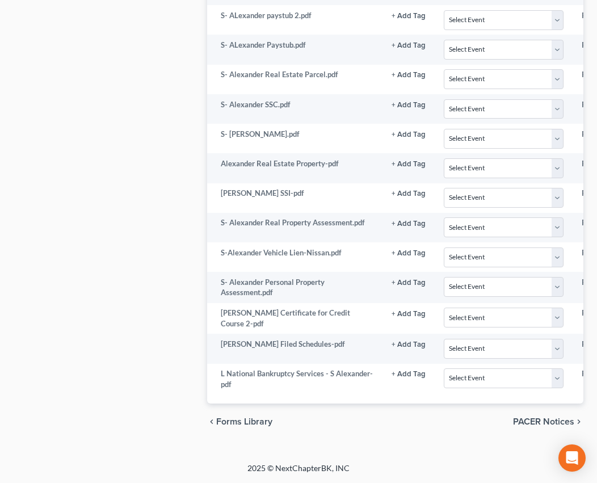
scroll to position [1155, 0]
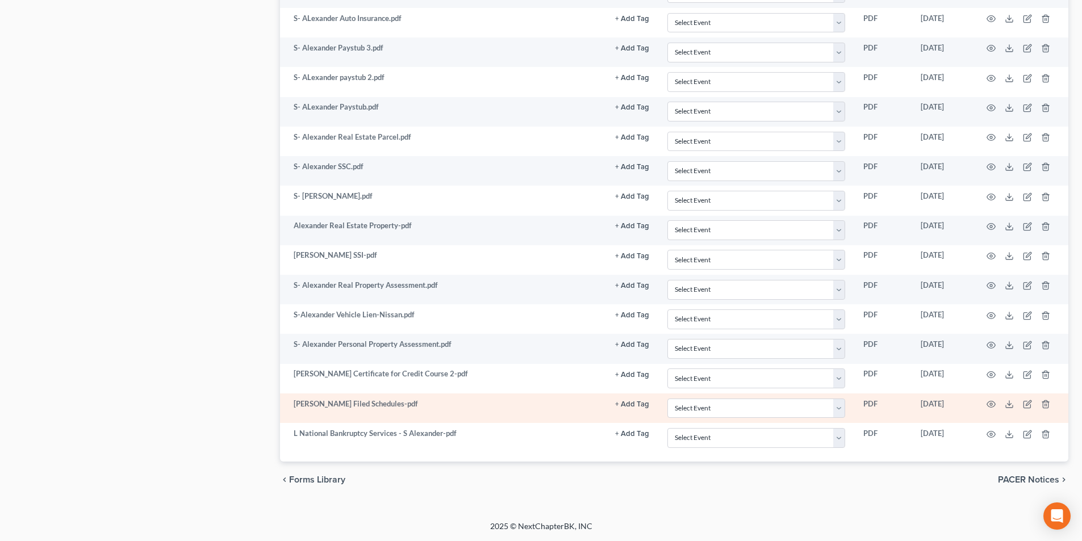
click at [989, 399] on td at bounding box center [1020, 409] width 95 height 30
click at [991, 404] on circle "button" at bounding box center [991, 404] width 2 height 2
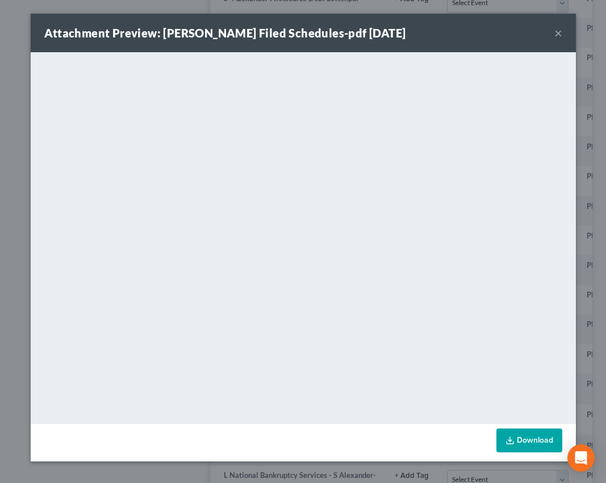
click at [558, 28] on button "×" at bounding box center [558, 33] width 8 height 14
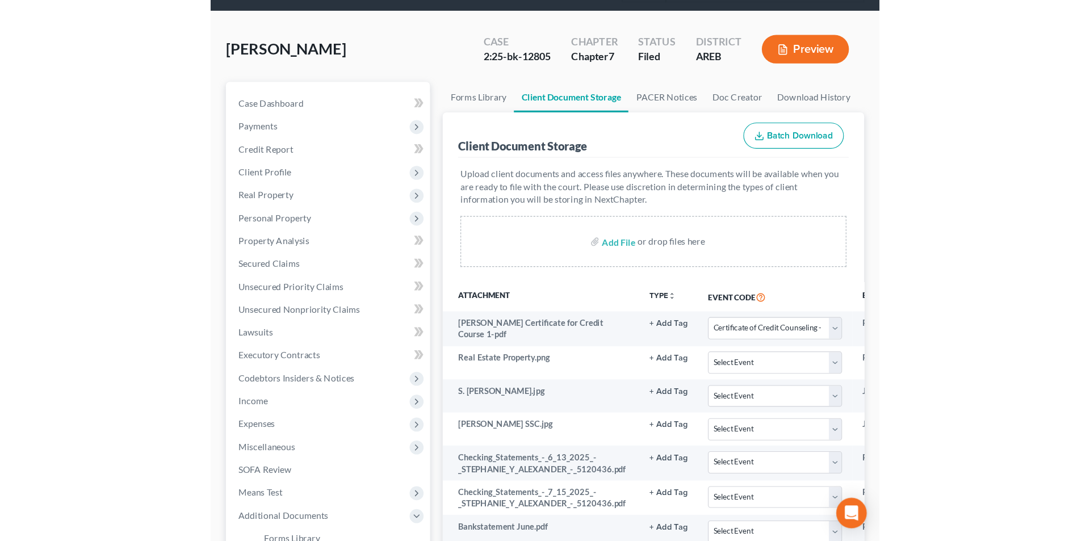
scroll to position [0, 0]
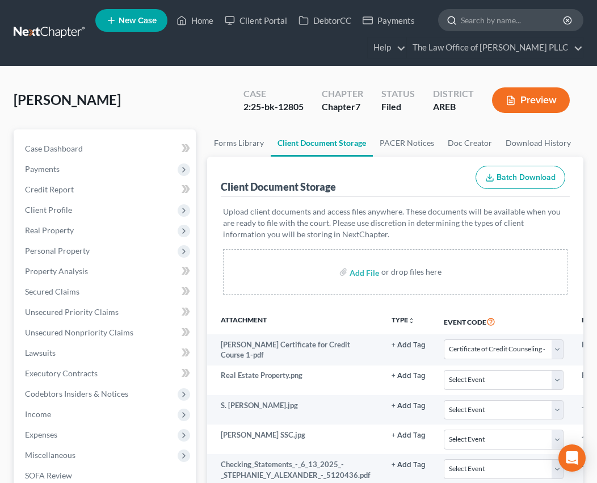
click at [500, 20] on input "search" at bounding box center [513, 20] width 104 height 21
type input "Hall"
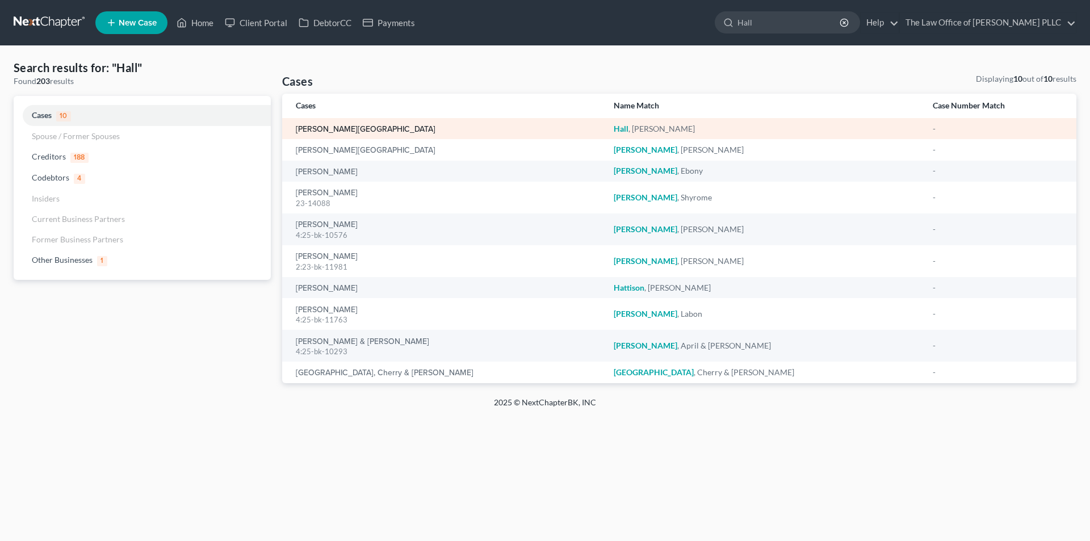
click at [330, 125] on link "[PERSON_NAME][GEOGRAPHIC_DATA]" at bounding box center [366, 129] width 140 height 8
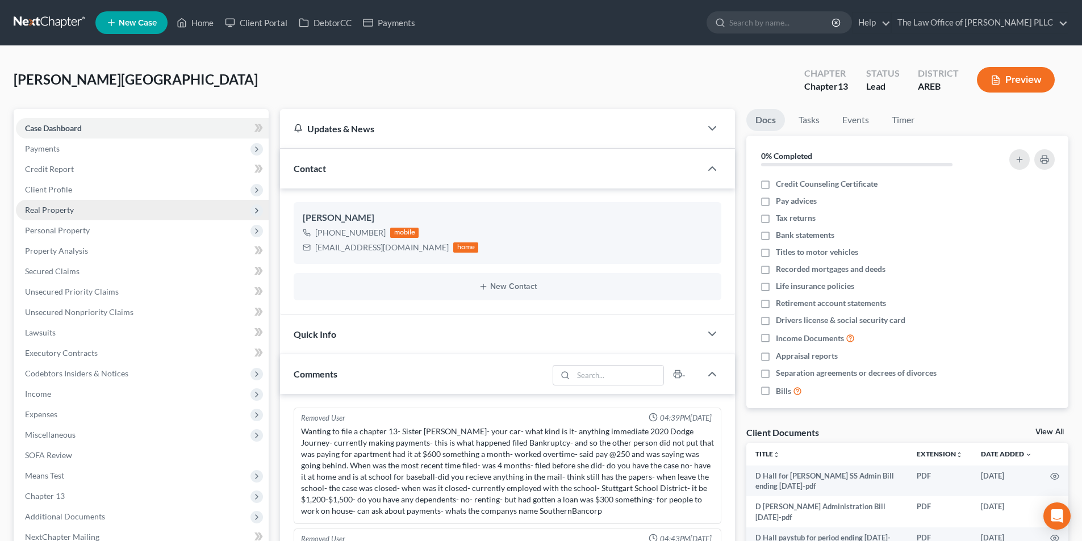
click at [35, 211] on span "Real Property" at bounding box center [49, 210] width 49 height 10
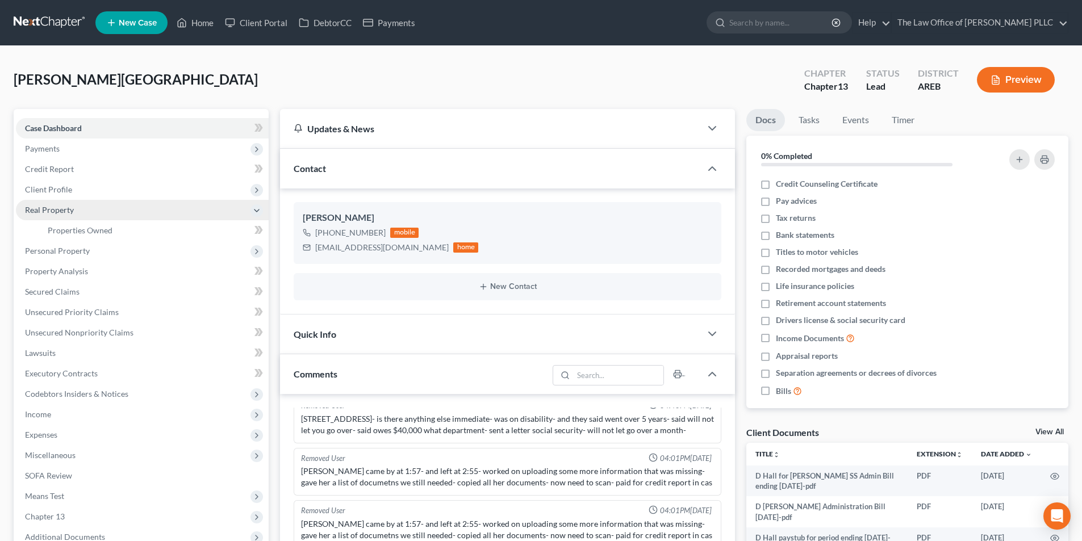
scroll to position [374, 0]
click at [70, 224] on link "Properties Owned" at bounding box center [154, 230] width 230 height 20
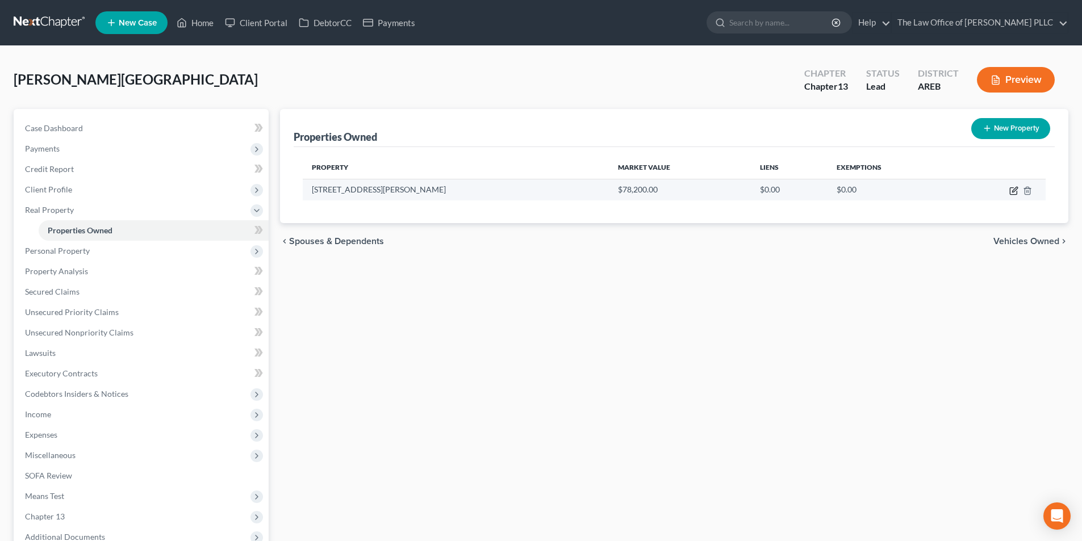
click at [1010, 190] on icon "button" at bounding box center [1013, 191] width 7 height 7
select select "2"
select select "0"
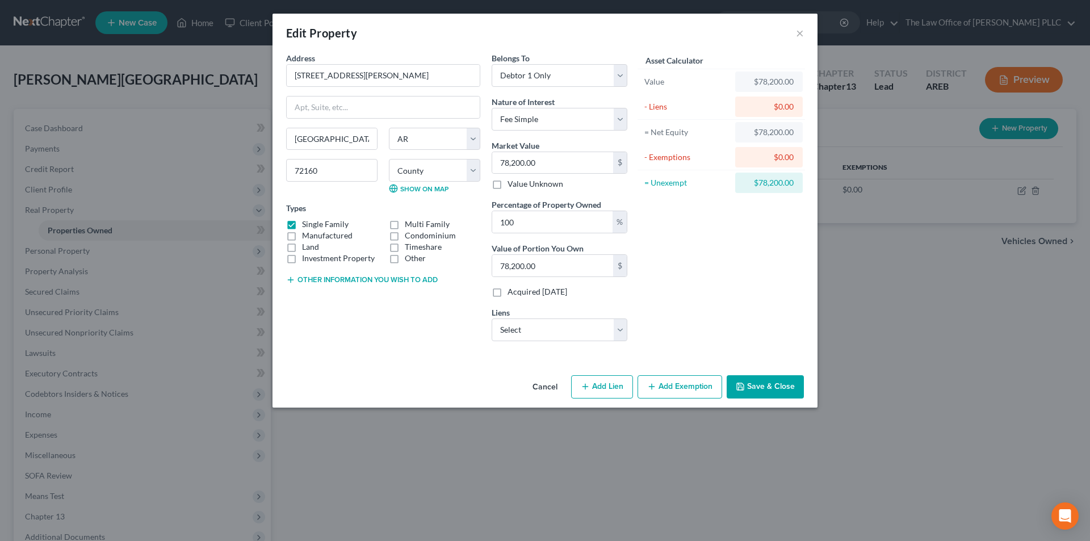
click at [808, 34] on div "Edit Property ×" at bounding box center [545, 33] width 545 height 39
click at [799, 35] on button "×" at bounding box center [800, 33] width 8 height 14
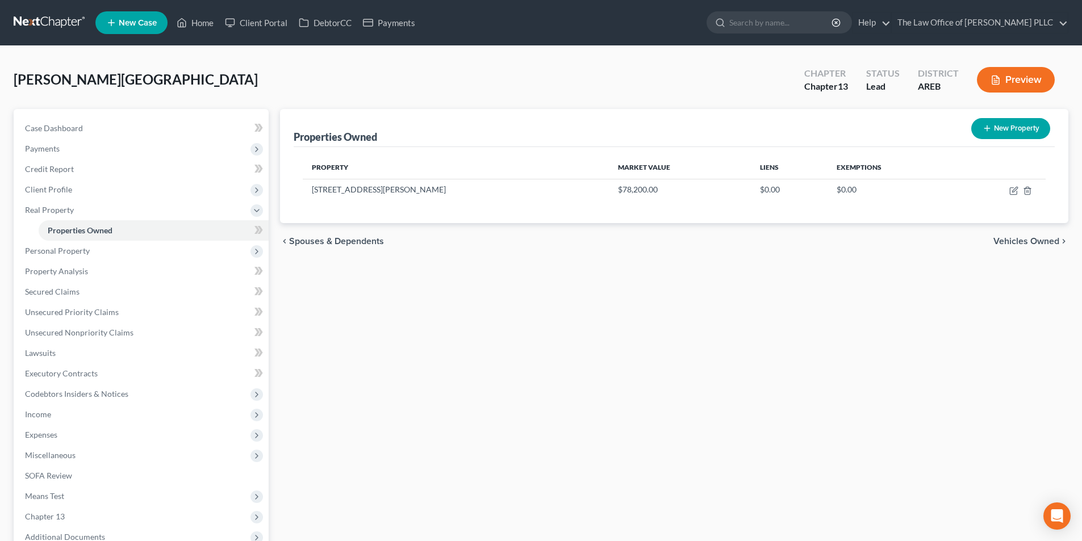
click at [436, 346] on div "Properties Owned New Property Property Market Value Liens Exemptions 1802 North…" at bounding box center [674, 375] width 800 height 533
click at [62, 215] on span "Real Property" at bounding box center [142, 210] width 253 height 20
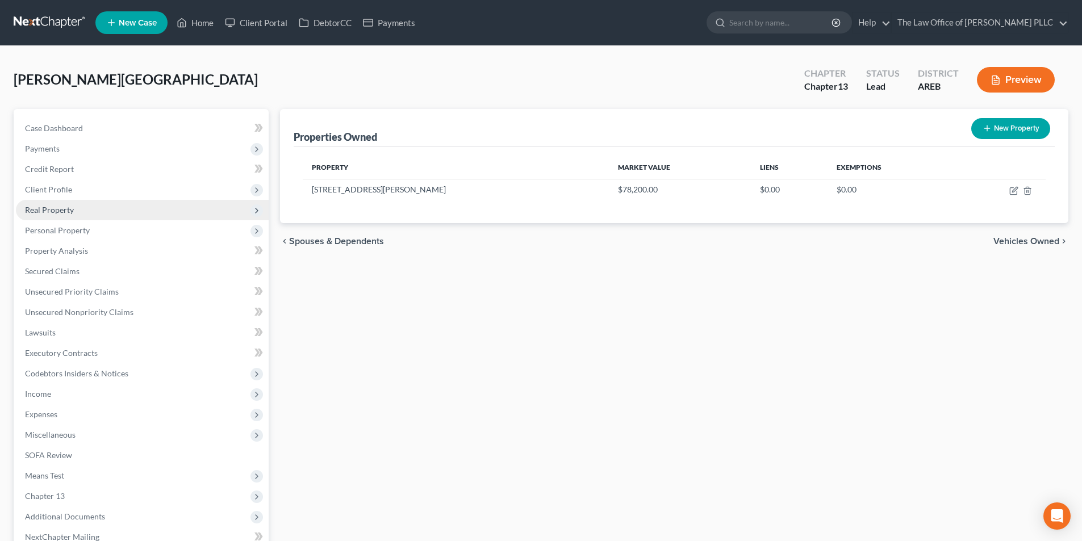
click at [62, 215] on span "Real Property" at bounding box center [142, 210] width 253 height 20
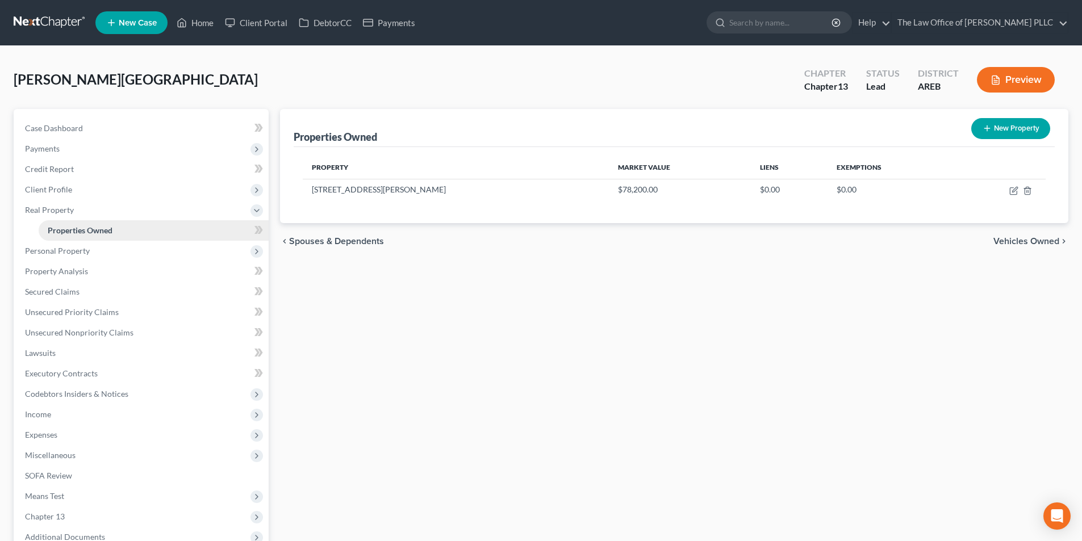
click at [74, 231] on span "Properties Owned" at bounding box center [80, 230] width 65 height 10
click at [1012, 187] on icon "button" at bounding box center [1013, 190] width 9 height 9
select select "2"
select select "0"
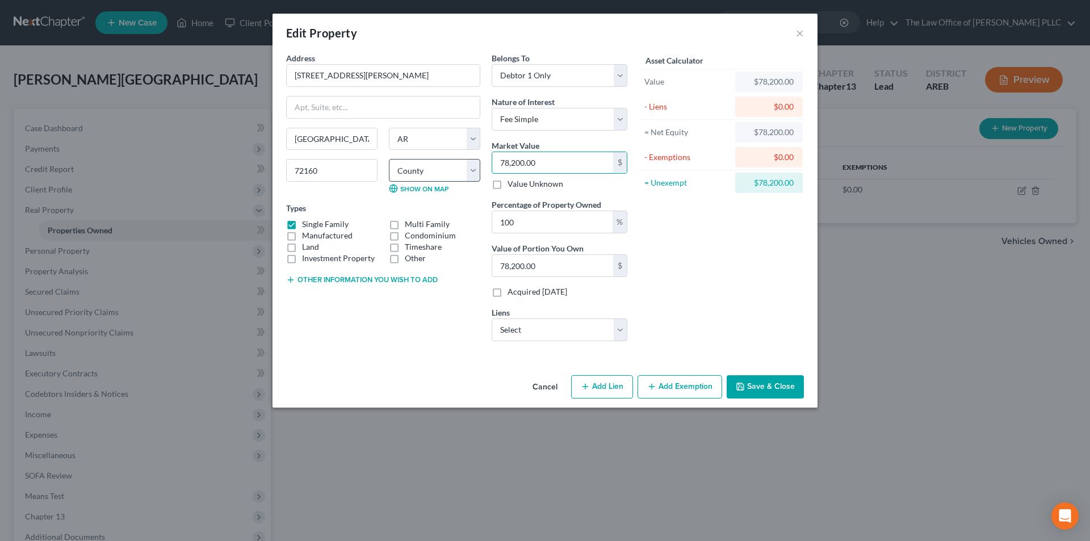
type input "6"
type input "6.00"
type input "62"
type input "62.00"
type input "626"
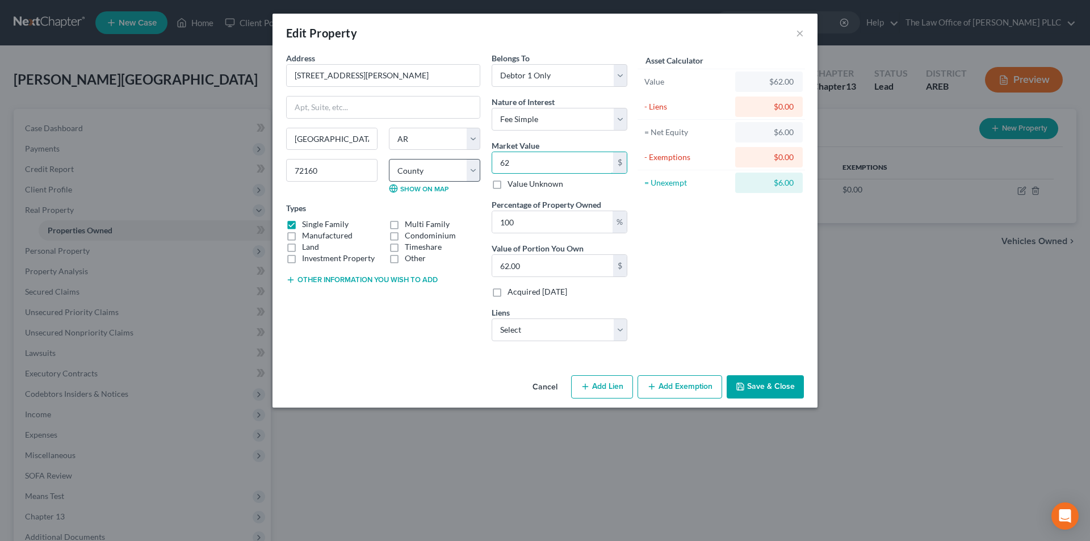
type input "626.00"
type input "6265"
type input "6,265.00"
type input "6,2650"
type input "62,650.00"
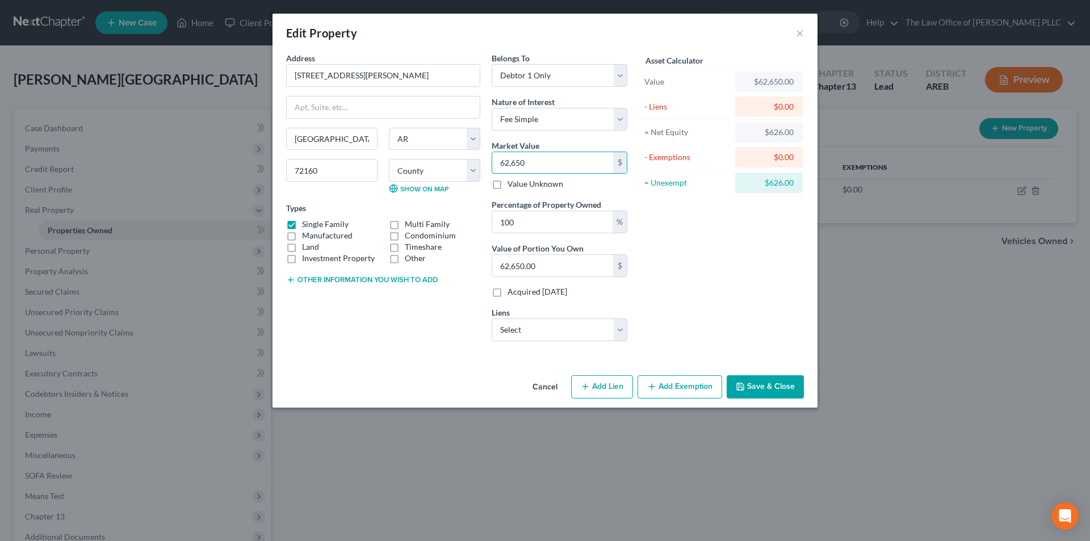
type input "62,650"
click at [730, 344] on div "Asset Calculator Value $62,650.00 - Liens $0.00 = Net Equity $626.00 - Exemptio…" at bounding box center [721, 201] width 177 height 298
click at [776, 387] on button "Save & Close" at bounding box center [765, 387] width 77 height 24
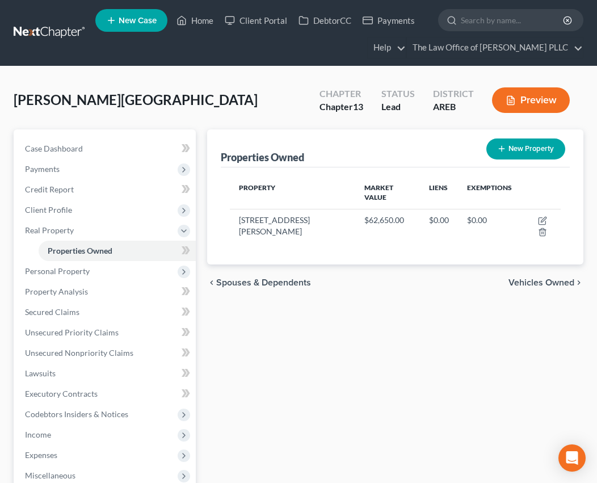
click at [219, 287] on div "Properties Owned New Property Property Market Value Liens Exemptions 1802 North…" at bounding box center [396, 395] width 388 height 533
click at [499, 22] on input "search" at bounding box center [513, 20] width 104 height 21
type input "alexander"
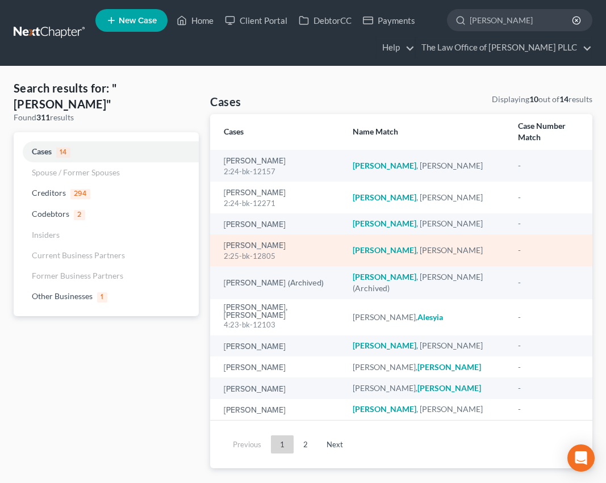
click at [279, 251] on div "2:25-bk-12805" at bounding box center [279, 256] width 110 height 11
click at [286, 242] on link "[PERSON_NAME]" at bounding box center [255, 246] width 62 height 8
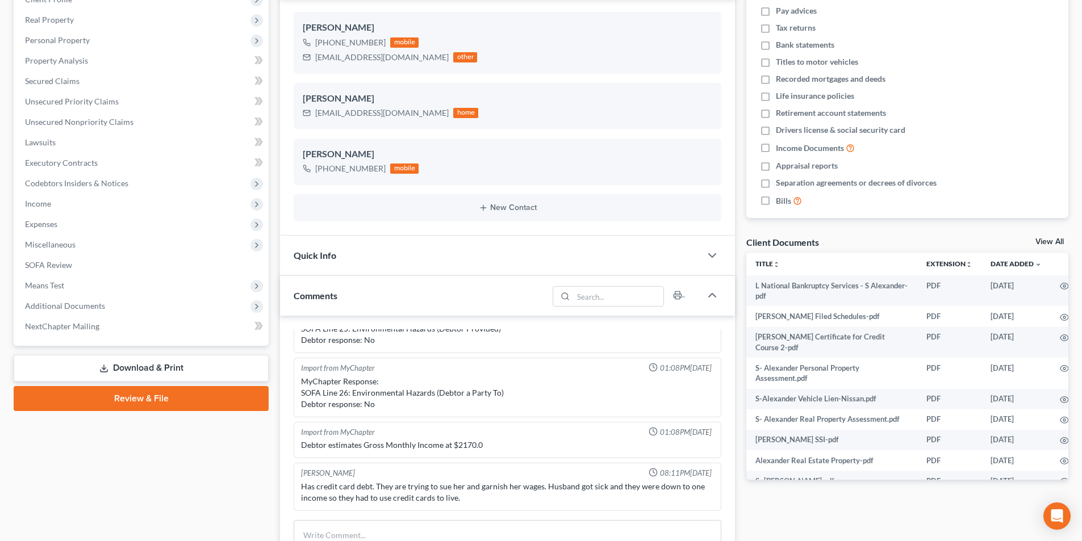
scroll to position [170, 0]
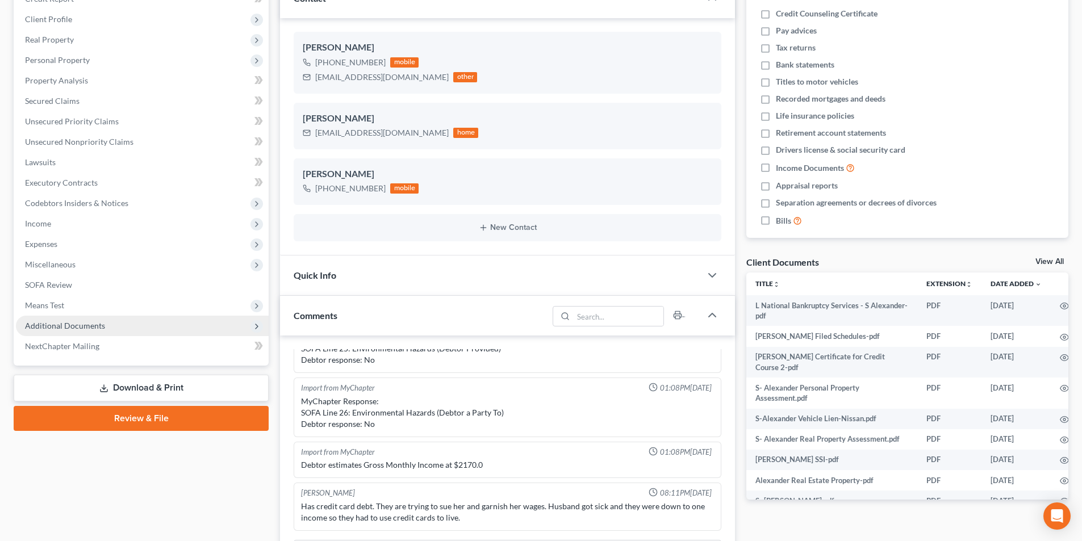
click at [49, 322] on span "Additional Documents" at bounding box center [65, 326] width 80 height 10
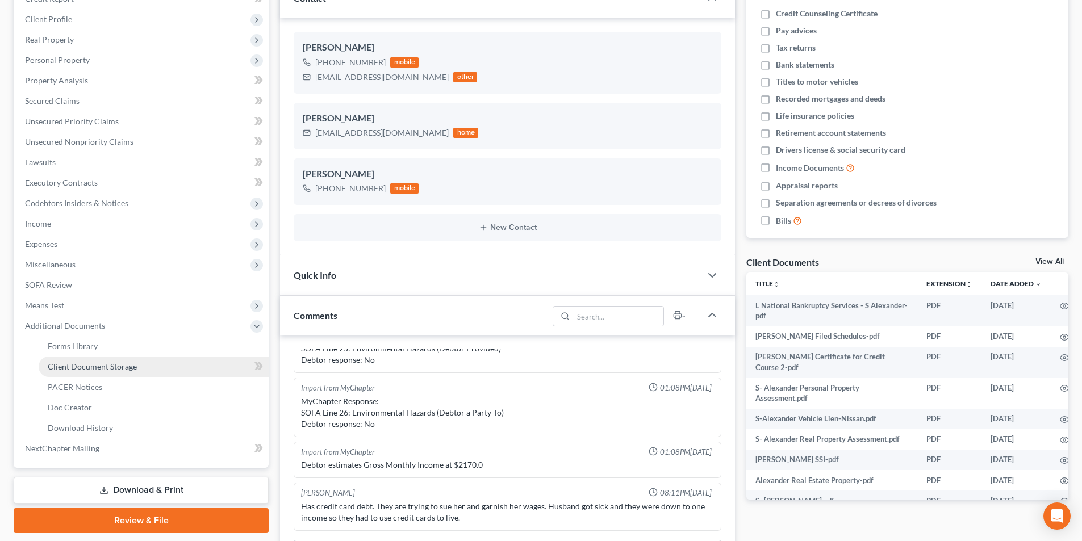
click at [69, 365] on span "Client Document Storage" at bounding box center [92, 367] width 89 height 10
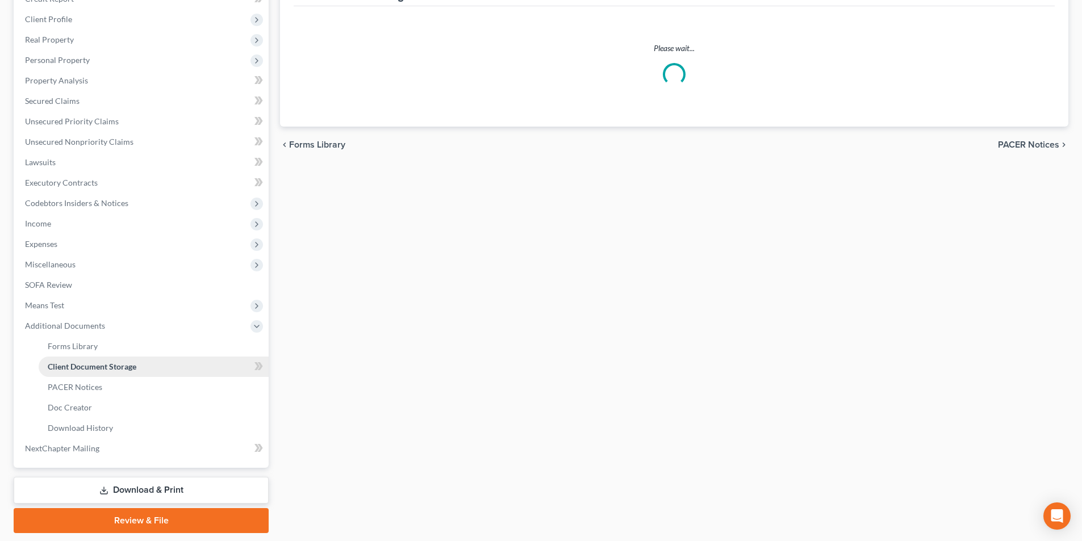
select select "0"
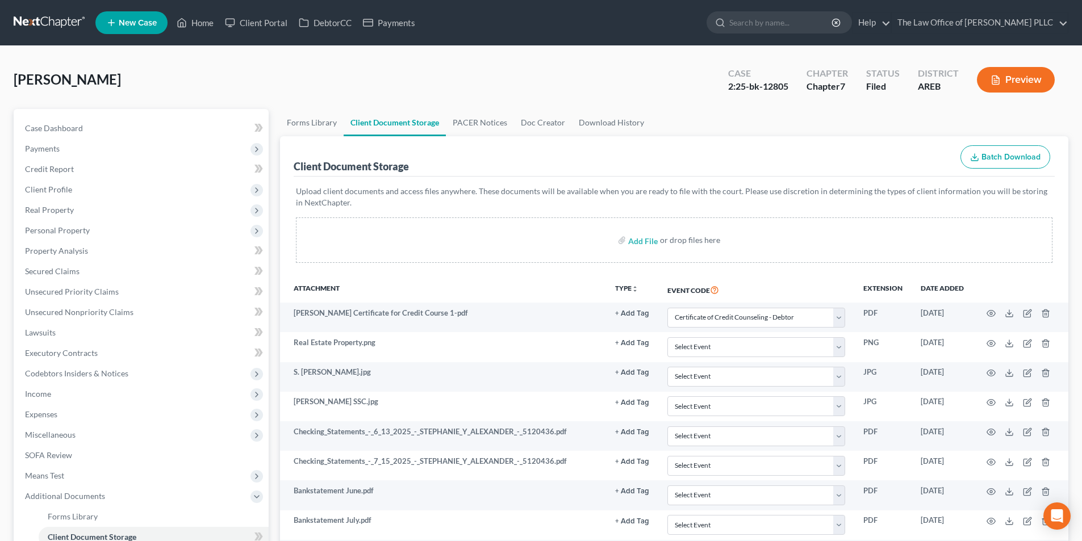
click at [657, 243] on label "Add File" at bounding box center [644, 242] width 32 height 20
click at [654, 238] on input "file" at bounding box center [641, 240] width 27 height 20
type input "C:\fakepath\Stephanie Alexander INFO on Car Insurance.pdf"
select select "0"
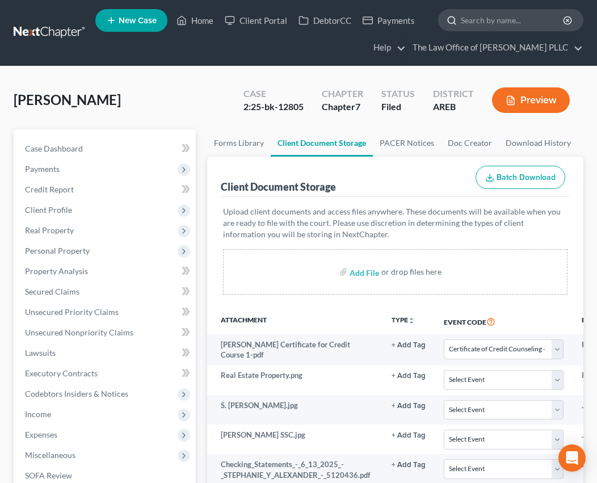
click at [487, 14] on input "search" at bounding box center [513, 20] width 104 height 21
type input "alexander"
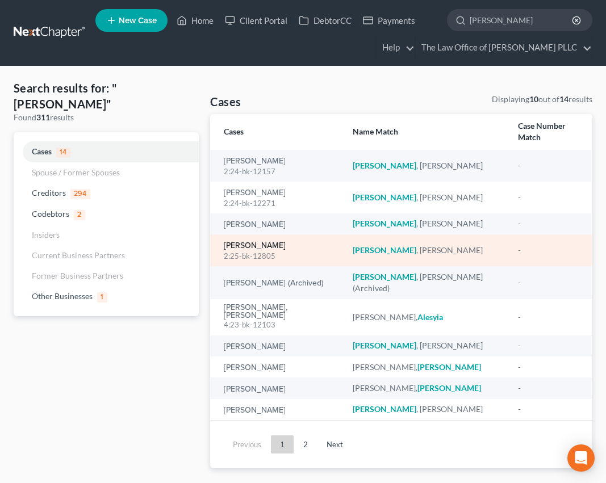
click at [286, 242] on link "[PERSON_NAME]" at bounding box center [255, 246] width 62 height 8
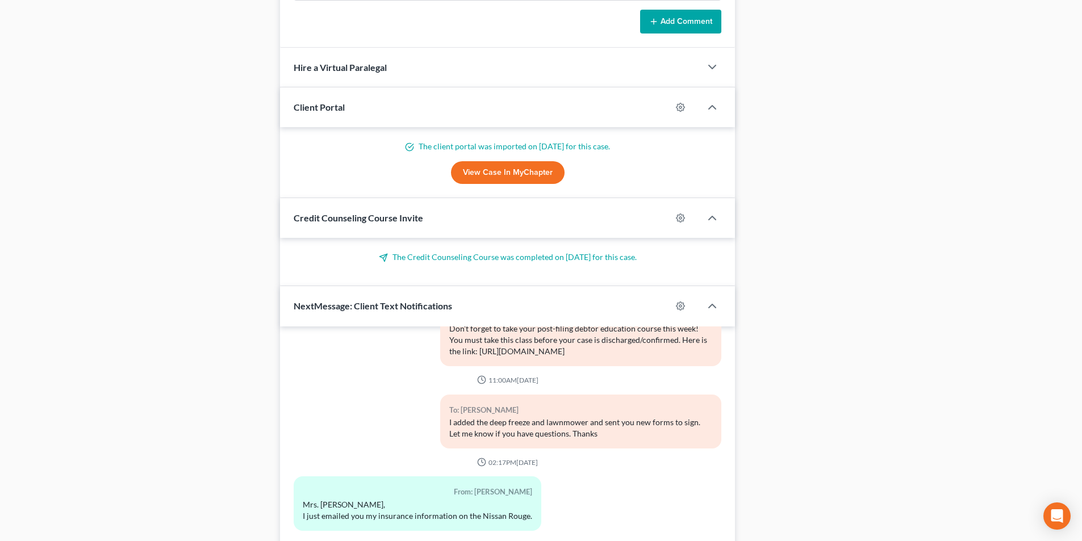
scroll to position [835, 0]
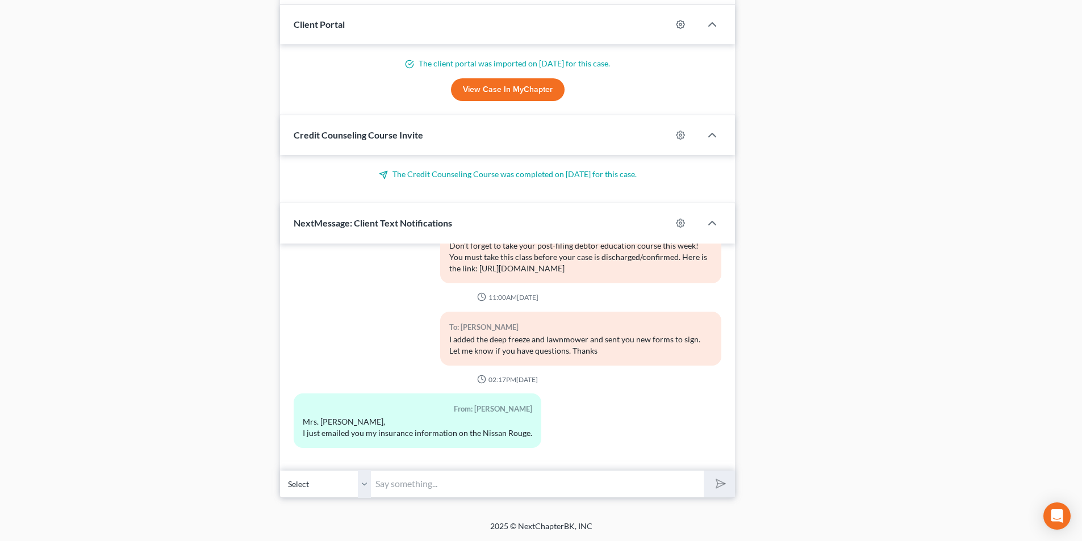
click at [459, 493] on input "text" at bounding box center [537, 484] width 333 height 28
type input "I saved it thank you. I also sent all information to them."
click at [728, 477] on button "submit" at bounding box center [719, 484] width 31 height 27
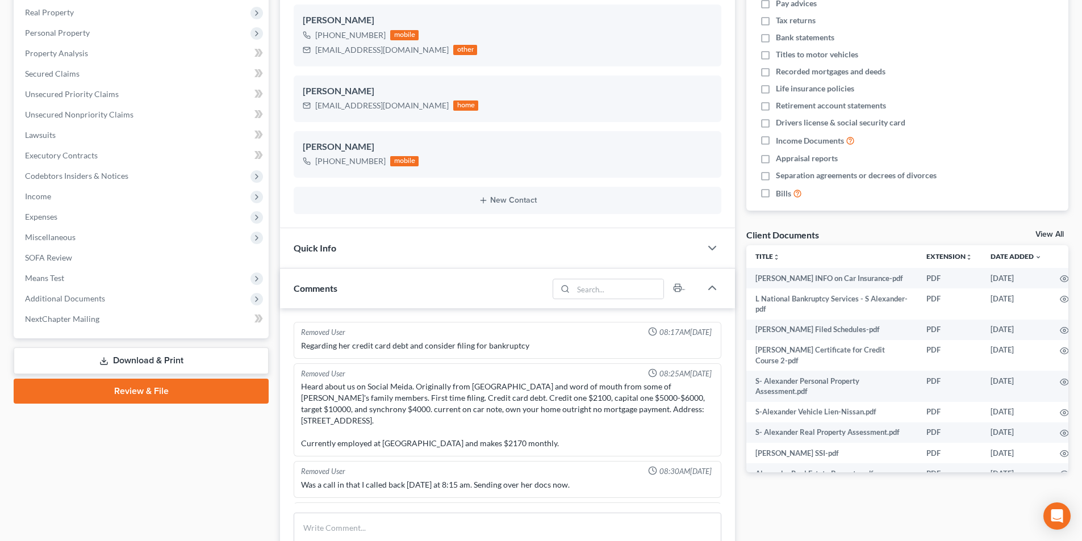
scroll to position [0, 0]
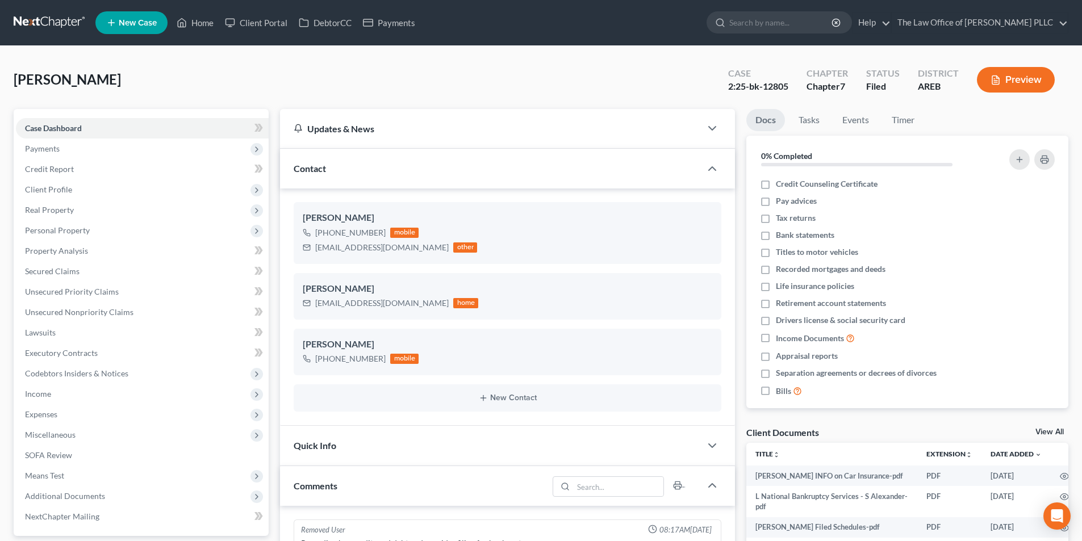
drag, startPoint x: 774, startPoint y: 20, endPoint x: 764, endPoint y: 55, distance: 36.0
click at [764, 33] on div at bounding box center [778, 22] width 145 height 22
type input "Hicks"
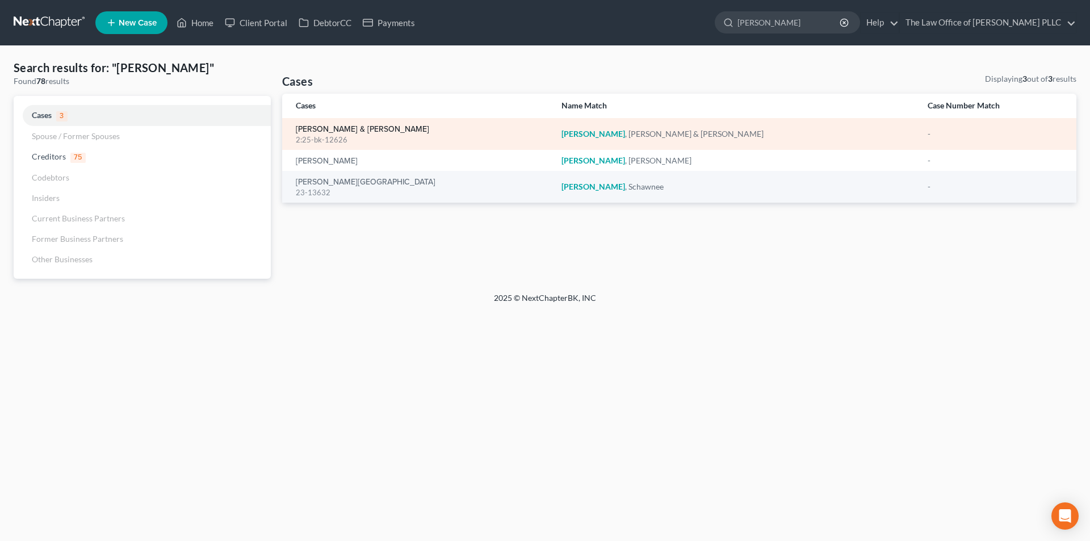
click at [363, 127] on link "Hicks, Cynthia & Terrance" at bounding box center [362, 129] width 133 height 8
select select "6"
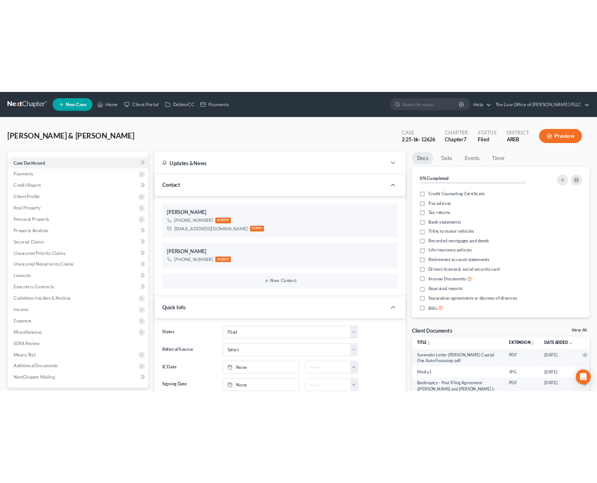
scroll to position [4133, 0]
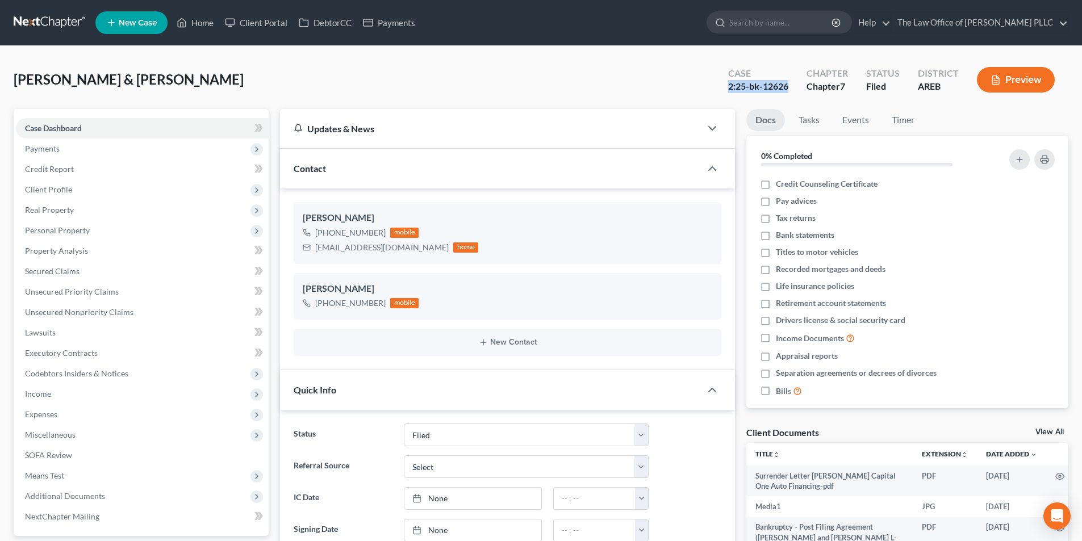
drag, startPoint x: 790, startPoint y: 86, endPoint x: 719, endPoint y: 95, distance: 71.0
click at [719, 95] on div "Case 2:25-bk-12626" at bounding box center [758, 81] width 78 height 34
copy div "2:25-bk-12626"
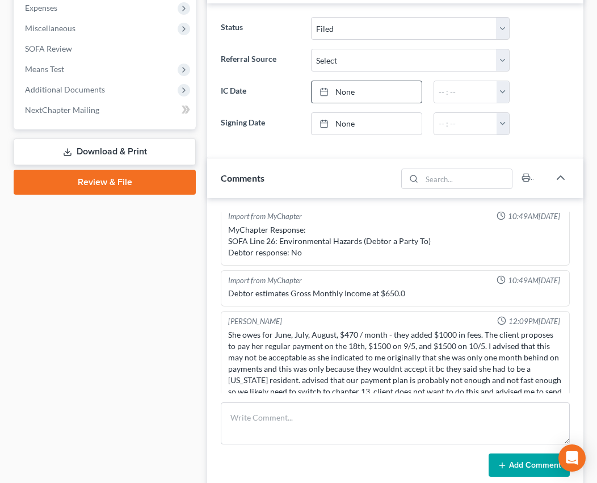
scroll to position [480, 0]
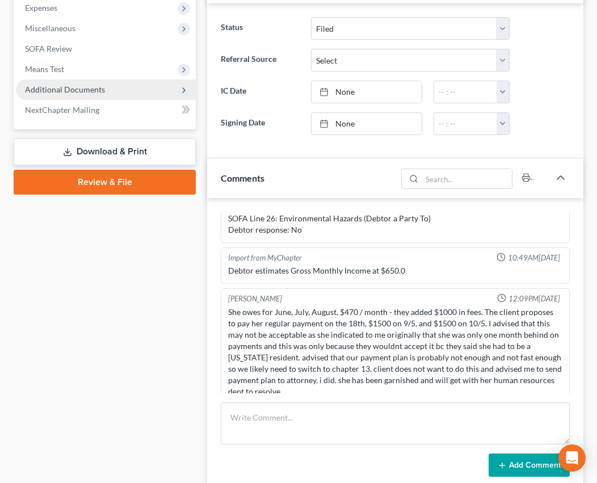
click at [76, 79] on span "Additional Documents" at bounding box center [106, 89] width 180 height 20
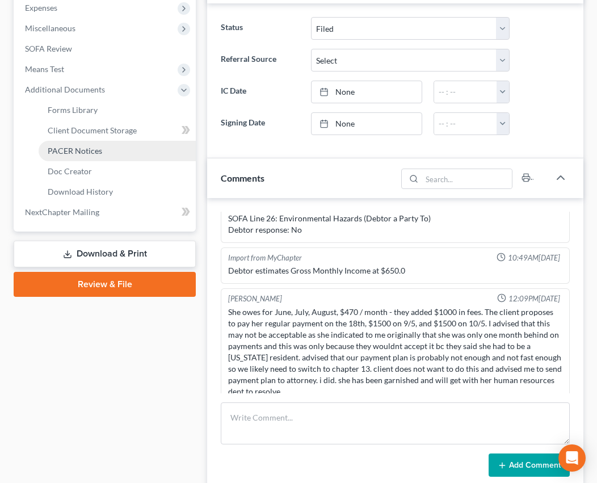
click at [97, 146] on span "PACER Notices" at bounding box center [75, 151] width 55 height 10
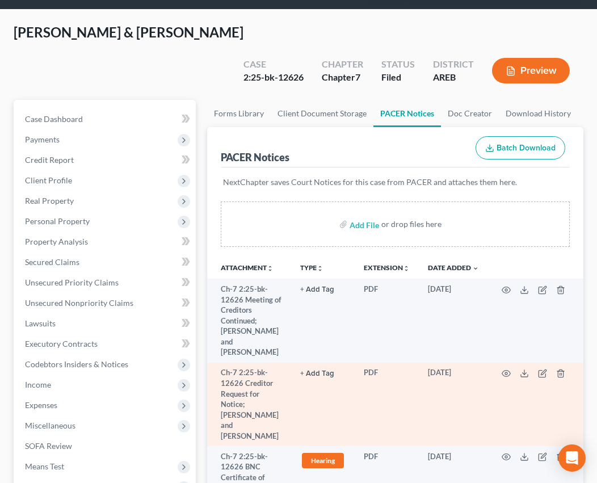
scroll to position [114, 0]
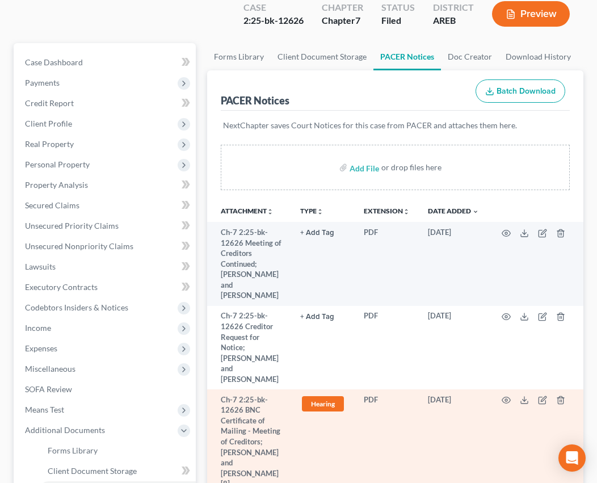
click at [503, 390] on td at bounding box center [535, 442] width 95 height 104
click at [505, 396] on icon "button" at bounding box center [506, 400] width 9 height 9
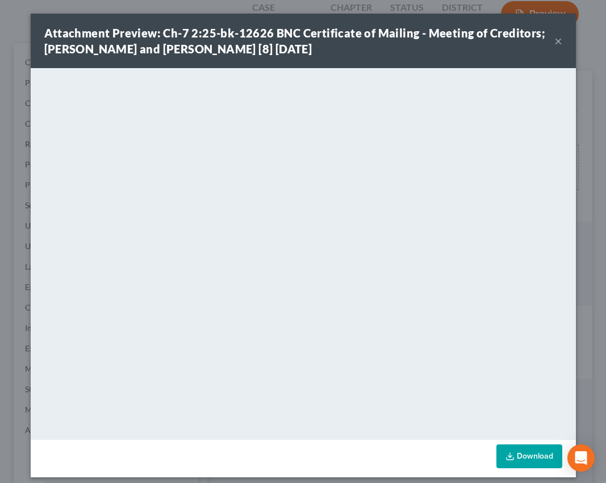
click at [357, 10] on div "Attachment Preview: Ch-7 2:25-bk-12626 BNC Certificate of Mailing - Meeting of …" at bounding box center [303, 241] width 606 height 483
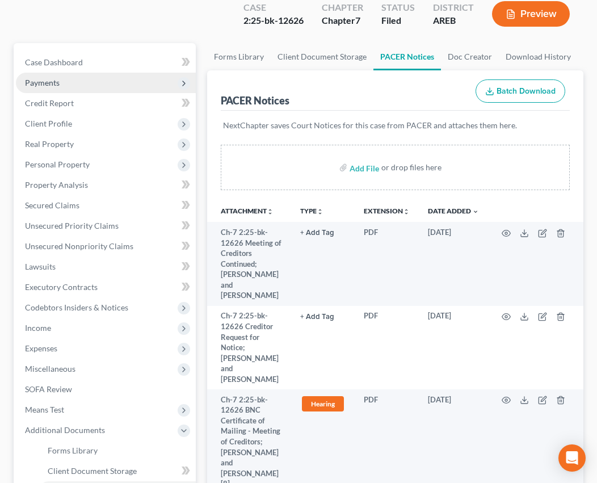
click at [52, 73] on span "Payments" at bounding box center [106, 83] width 180 height 20
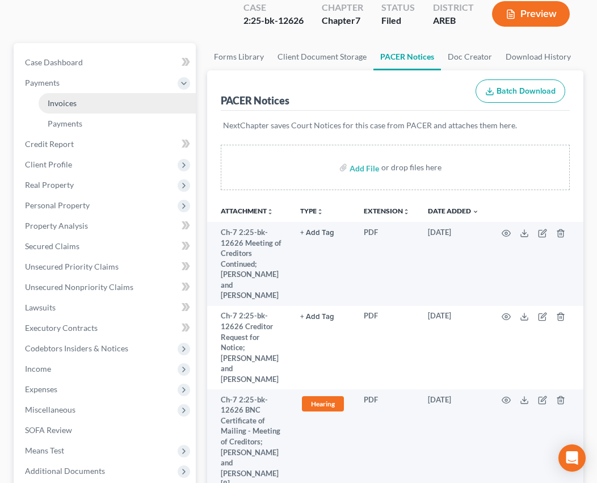
click at [57, 93] on link "Invoices" at bounding box center [117, 103] width 157 height 20
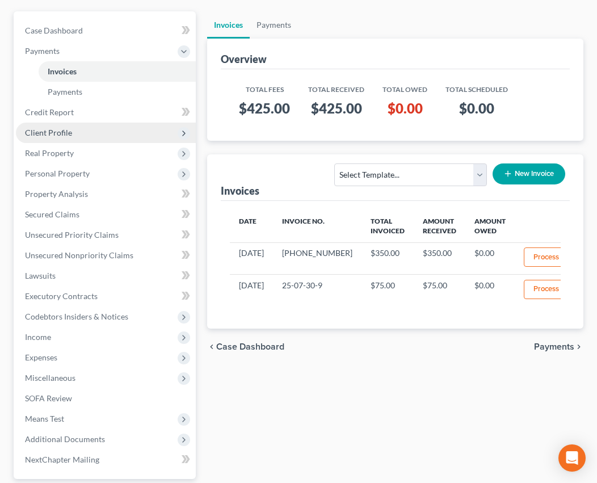
scroll to position [170, 0]
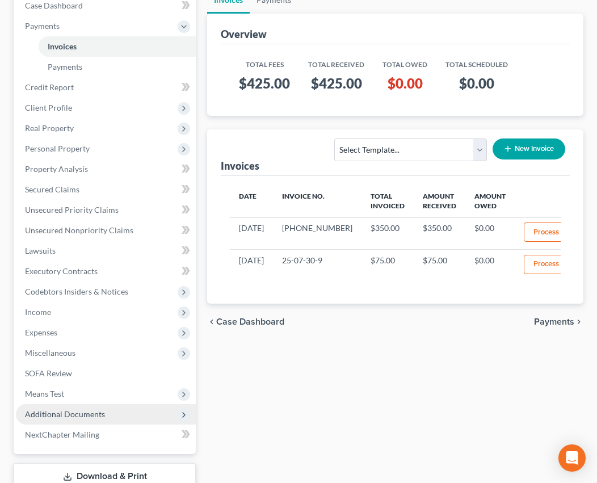
click at [75, 409] on span "Additional Documents" at bounding box center [65, 414] width 80 height 10
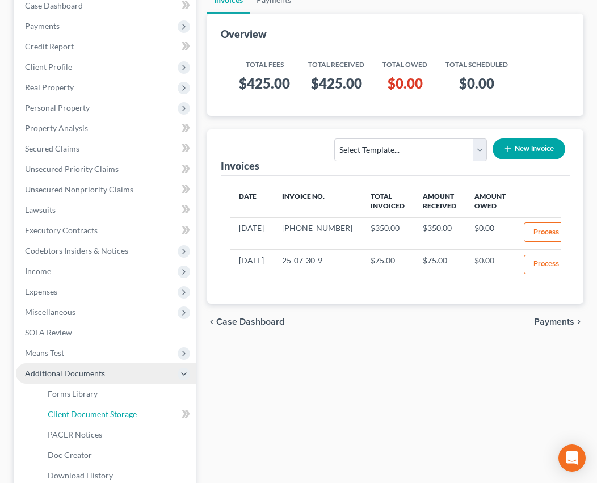
click at [75, 409] on span "Client Document Storage" at bounding box center [92, 414] width 89 height 10
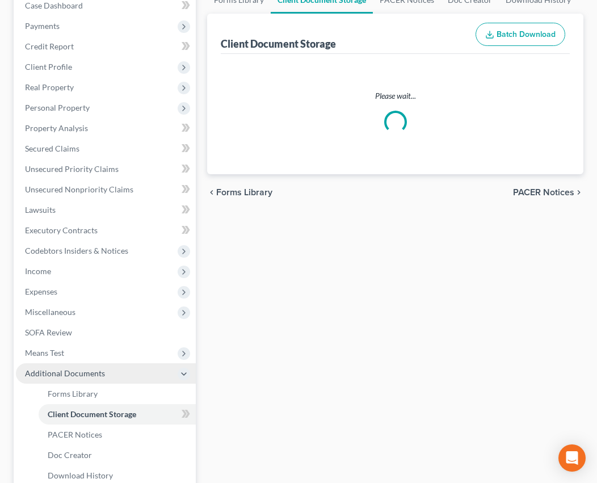
scroll to position [169, 0]
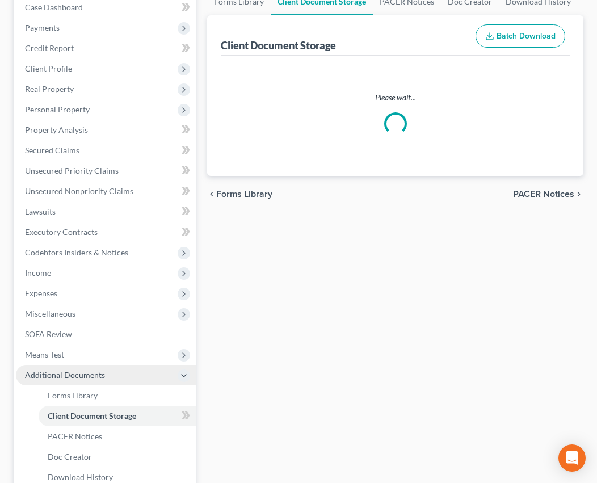
select select "1"
select select "0"
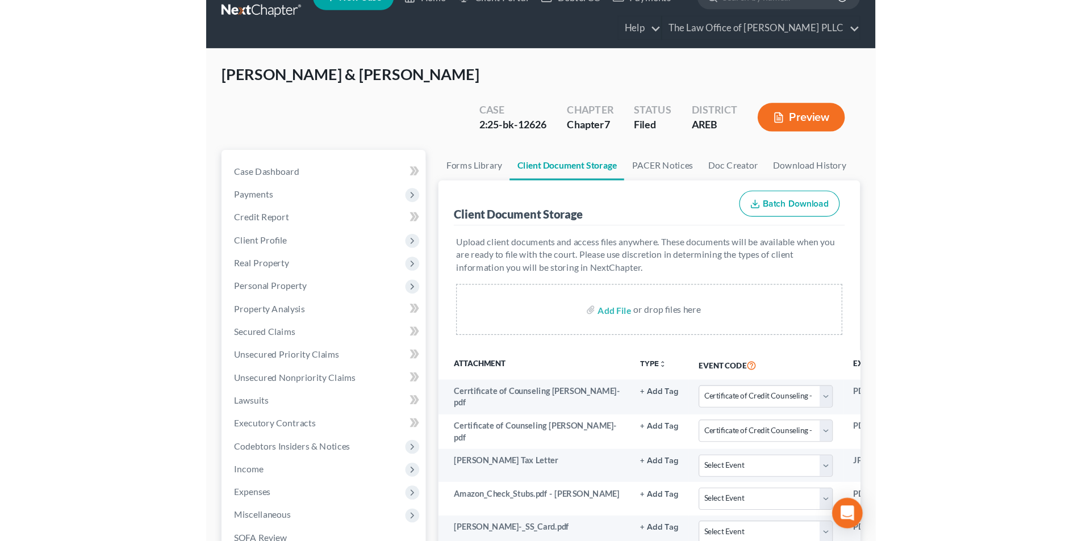
scroll to position [57, 0]
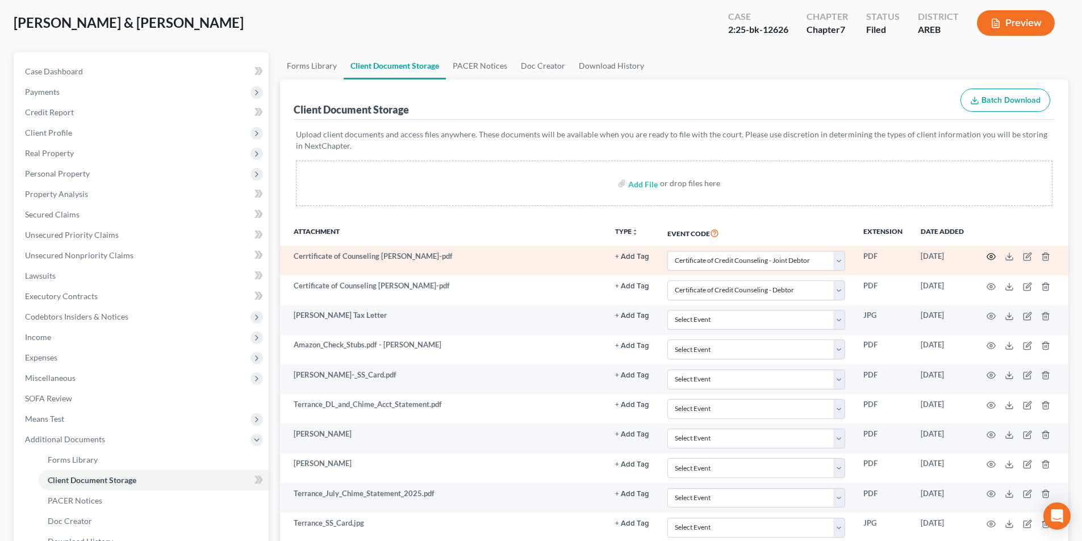
click at [991, 254] on icon "button" at bounding box center [991, 257] width 9 height 6
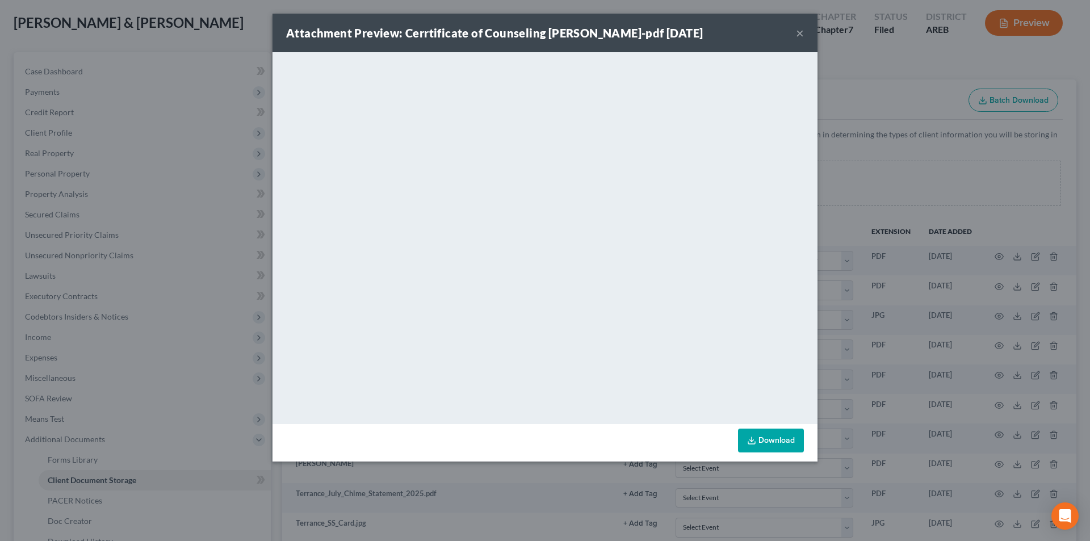
click at [803, 29] on button "×" at bounding box center [800, 33] width 8 height 14
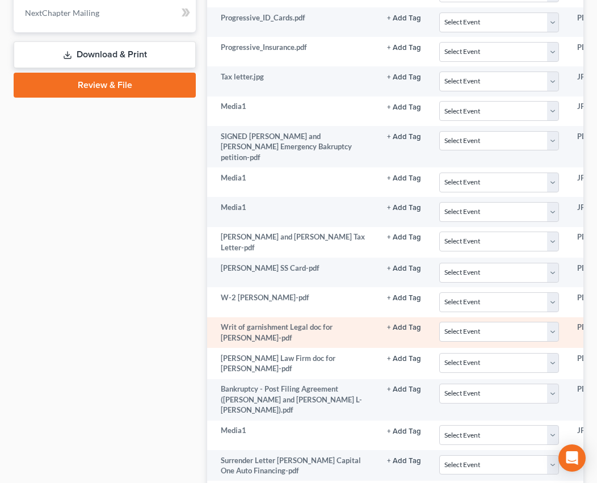
scroll to position [681, 0]
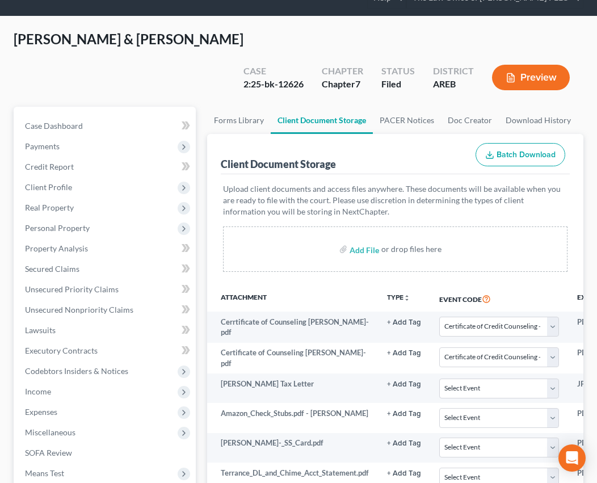
scroll to position [0, 0]
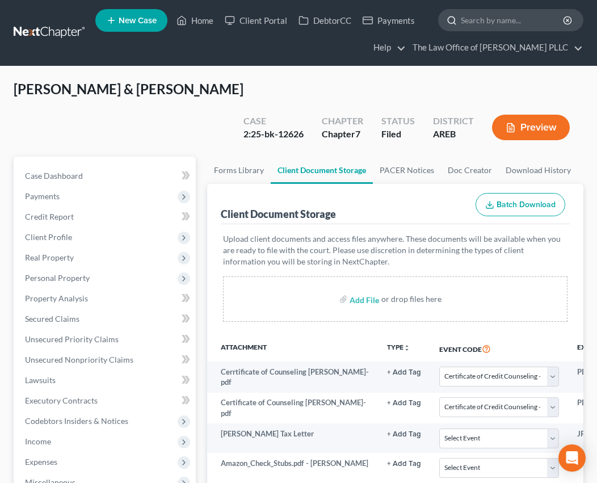
click at [495, 19] on input "search" at bounding box center [513, 20] width 104 height 21
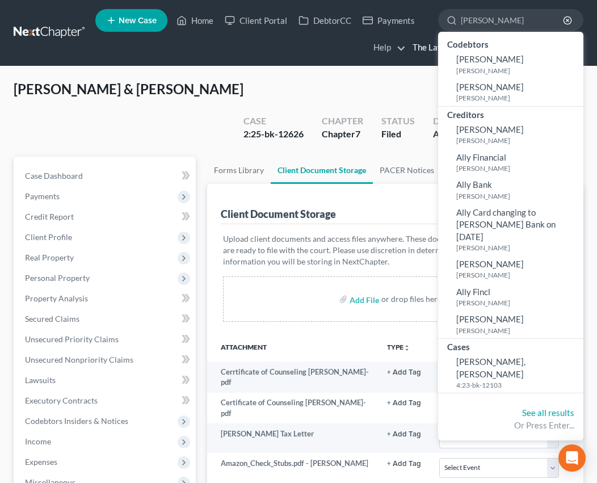
type input "[PERSON_NAME]"
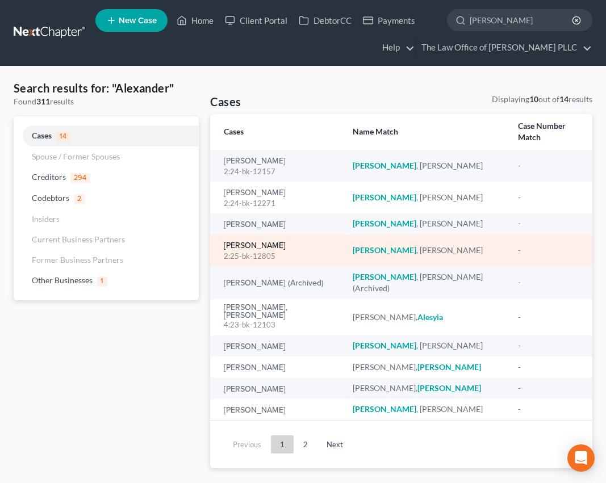
click at [267, 242] on link "[PERSON_NAME]" at bounding box center [255, 246] width 62 height 8
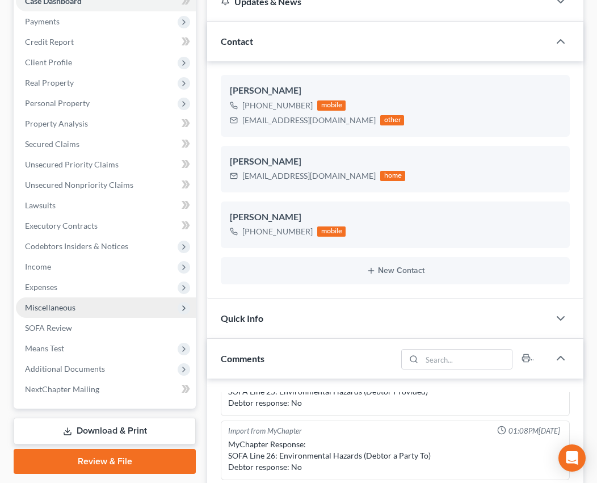
scroll to position [170, 0]
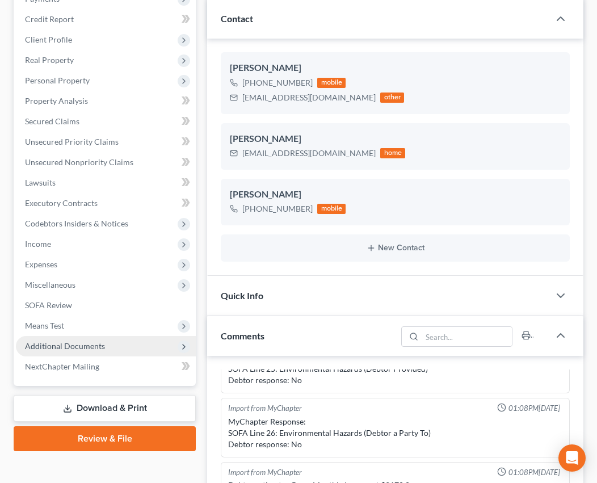
click at [80, 345] on span "Additional Documents" at bounding box center [65, 346] width 80 height 10
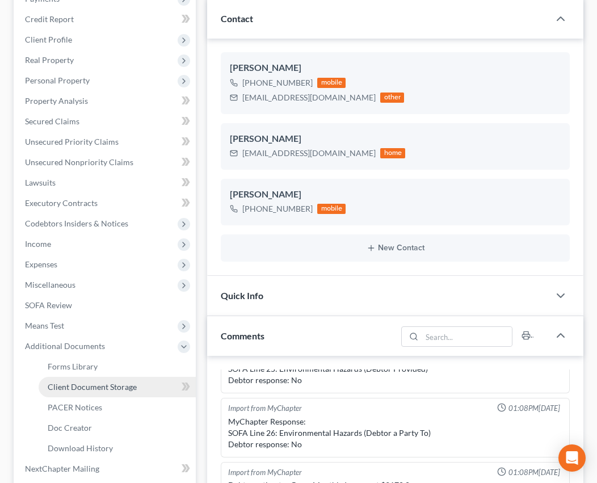
click at [87, 391] on span "Client Document Storage" at bounding box center [92, 387] width 89 height 10
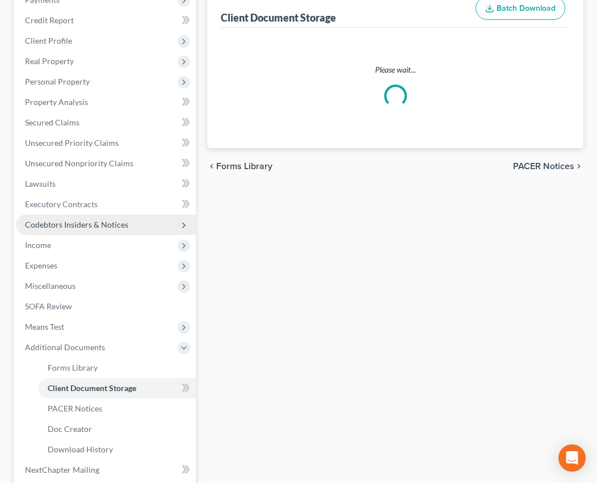
select select "0"
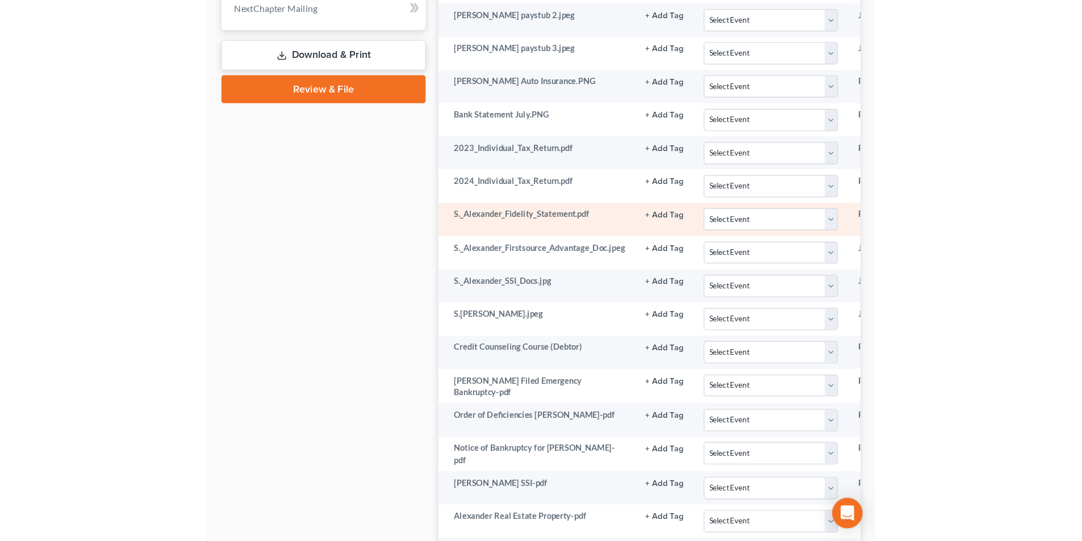
scroll to position [625, 0]
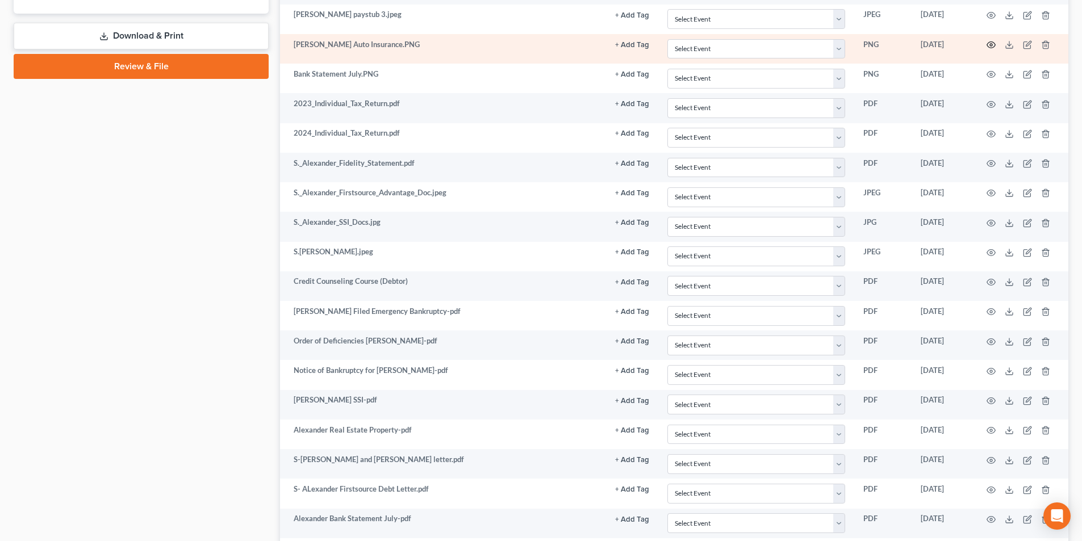
click at [990, 47] on icon "button" at bounding box center [990, 44] width 9 height 9
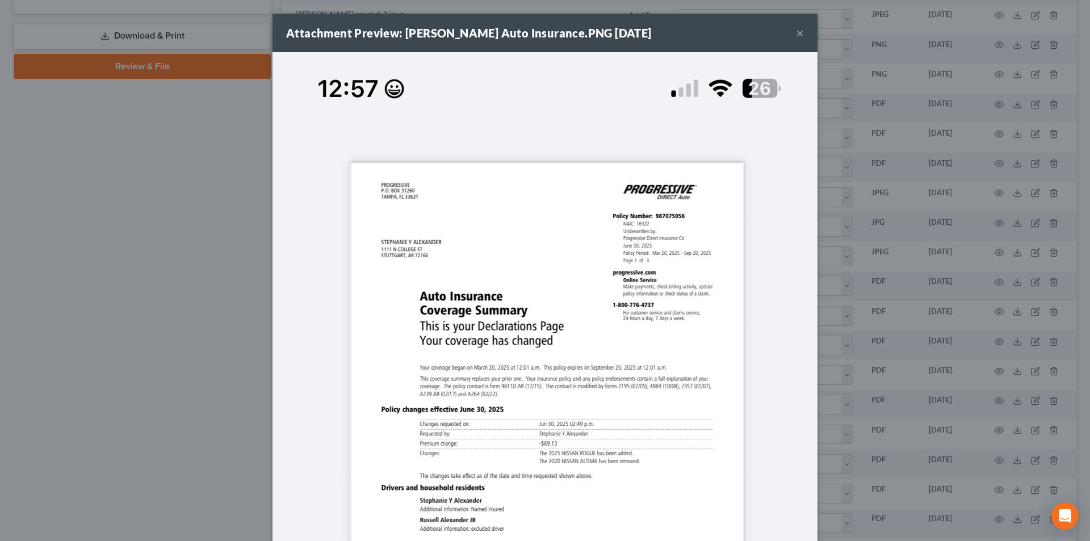
click at [800, 32] on div "Attachment Preview: S. Alexander Auto Insurance.PNG 08/11/2025 ×" at bounding box center [545, 33] width 545 height 39
click at [796, 30] on button "×" at bounding box center [800, 33] width 8 height 14
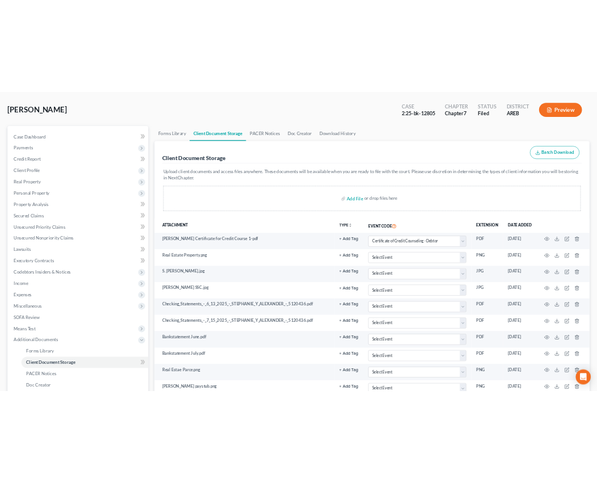
scroll to position [0, 0]
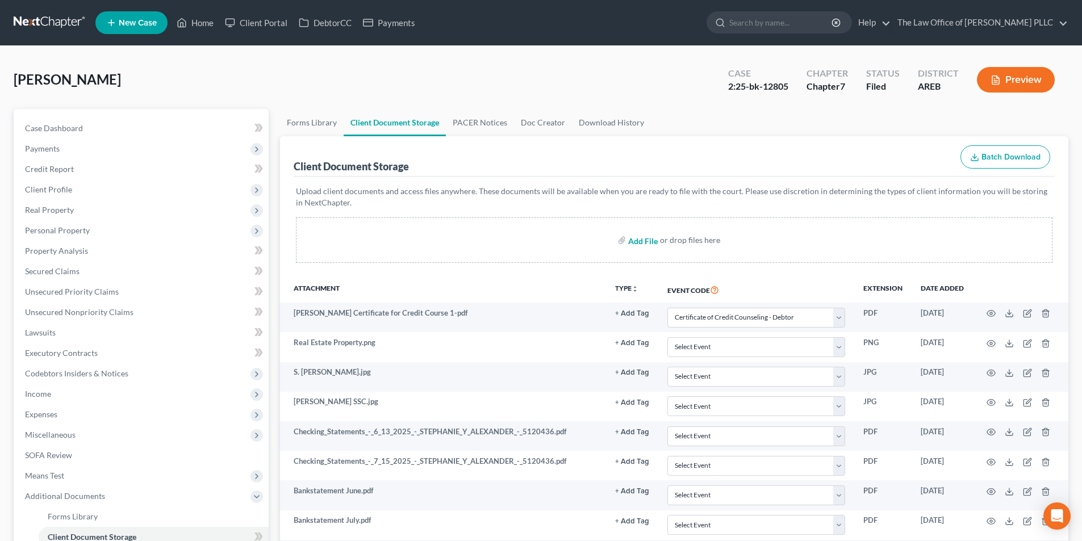
click at [641, 244] on input "file" at bounding box center [641, 240] width 27 height 20
type input "C:\fakepath\S. Alexander Profressive Ins. Card.pdf"
select select "0"
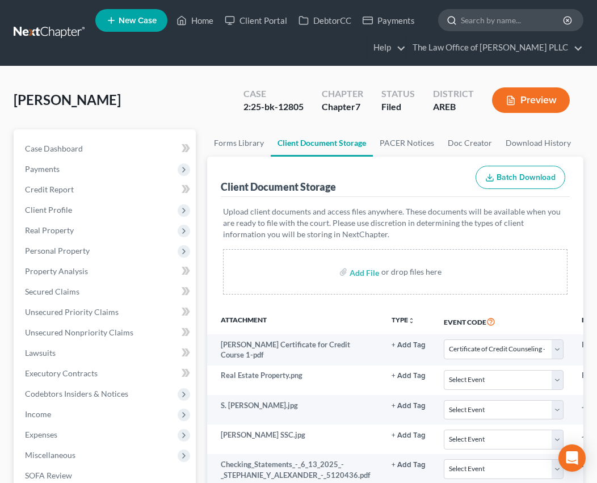
click at [466, 22] on input "search" at bounding box center [513, 20] width 104 height 21
type input "T"
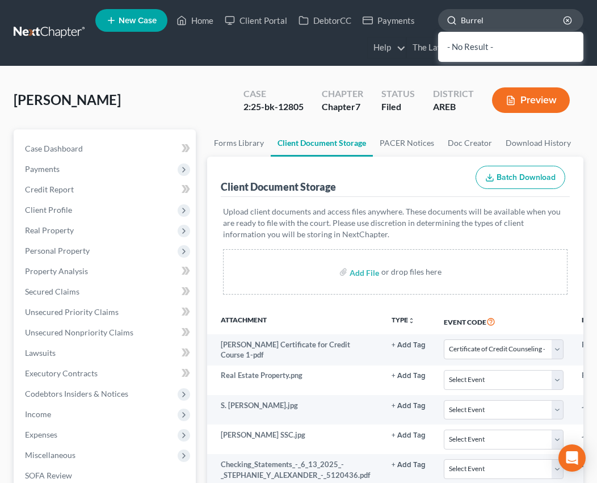
type input "Burrell"
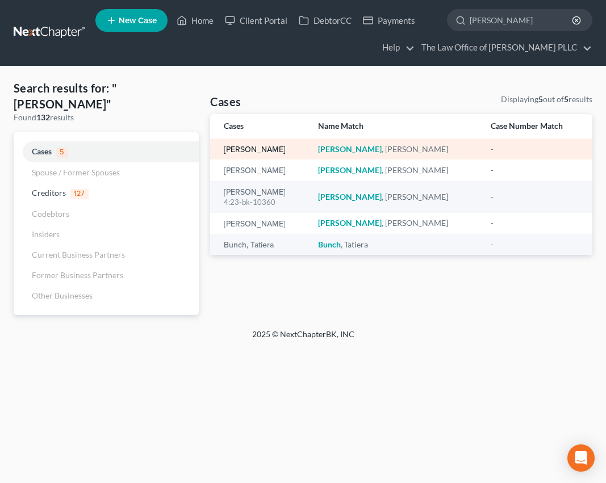
click at [256, 148] on link "Burrell, Tanesha" at bounding box center [255, 150] width 62 height 8
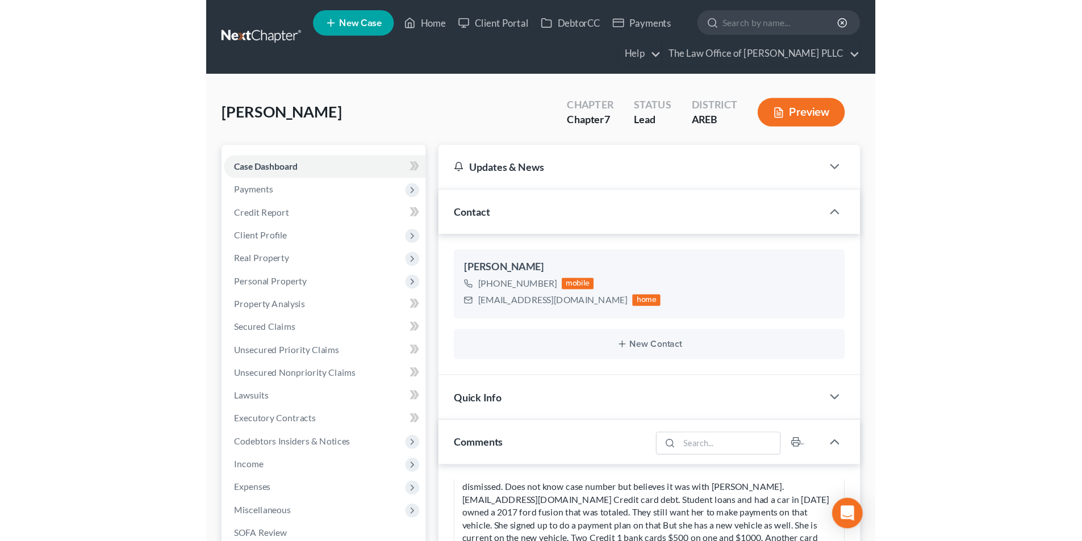
scroll to position [57, 0]
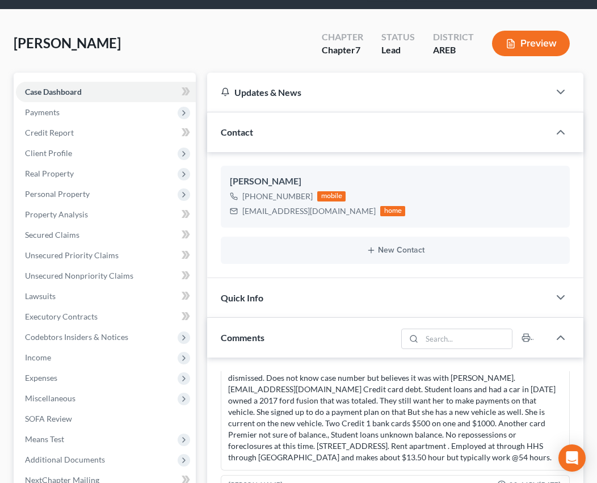
drag, startPoint x: 295, startPoint y: 276, endPoint x: 287, endPoint y: 278, distance: 8.1
click at [292, 277] on div "Tanesha Burrell +1 (501) 483-7665 mobile neshab1991@yahoo.com home New Contact" at bounding box center [395, 214] width 376 height 125
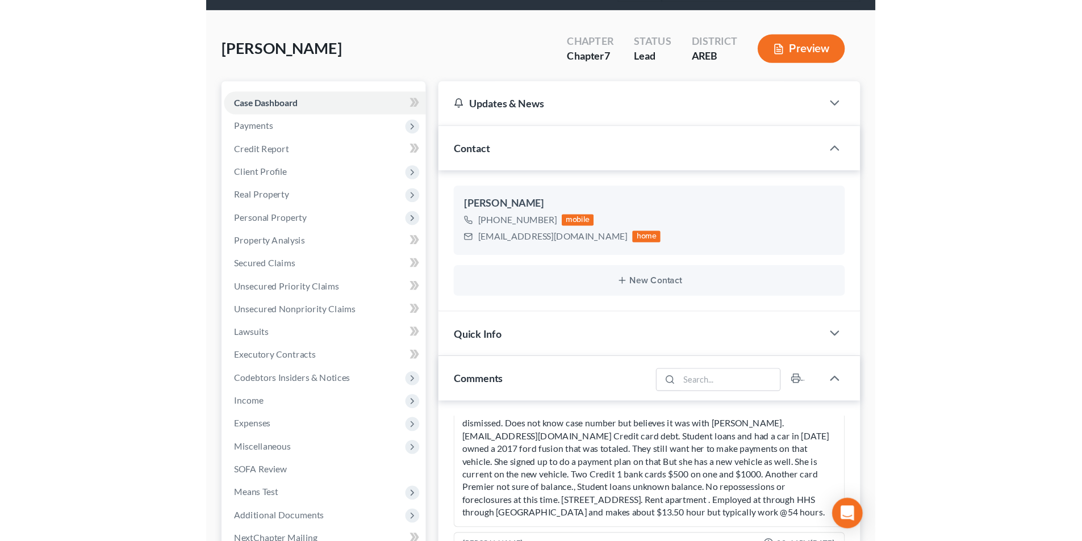
scroll to position [17, 0]
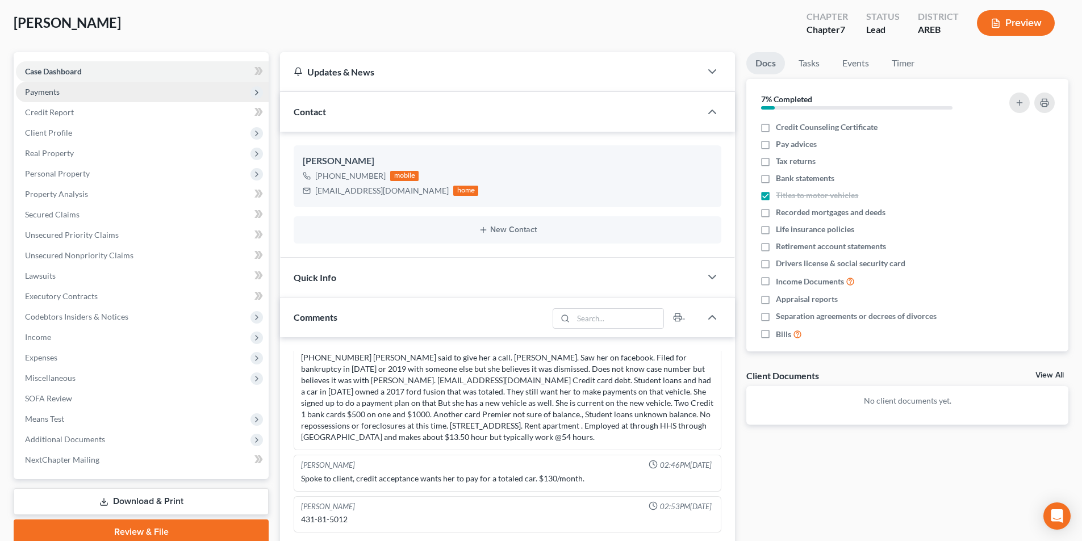
click at [44, 91] on span "Payments" at bounding box center [42, 92] width 35 height 10
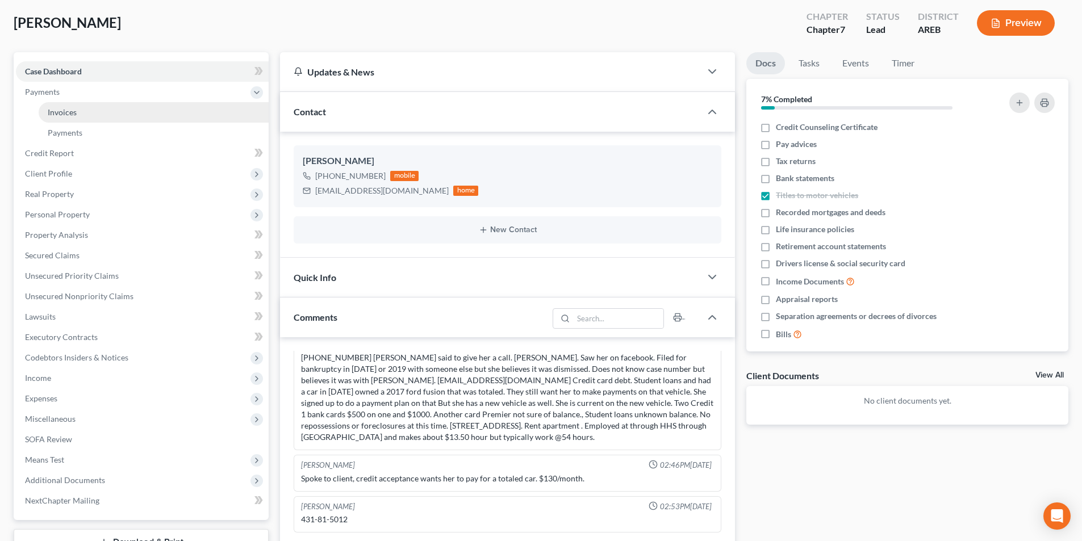
click at [59, 112] on span "Invoices" at bounding box center [62, 112] width 29 height 10
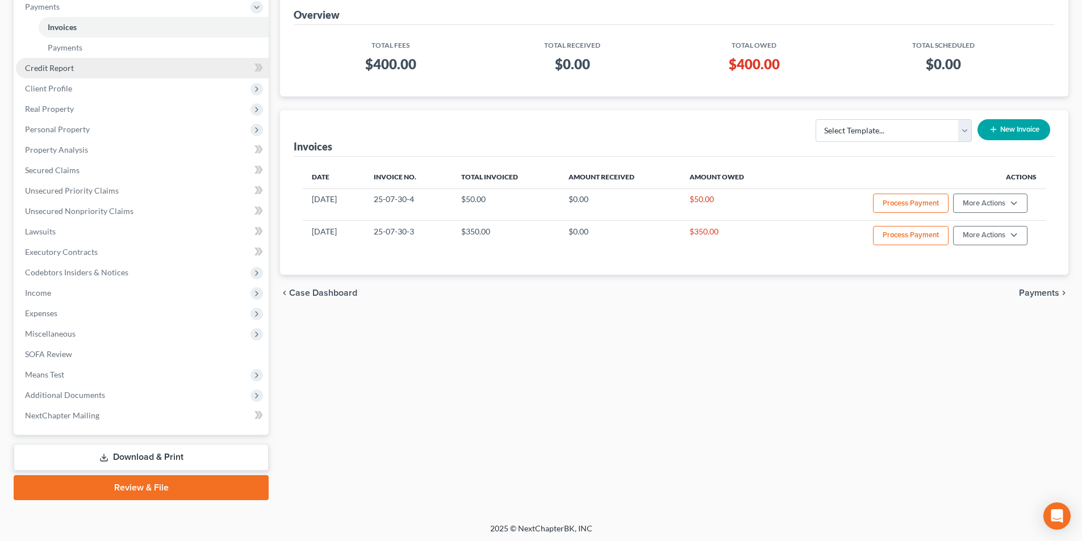
scroll to position [144, 0]
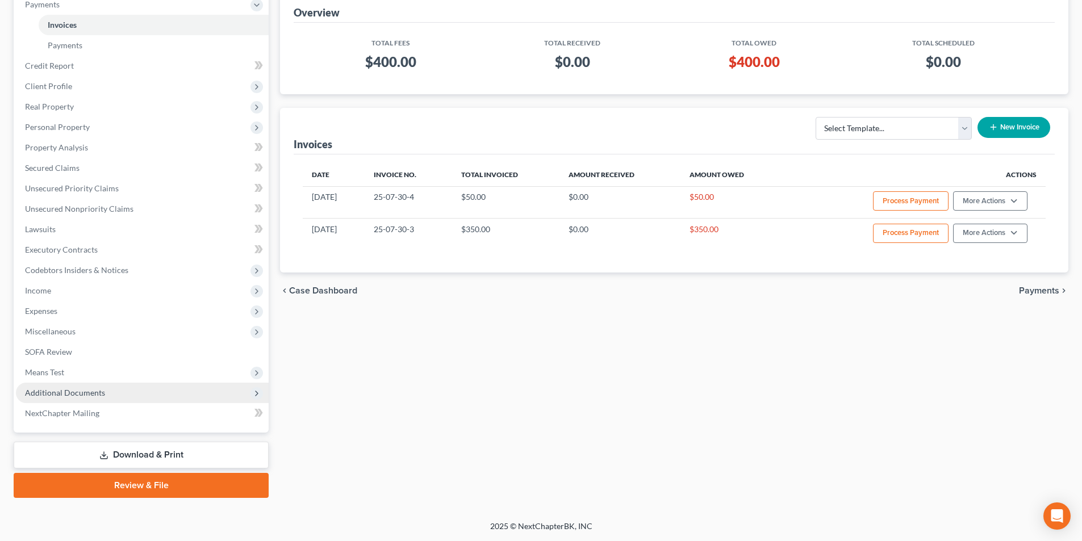
click at [89, 397] on span "Additional Documents" at bounding box center [142, 393] width 253 height 20
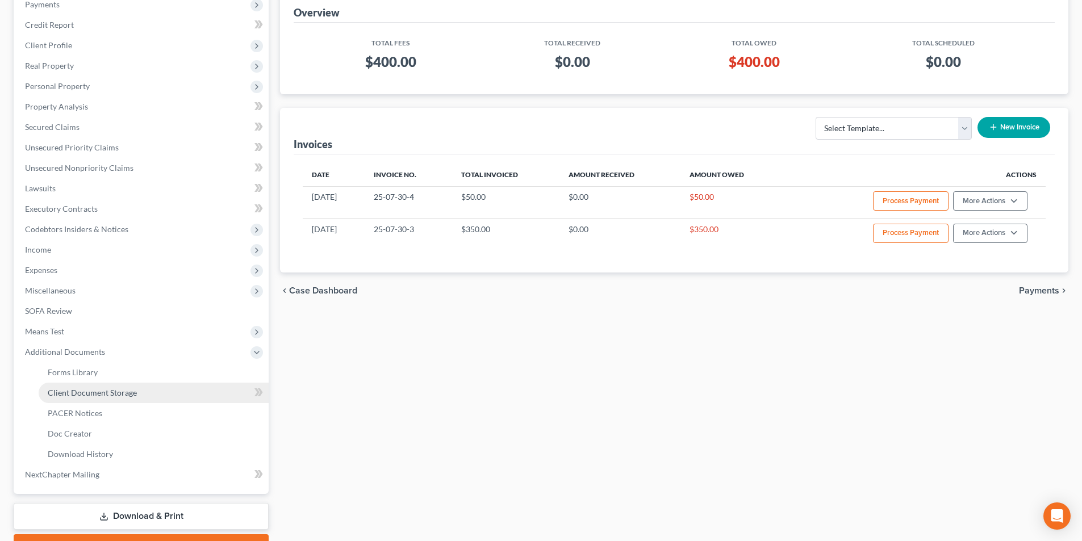
click at [122, 395] on span "Client Document Storage" at bounding box center [92, 393] width 89 height 10
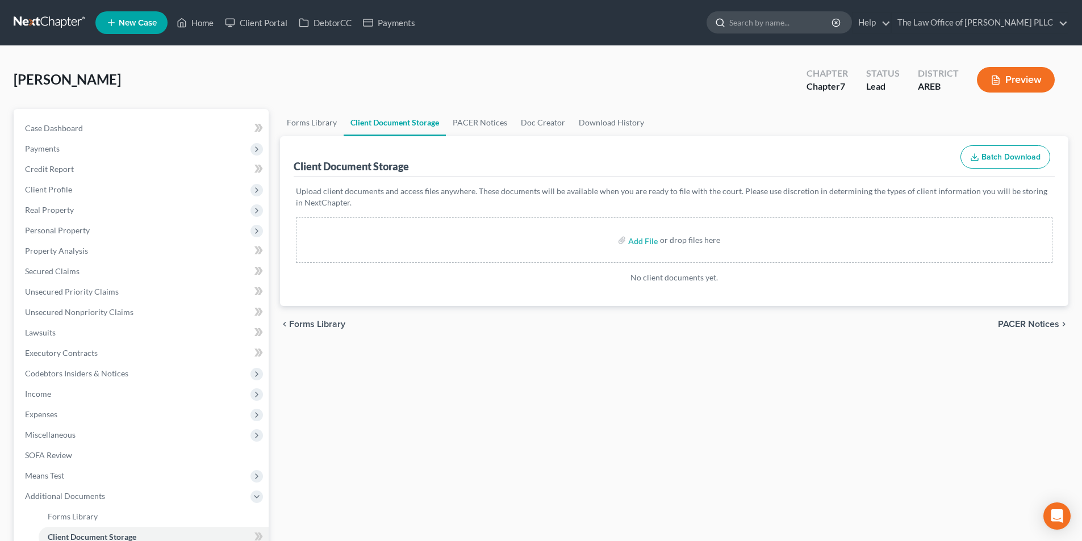
click at [758, 22] on input "search" at bounding box center [781, 22] width 104 height 21
click at [135, 22] on span "New Case" at bounding box center [138, 23] width 38 height 9
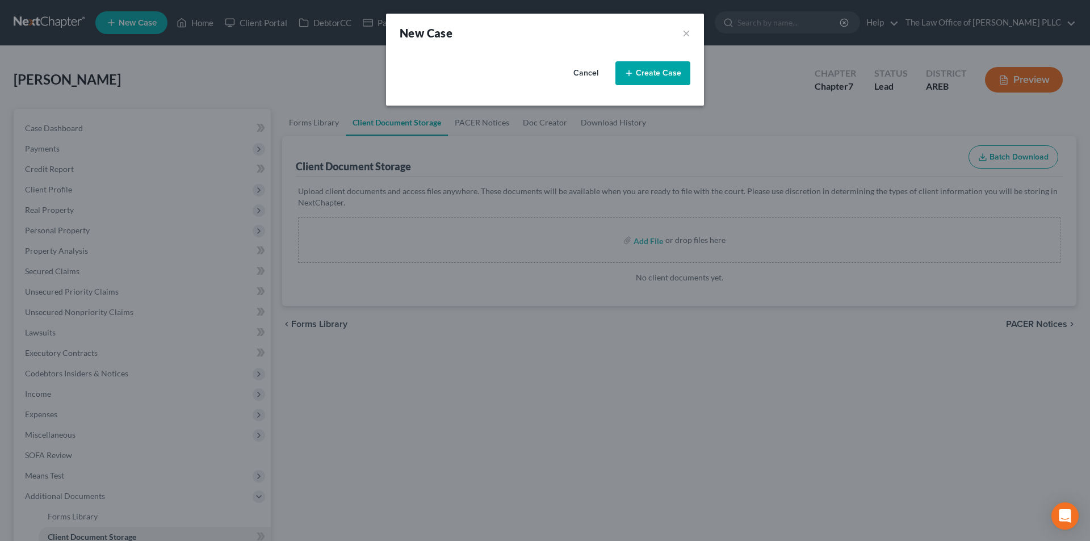
select select "6"
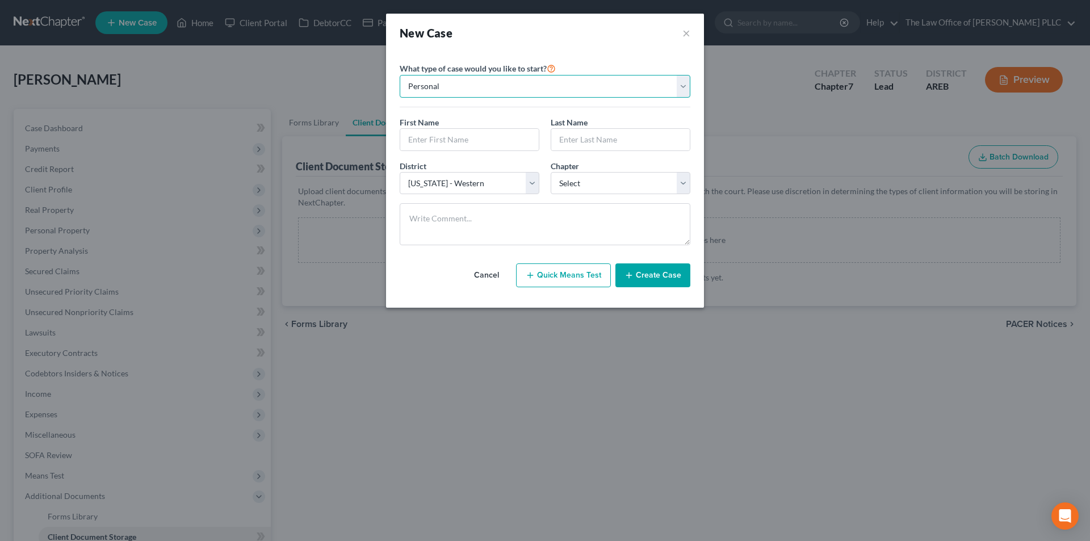
click at [471, 89] on select "Personal Business" at bounding box center [545, 86] width 291 height 23
click at [450, 136] on input "text" at bounding box center [469, 140] width 139 height 22
type input "Troy"
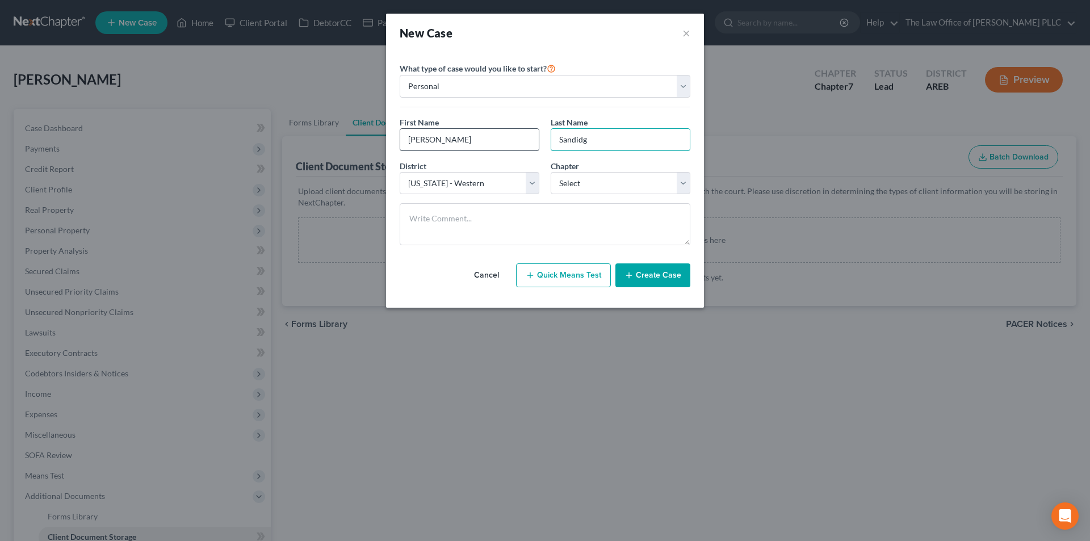
type input "Sandidge"
